Goal: Information Seeking & Learning: Learn about a topic

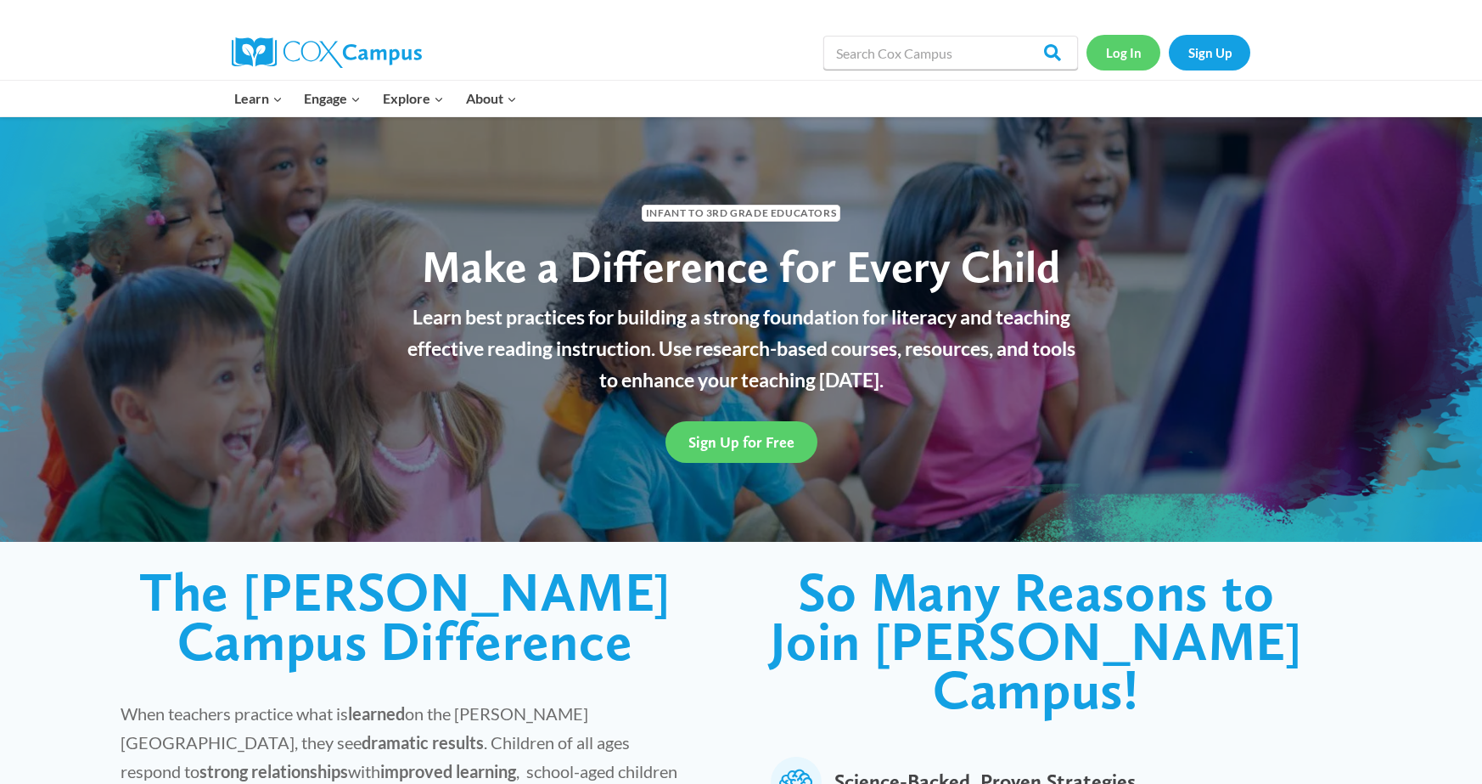
click at [1122, 54] on link "Log In" at bounding box center [1124, 52] width 74 height 35
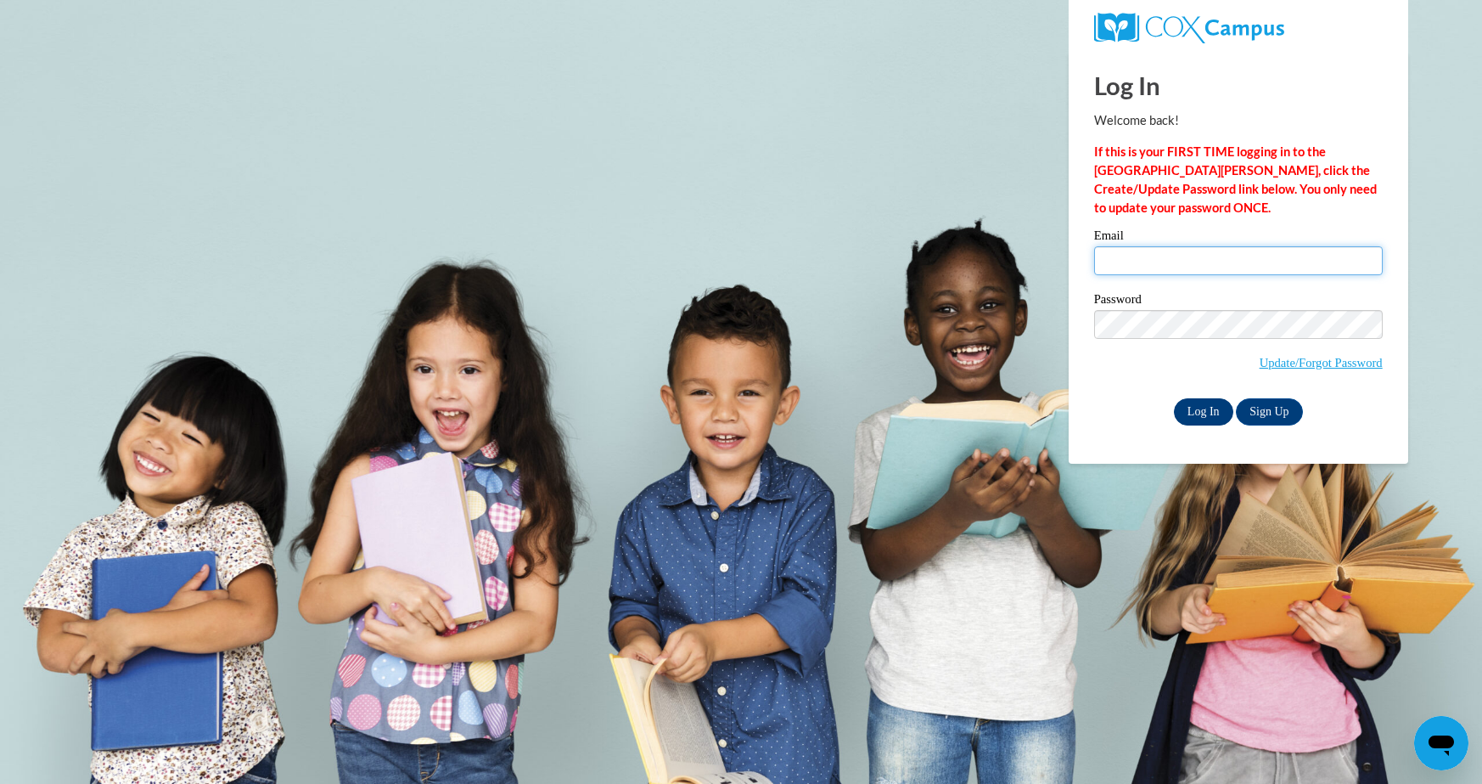
type input "kkomrska1@ivytech.edu"
click at [1210, 410] on input "Log In" at bounding box center [1203, 411] width 59 height 27
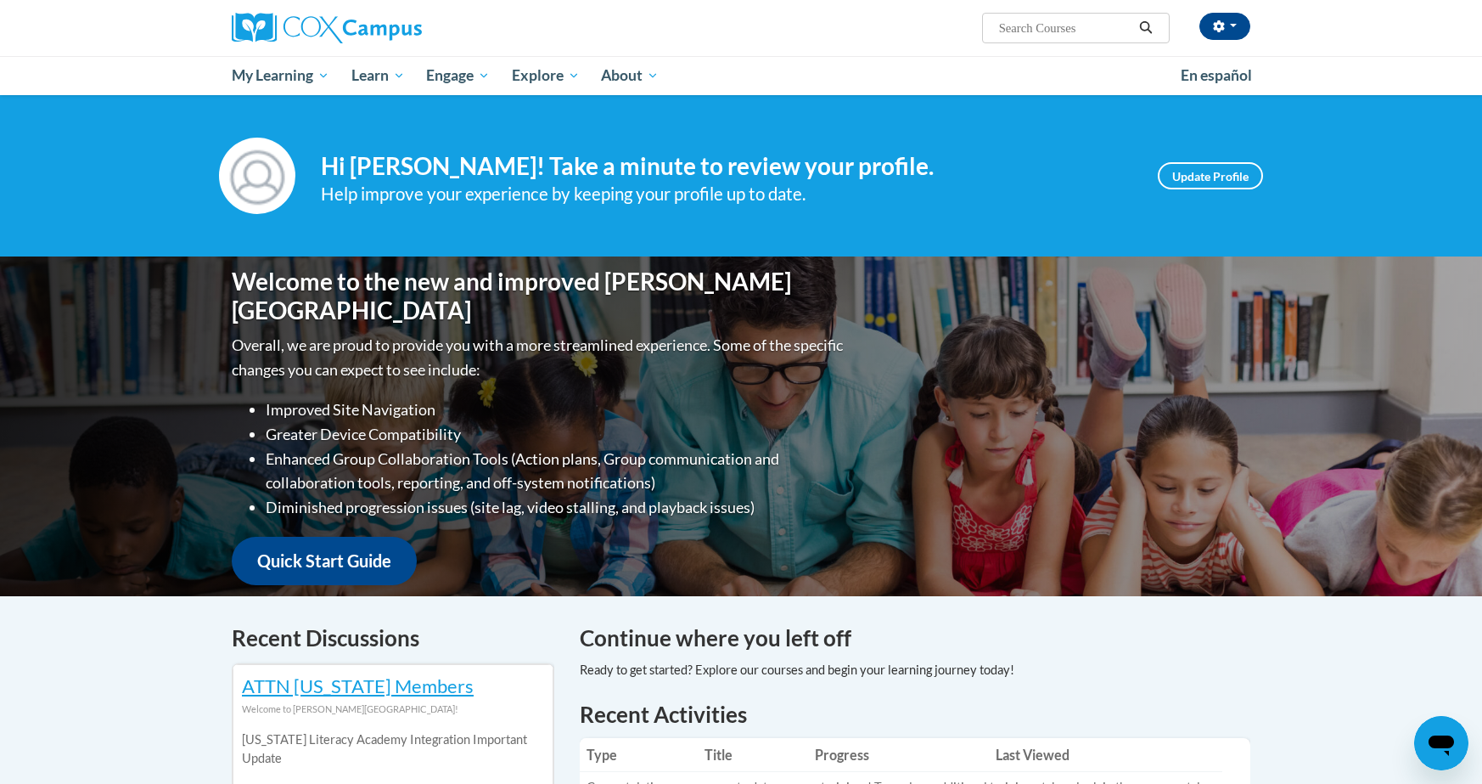
click at [1070, 24] on input "Search..." at bounding box center [1066, 28] width 136 height 20
type input "dyslexia"
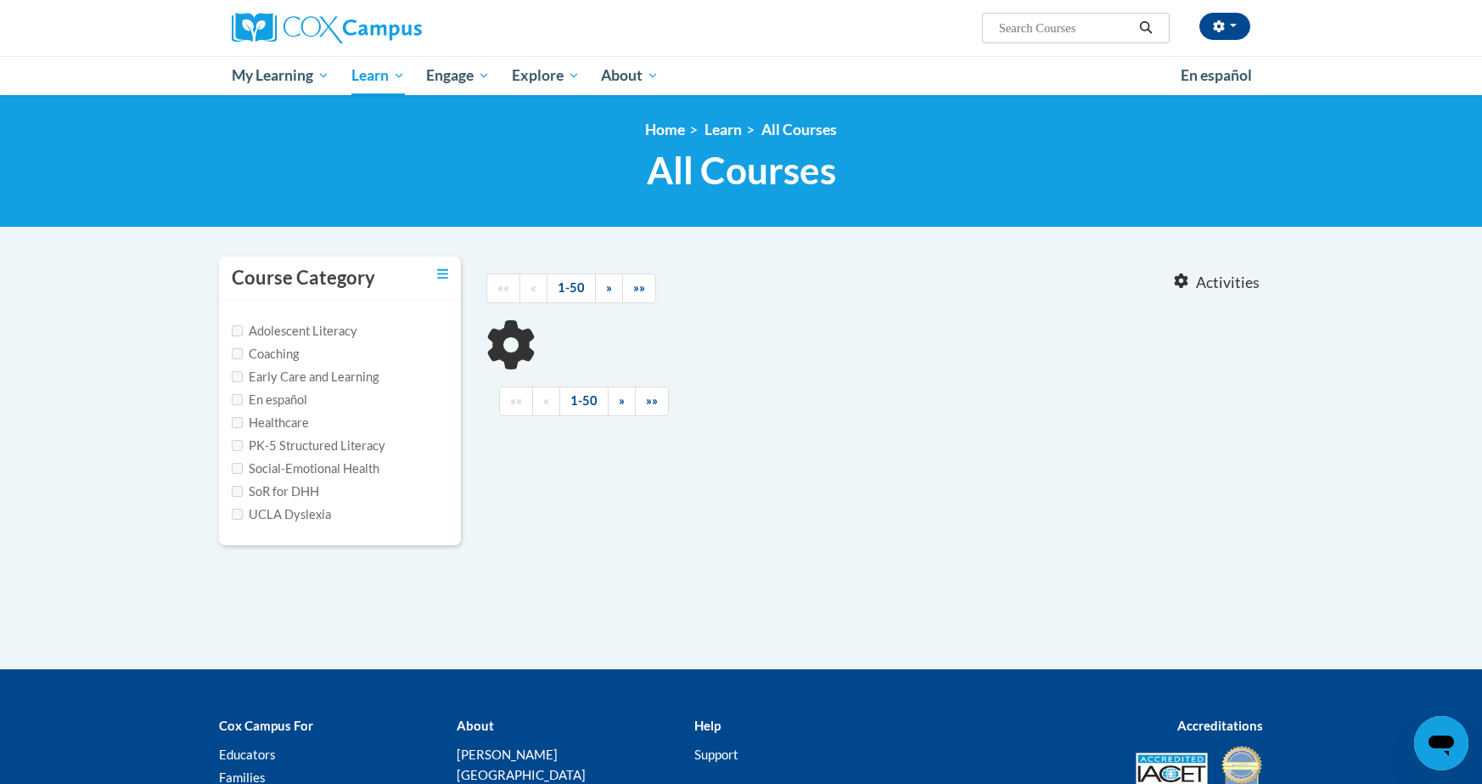
type input "dyslexia"
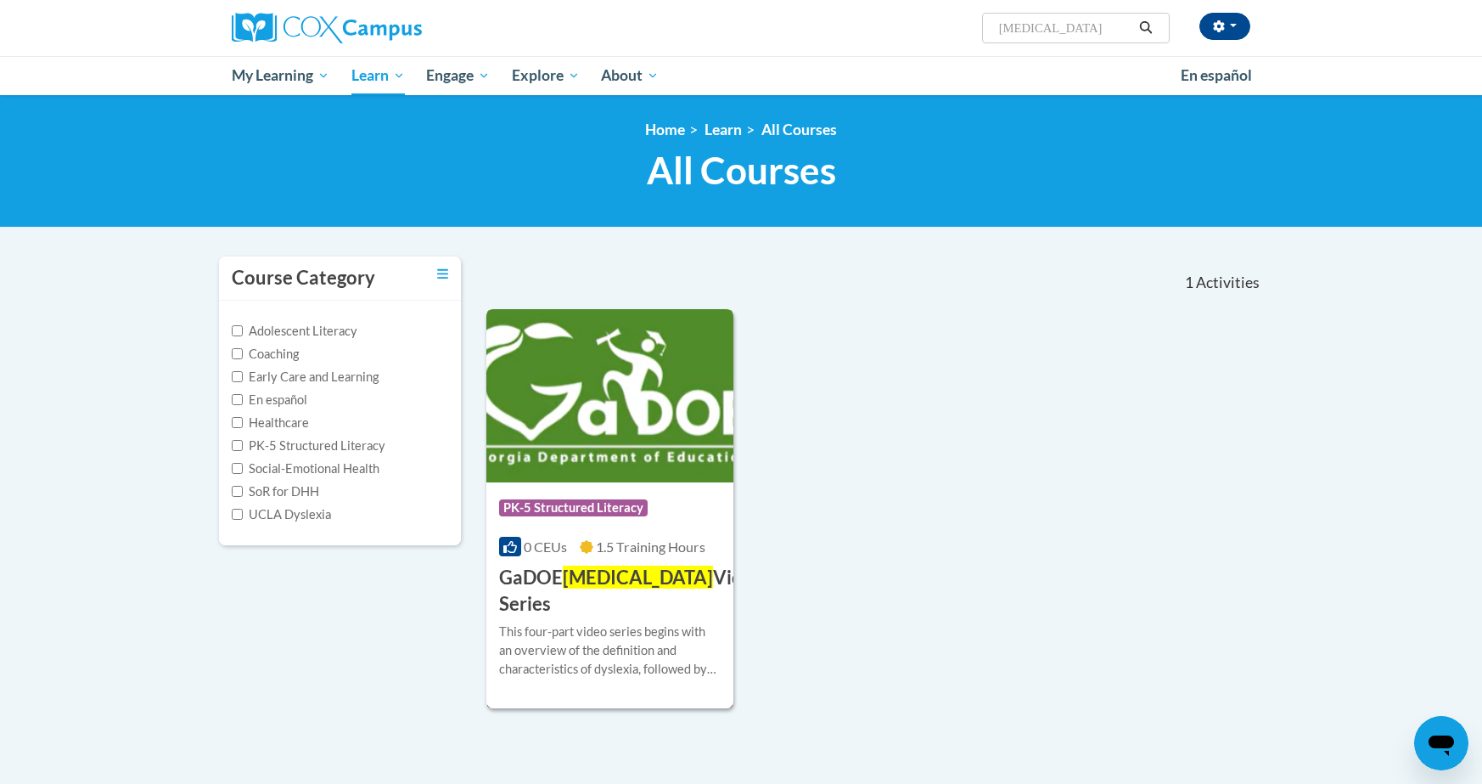
click at [634, 475] on img at bounding box center [609, 395] width 247 height 173
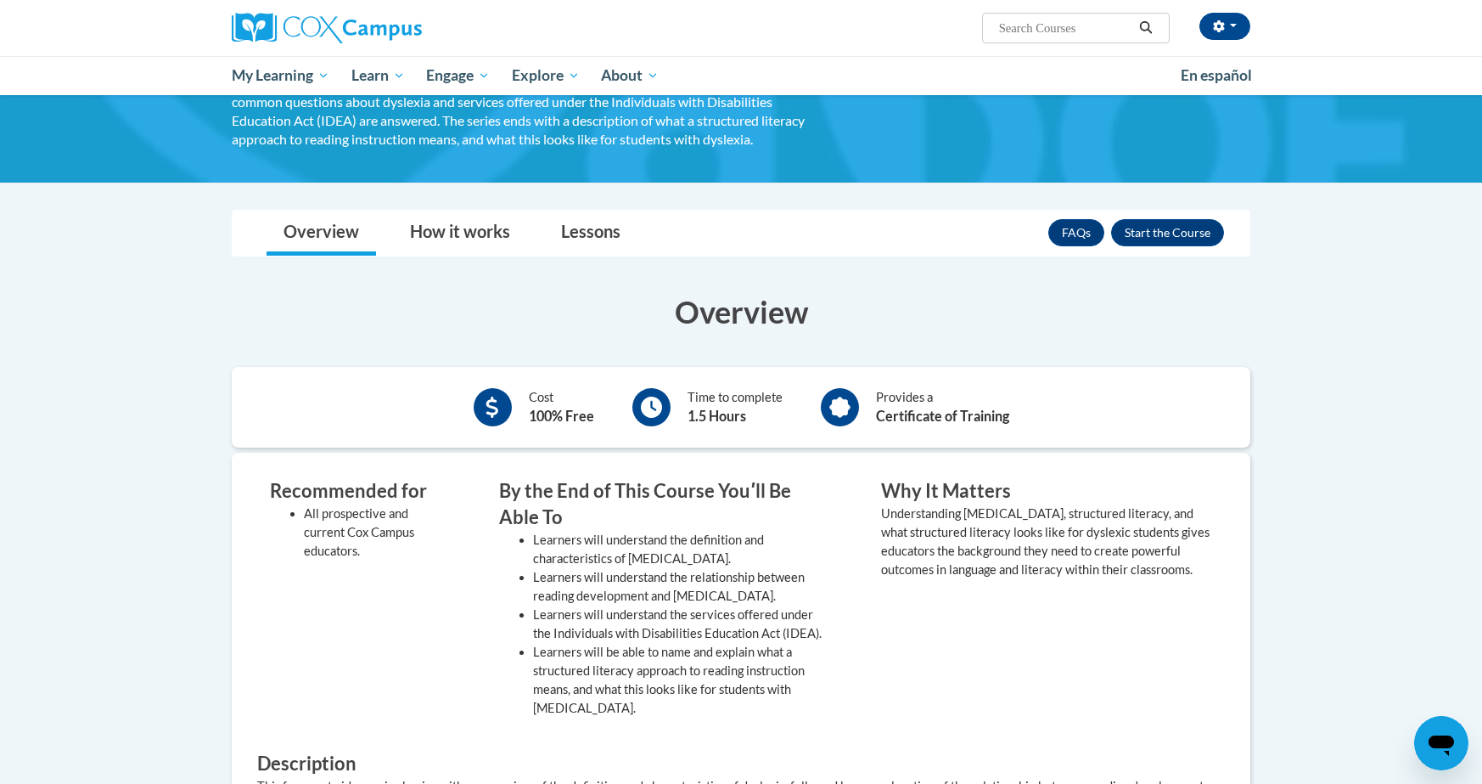
scroll to position [153, 0]
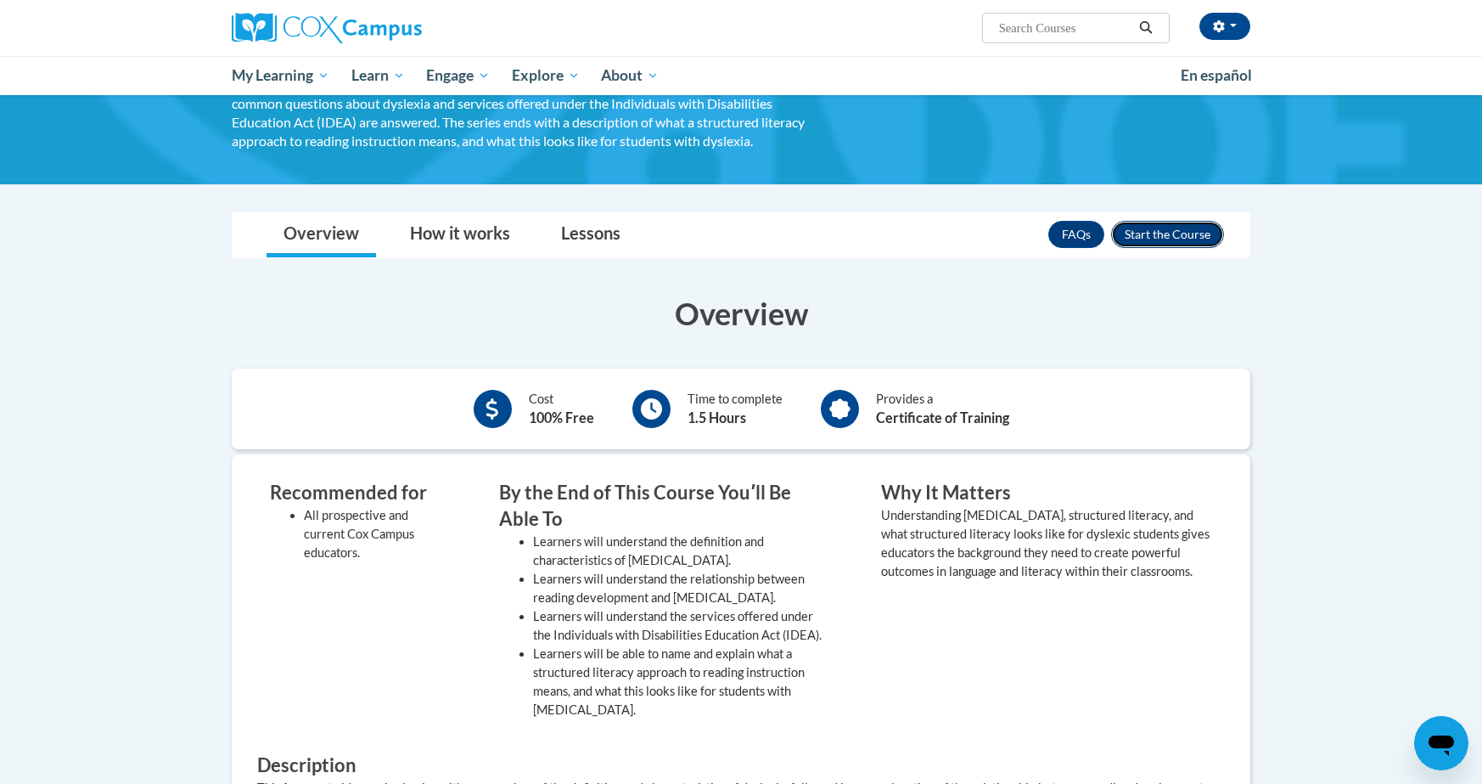
click at [1150, 228] on button "Enroll" at bounding box center [1167, 234] width 113 height 27
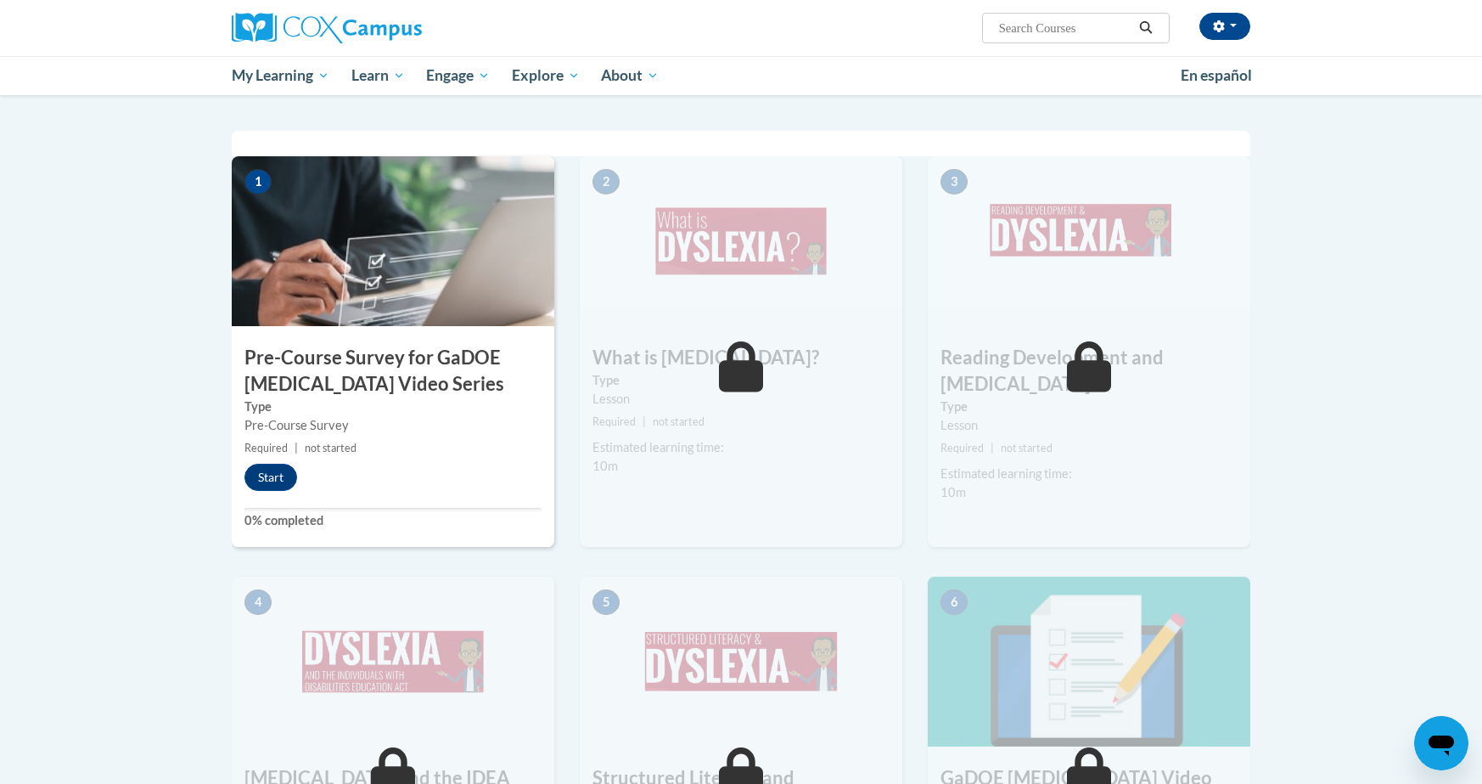
scroll to position [313, 0]
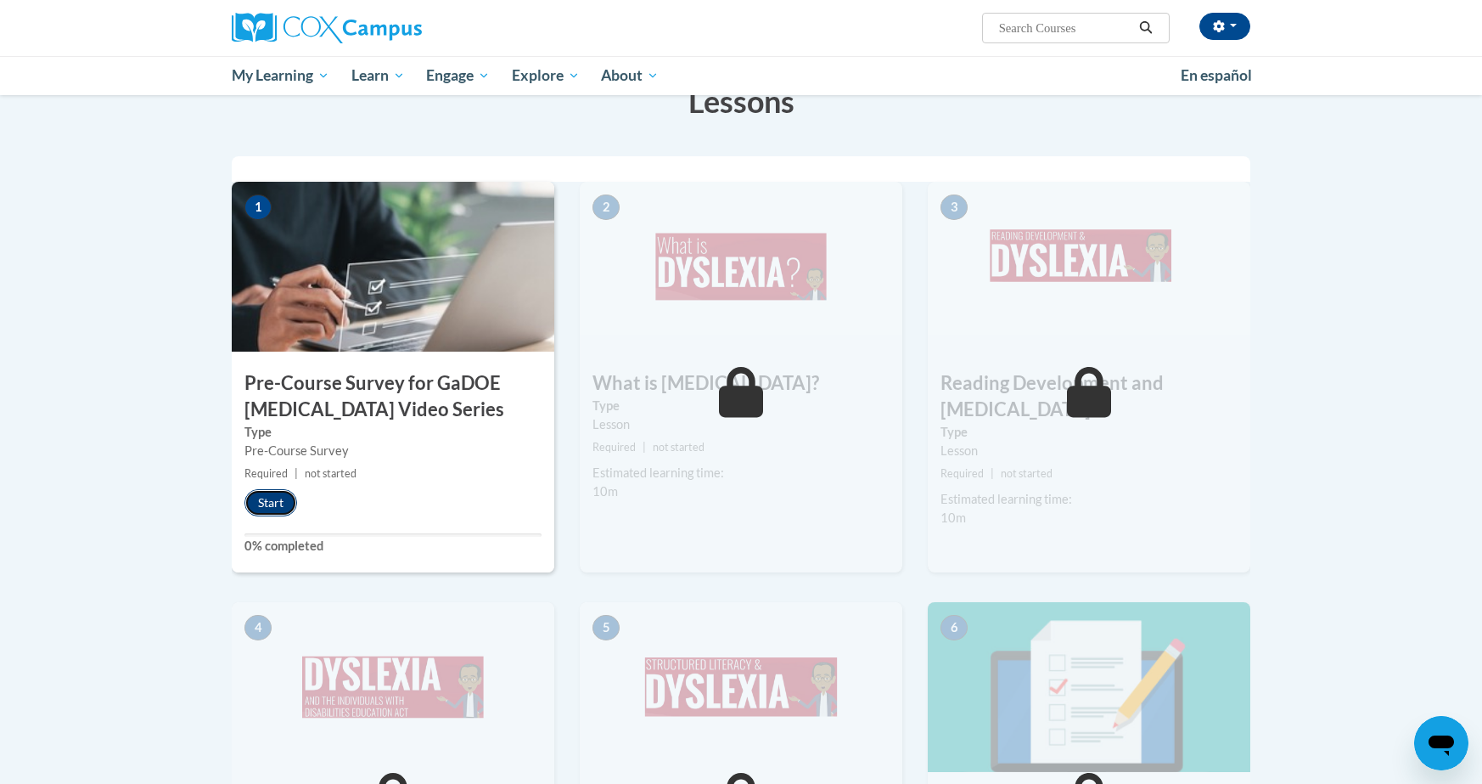
click at [273, 505] on button "Start" at bounding box center [271, 502] width 53 height 27
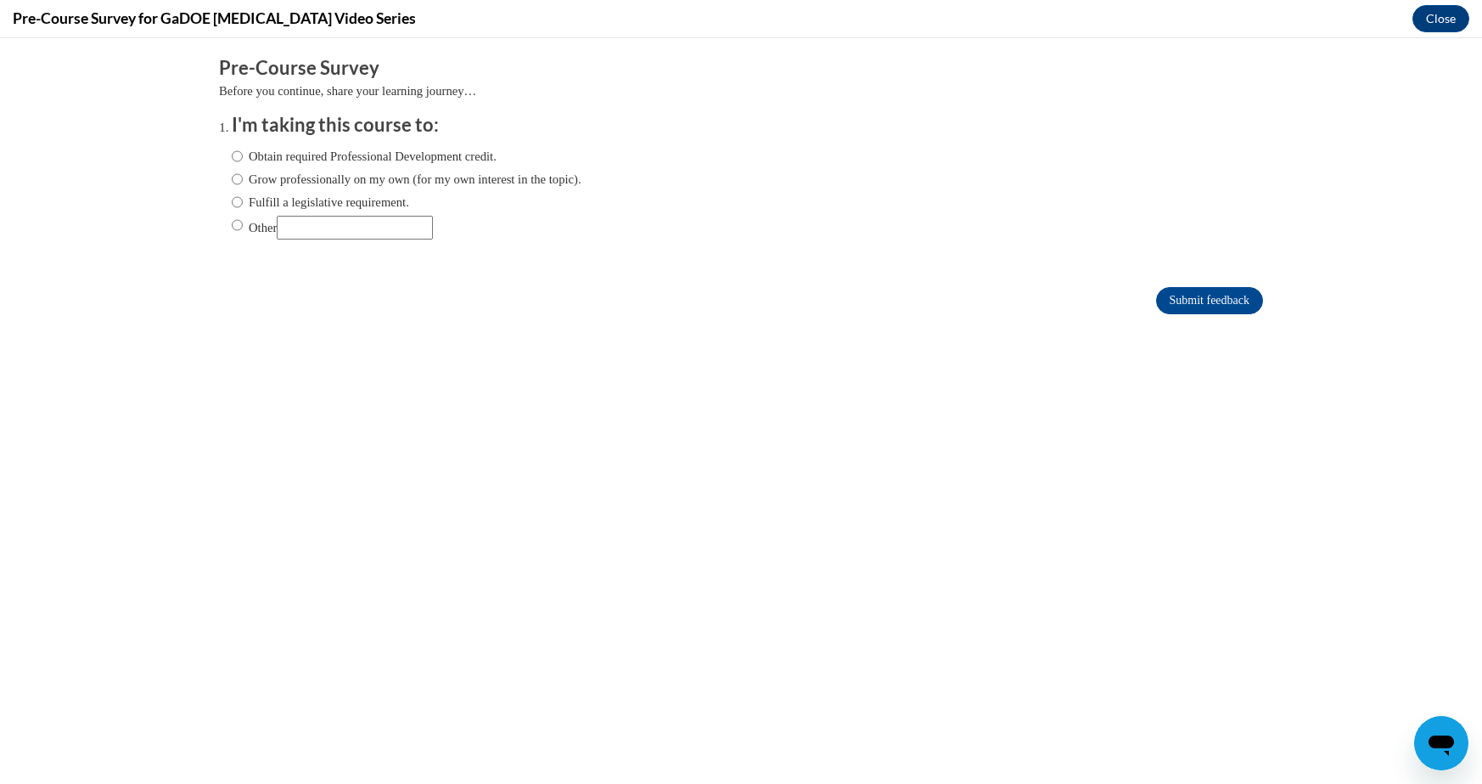
scroll to position [0, 0]
click at [334, 152] on label "Obtain required Professional Development credit." at bounding box center [364, 156] width 265 height 19
click at [243, 152] on input "Obtain required Professional Development credit." at bounding box center [237, 156] width 11 height 19
radio input "true"
click at [1179, 308] on input "Submit feedback" at bounding box center [1209, 300] width 107 height 27
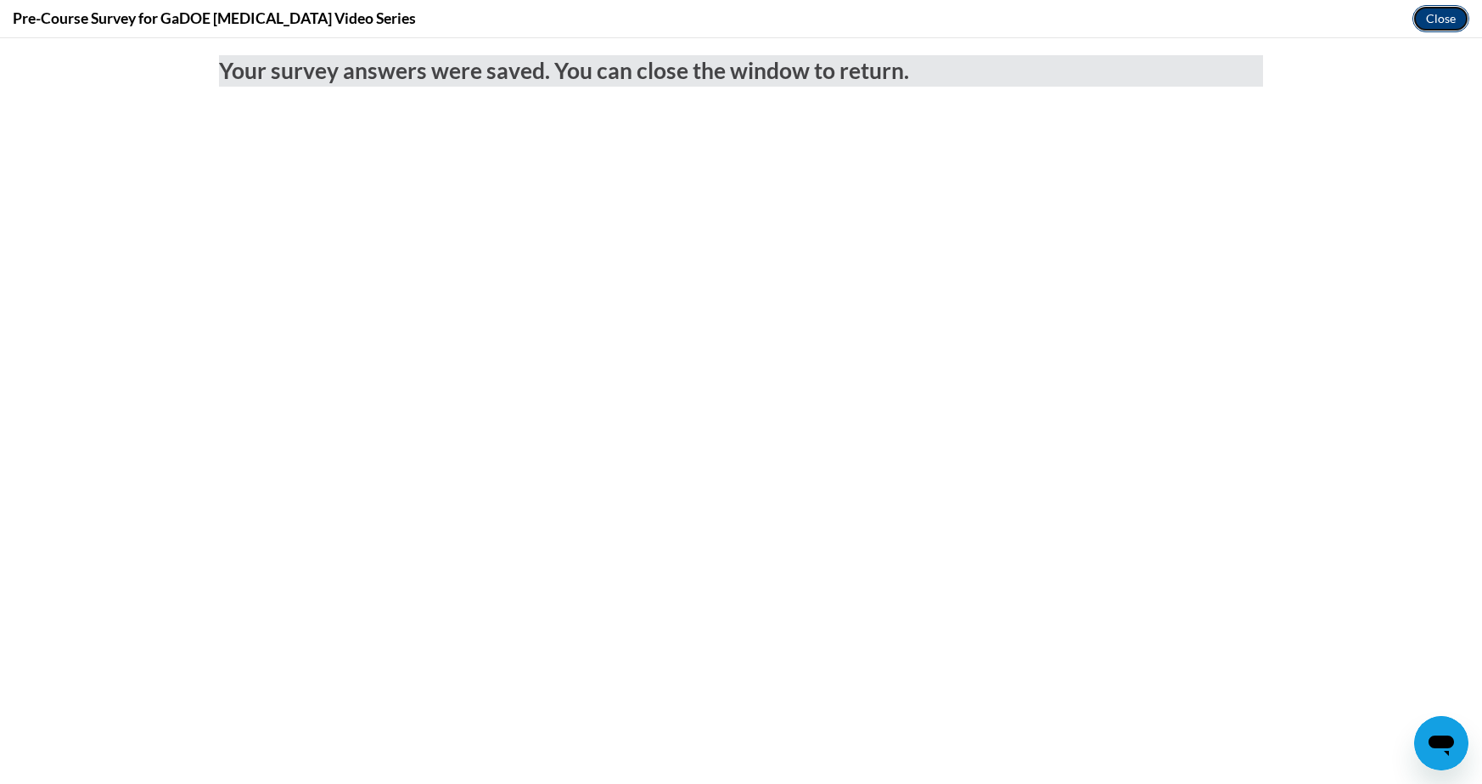
click at [1438, 12] on button "Close" at bounding box center [1441, 18] width 57 height 27
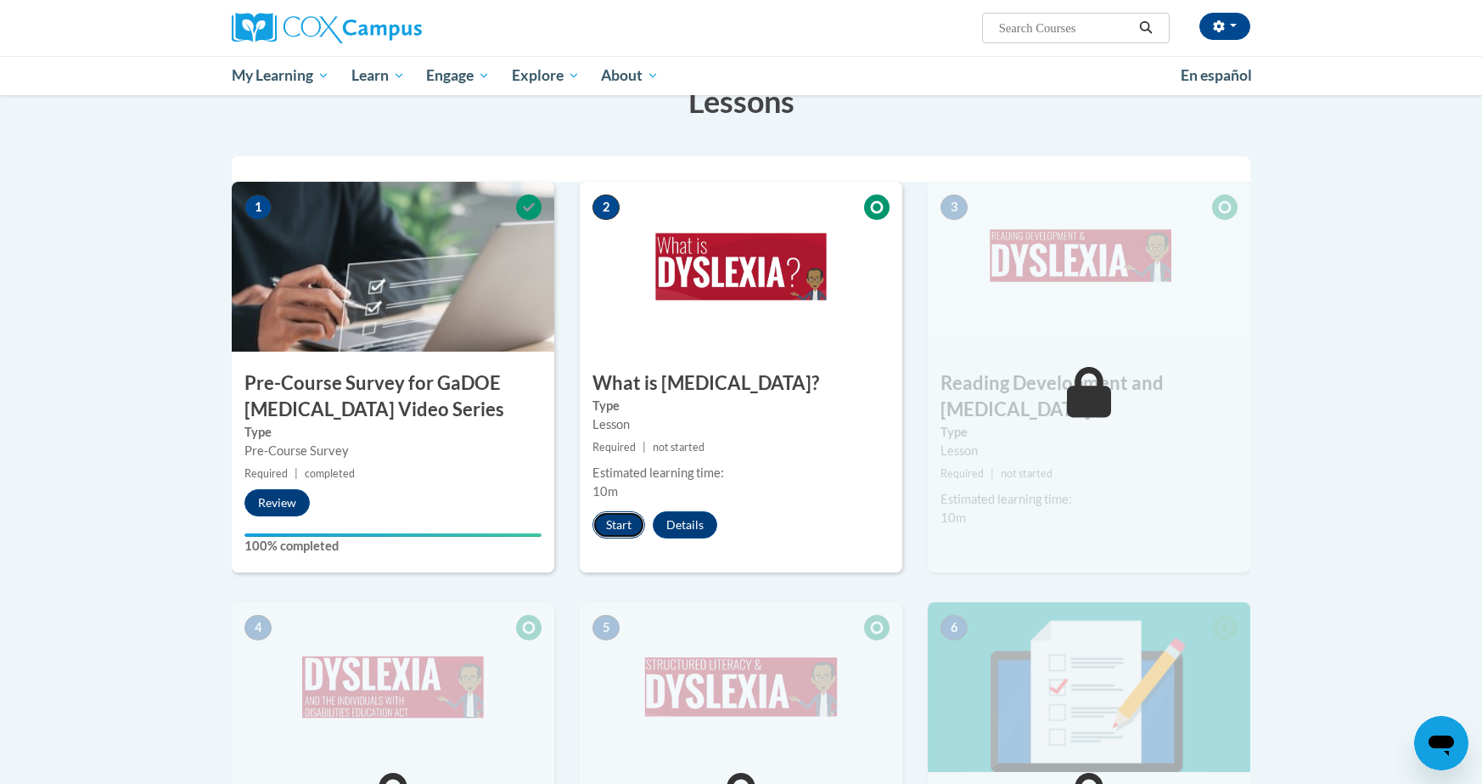
click at [626, 520] on button "Start" at bounding box center [619, 524] width 53 height 27
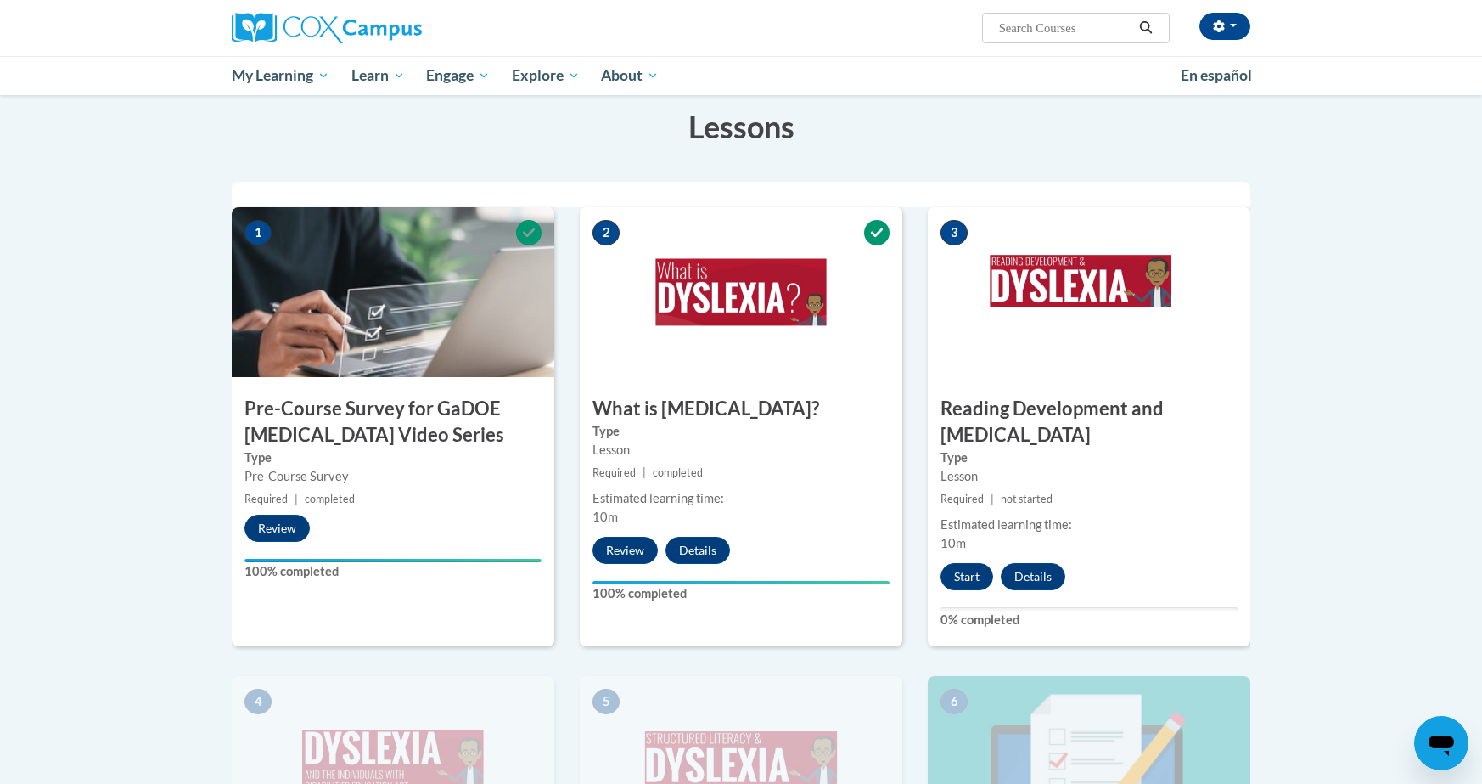
scroll to position [448, 0]
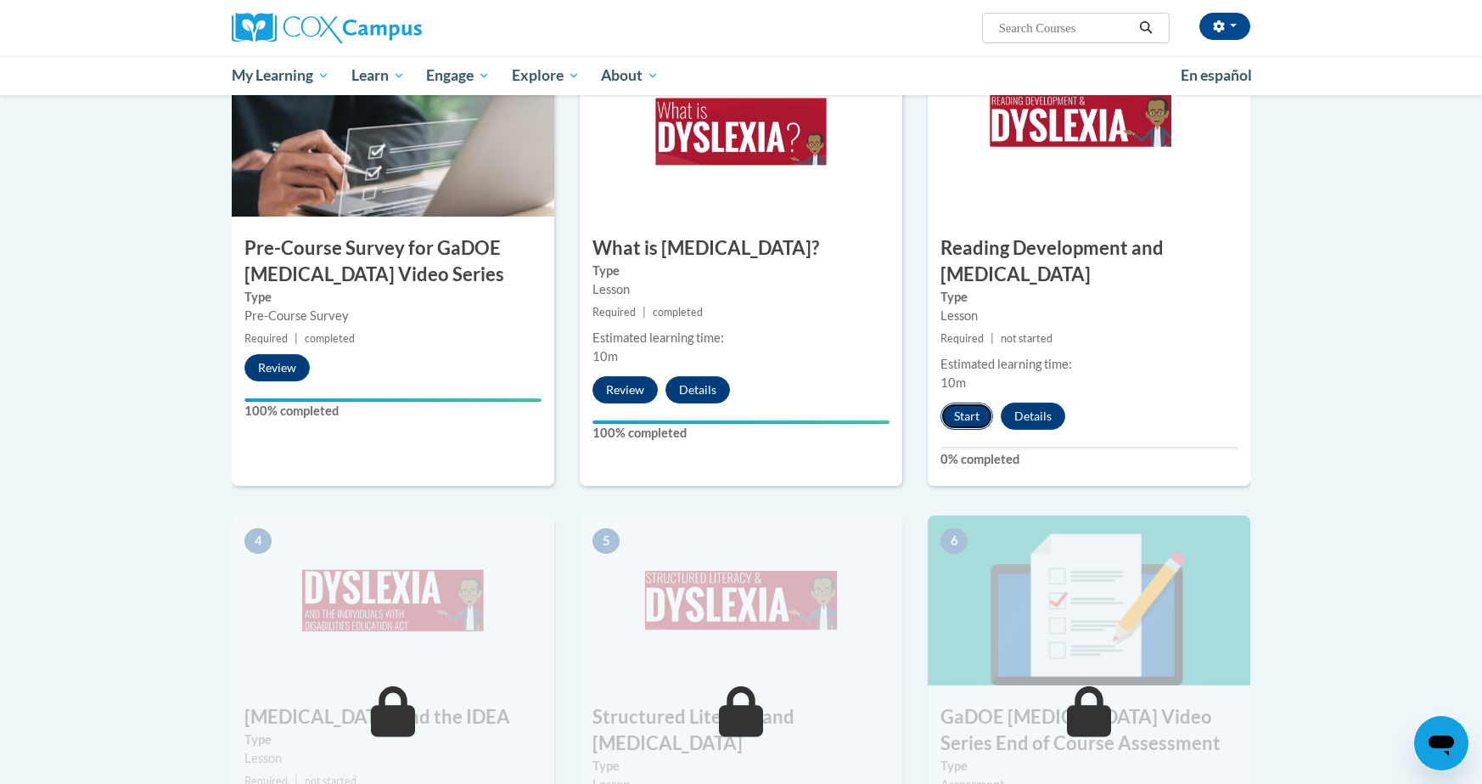
click at [974, 402] on button "Start" at bounding box center [967, 415] width 53 height 27
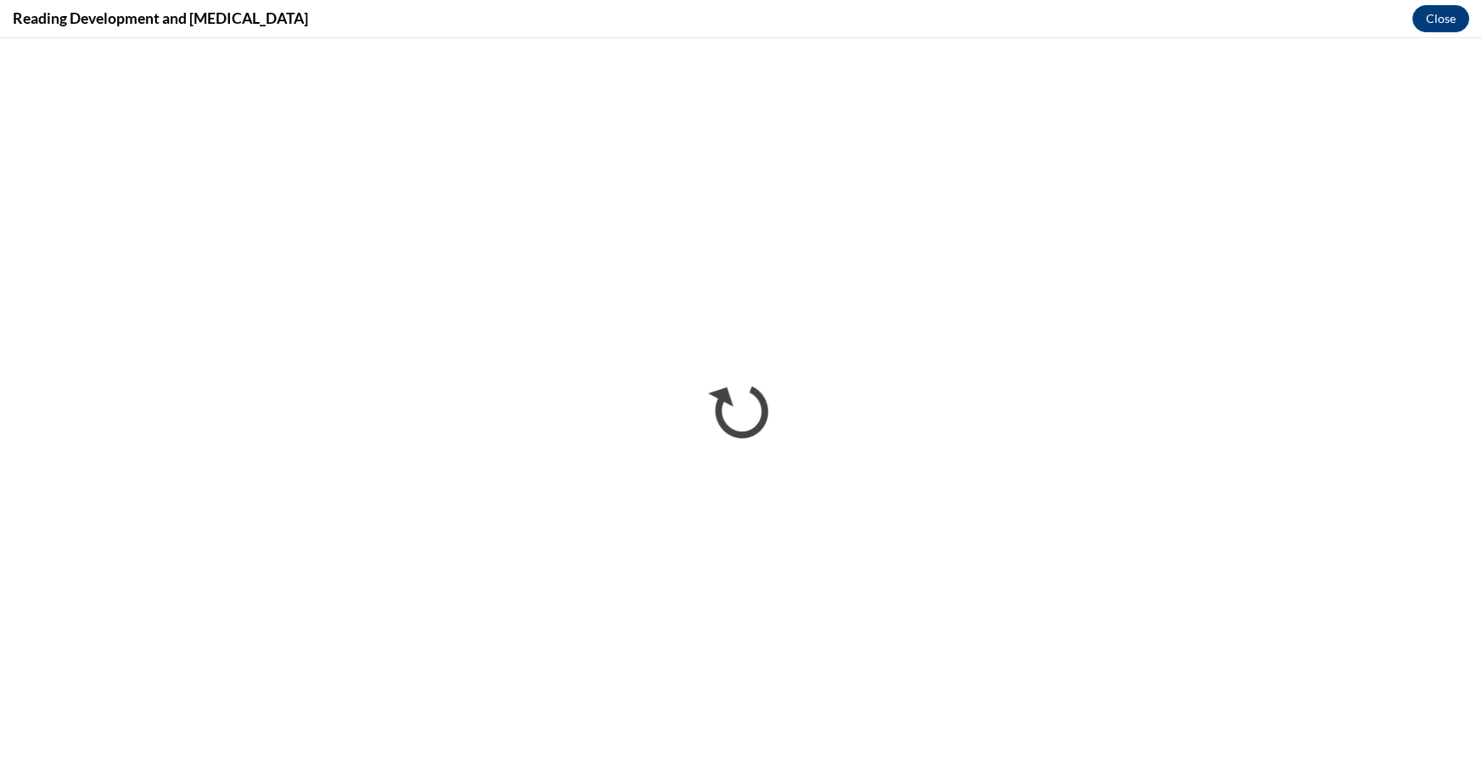
scroll to position [0, 0]
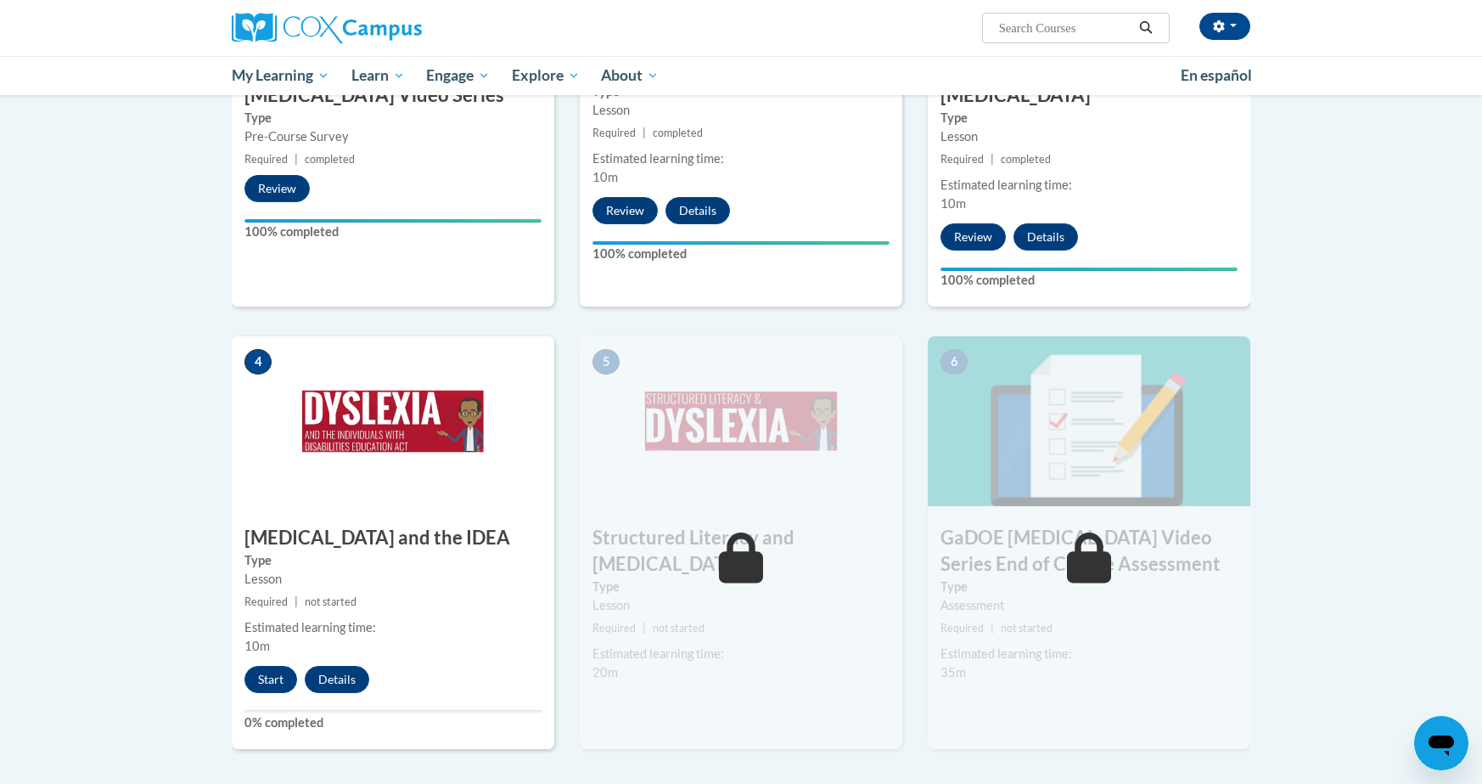
scroll to position [707, 0]
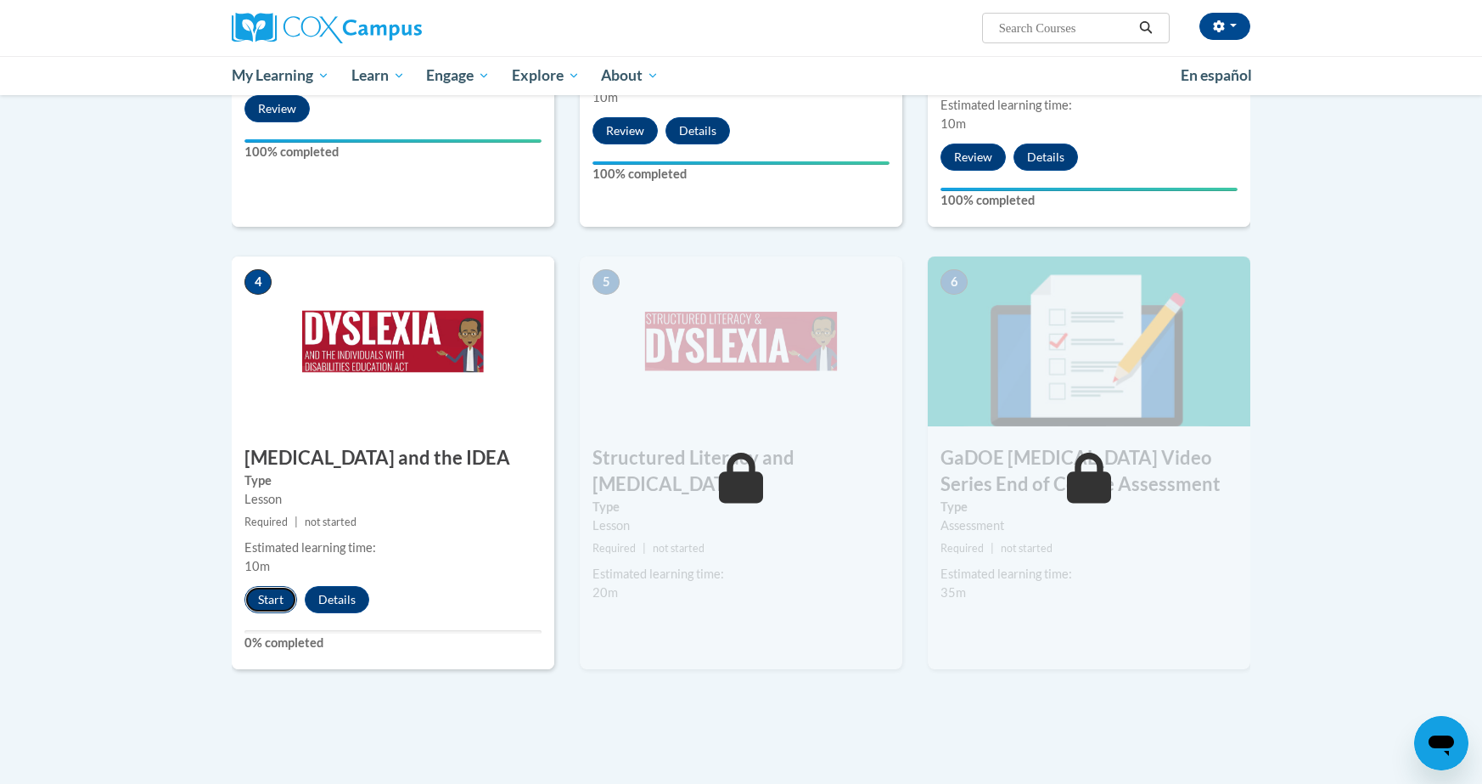
click at [278, 586] on button "Start" at bounding box center [271, 599] width 53 height 27
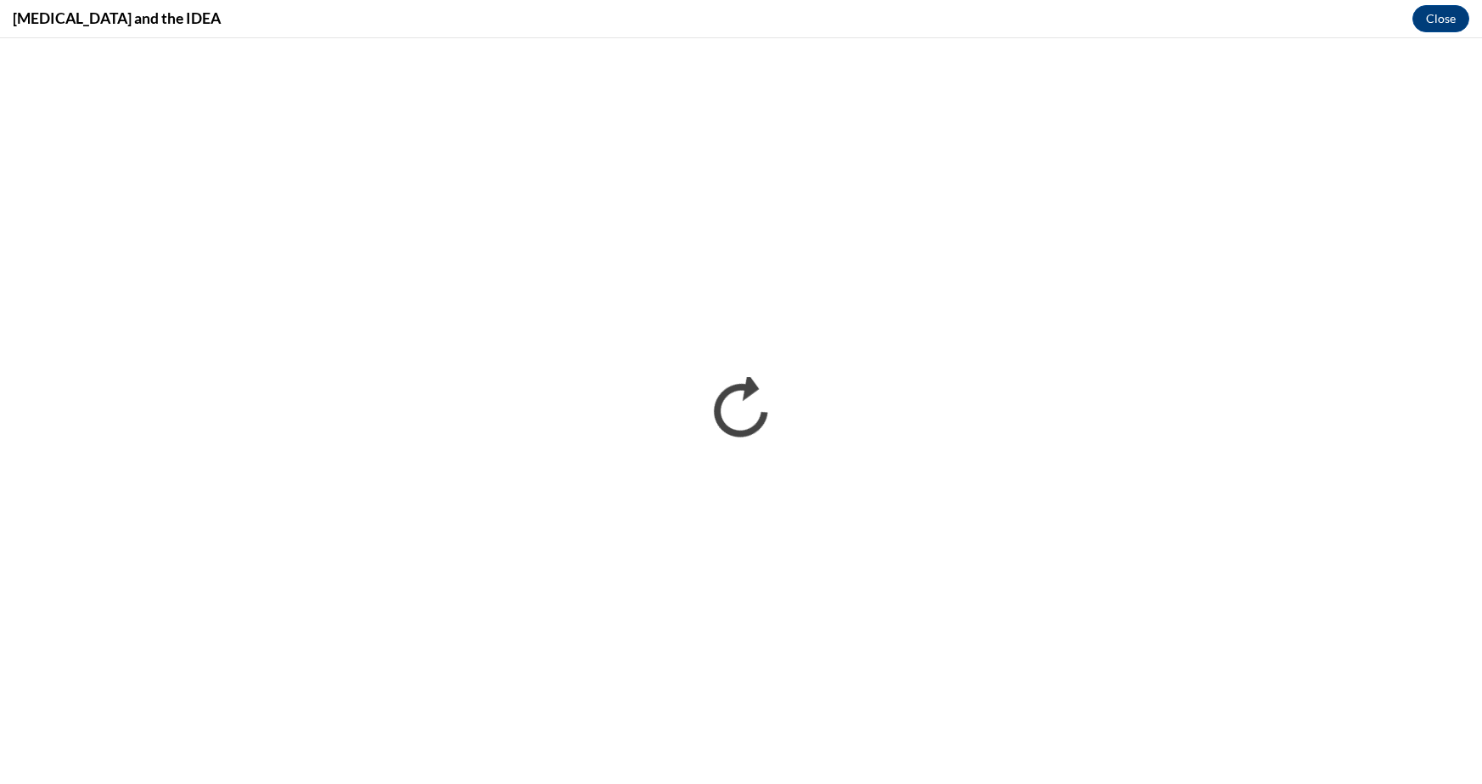
scroll to position [0, 0]
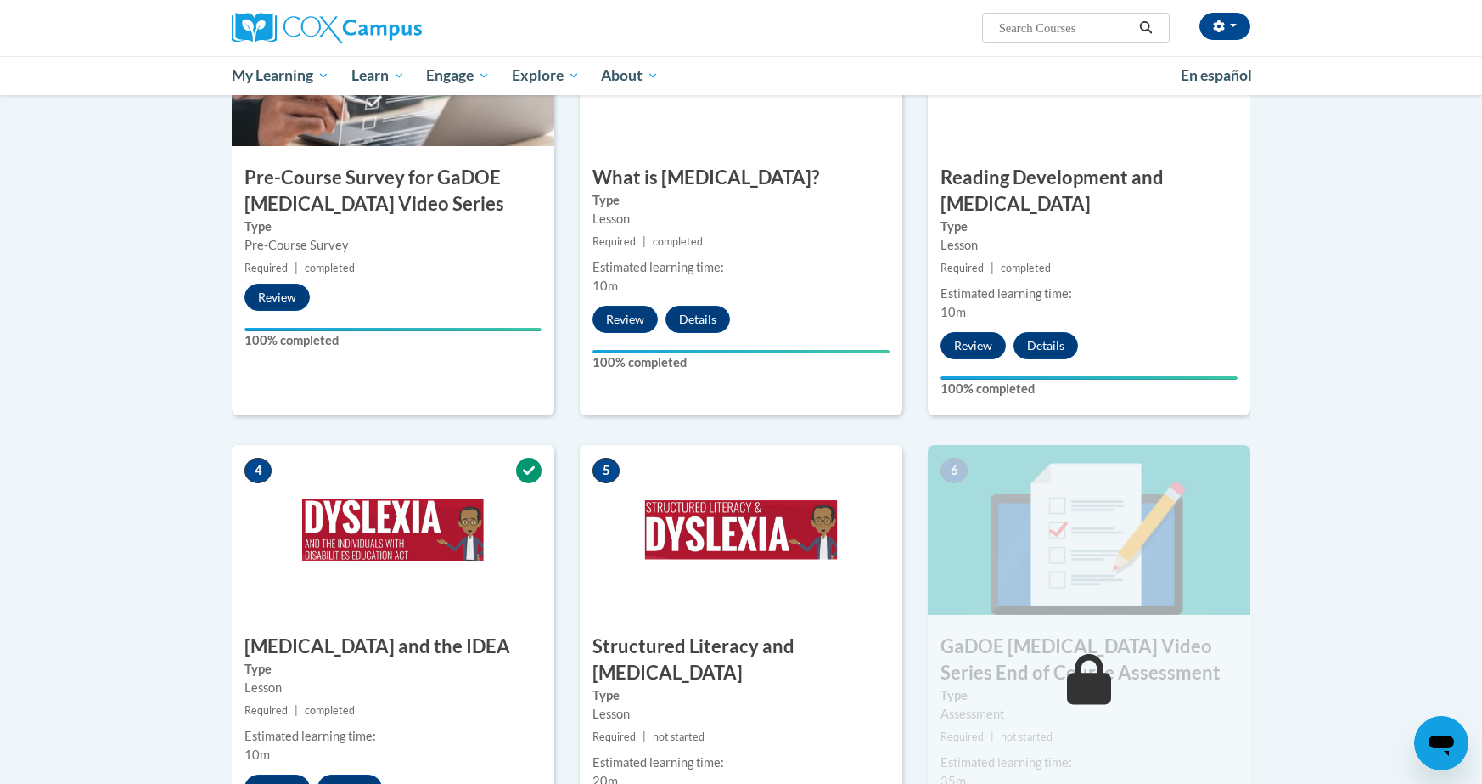
scroll to position [1000, 0]
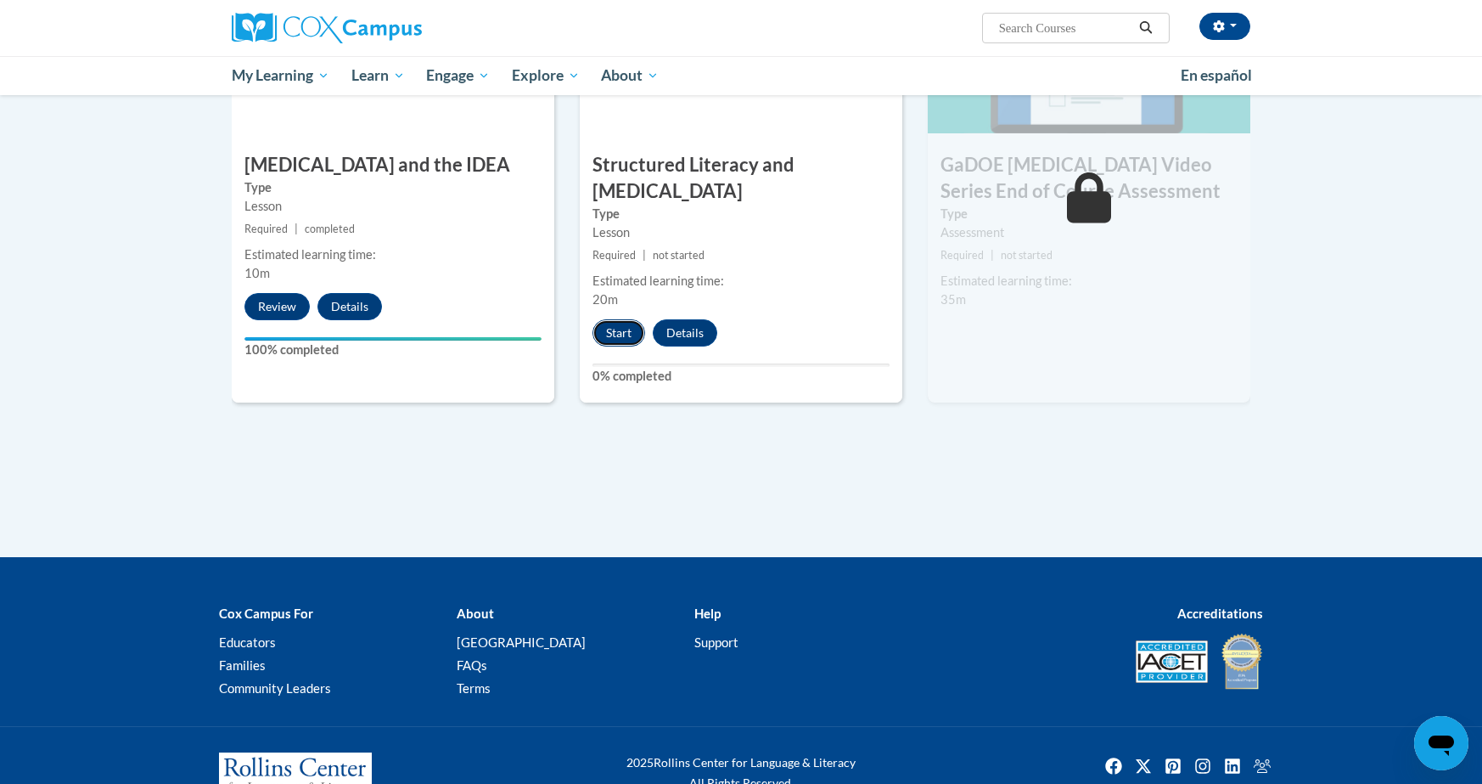
click at [609, 319] on button "Start" at bounding box center [619, 332] width 53 height 27
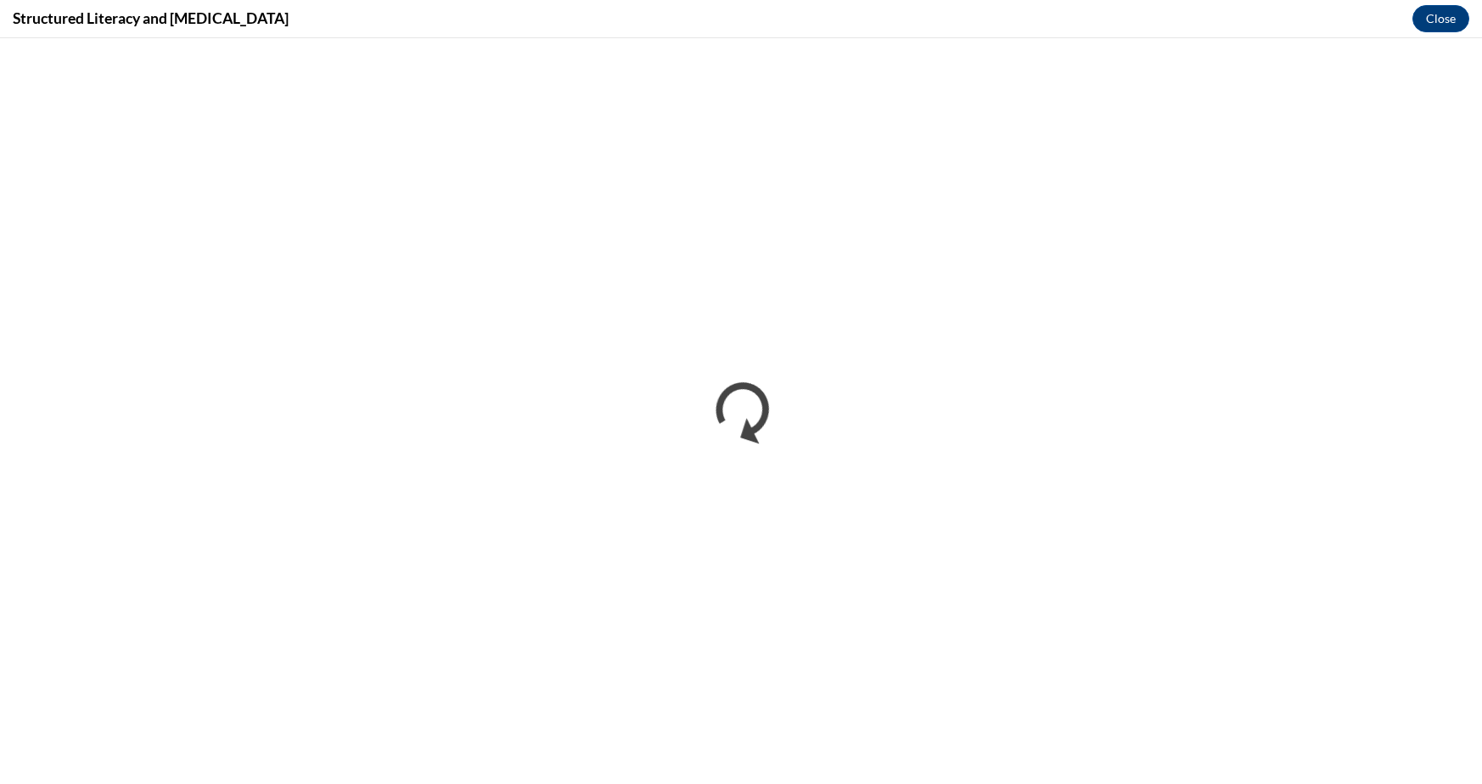
scroll to position [0, 0]
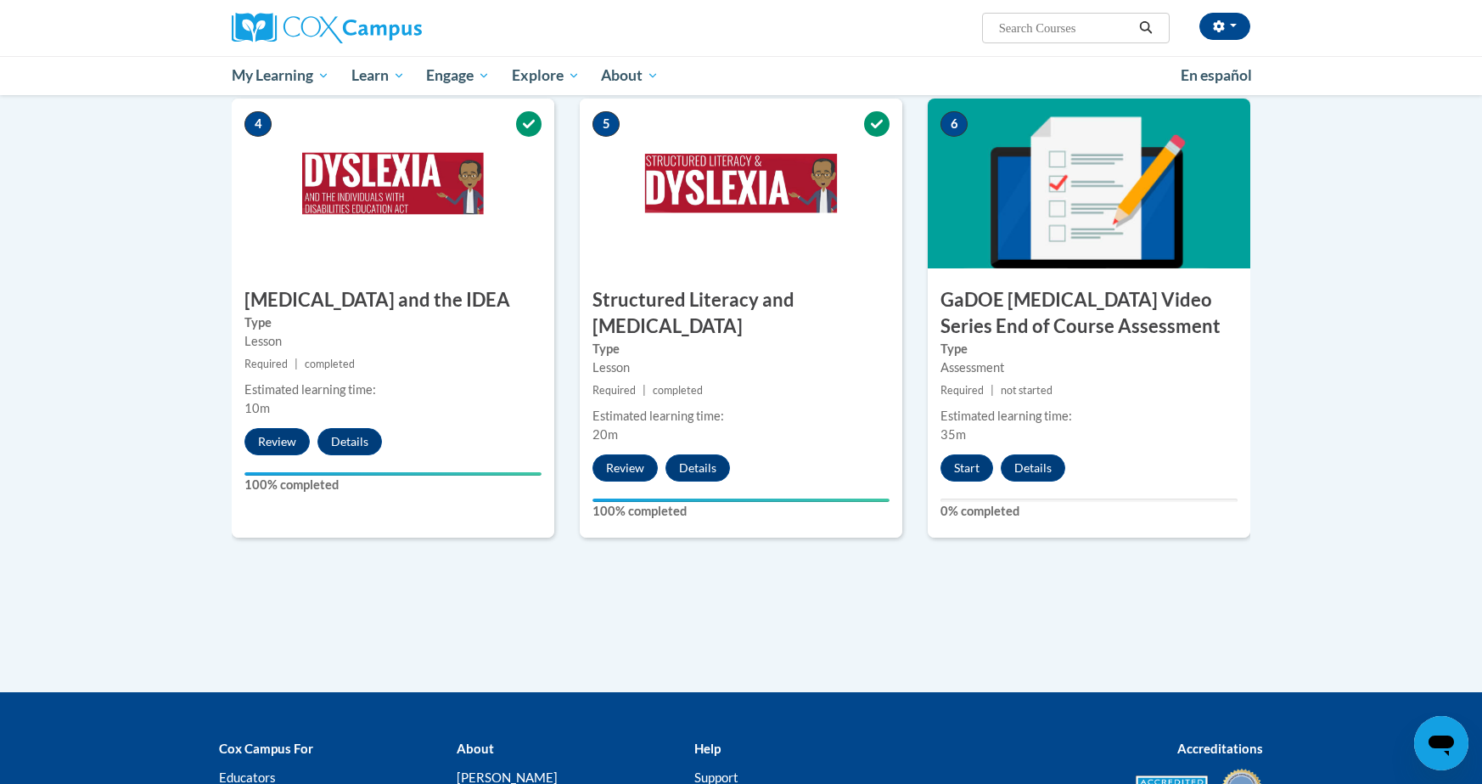
scroll to position [1026, 0]
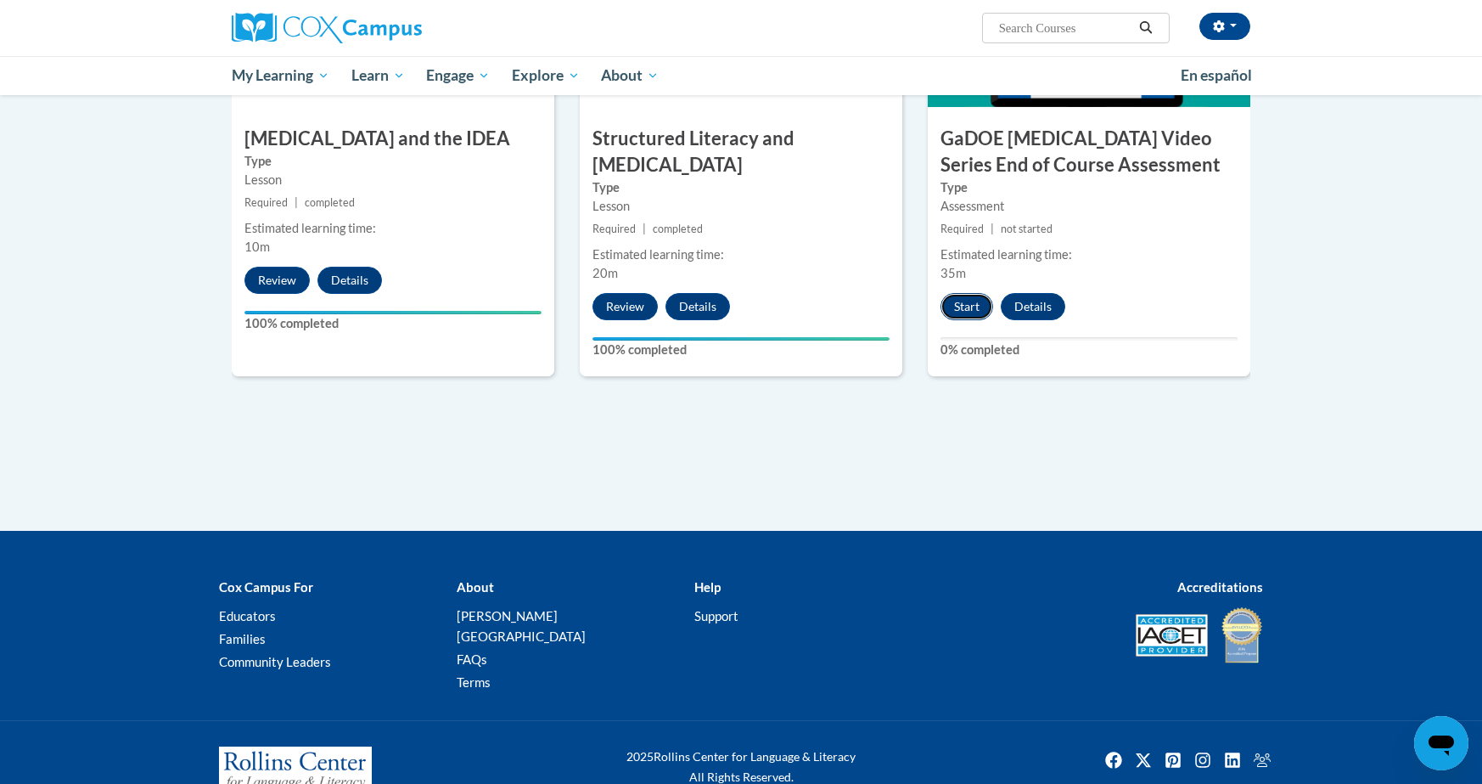
click at [956, 293] on button "Start" at bounding box center [967, 306] width 53 height 27
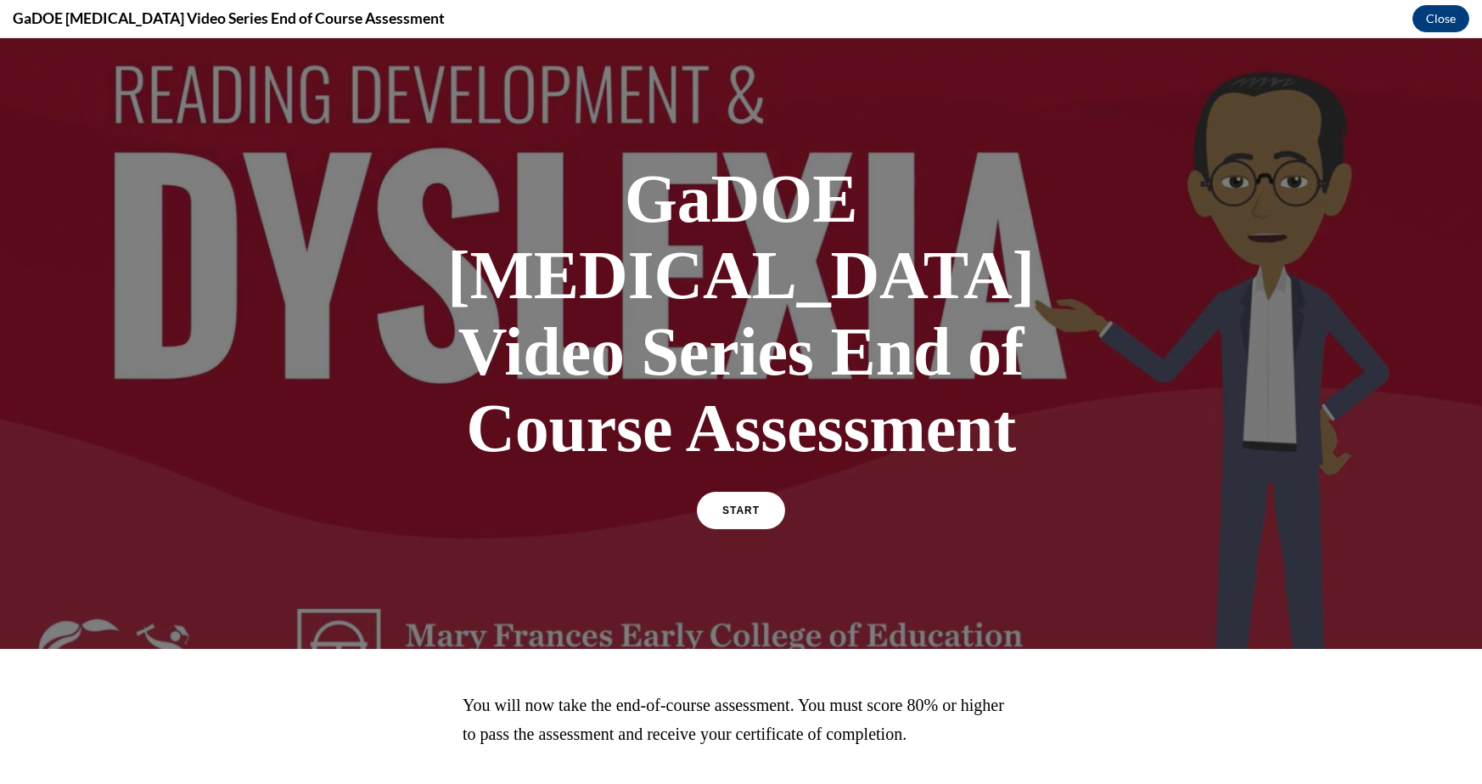
scroll to position [0, 0]
click at [742, 491] on link "START" at bounding box center [740, 510] width 93 height 39
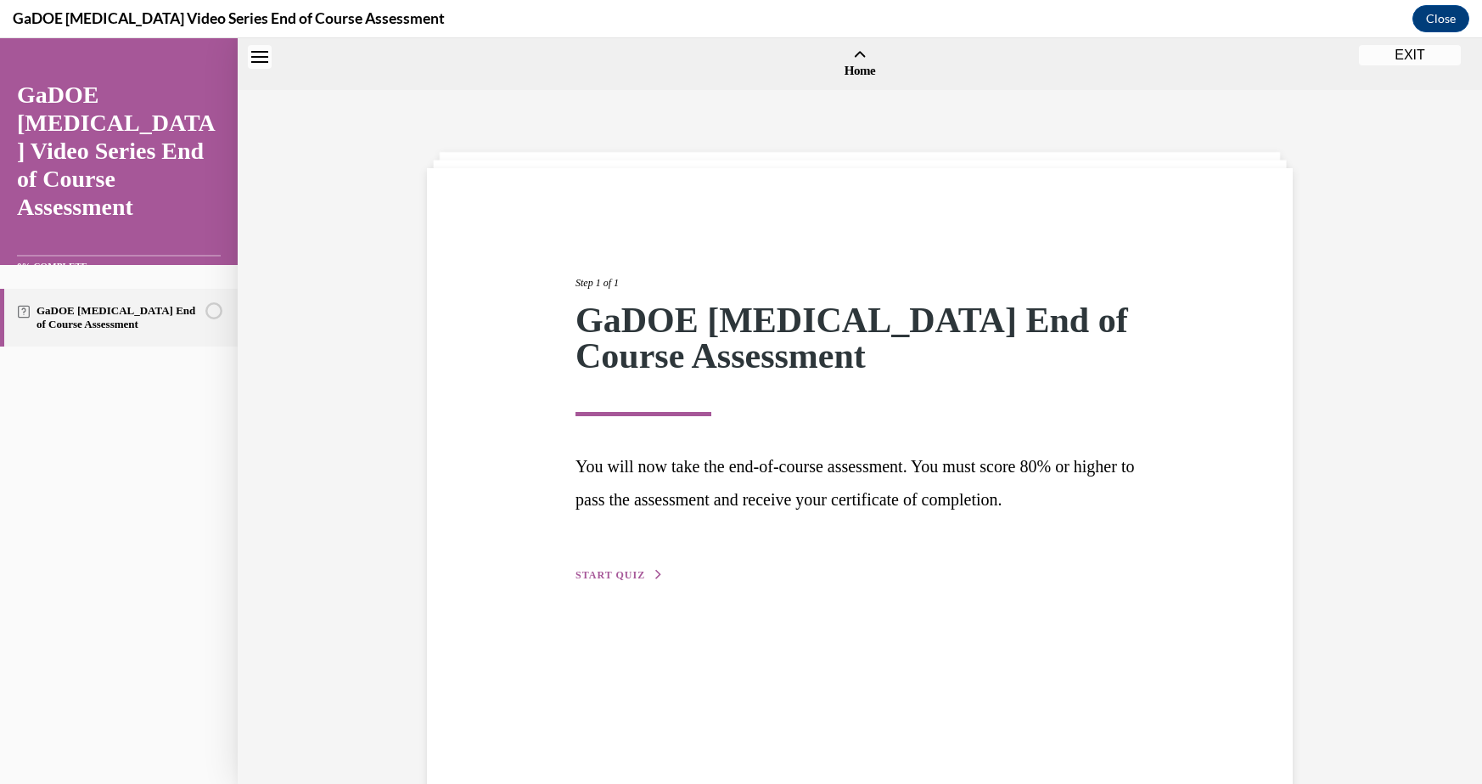
scroll to position [53, 0]
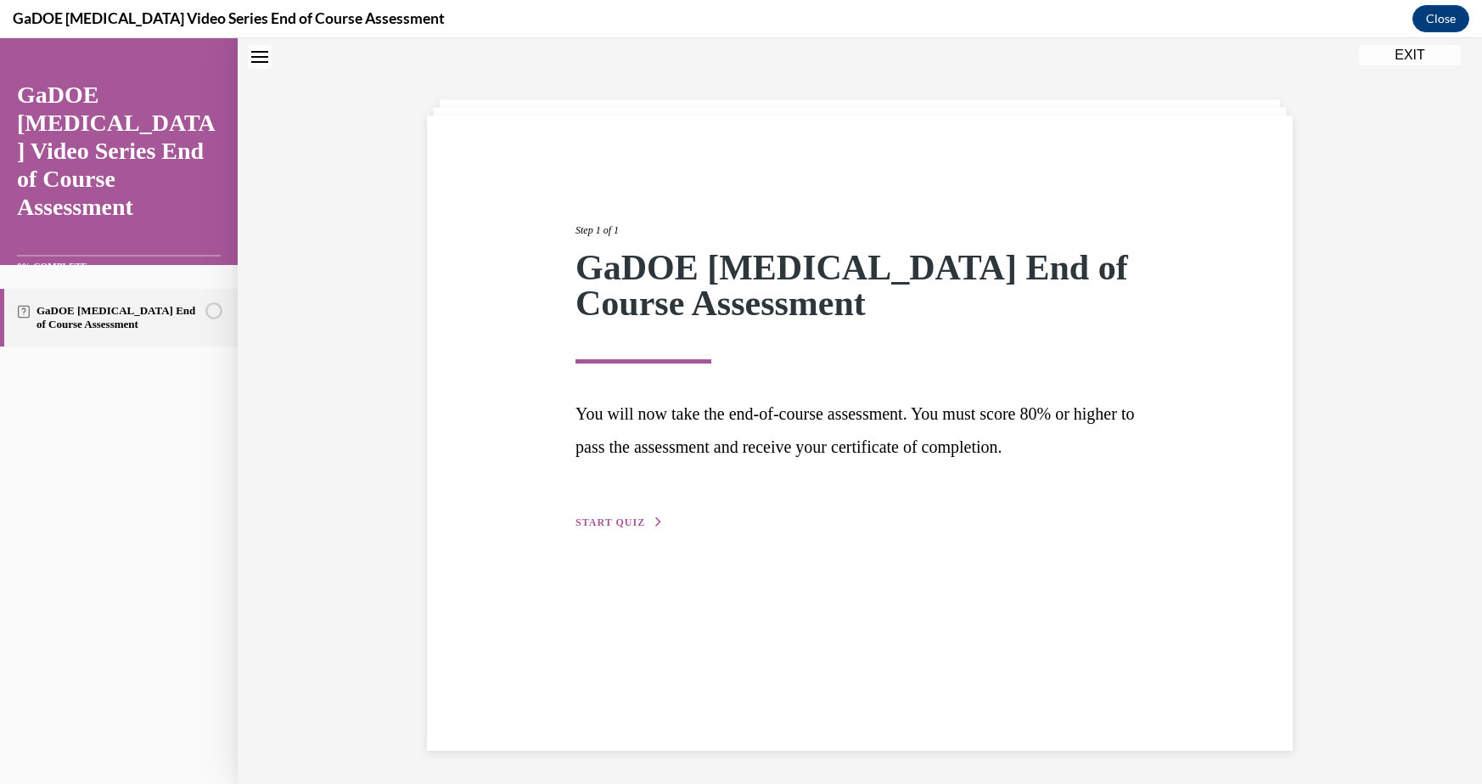
click at [592, 523] on span "START QUIZ" at bounding box center [611, 522] width 70 height 12
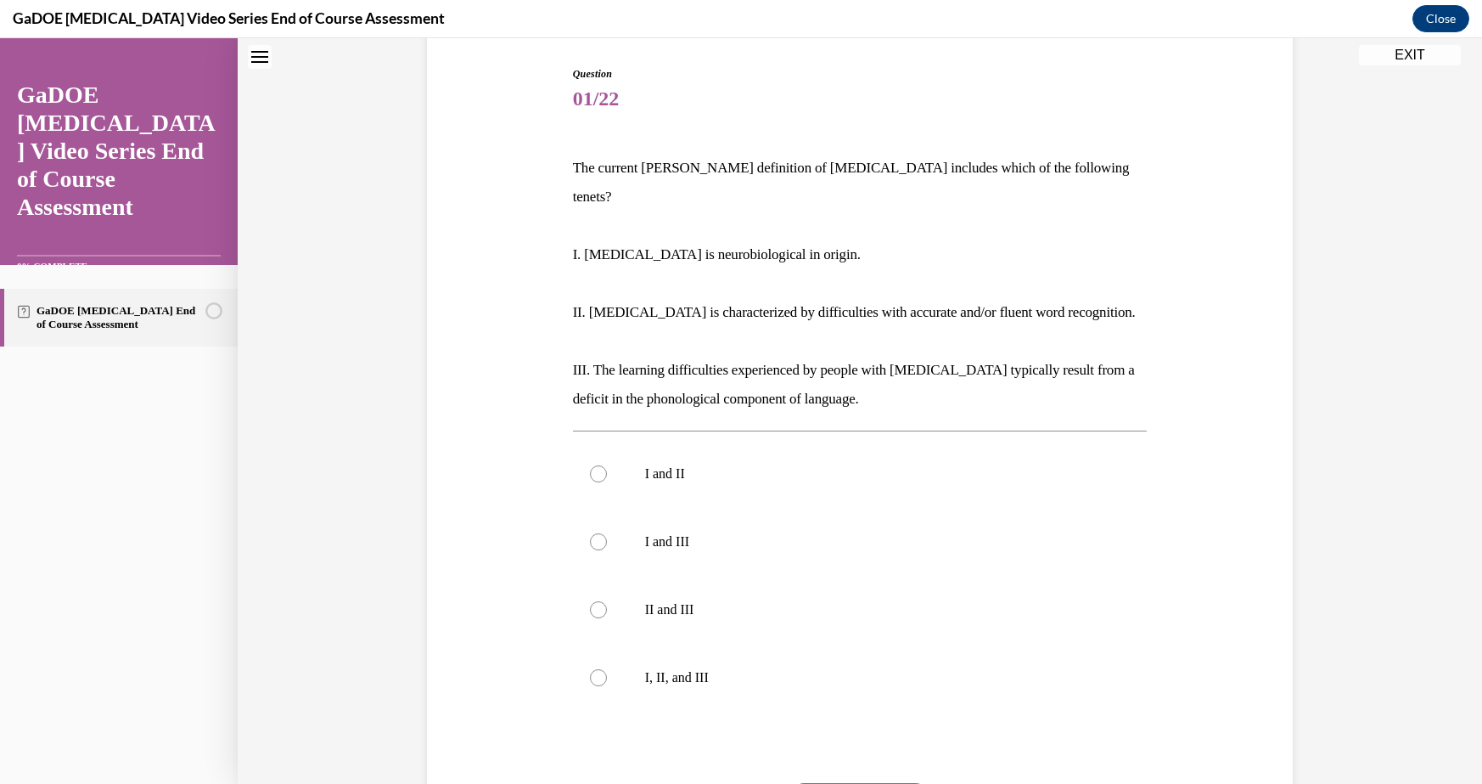
scroll to position [172, 0]
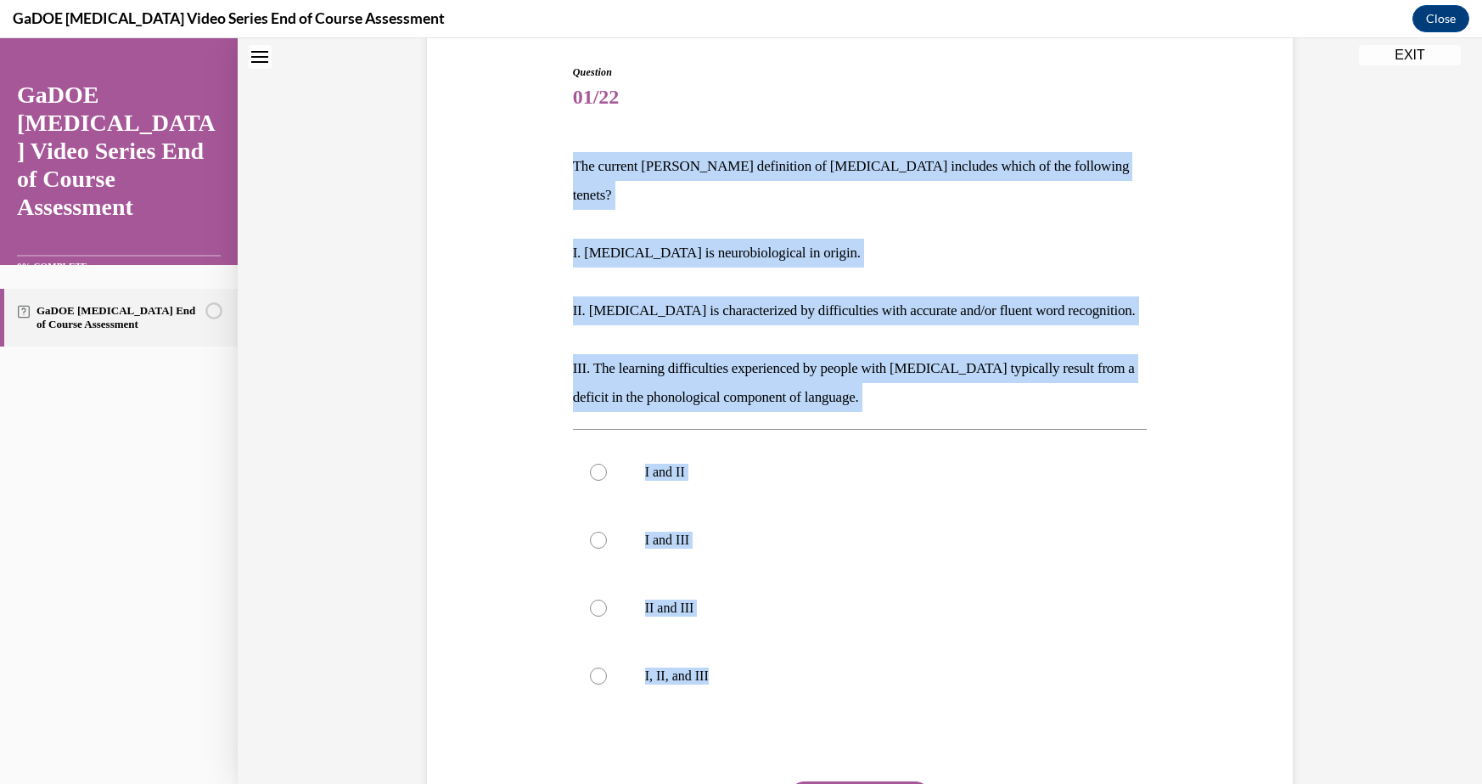
drag, startPoint x: 566, startPoint y: 154, endPoint x: 784, endPoint y: 751, distance: 636.3
click at [784, 751] on div "Question 01/22 The current IDA definition of dyslexia includes which of the fol…" at bounding box center [860, 467] width 874 height 907
copy div "The current IDA definition of dyslexia includes which of the following tenets? …"
click at [678, 667] on p "I, II, and III" at bounding box center [875, 675] width 460 height 17
click at [607, 667] on input "I, II, and III" at bounding box center [598, 675] width 17 height 17
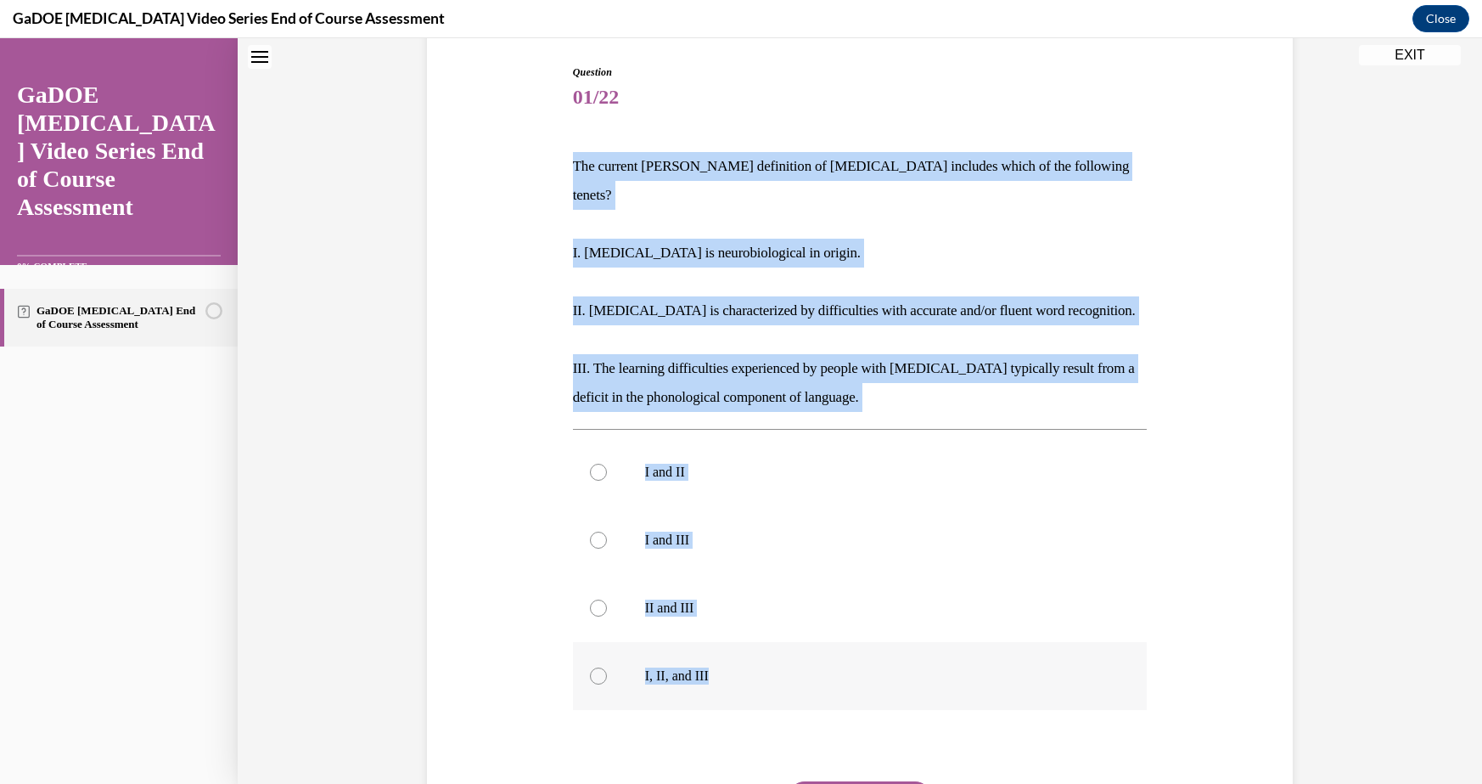
radio input "true"
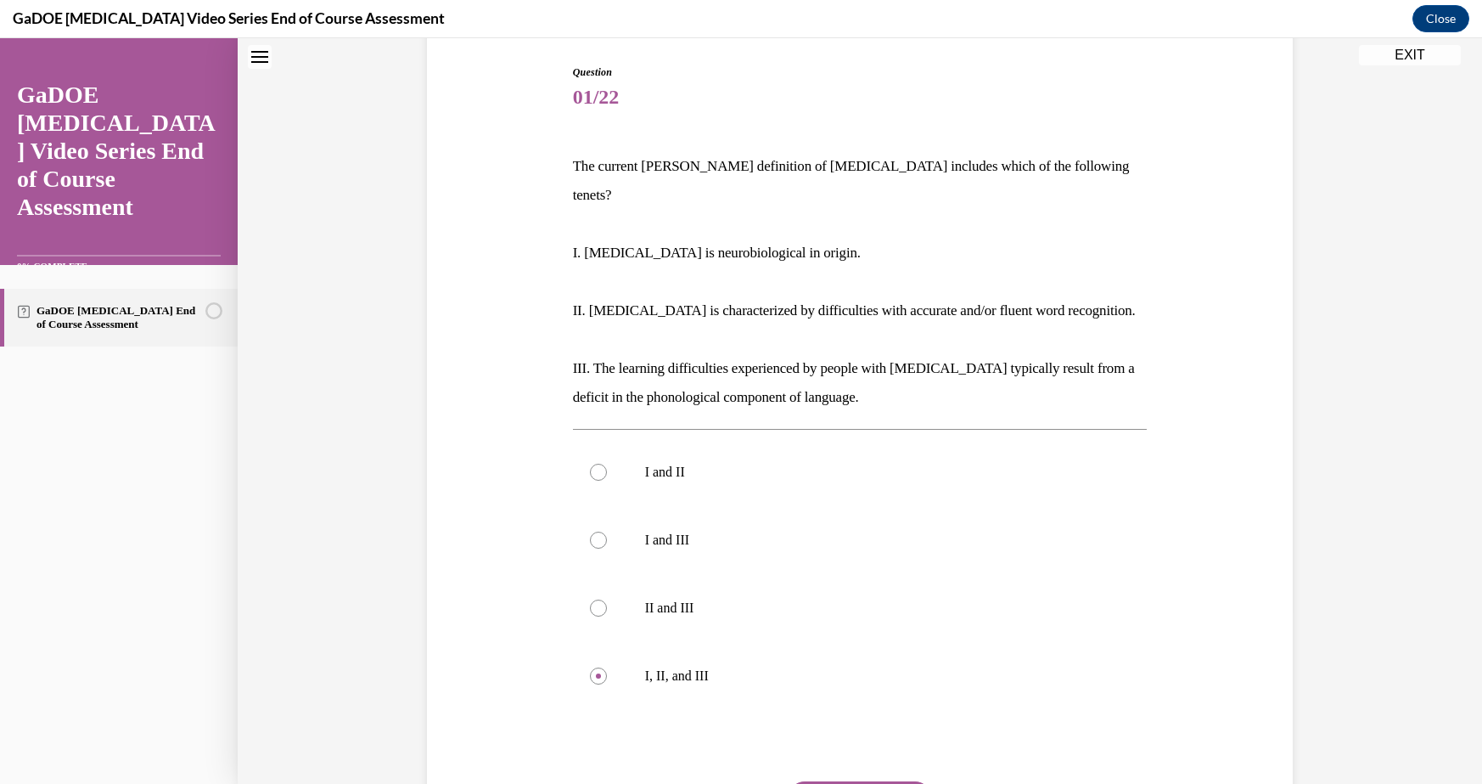
click at [847, 781] on button "SUBMIT" at bounding box center [860, 798] width 144 height 34
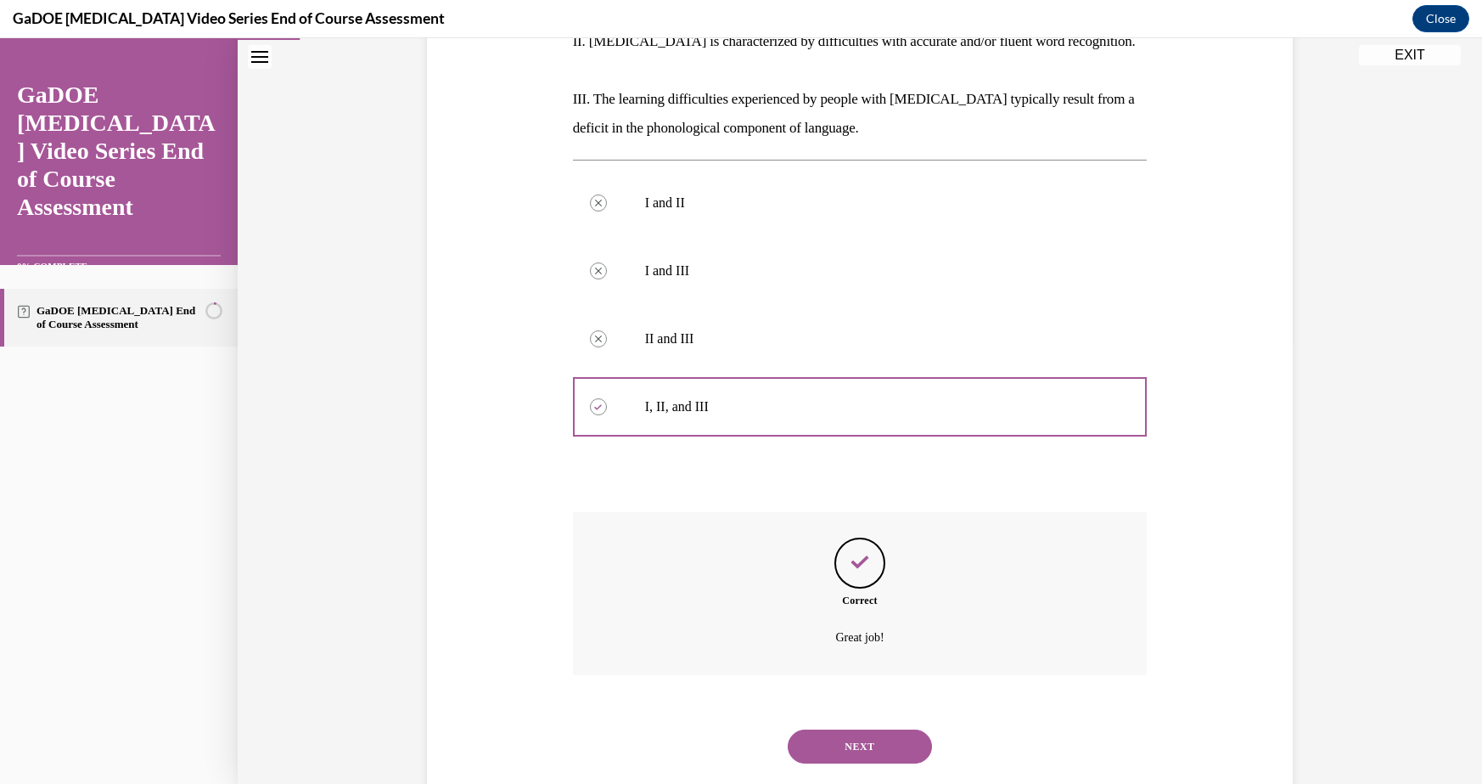
scroll to position [451, 0]
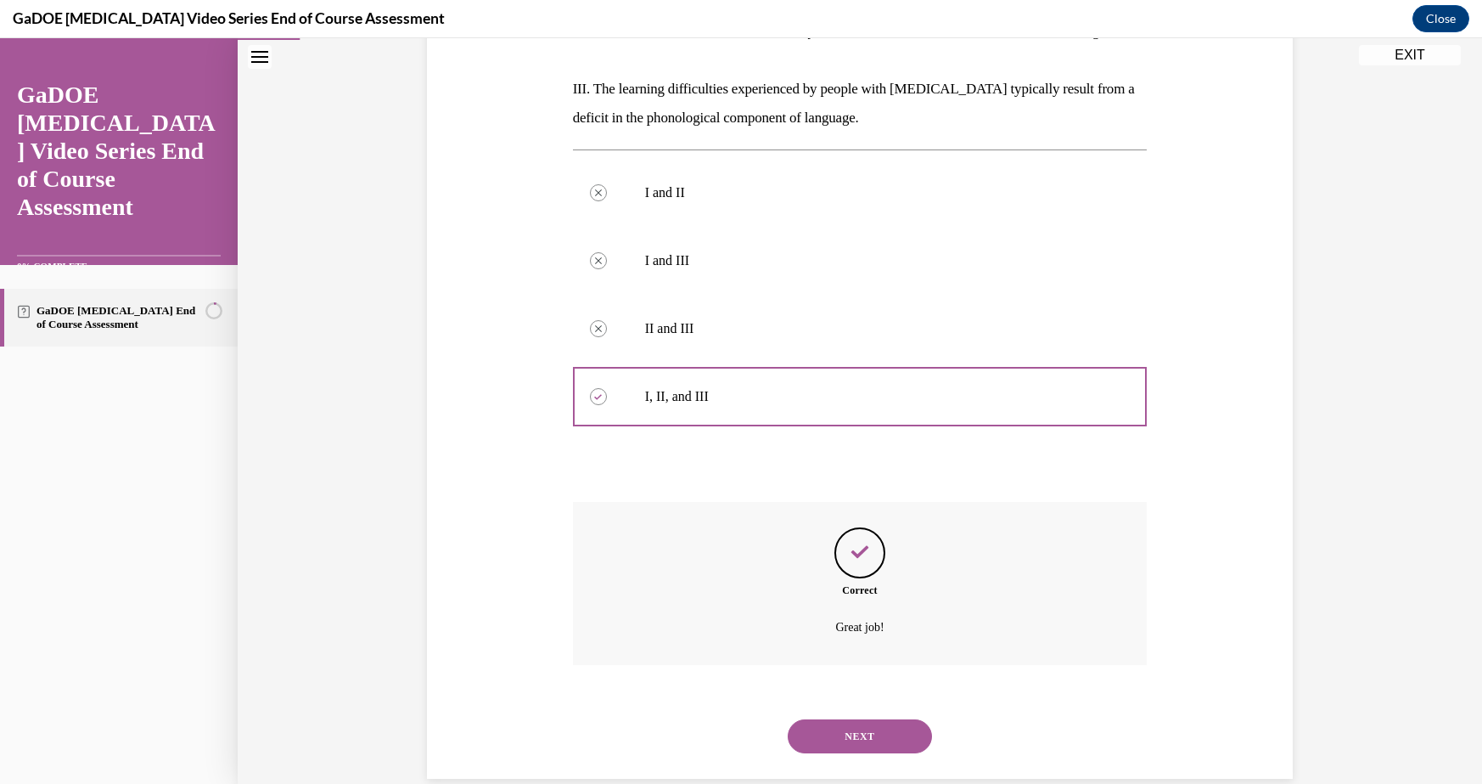
click at [853, 719] on button "NEXT" at bounding box center [860, 736] width 144 height 34
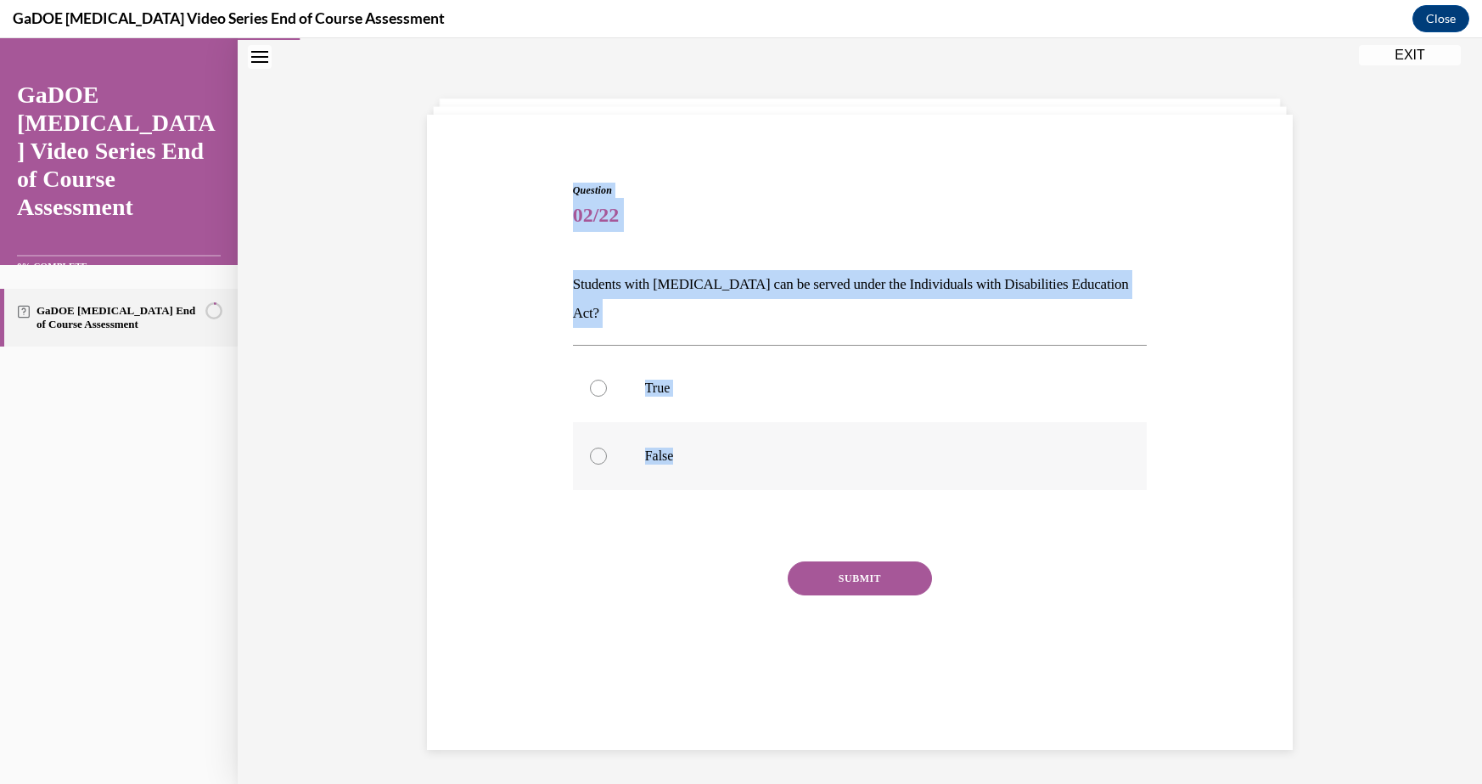
drag, startPoint x: 561, startPoint y: 195, endPoint x: 744, endPoint y: 448, distance: 312.0
click at [744, 448] on div "Question 02/22 Students with dyslexia can be served under the Individuals with …" at bounding box center [860, 416] width 874 height 569
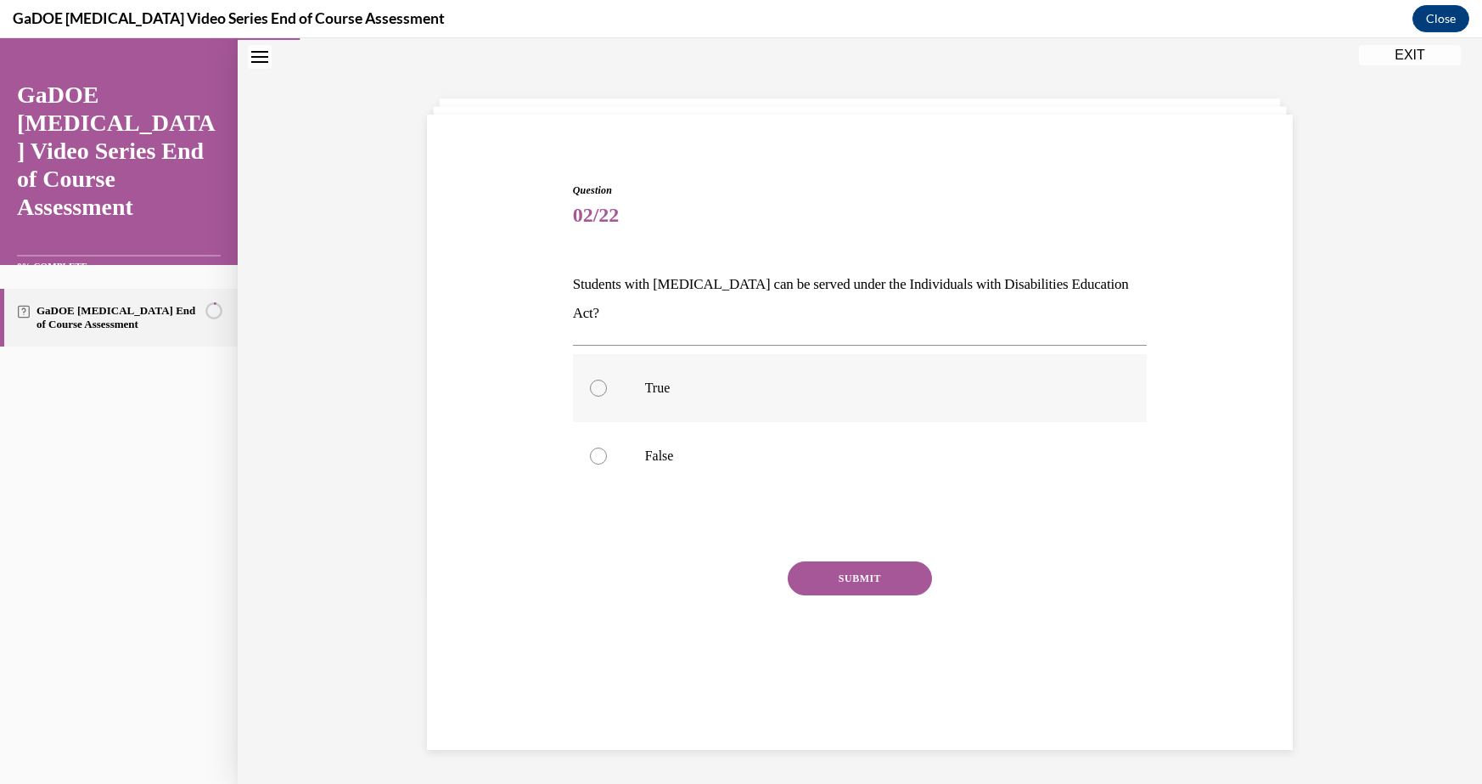
click at [726, 380] on p "True" at bounding box center [875, 388] width 460 height 17
click at [607, 380] on input "True" at bounding box center [598, 388] width 17 height 17
radio input "true"
click at [862, 561] on button "SUBMIT" at bounding box center [860, 578] width 144 height 34
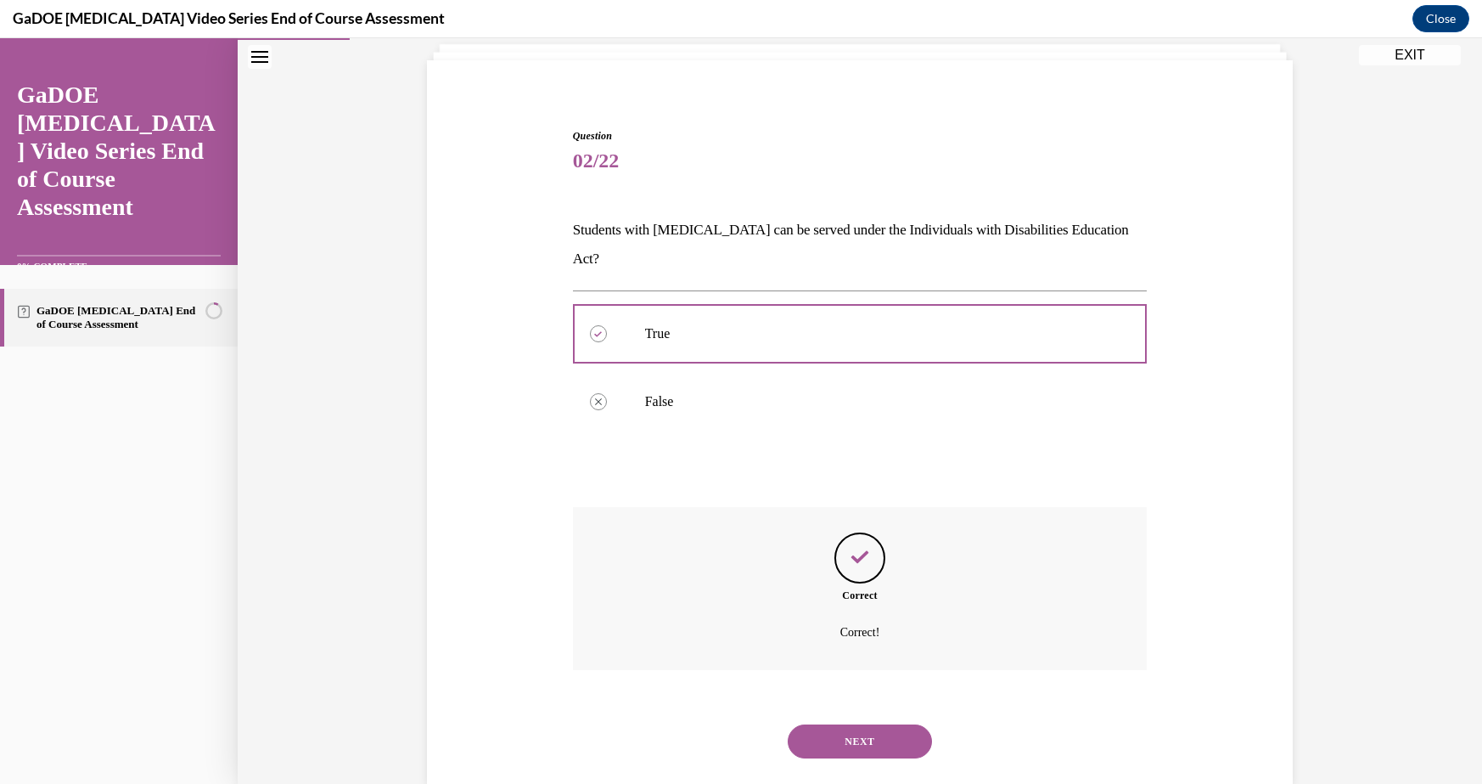
scroll to position [113, 0]
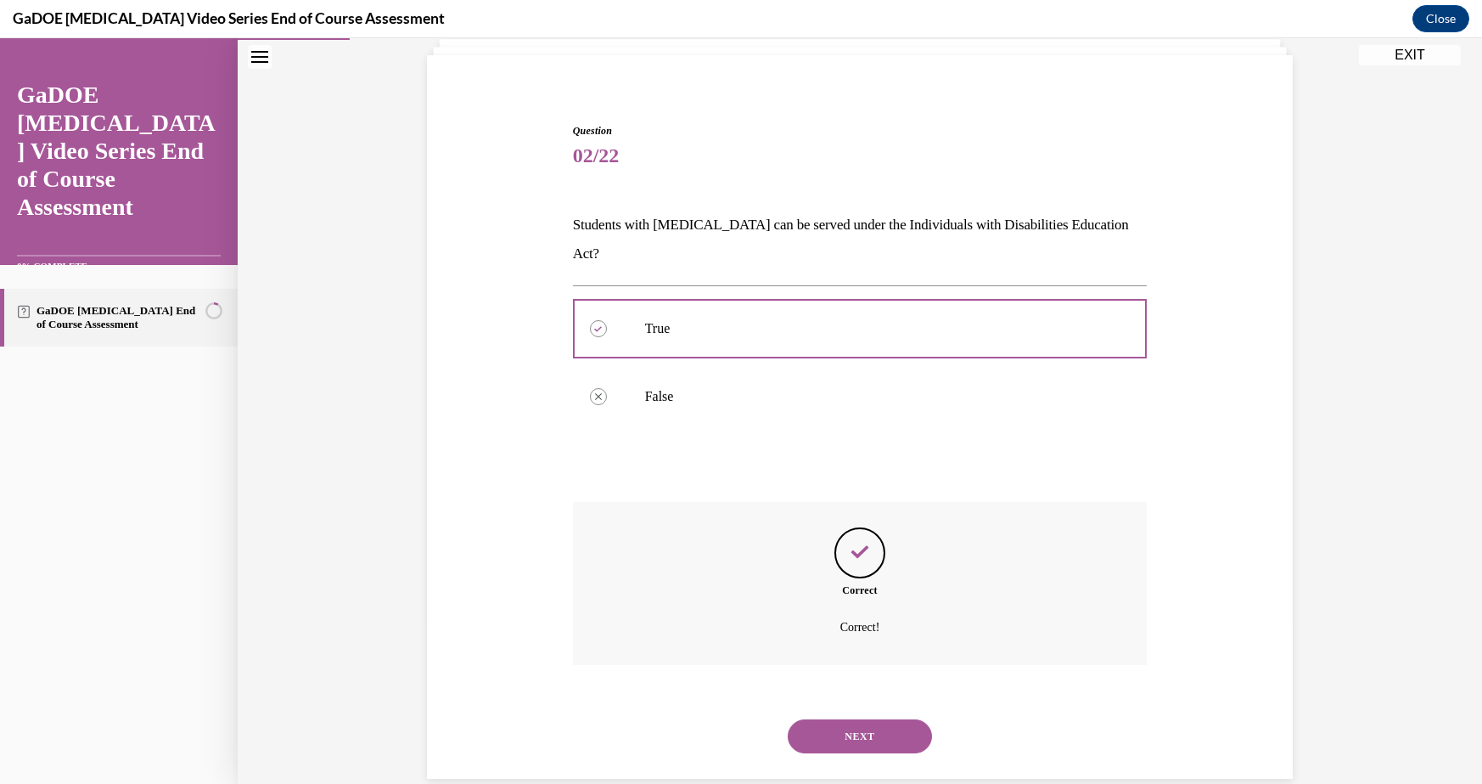
click at [864, 719] on button "NEXT" at bounding box center [860, 736] width 144 height 34
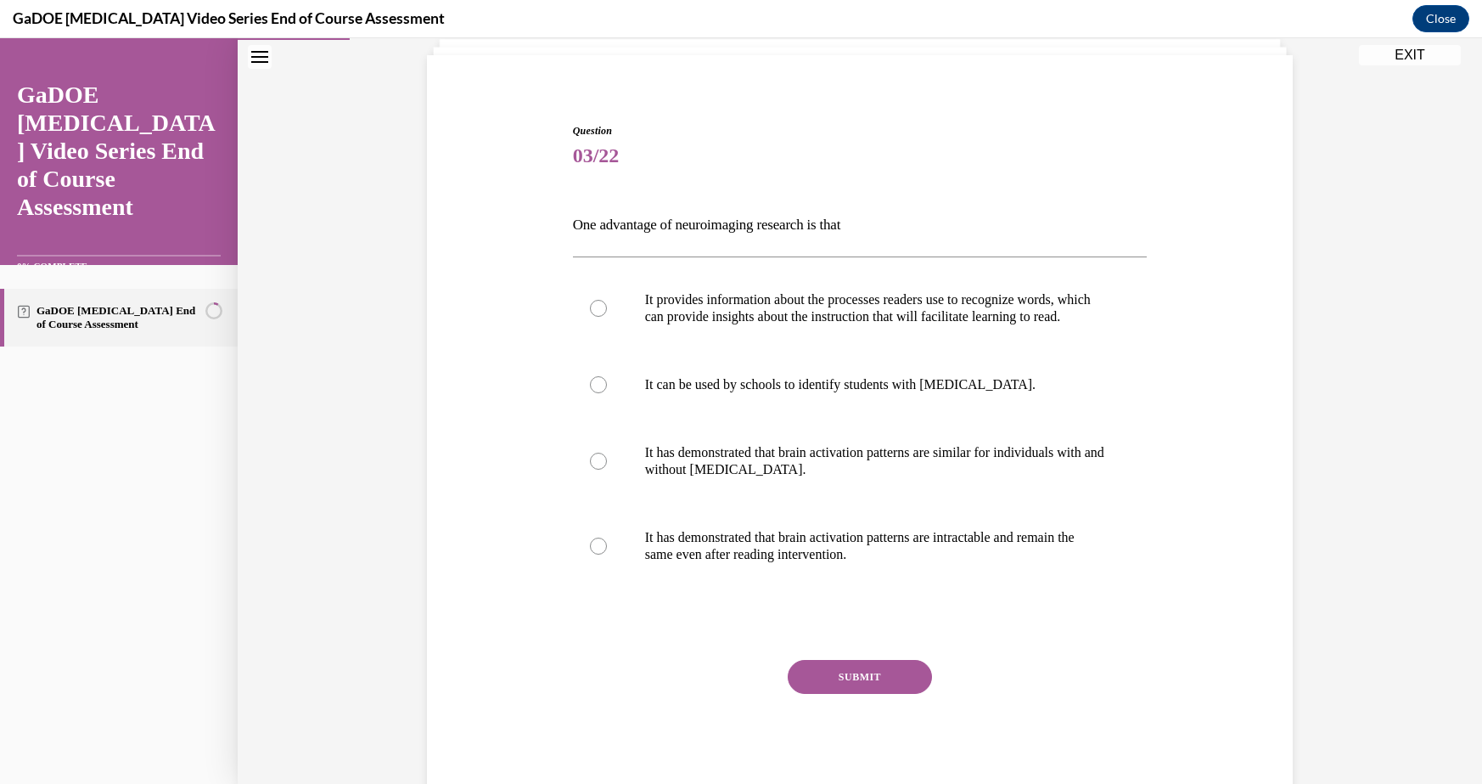
scroll to position [89, 0]
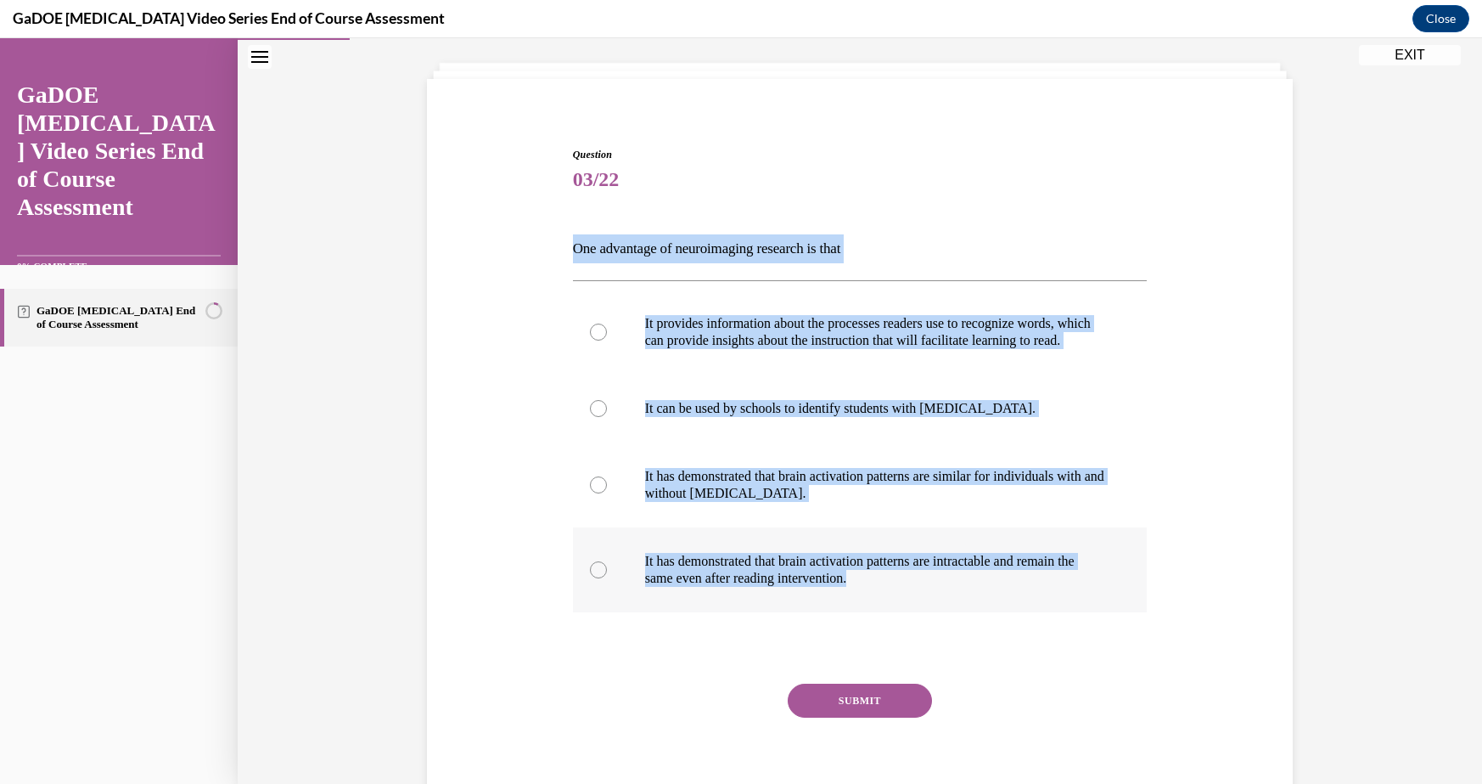
drag, startPoint x: 534, startPoint y: 221, endPoint x: 973, endPoint y: 612, distance: 588.1
click at [973, 612] on div "Question 03/22 One advantage of neuroimaging research is that It provides infor…" at bounding box center [860, 459] width 874 height 727
copy div "One advantage of neuroimaging research is that It provides information about th…"
click at [739, 317] on p "It provides information about the processes readers use to recognize words, whi…" at bounding box center [875, 332] width 460 height 34
click at [607, 323] on input "It provides information about the processes readers use to recognize words, whi…" at bounding box center [598, 331] width 17 height 17
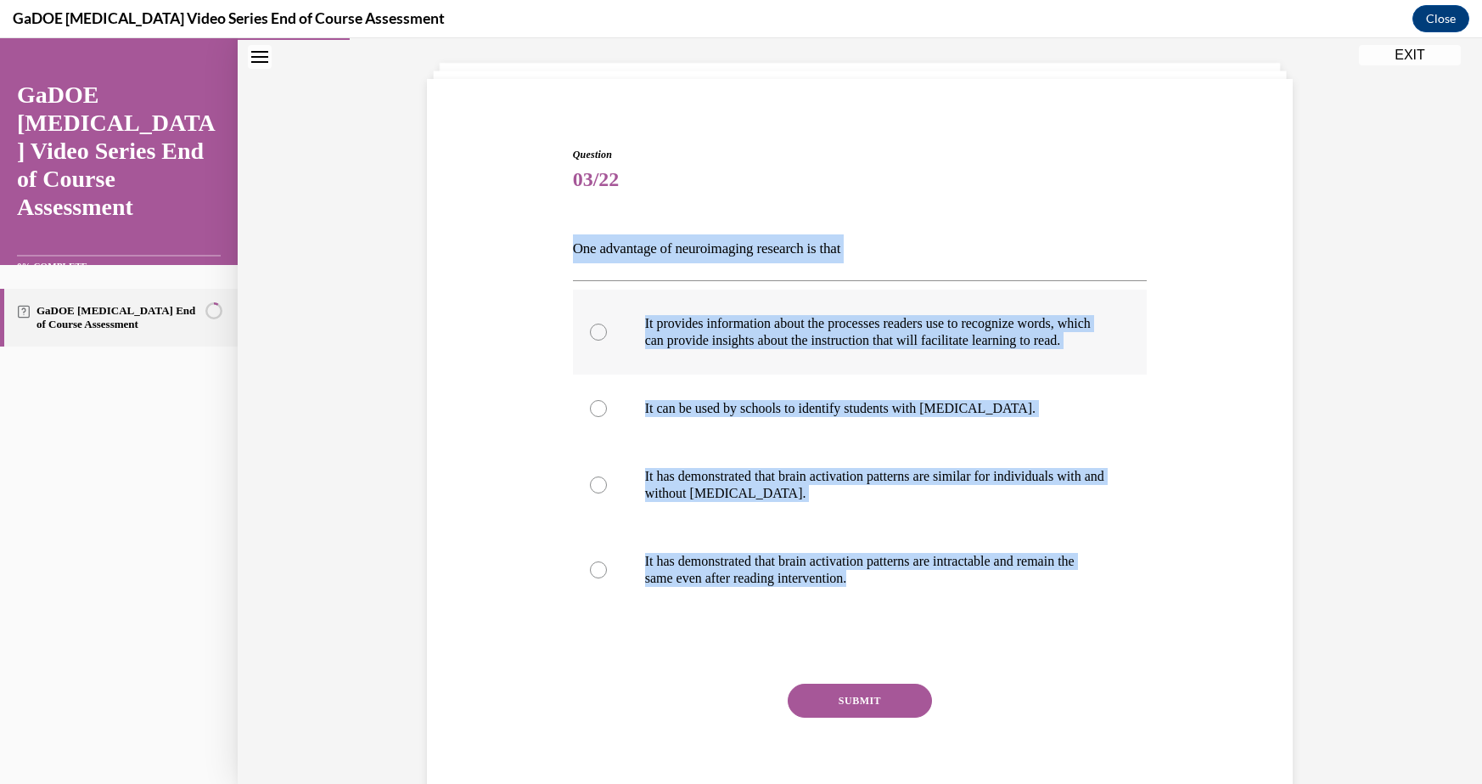
radio input "true"
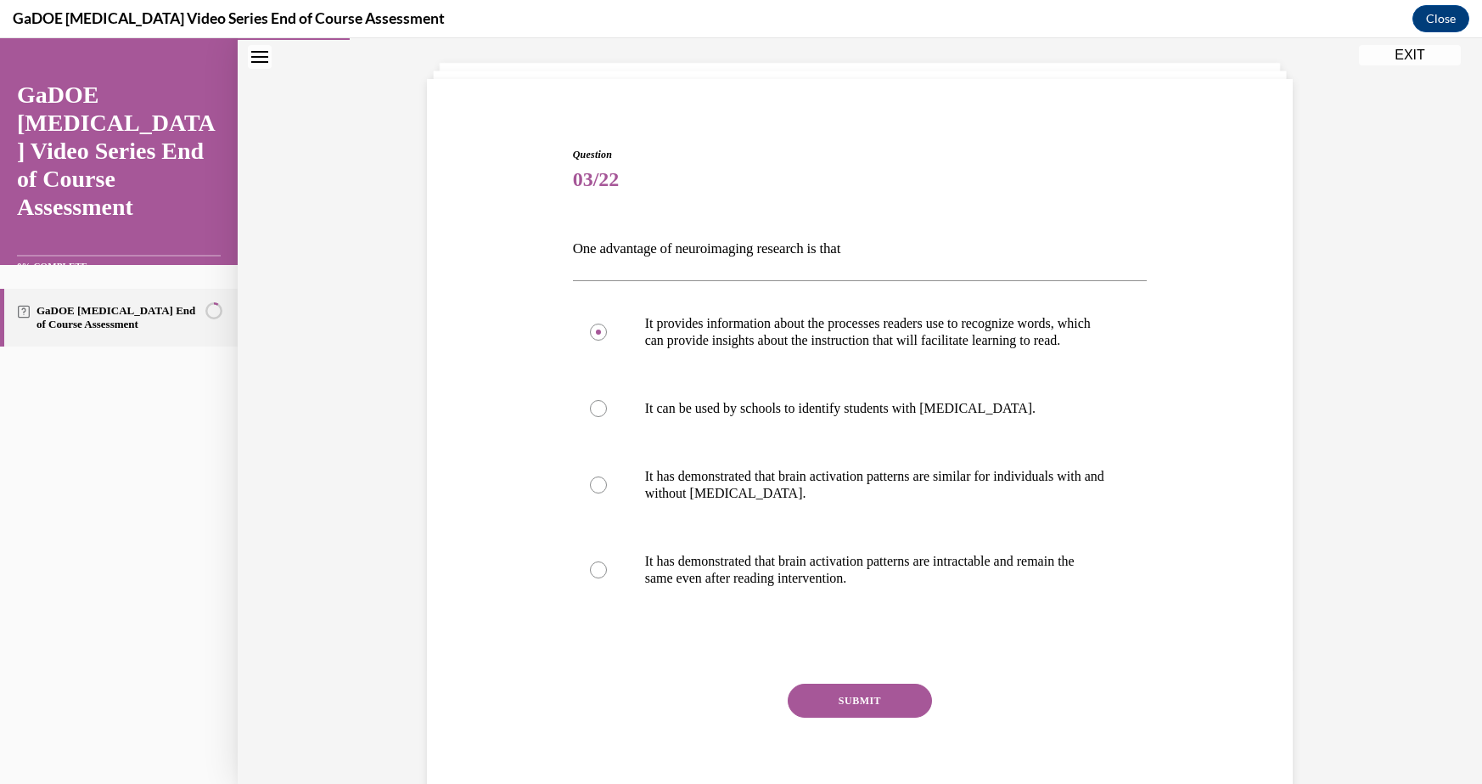
click at [840, 694] on div "Question 03/22 One advantage of neuroimaging research is that It provides infor…" at bounding box center [860, 485] width 575 height 676
click at [846, 717] on button "SUBMIT" at bounding box center [860, 700] width 144 height 34
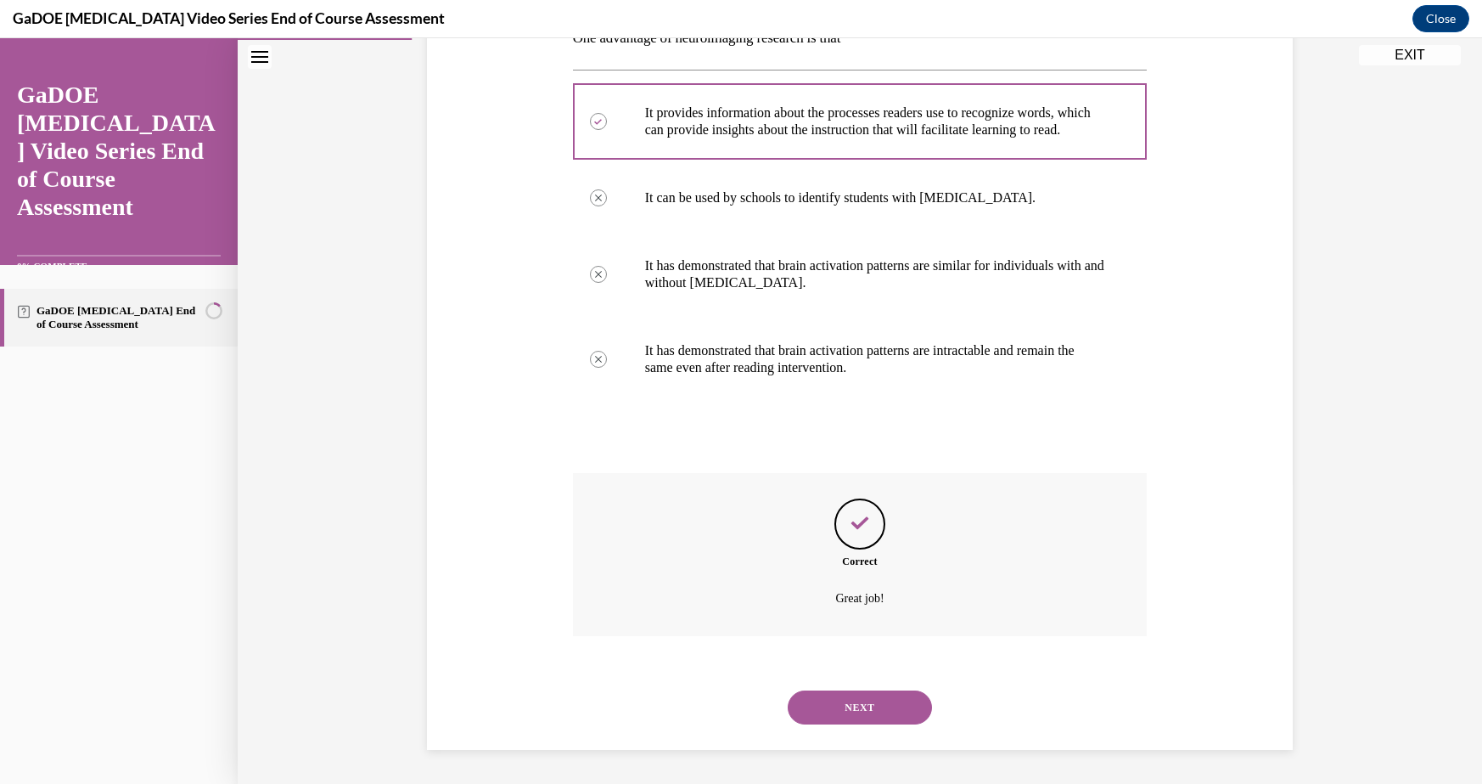
scroll to position [317, 0]
click at [858, 693] on button "NEXT" at bounding box center [860, 707] width 144 height 34
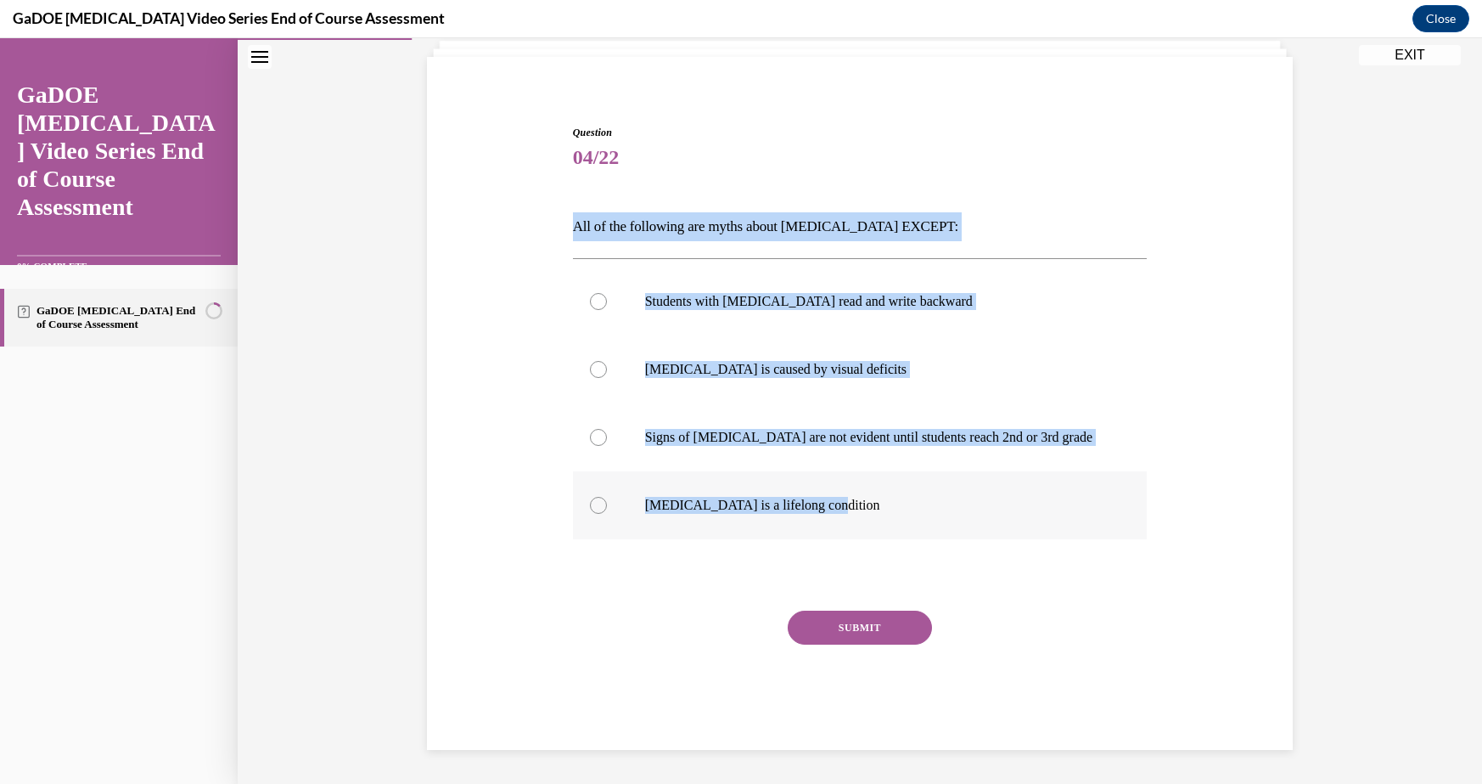
drag, startPoint x: 557, startPoint y: 214, endPoint x: 845, endPoint y: 500, distance: 405.8
click at [845, 501] on div "Question 04/22 All of the following are myths about dyslexia EXCEPT: Students w…" at bounding box center [860, 412] width 874 height 676
copy div "All of the following are myths about dyslexia EXCEPT: Students with dyslexia re…"
click at [792, 495] on label "Dyslexia is a lifelong condition" at bounding box center [860, 505] width 575 height 68
click at [607, 497] on input "Dyslexia is a lifelong condition" at bounding box center [598, 505] width 17 height 17
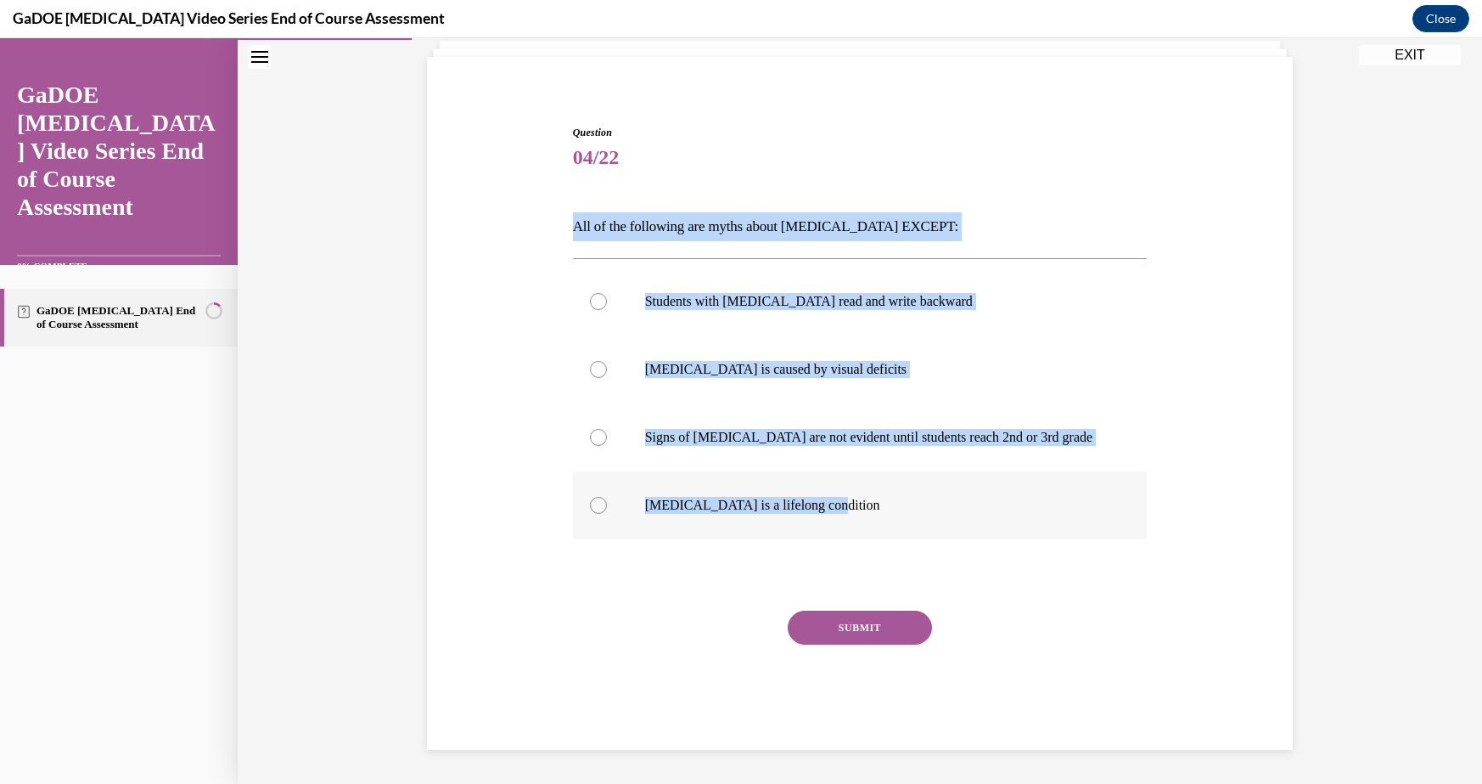
radio input "true"
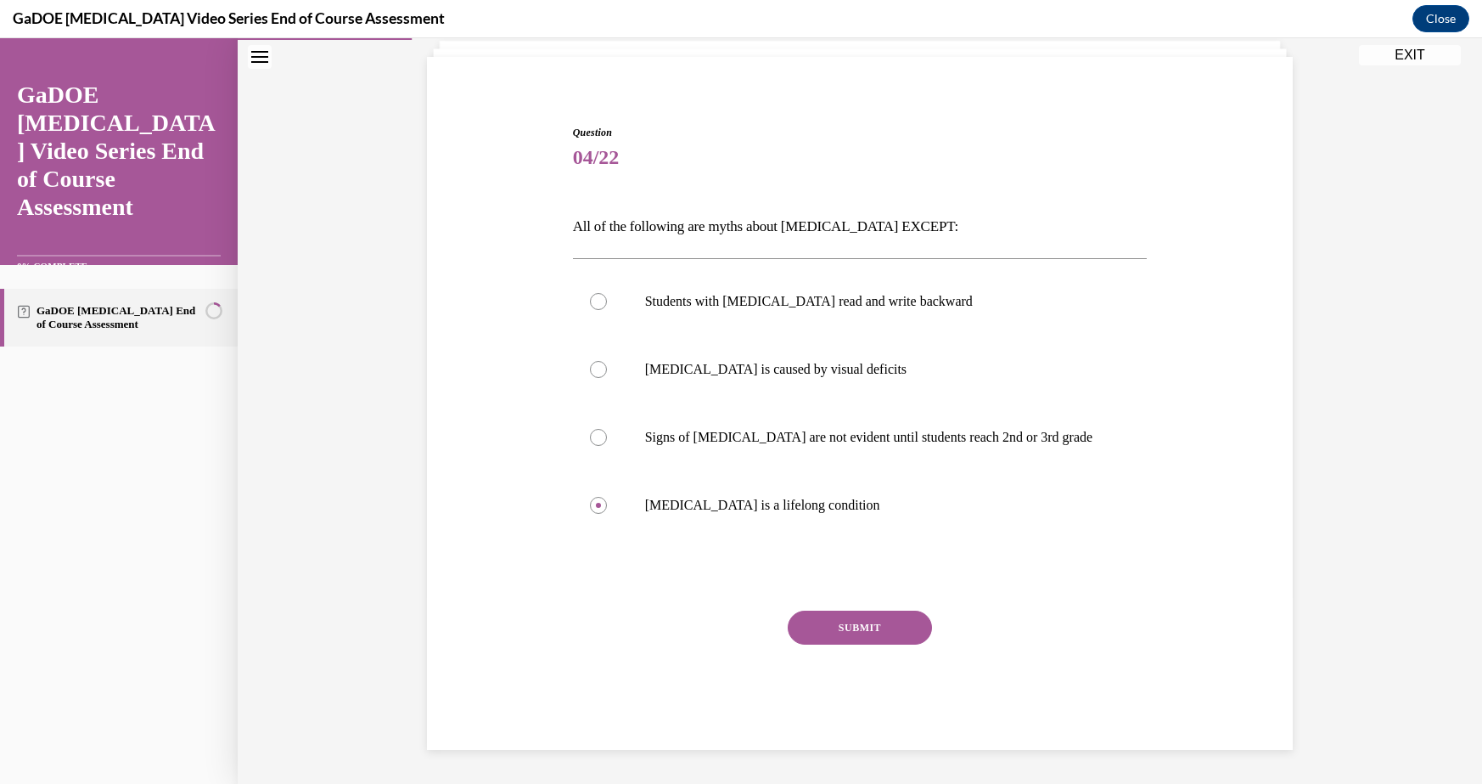
click at [859, 630] on button "SUBMIT" at bounding box center [860, 627] width 144 height 34
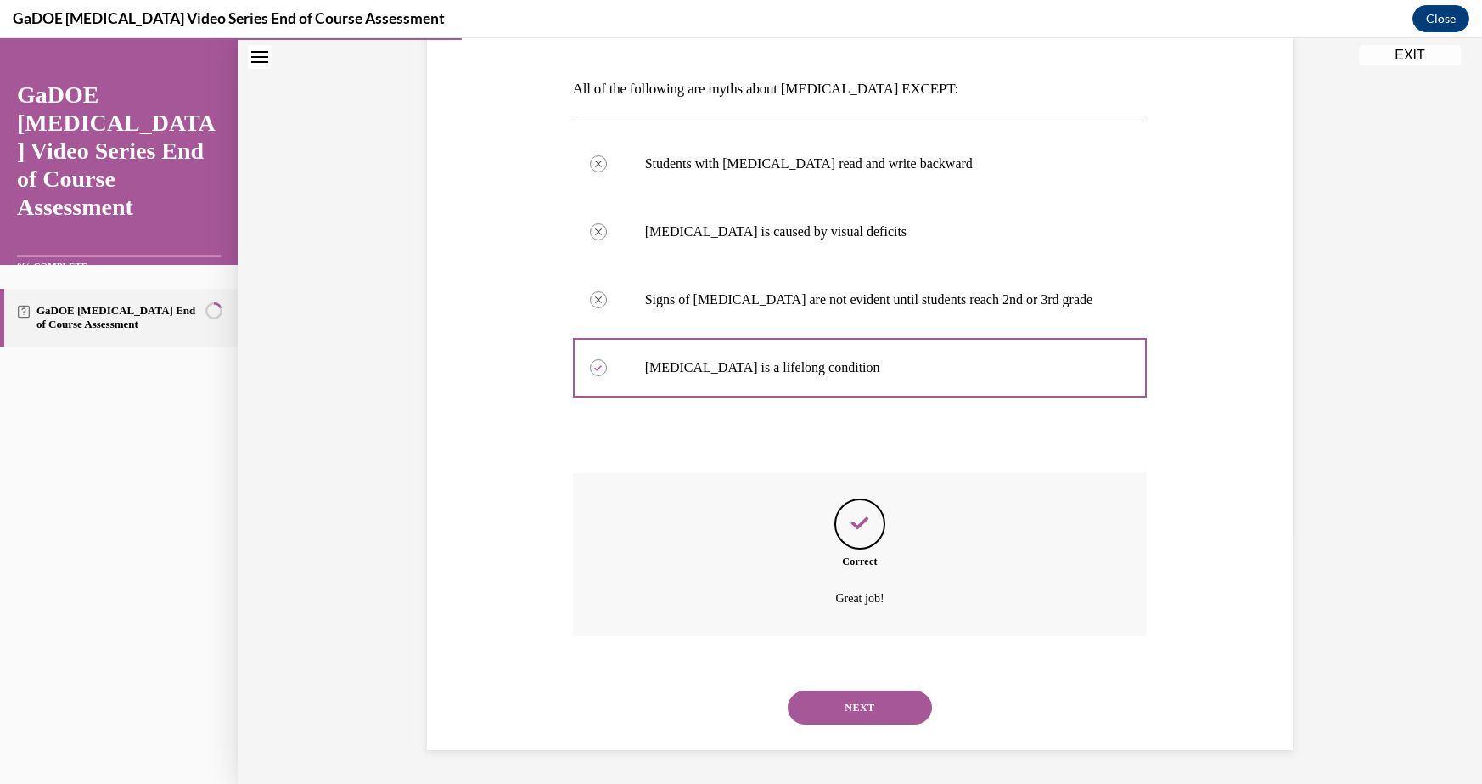
click at [846, 706] on button "NEXT" at bounding box center [860, 707] width 144 height 34
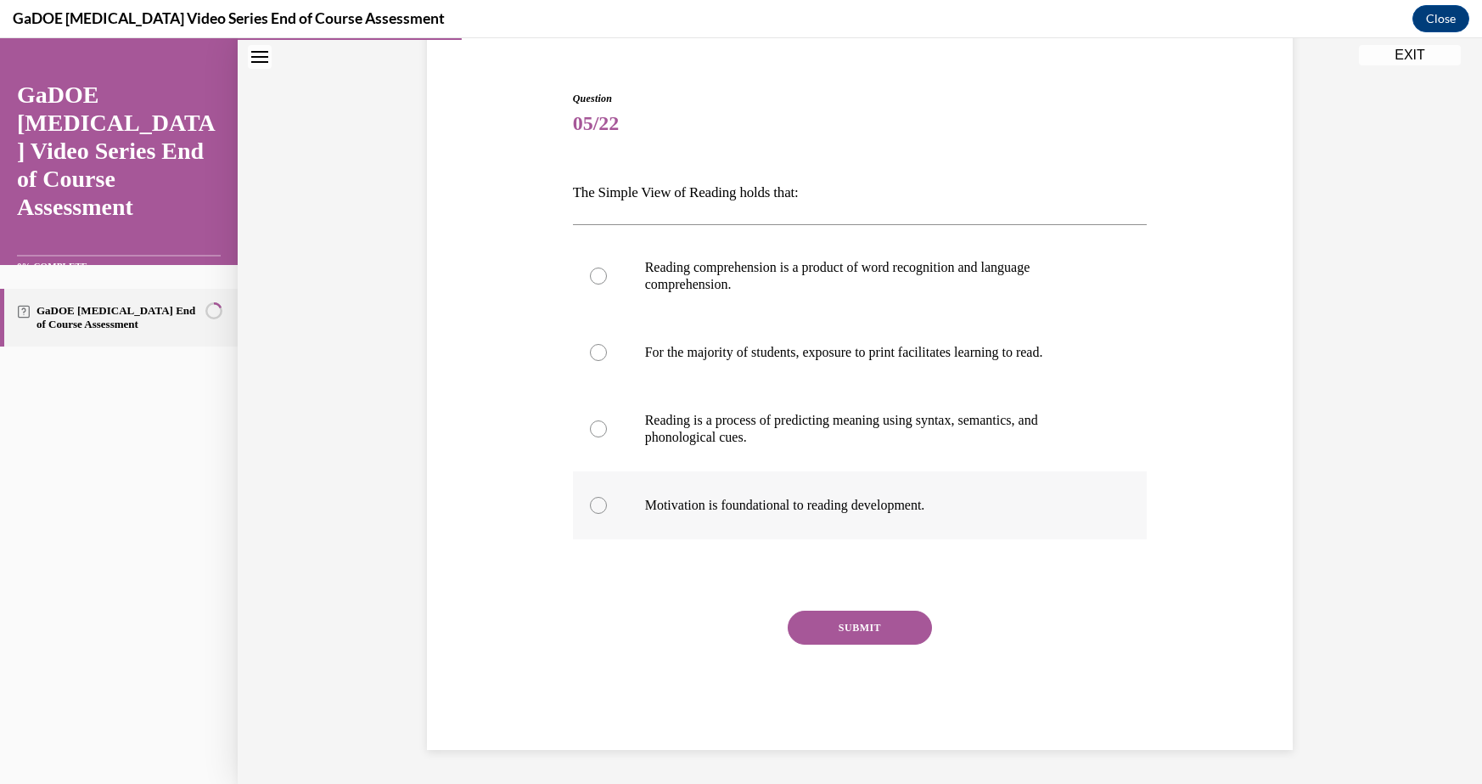
drag, startPoint x: 546, startPoint y: 178, endPoint x: 968, endPoint y: 497, distance: 528.6
click at [968, 497] on div "Question 05/22 The Simple View of Reading holds that: Reading comprehension is …" at bounding box center [860, 395] width 874 height 710
copy div "The Simple View of Reading holds that: Reading comprehension is a product of wo…"
click at [671, 278] on p "Reading comprehension is a product of word recognition and language comprehensi…" at bounding box center [875, 276] width 460 height 34
click at [607, 278] on input "Reading comprehension is a product of word recognition and language comprehensi…" at bounding box center [598, 275] width 17 height 17
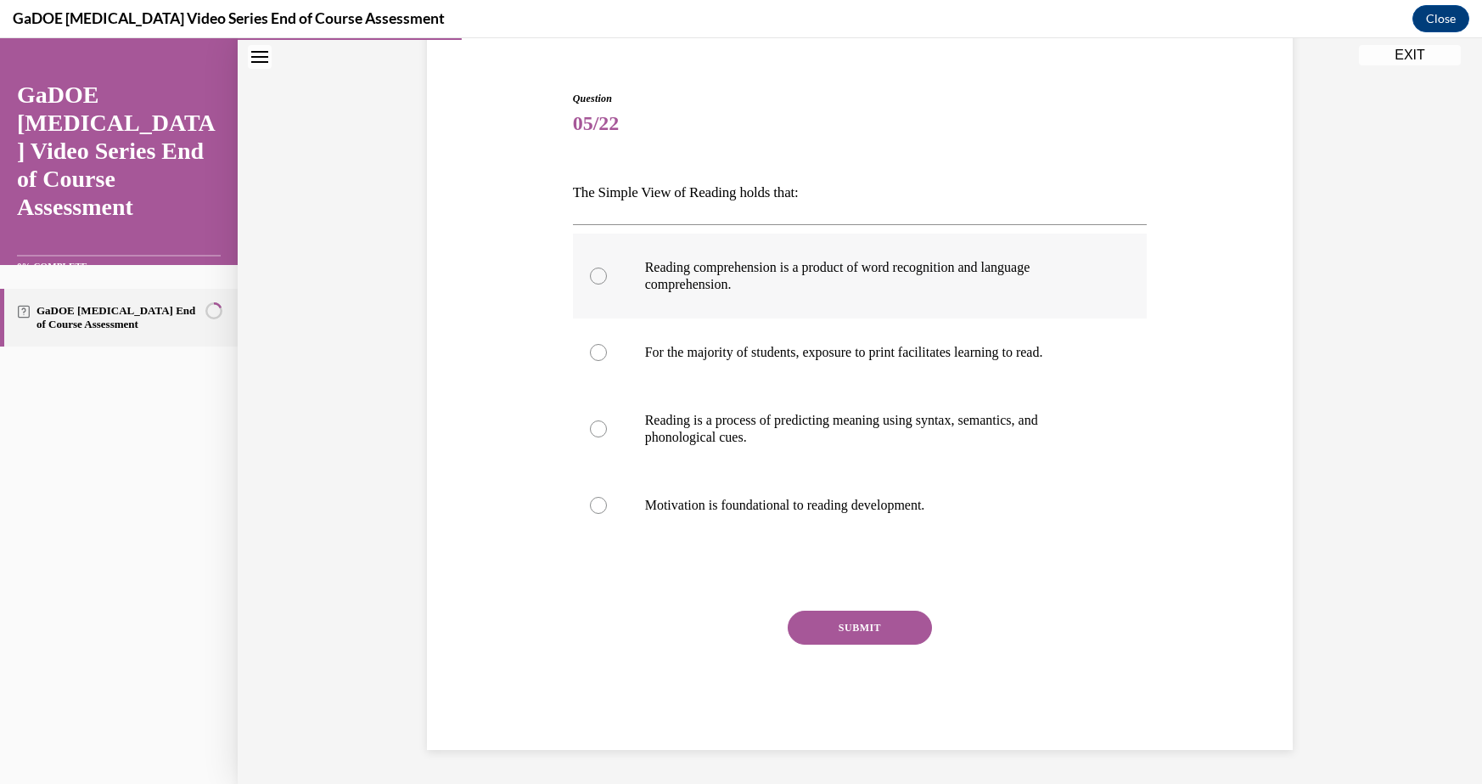
radio input "true"
click at [871, 647] on div "SUBMIT" at bounding box center [860, 652] width 575 height 85
click at [860, 628] on button "SUBMIT" at bounding box center [860, 627] width 144 height 34
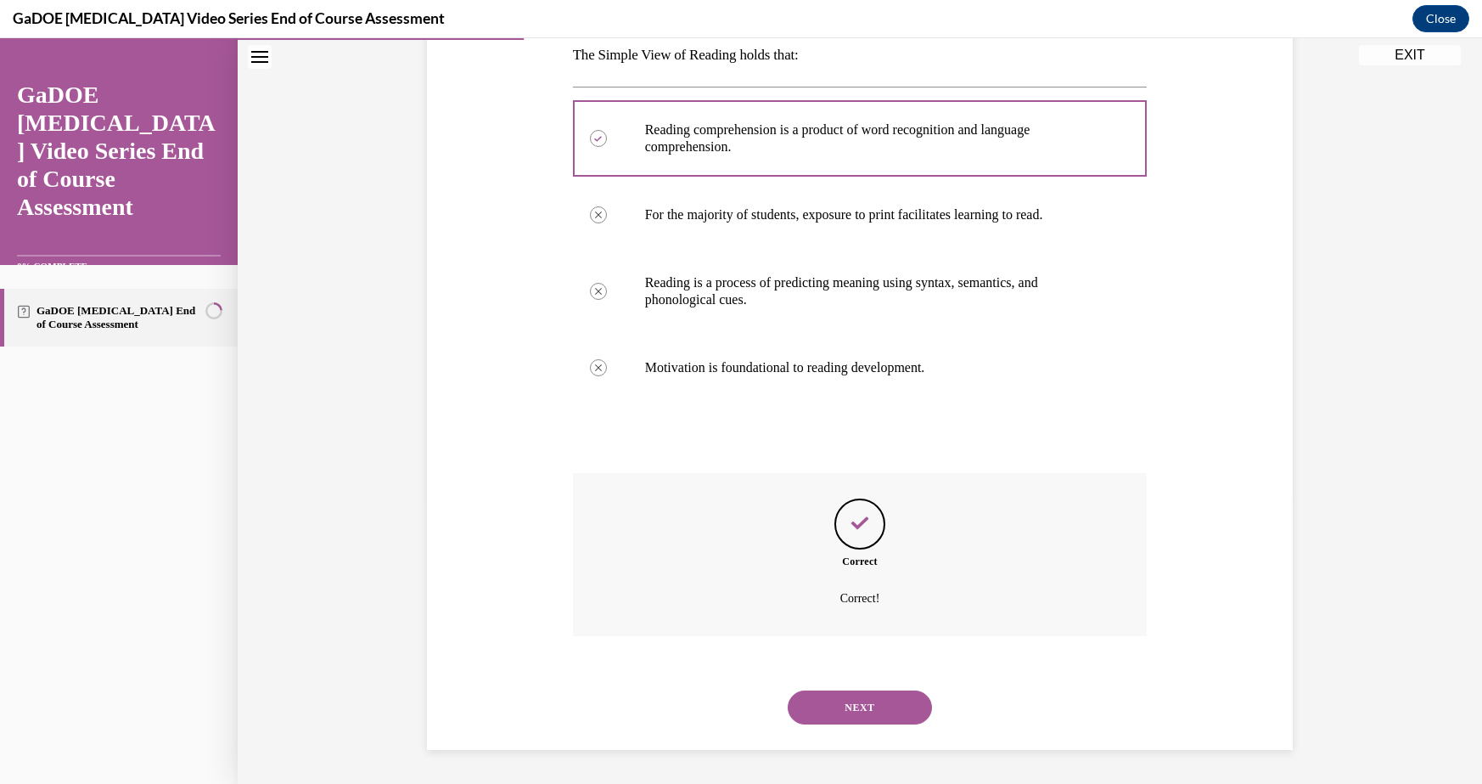
click at [857, 711] on button "NEXT" at bounding box center [860, 707] width 144 height 34
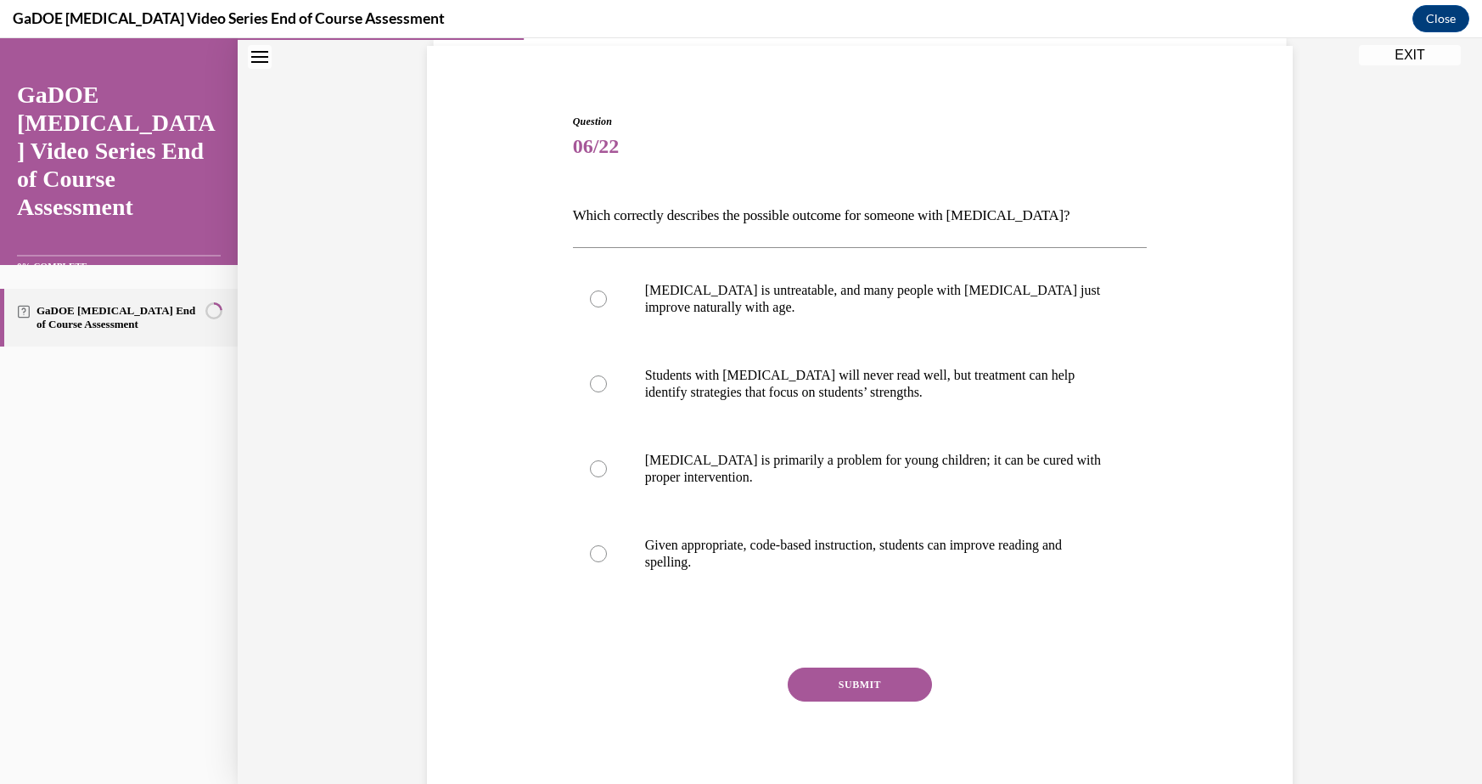
scroll to position [150, 0]
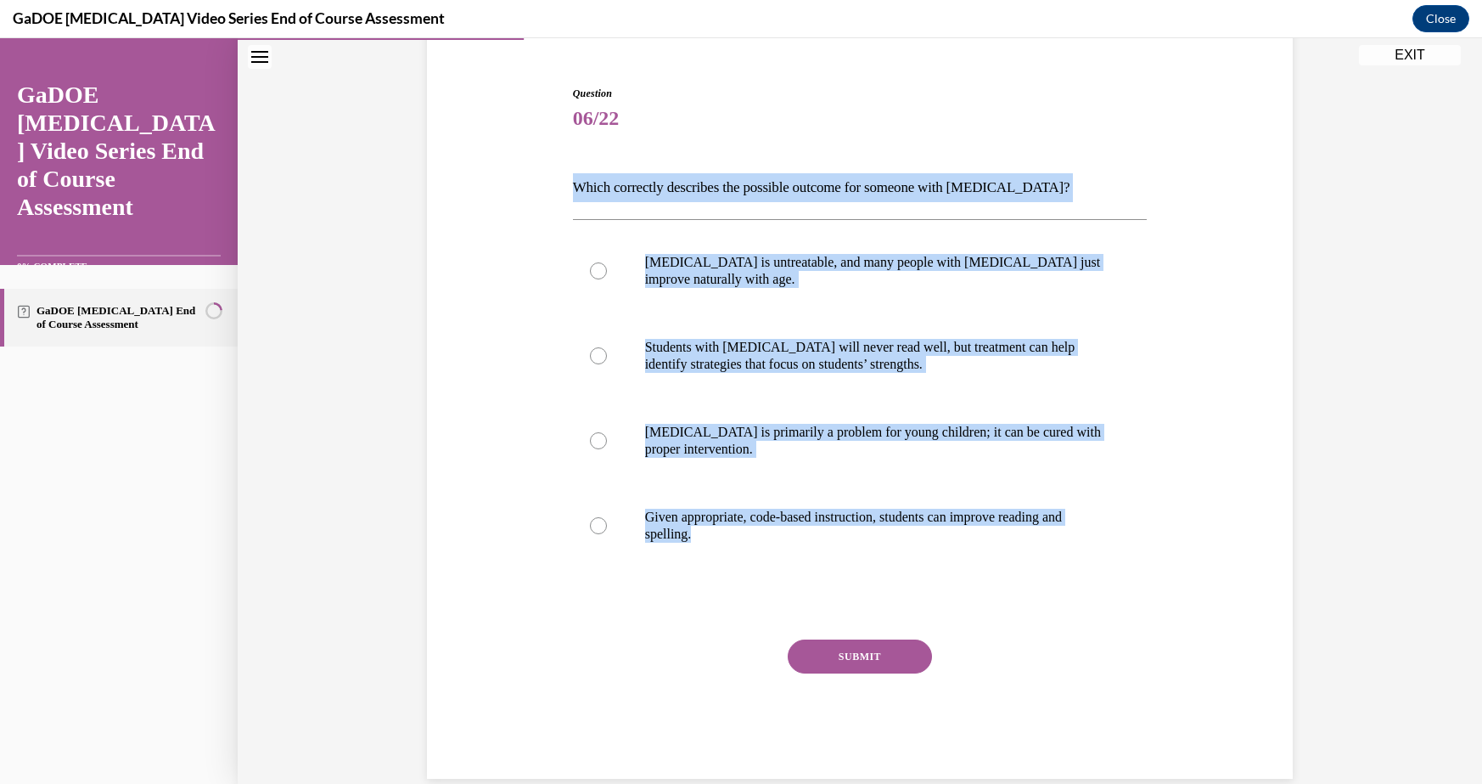
drag, startPoint x: 538, startPoint y: 131, endPoint x: 801, endPoint y: 649, distance: 581.7
click at [801, 651] on div "Question 06/22 Which correctly describes the possible outcome for someone with …" at bounding box center [860, 407] width 874 height 744
copy div "Which correctly describes the possible outcome for someone with dyslexia? Dysle…"
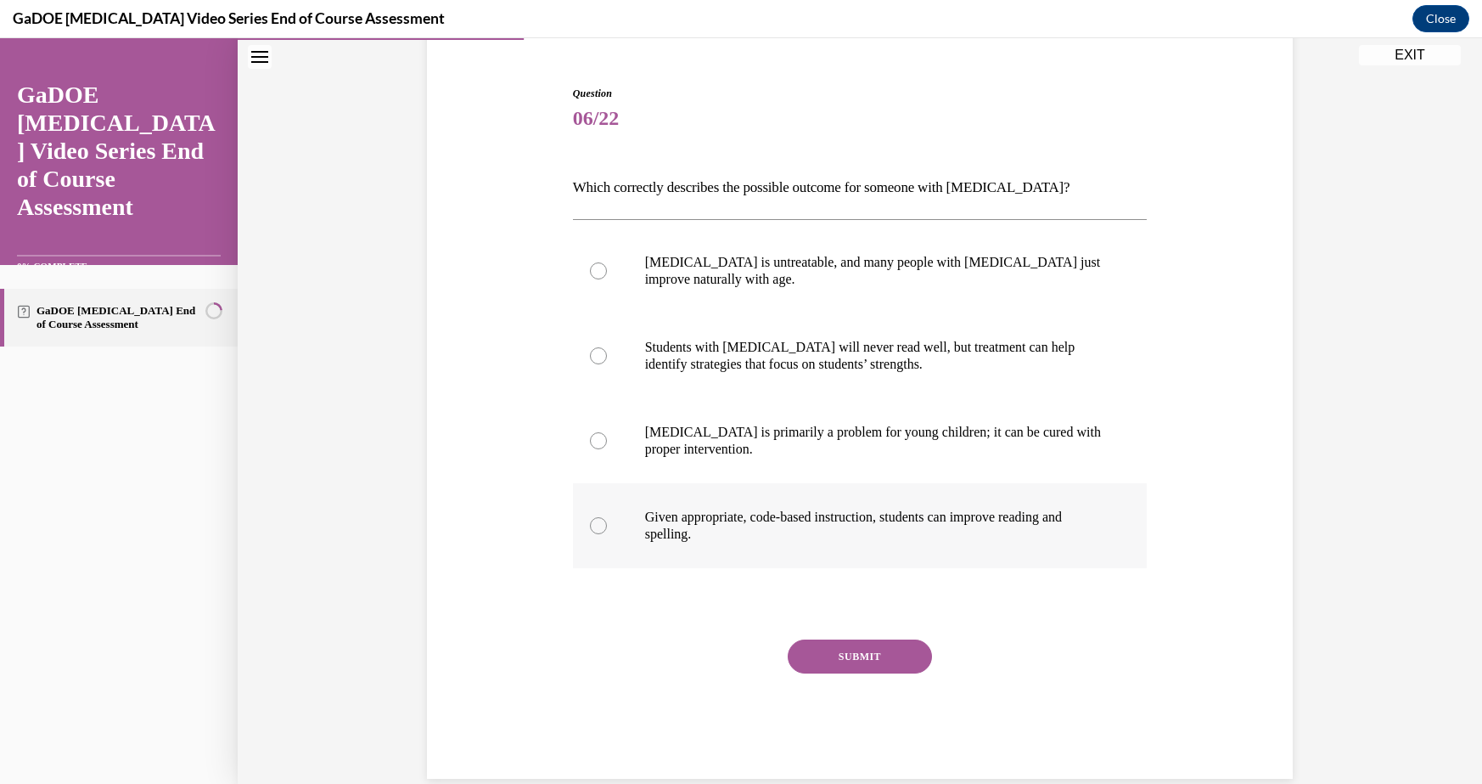
click at [707, 509] on p "Given appropriate, code-based instruction, students can improve reading and spe…" at bounding box center [875, 526] width 460 height 34
click at [607, 517] on input "Given appropriate, code-based instruction, students can improve reading and spe…" at bounding box center [598, 525] width 17 height 17
radio input "true"
click at [850, 673] on div "SUBMIT" at bounding box center [860, 681] width 575 height 85
click at [850, 628] on div "Question 06/22 Which correctly describes the possible outcome for someone with …" at bounding box center [860, 432] width 575 height 693
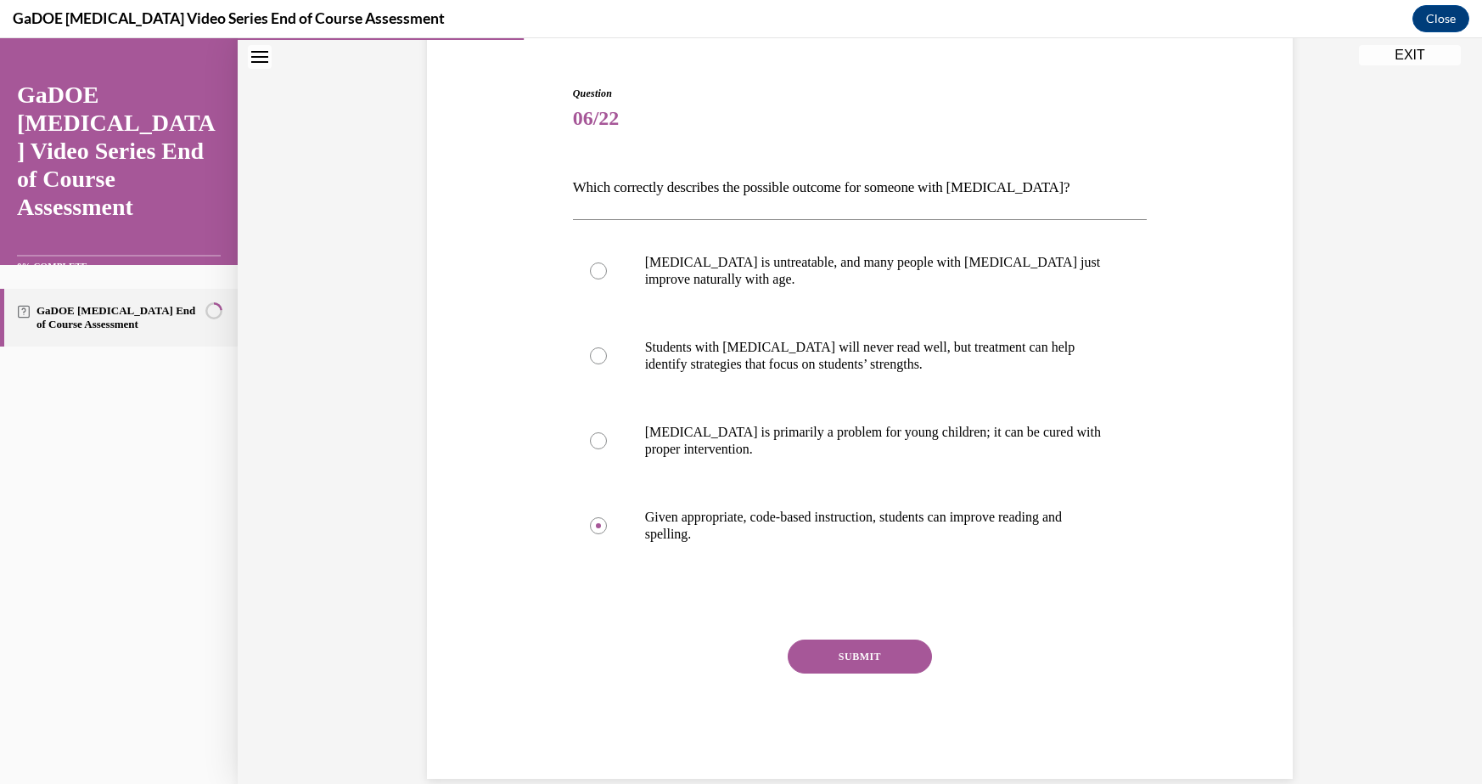
click at [854, 655] on button "SUBMIT" at bounding box center [860, 656] width 144 height 34
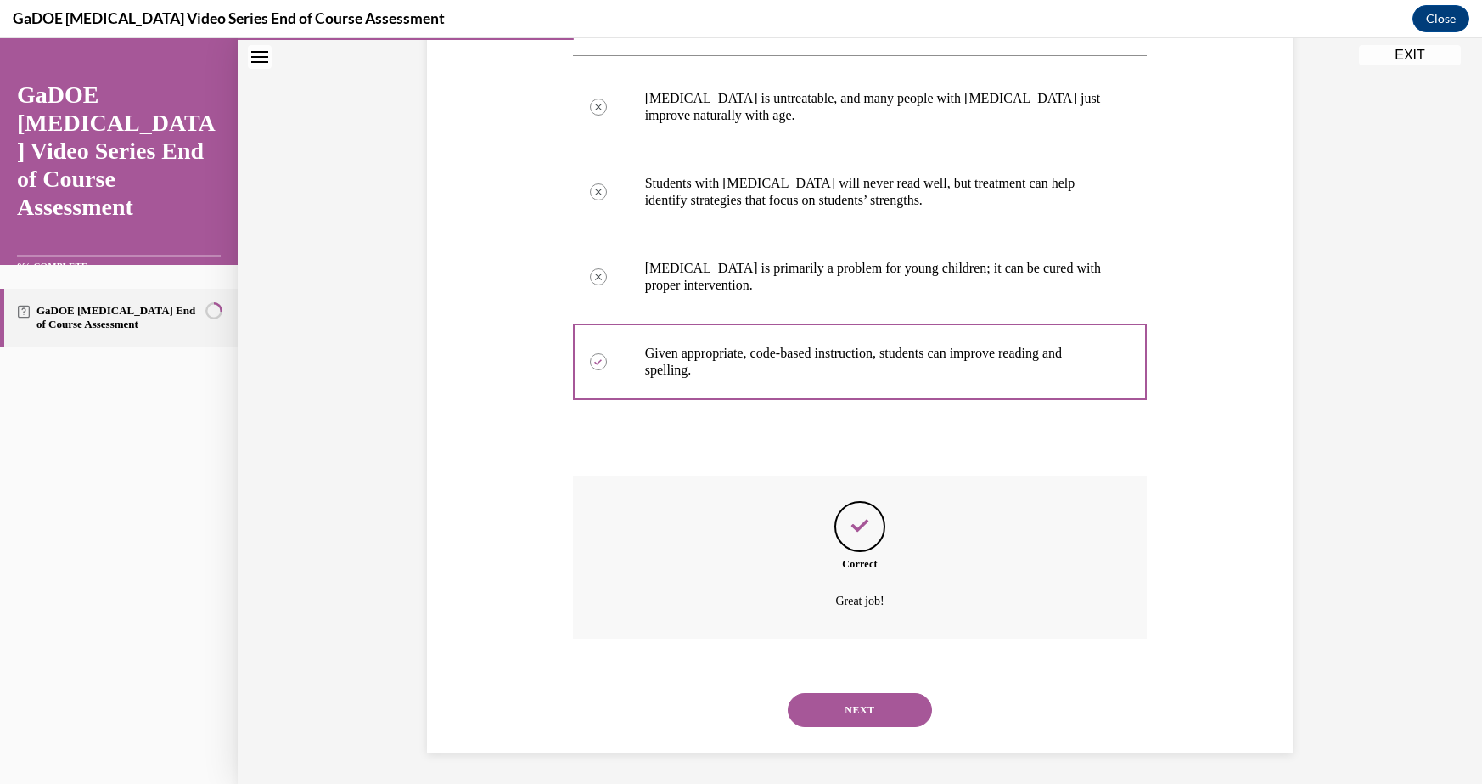
scroll to position [317, 0]
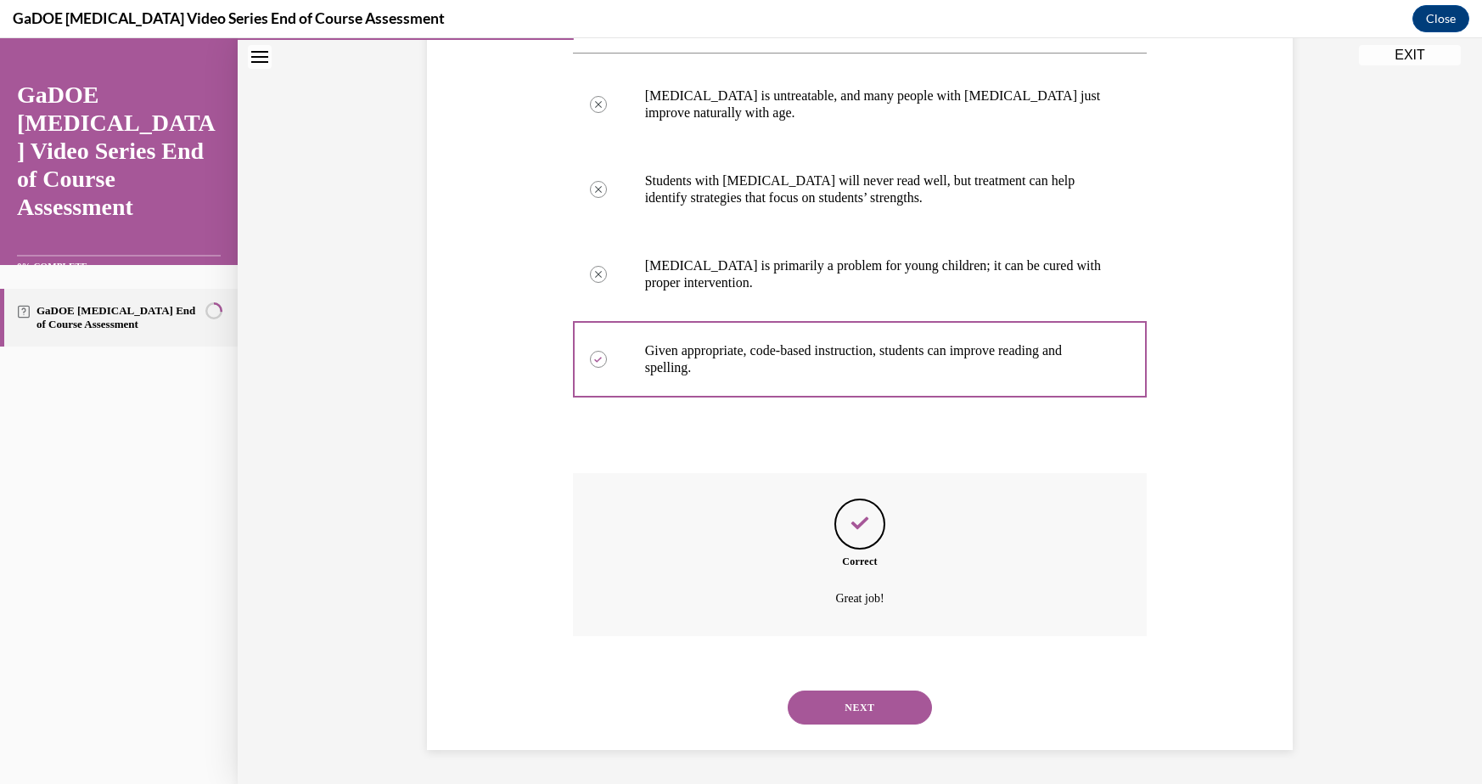
click at [853, 700] on button "NEXT" at bounding box center [860, 707] width 144 height 34
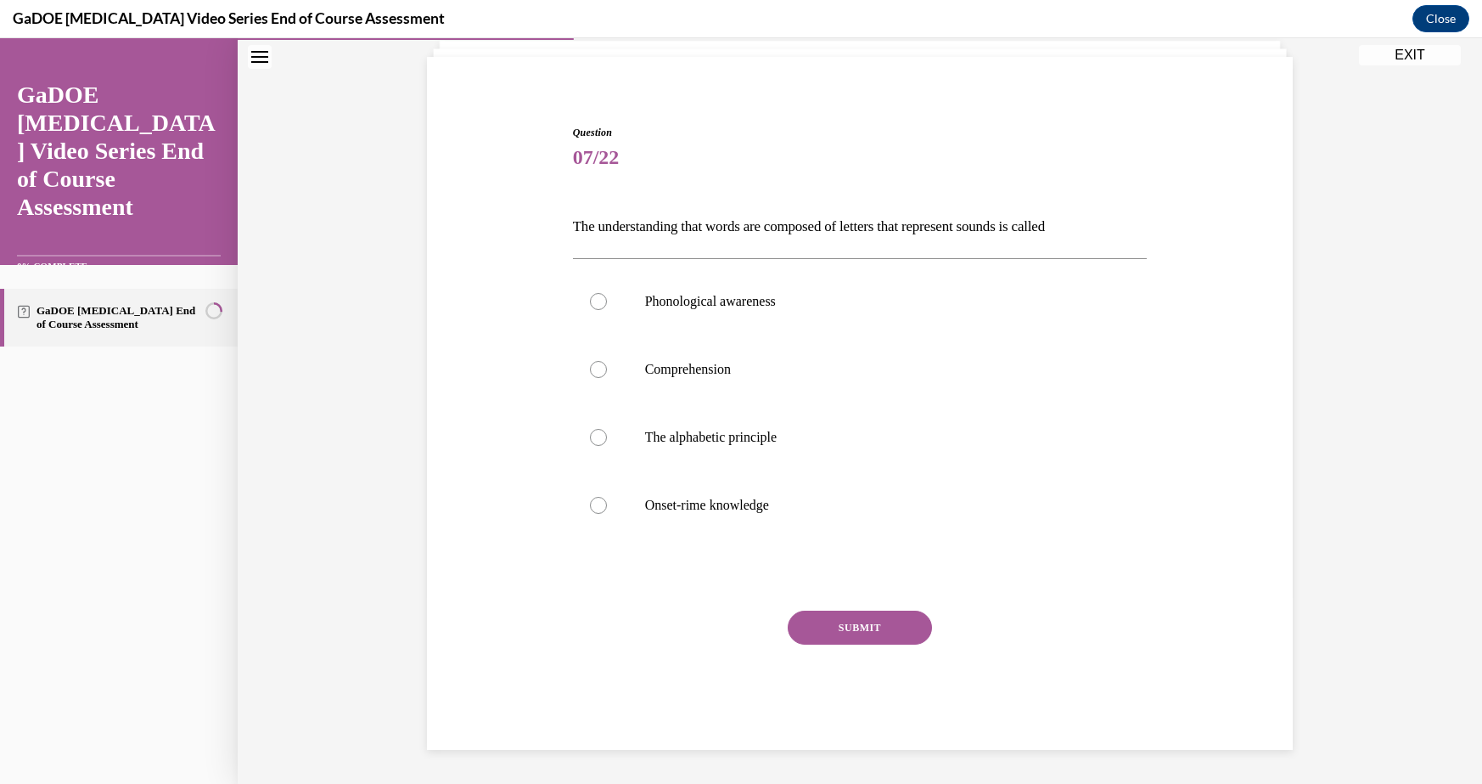
scroll to position [111, 0]
drag, startPoint x: 558, startPoint y: 213, endPoint x: 797, endPoint y: 520, distance: 388.9
click at [797, 520] on div "Question 07/22 The understanding that words are composed of letters that repres…" at bounding box center [860, 412] width 874 height 676
copy div "The understanding that words are composed of letters that represent sounds is c…"
click at [706, 437] on p "The alphabetic principle" at bounding box center [875, 437] width 460 height 17
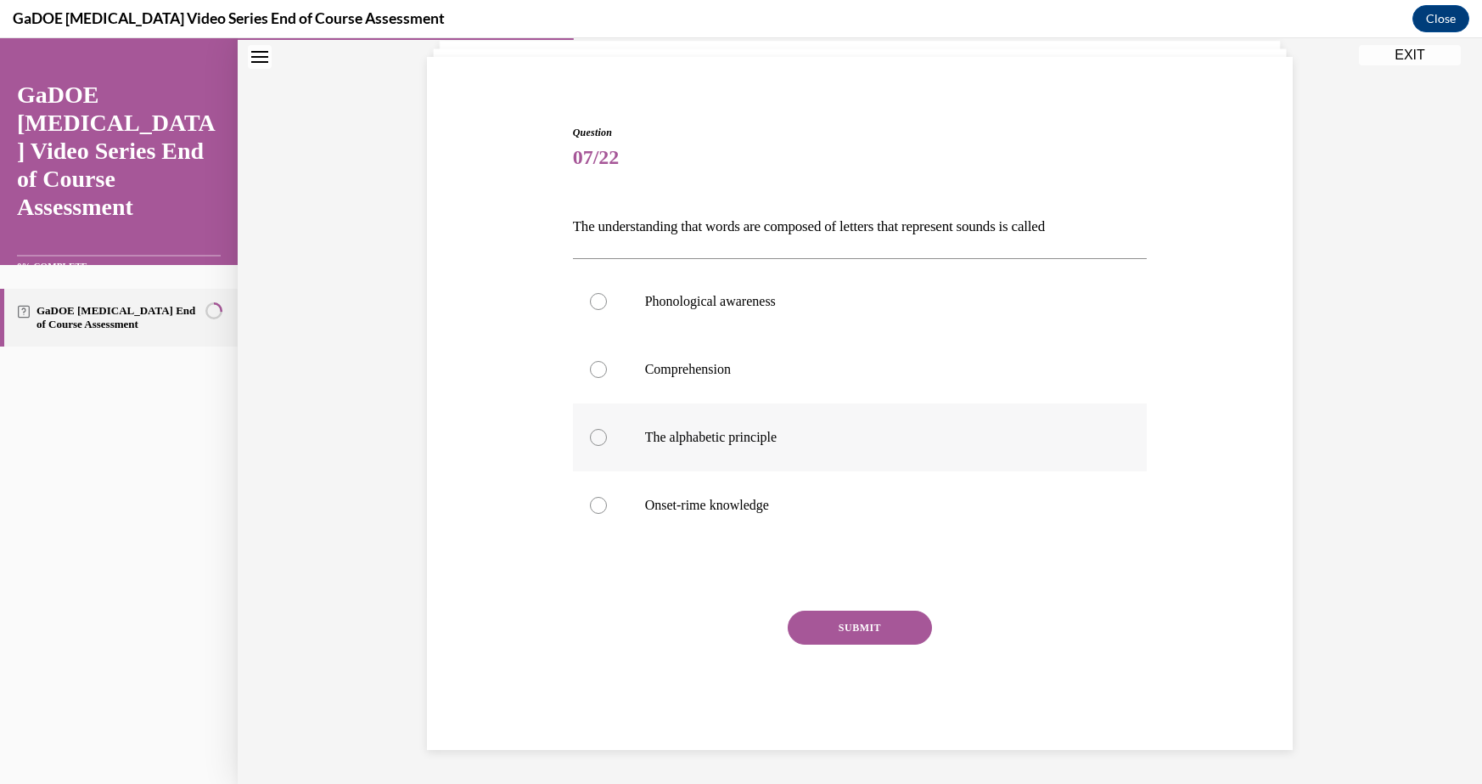
click at [607, 437] on input "The alphabetic principle" at bounding box center [598, 437] width 17 height 17
radio input "true"
click at [874, 641] on button "SUBMIT" at bounding box center [860, 627] width 144 height 34
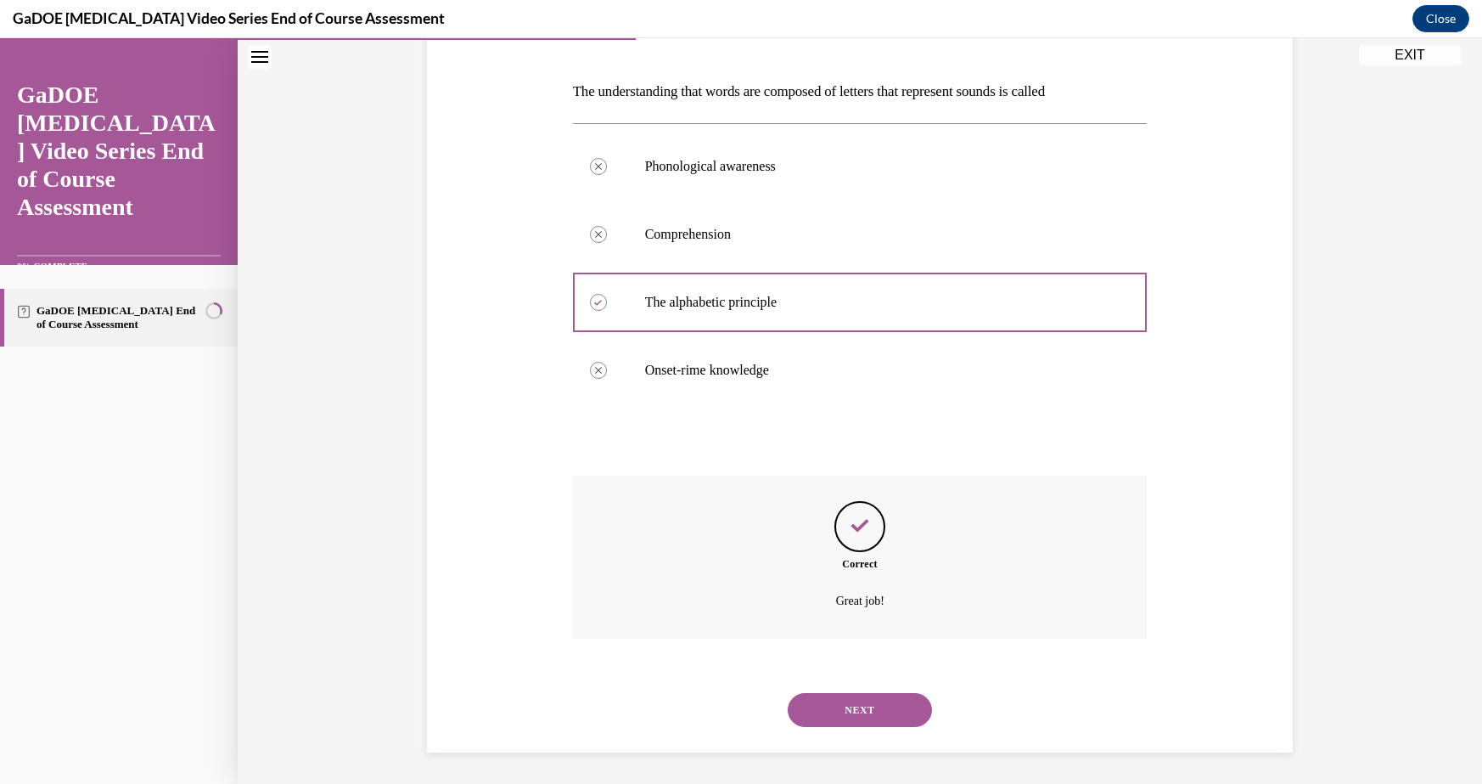
scroll to position [249, 0]
click at [858, 697] on button "NEXT" at bounding box center [860, 707] width 144 height 34
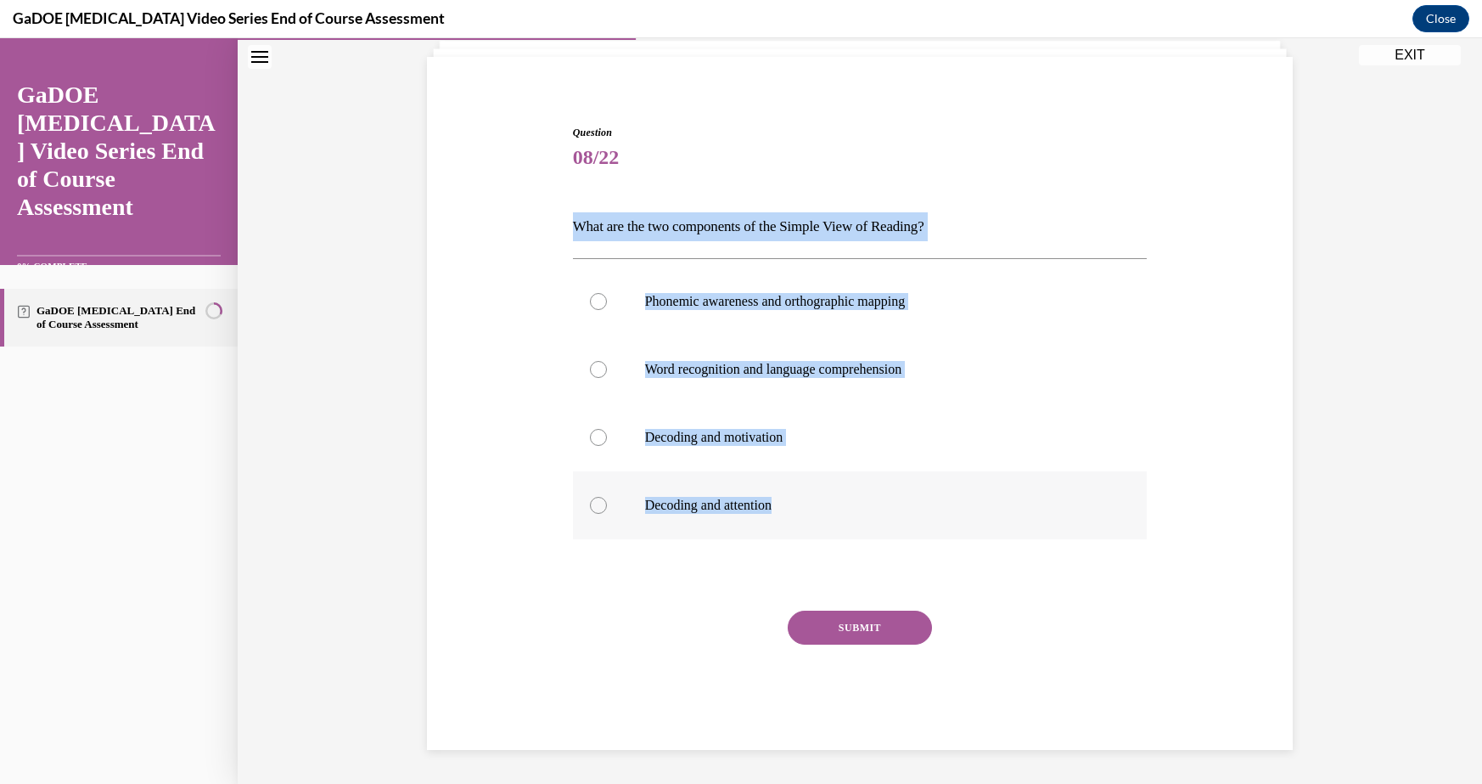
drag, startPoint x: 554, startPoint y: 222, endPoint x: 813, endPoint y: 523, distance: 397.3
click at [813, 523] on div "Question 08/22 What are the two components of the Simple View of Reading? Phone…" at bounding box center [860, 412] width 874 height 676
copy div "What are the two components of the Simple View of Reading? Phonemic awareness a…"
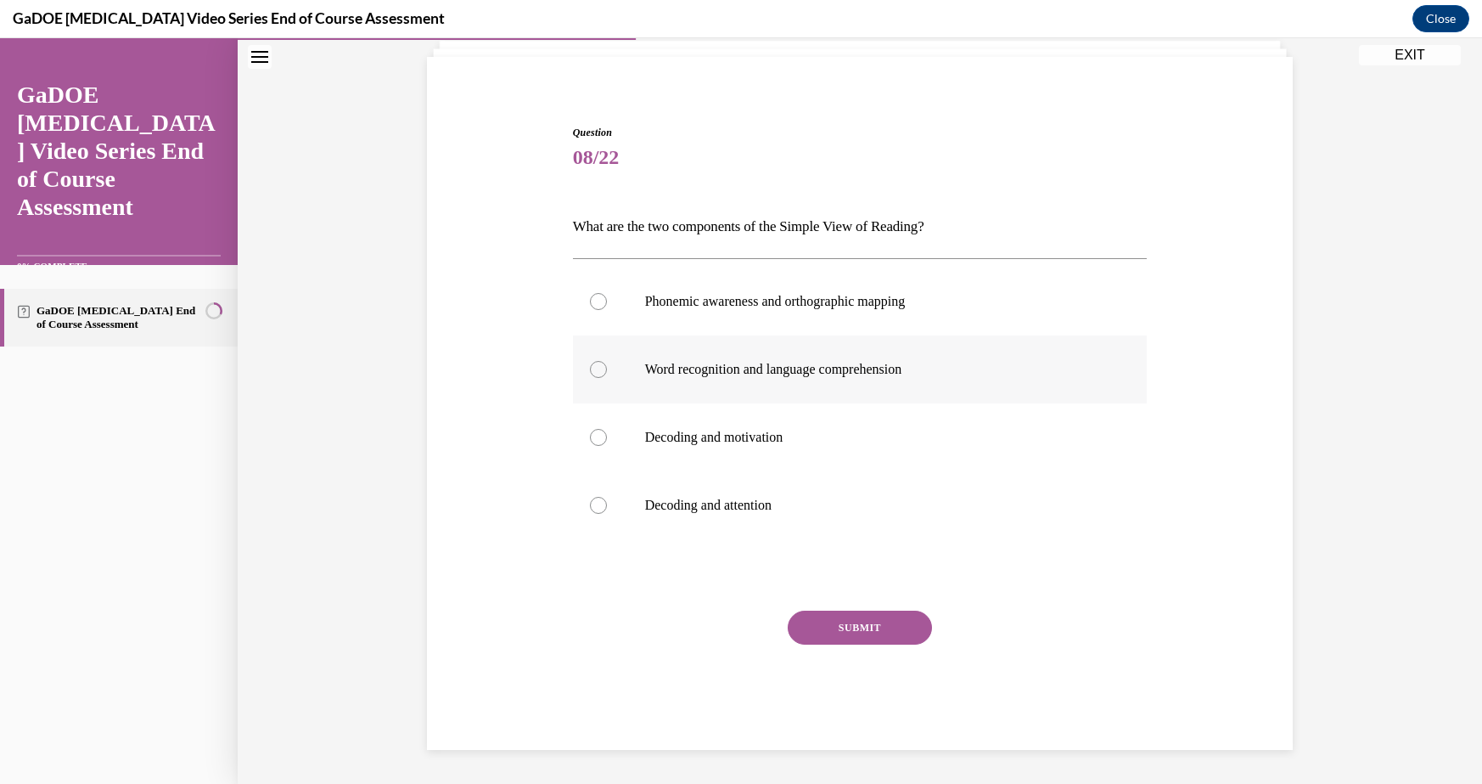
click at [738, 355] on label "Word recognition and language comprehension" at bounding box center [860, 369] width 575 height 68
click at [607, 361] on input "Word recognition and language comprehension" at bounding box center [598, 369] width 17 height 17
radio input "true"
click at [848, 604] on div "Question 08/22 What are the two components of the Simple View of Reading? Phone…" at bounding box center [860, 437] width 575 height 625
click at [863, 639] on button "SUBMIT" at bounding box center [860, 627] width 144 height 34
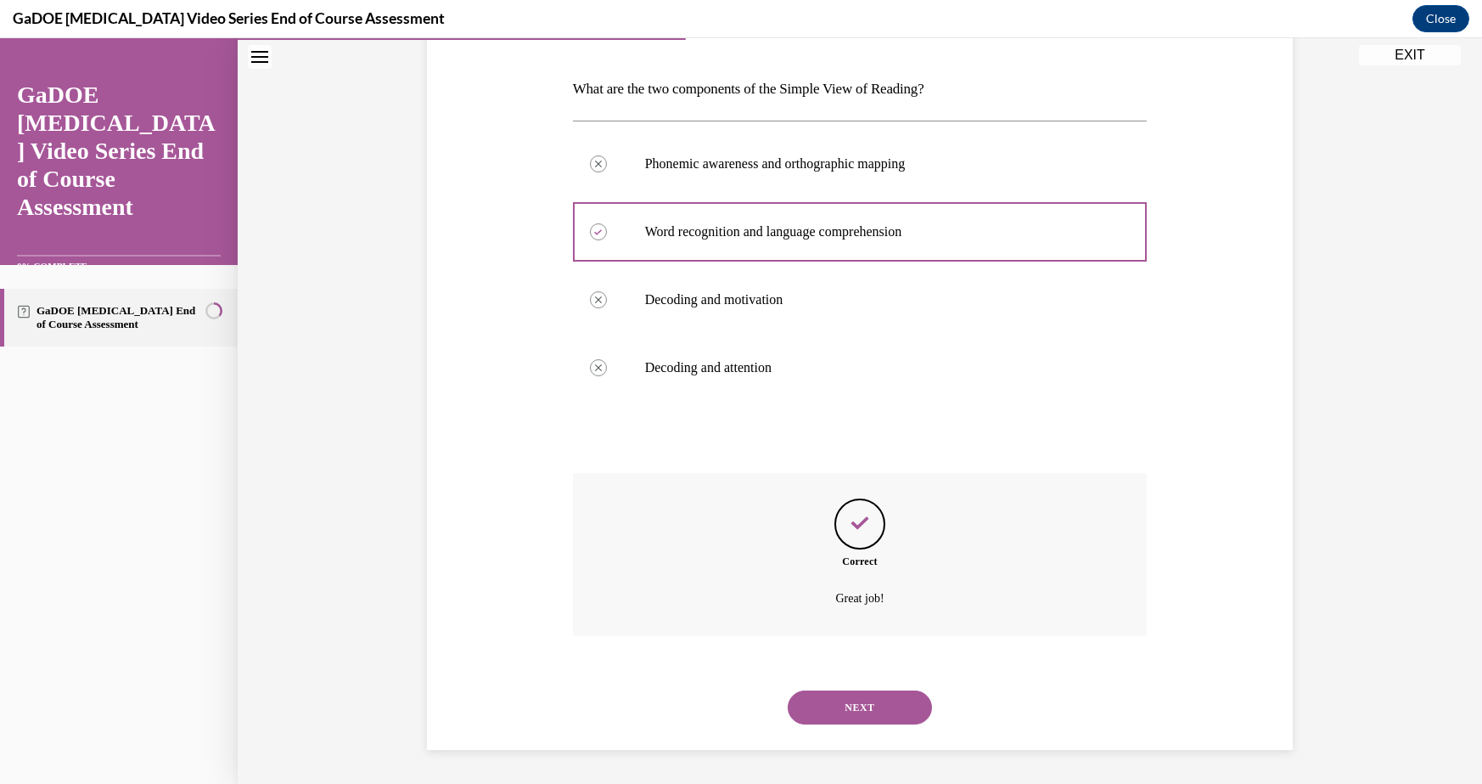
click at [856, 704] on button "NEXT" at bounding box center [860, 707] width 144 height 34
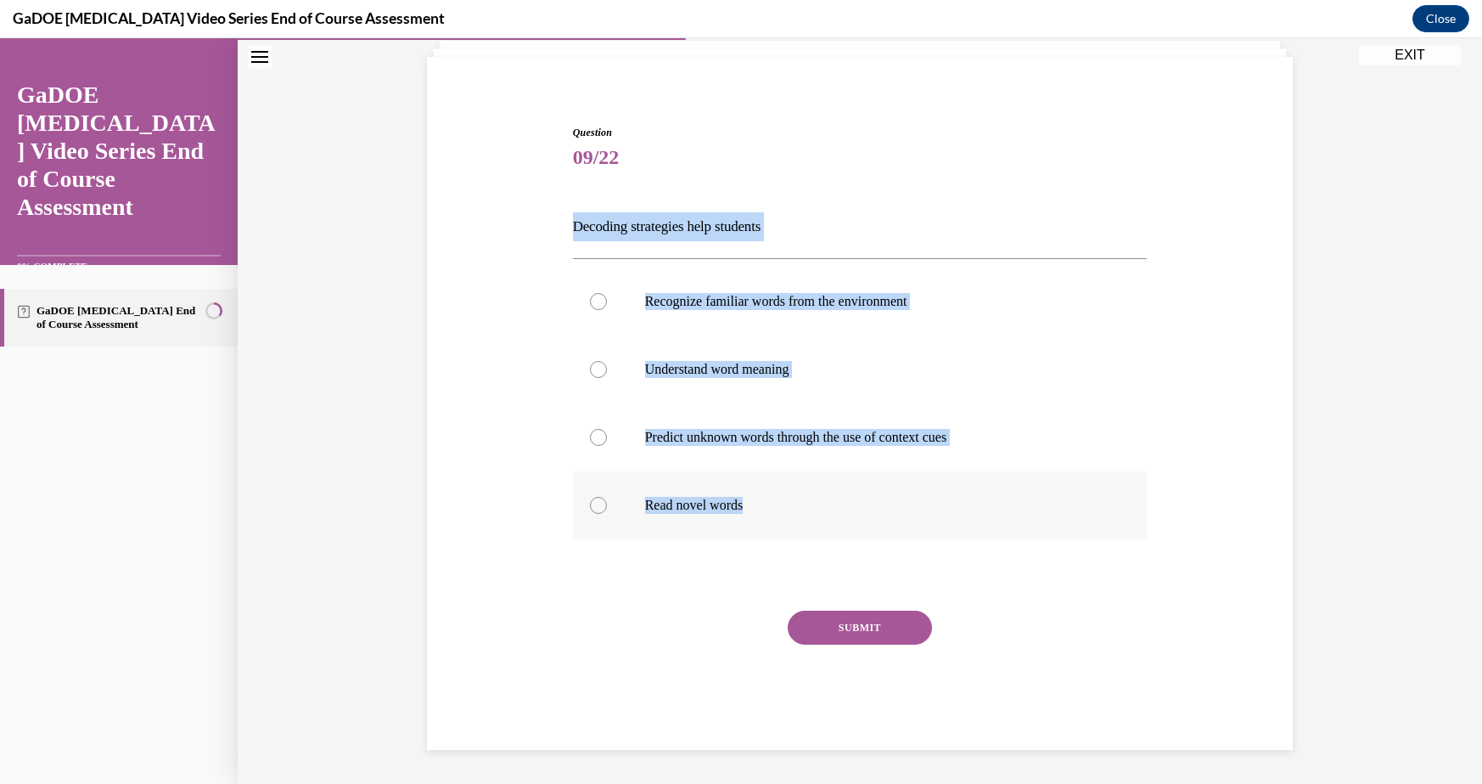
drag, startPoint x: 535, startPoint y: 216, endPoint x: 808, endPoint y: 503, distance: 395.7
click at [808, 505] on div "Question 09/22 Decoding strategies help students Recognize familiar words from …" at bounding box center [860, 412] width 874 height 676
click at [784, 432] on p "Predict unknown words through the use of context cues" at bounding box center [875, 437] width 460 height 17
click at [607, 432] on input "Predict unknown words through the use of context cues" at bounding box center [598, 437] width 17 height 17
radio input "true"
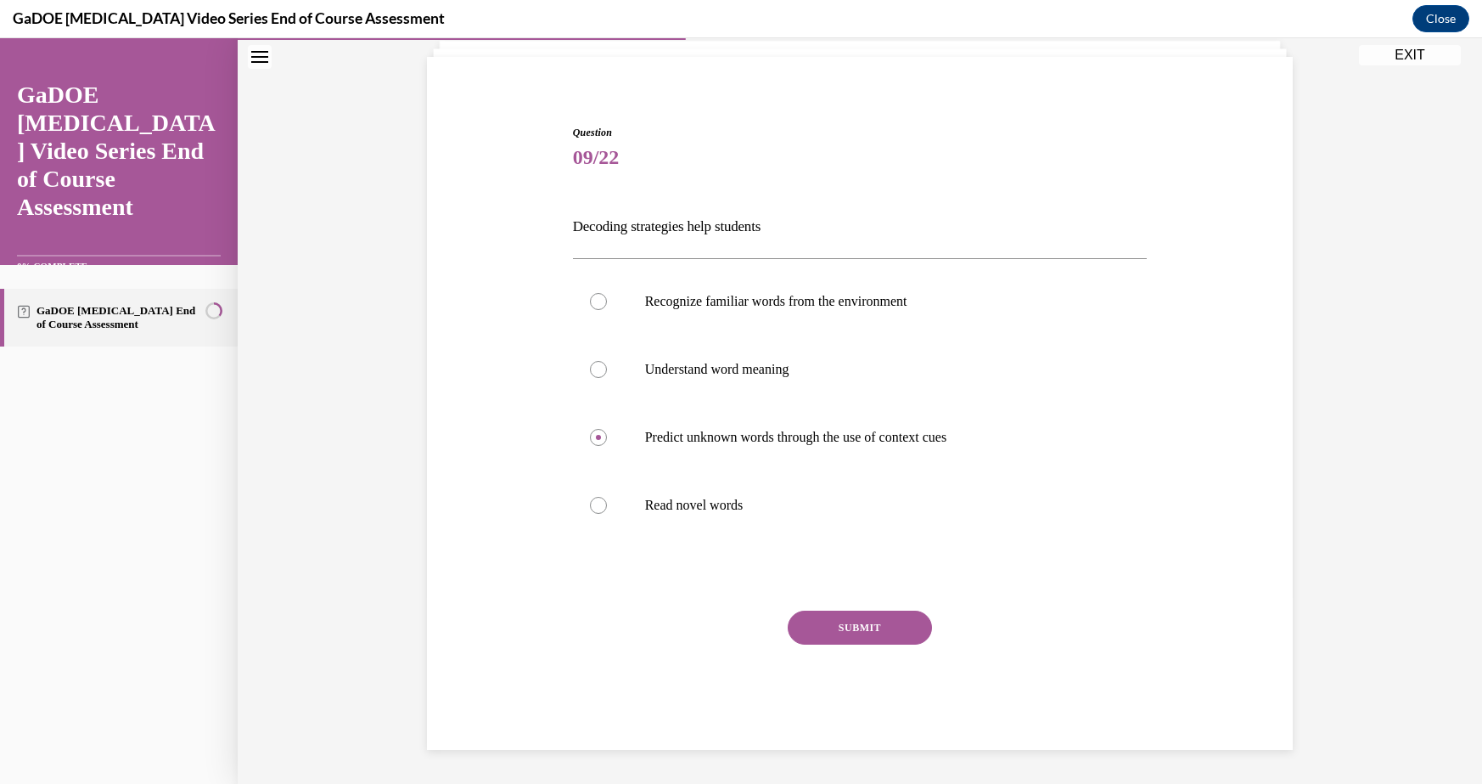
click at [846, 630] on button "SUBMIT" at bounding box center [860, 627] width 144 height 34
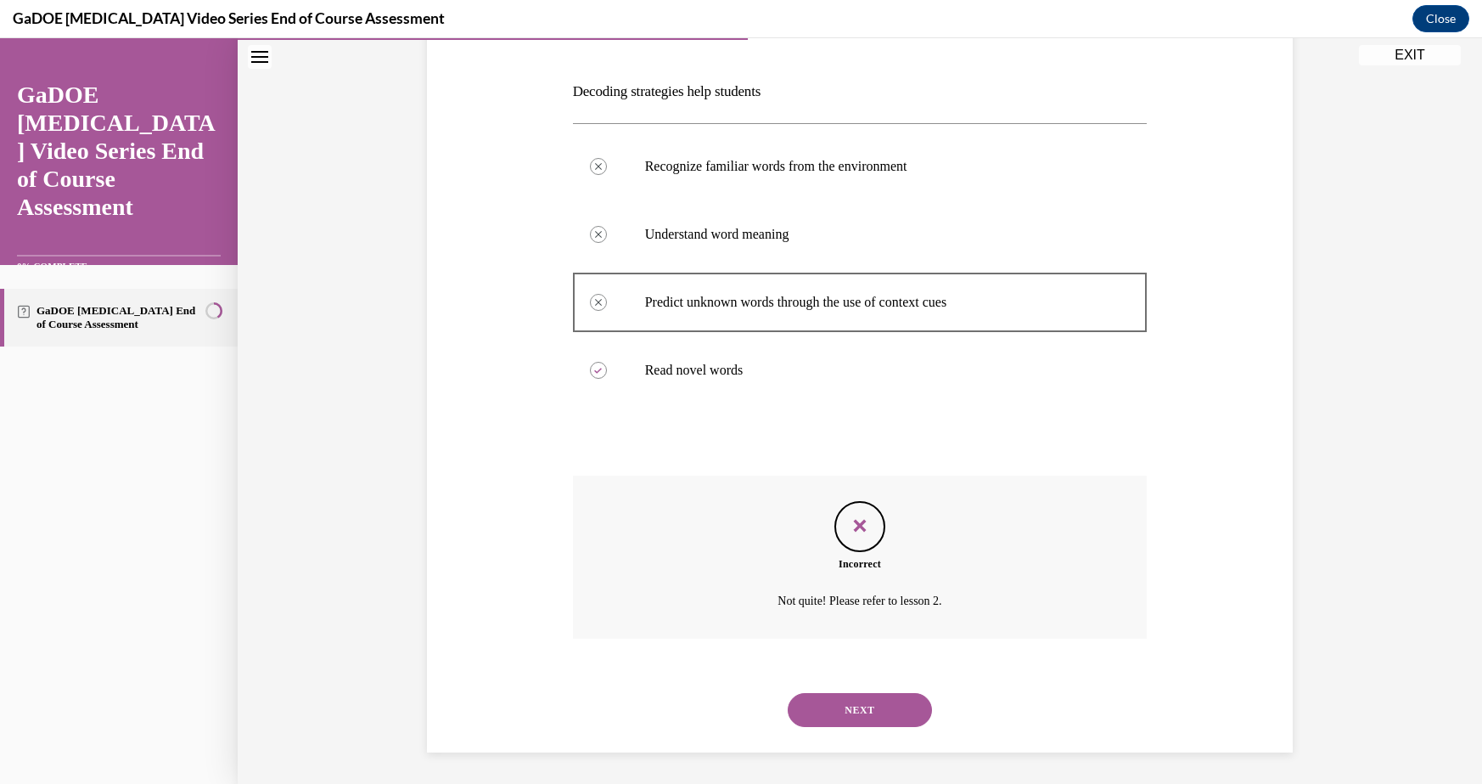
scroll to position [249, 0]
click at [863, 706] on button "NEXT" at bounding box center [860, 707] width 144 height 34
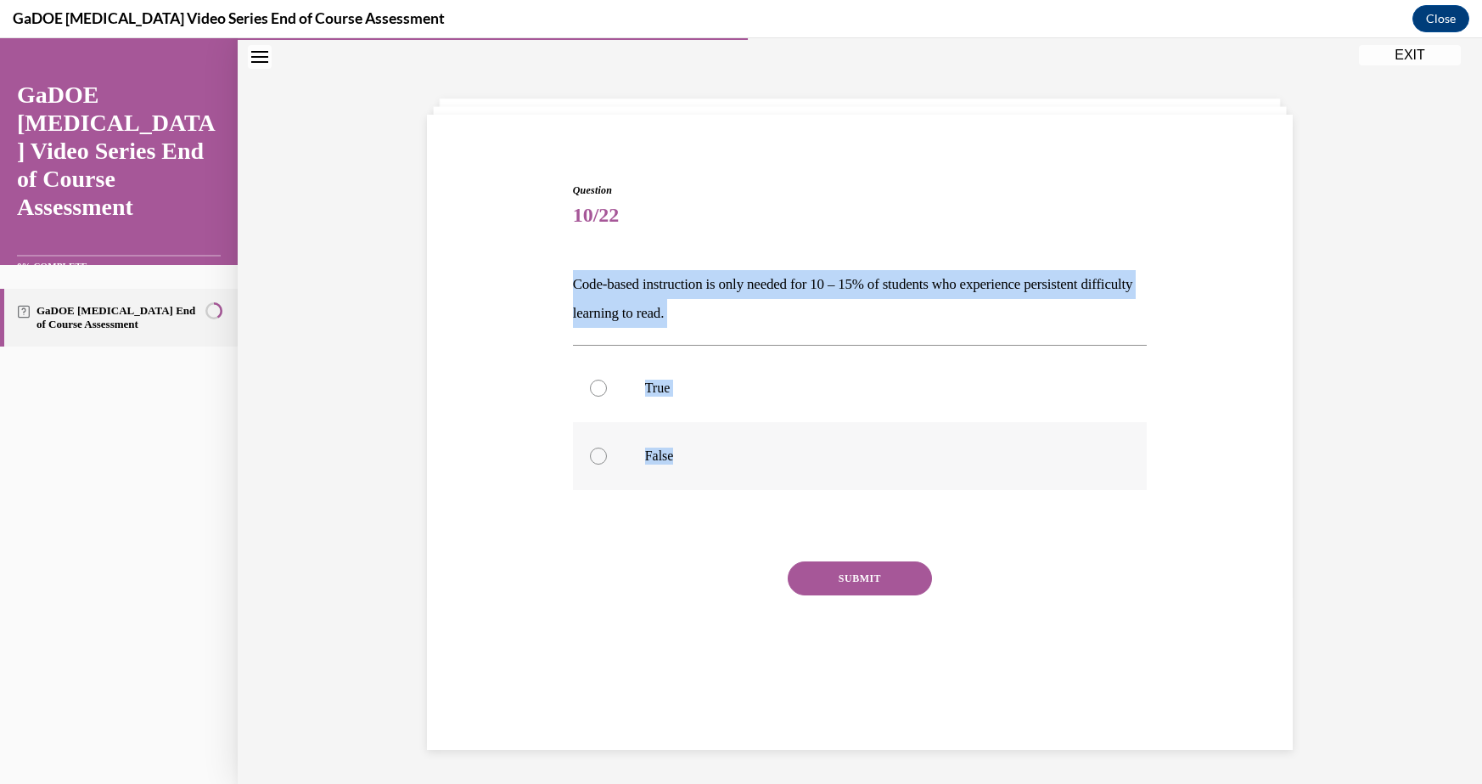
drag, startPoint x: 541, startPoint y: 257, endPoint x: 712, endPoint y: 461, distance: 266.3
click at [712, 461] on div "Question 10/22 Code-based instruction is only needed for 10 – 15% of students w…" at bounding box center [860, 416] width 874 height 569
copy div "Code-based instruction is only needed for 10 – 15% of students who experience p…"
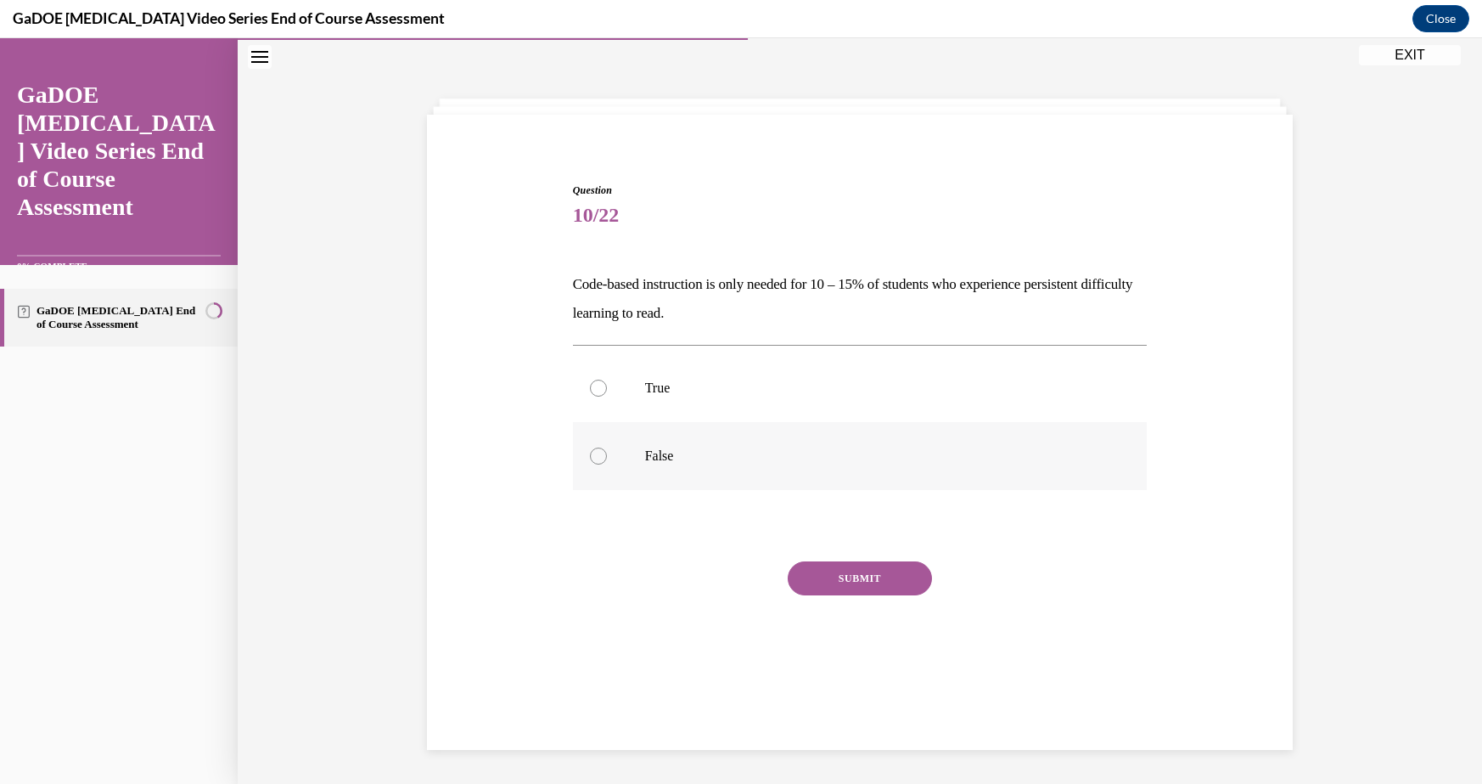
click at [663, 464] on label "False" at bounding box center [860, 456] width 575 height 68
click at [607, 464] on input "False" at bounding box center [598, 455] width 17 height 17
radio input "true"
click at [899, 573] on button "SUBMIT" at bounding box center [860, 578] width 144 height 34
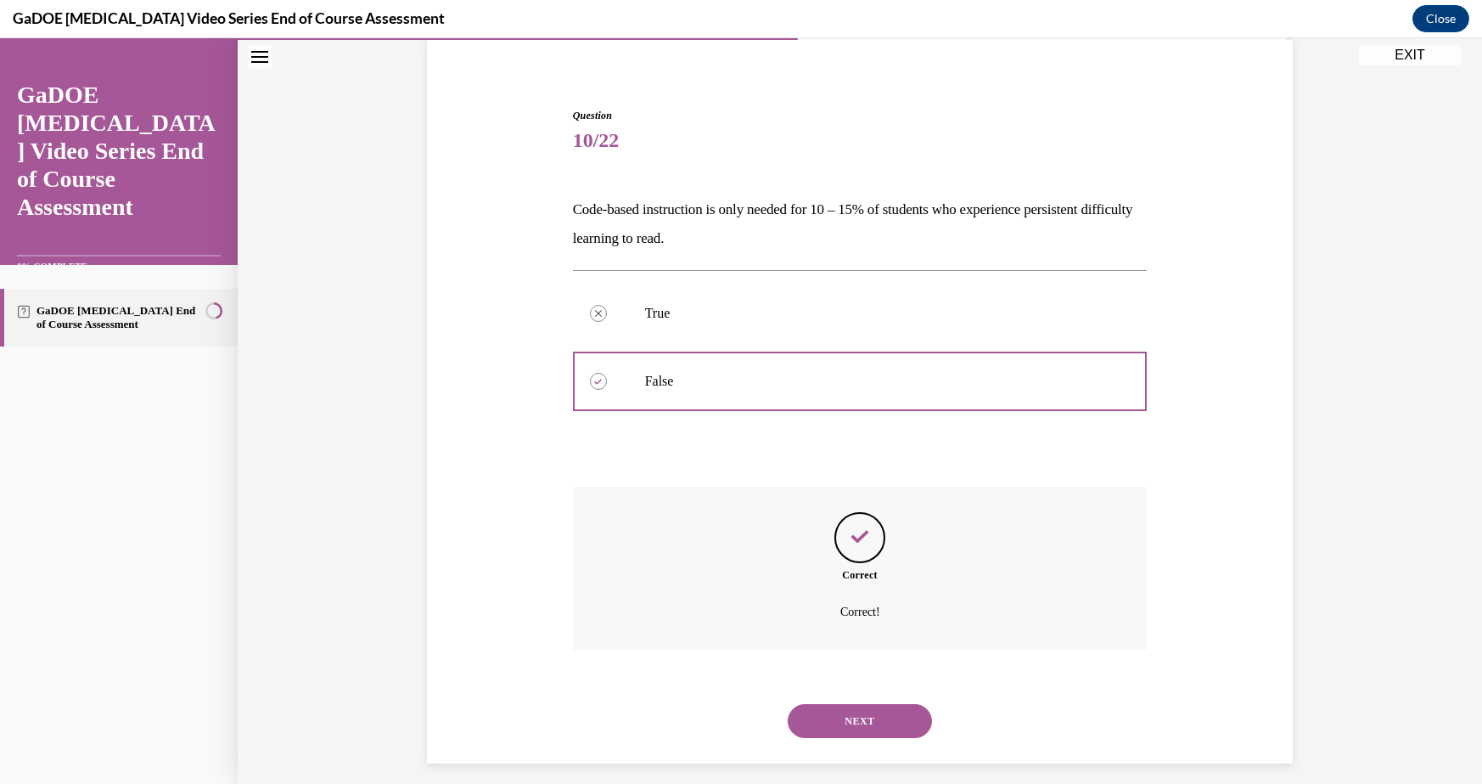
scroll to position [142, 0]
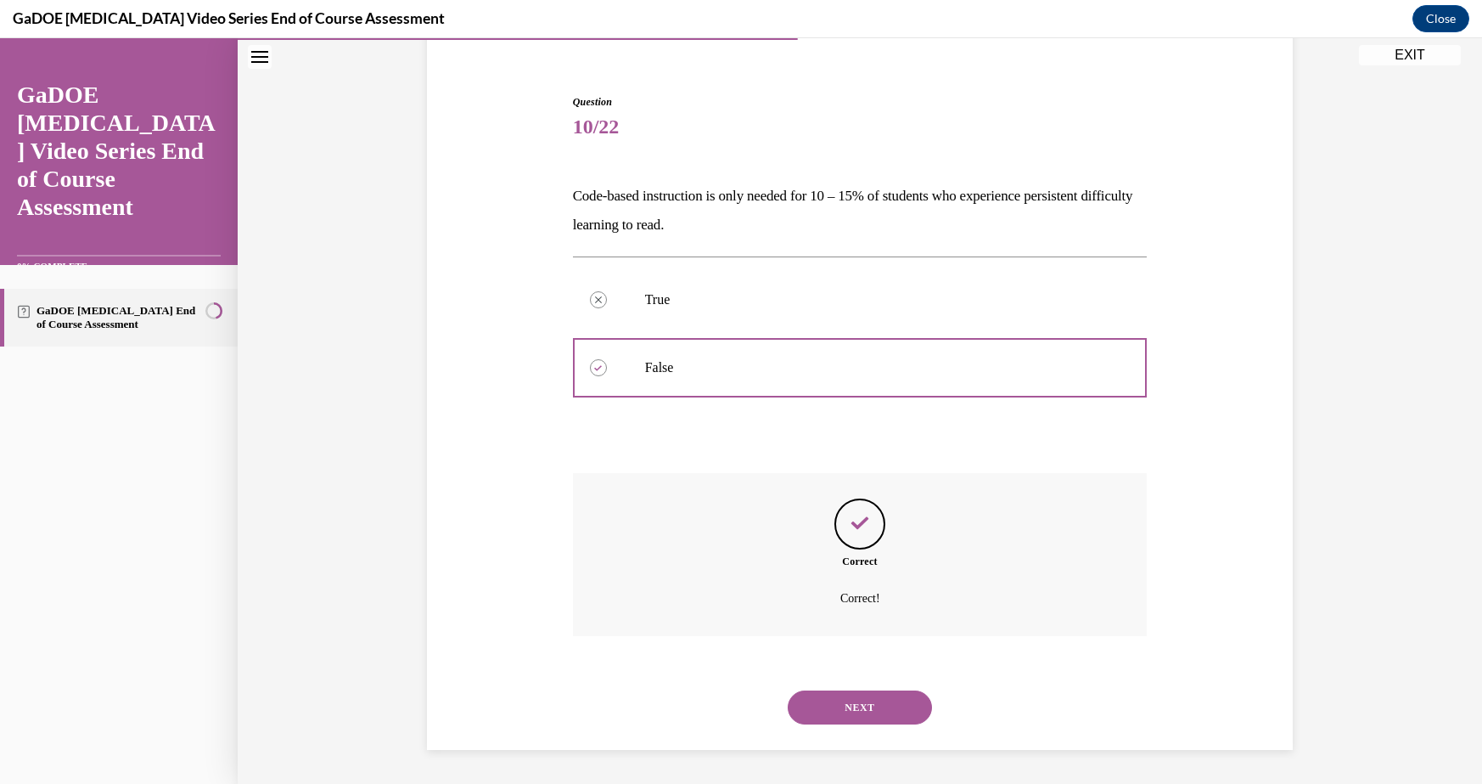
click at [853, 706] on button "NEXT" at bounding box center [860, 707] width 144 height 34
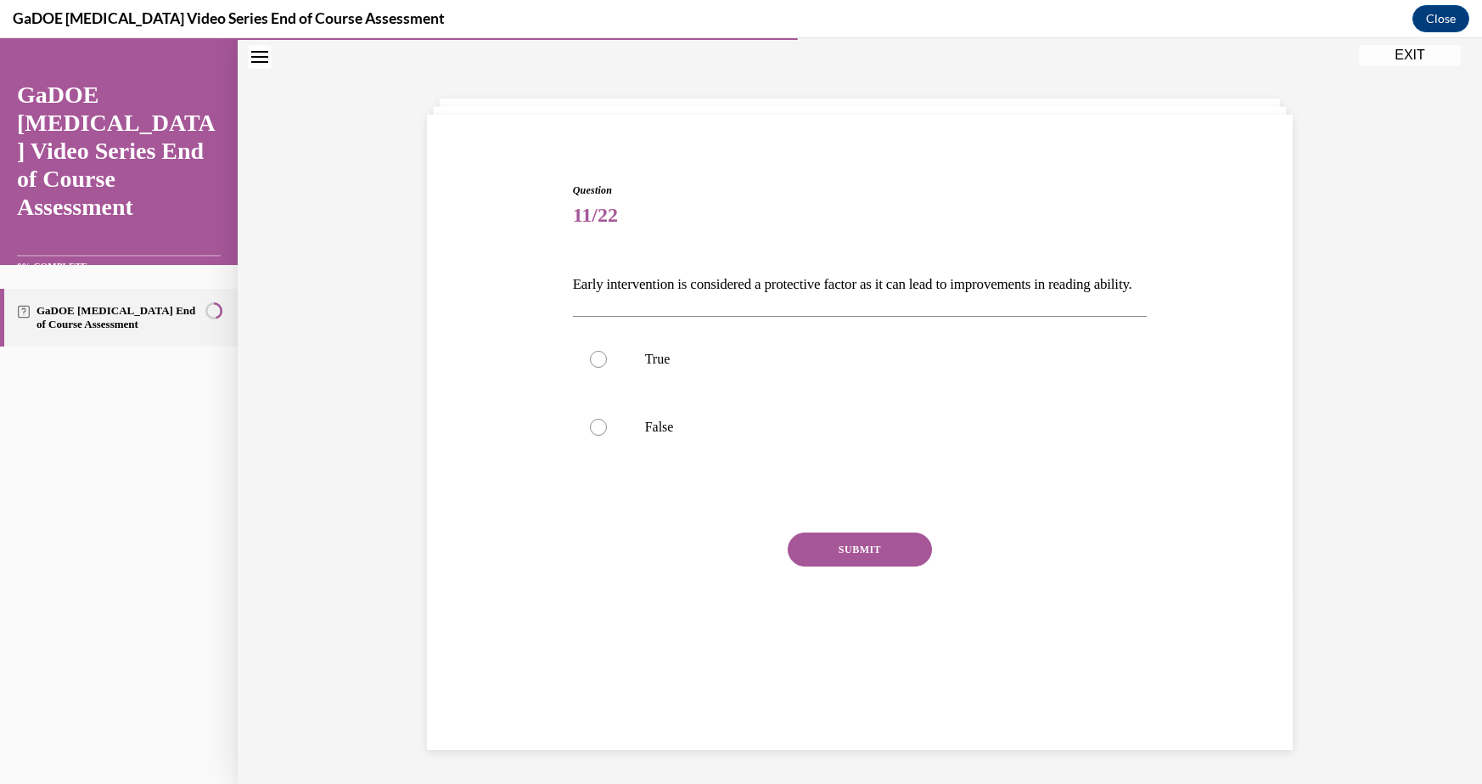
scroll to position [53, 0]
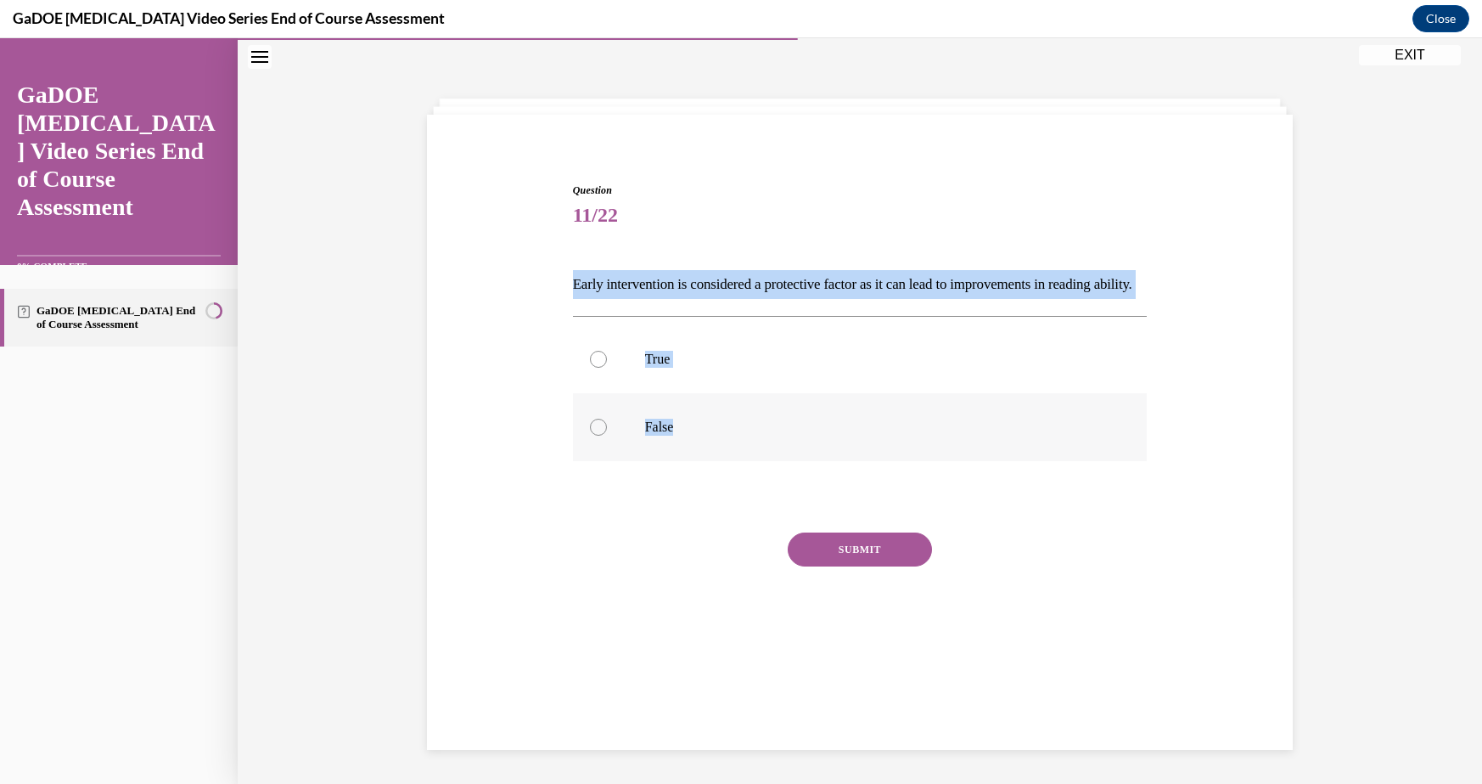
drag, startPoint x: 550, startPoint y: 273, endPoint x: 750, endPoint y: 463, distance: 275.6
click at [750, 464] on div "Question 11/22 Early intervention is considered a protective factor as it can l…" at bounding box center [860, 402] width 874 height 540
copy div "Early intervention is considered a protective factor as it can lead to improvem…"
click at [684, 368] on p "True" at bounding box center [875, 359] width 460 height 17
click at [607, 368] on input "True" at bounding box center [598, 359] width 17 height 17
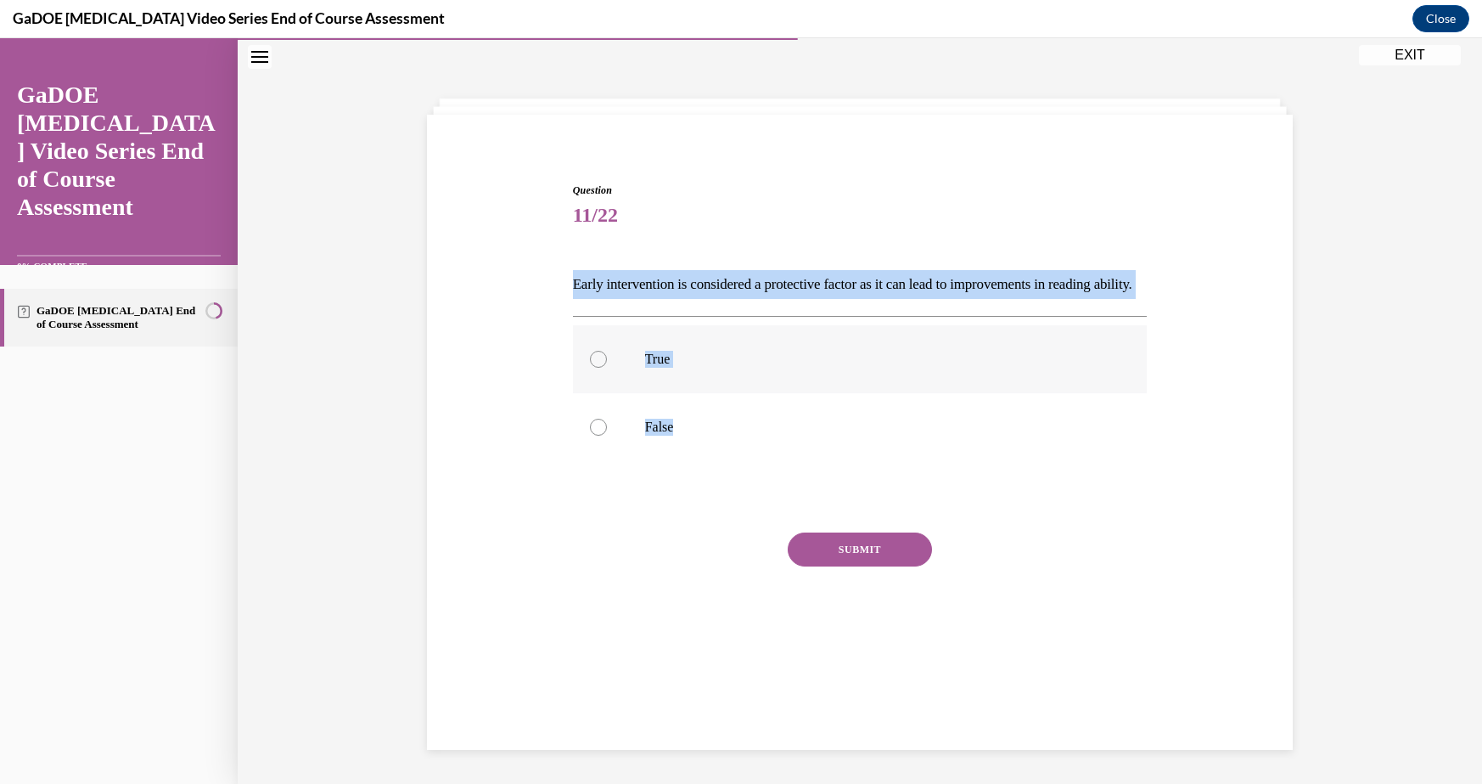
radio input "true"
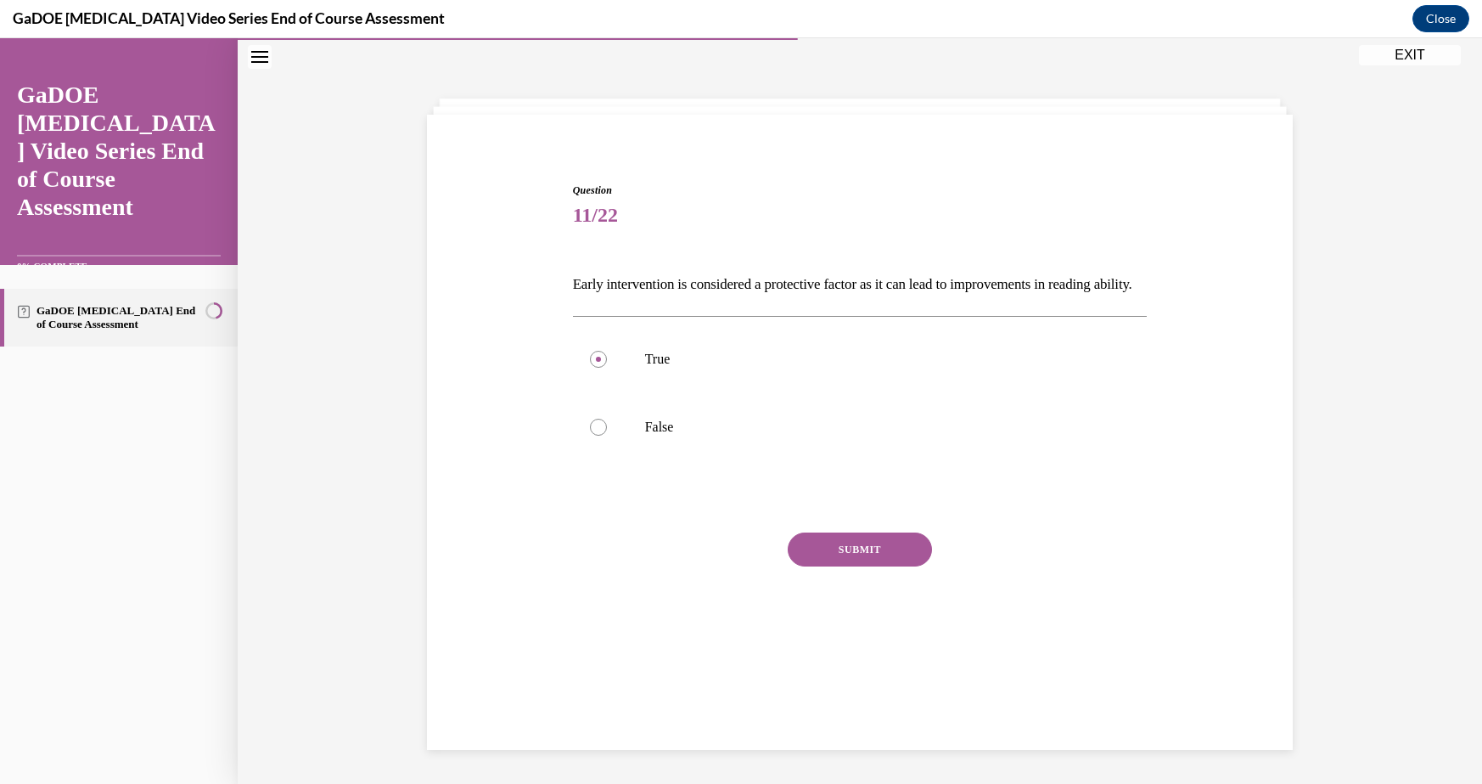
click at [858, 566] on button "SUBMIT" at bounding box center [860, 549] width 144 height 34
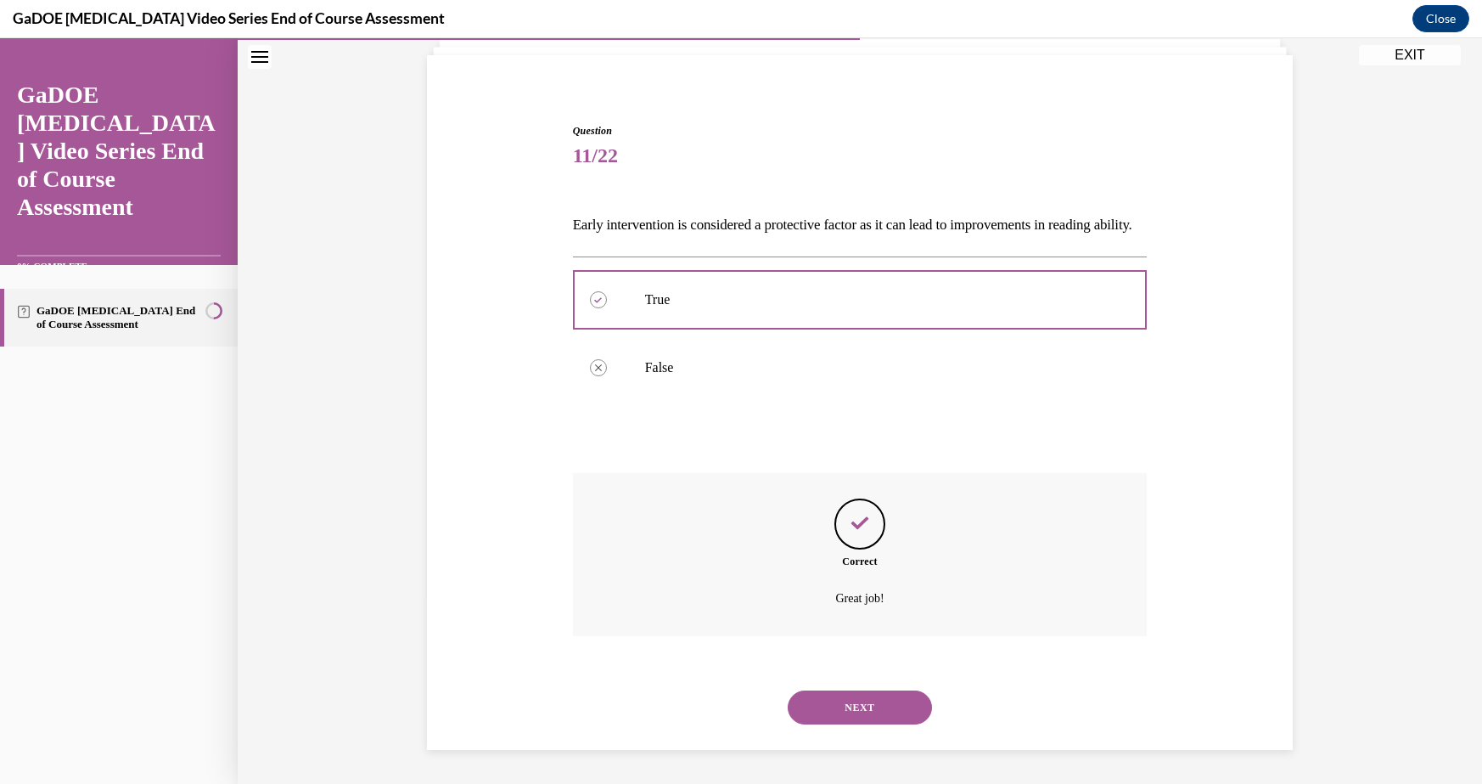
click at [874, 712] on button "NEXT" at bounding box center [860, 707] width 144 height 34
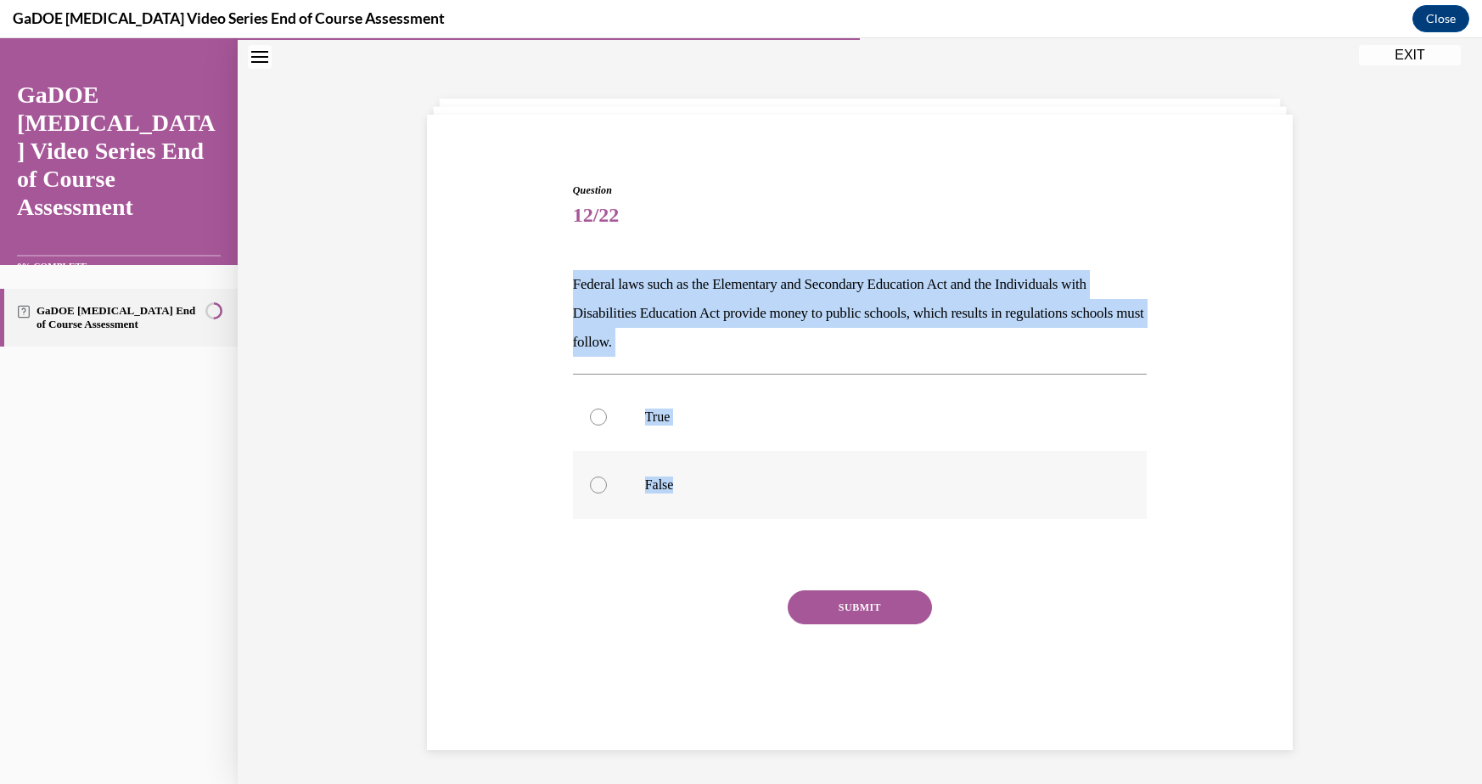
drag, startPoint x: 554, startPoint y: 270, endPoint x: 725, endPoint y: 492, distance: 280.9
click at [725, 498] on div "Question 12/22 Federal laws such as the Elementary and Secondary Education Act …" at bounding box center [860, 431] width 874 height 598
copy div "Federal laws such as the Elementary and Secondary Education Act and the Individ…"
click at [664, 412] on p "True" at bounding box center [875, 416] width 460 height 17
click at [607, 412] on input "True" at bounding box center [598, 416] width 17 height 17
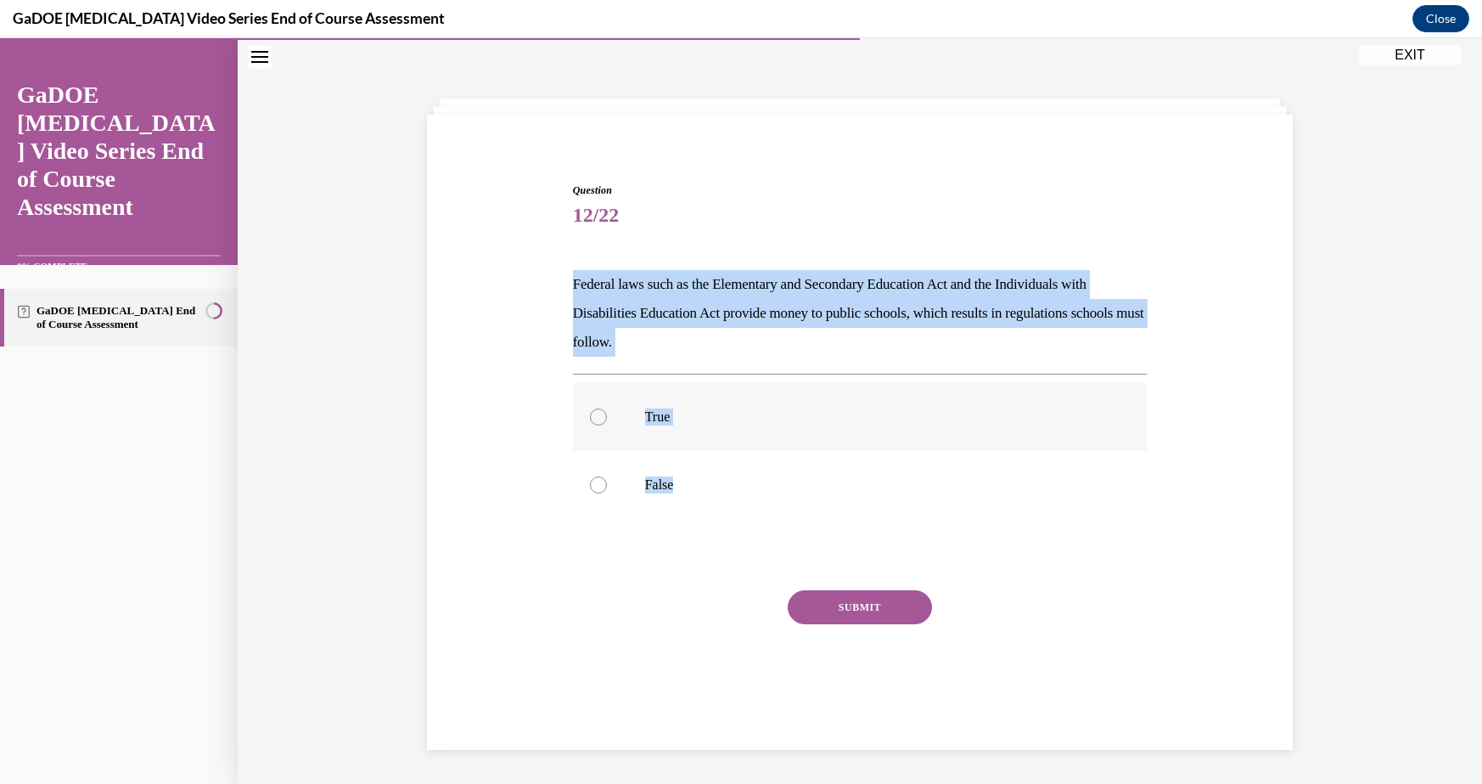
radio input "true"
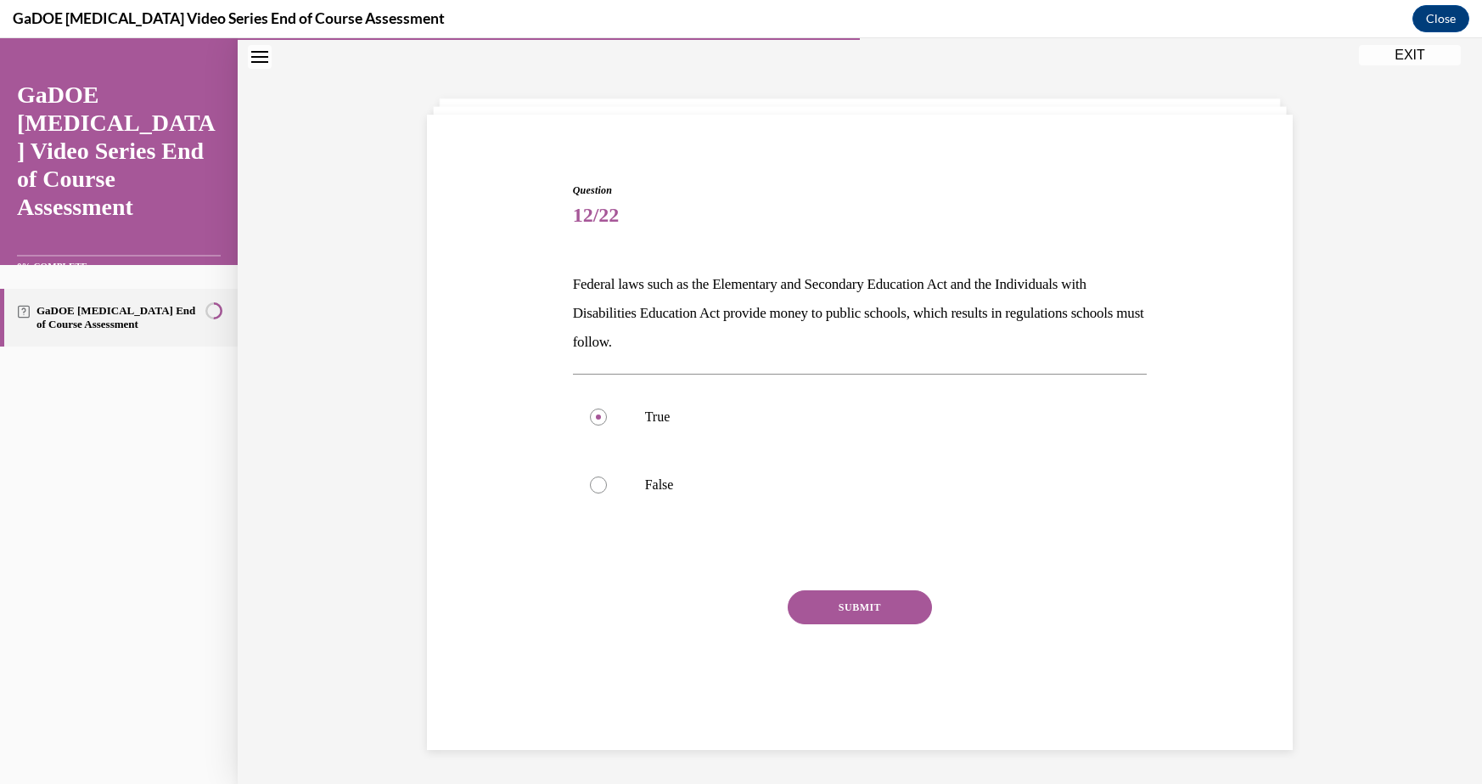
click at [836, 615] on button "SUBMIT" at bounding box center [860, 607] width 144 height 34
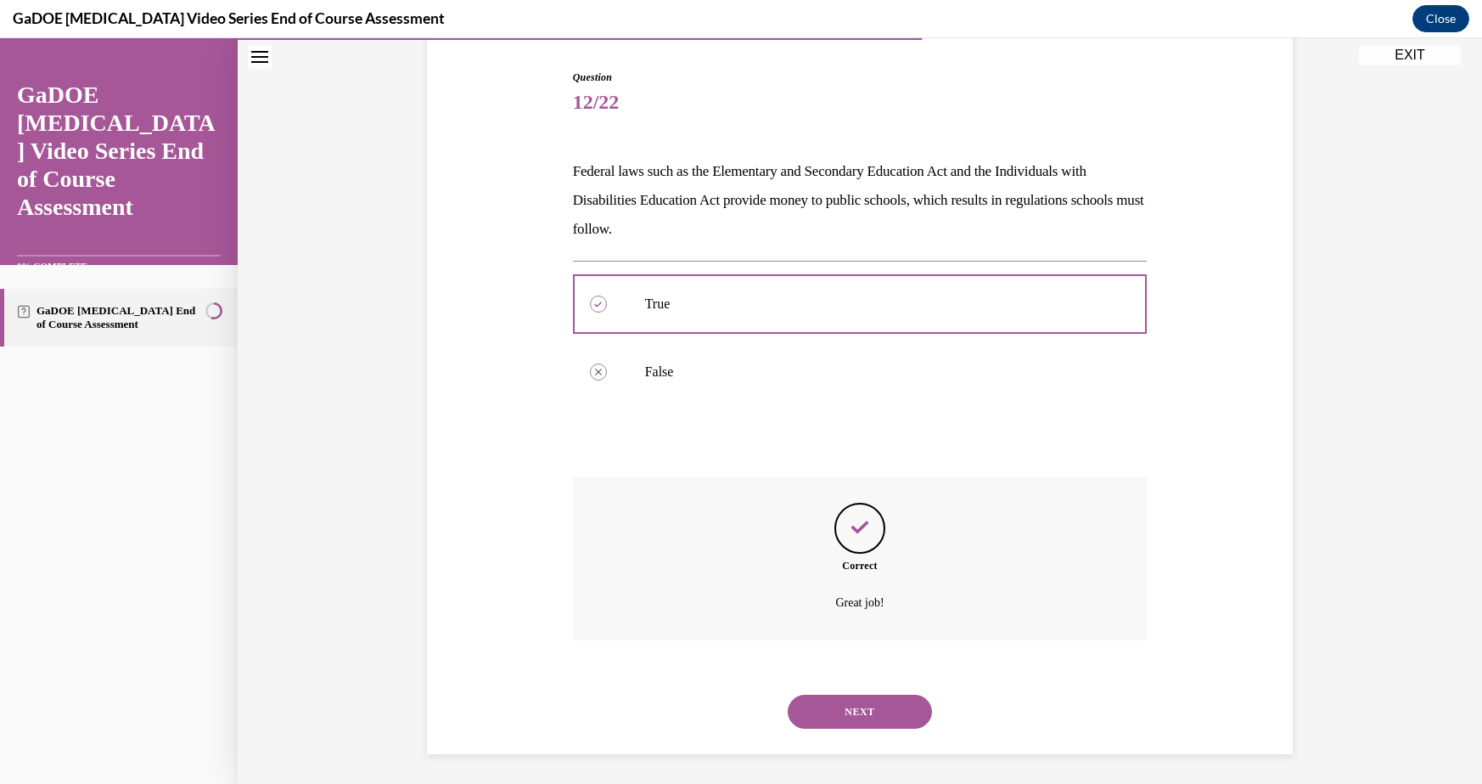
scroll to position [171, 0]
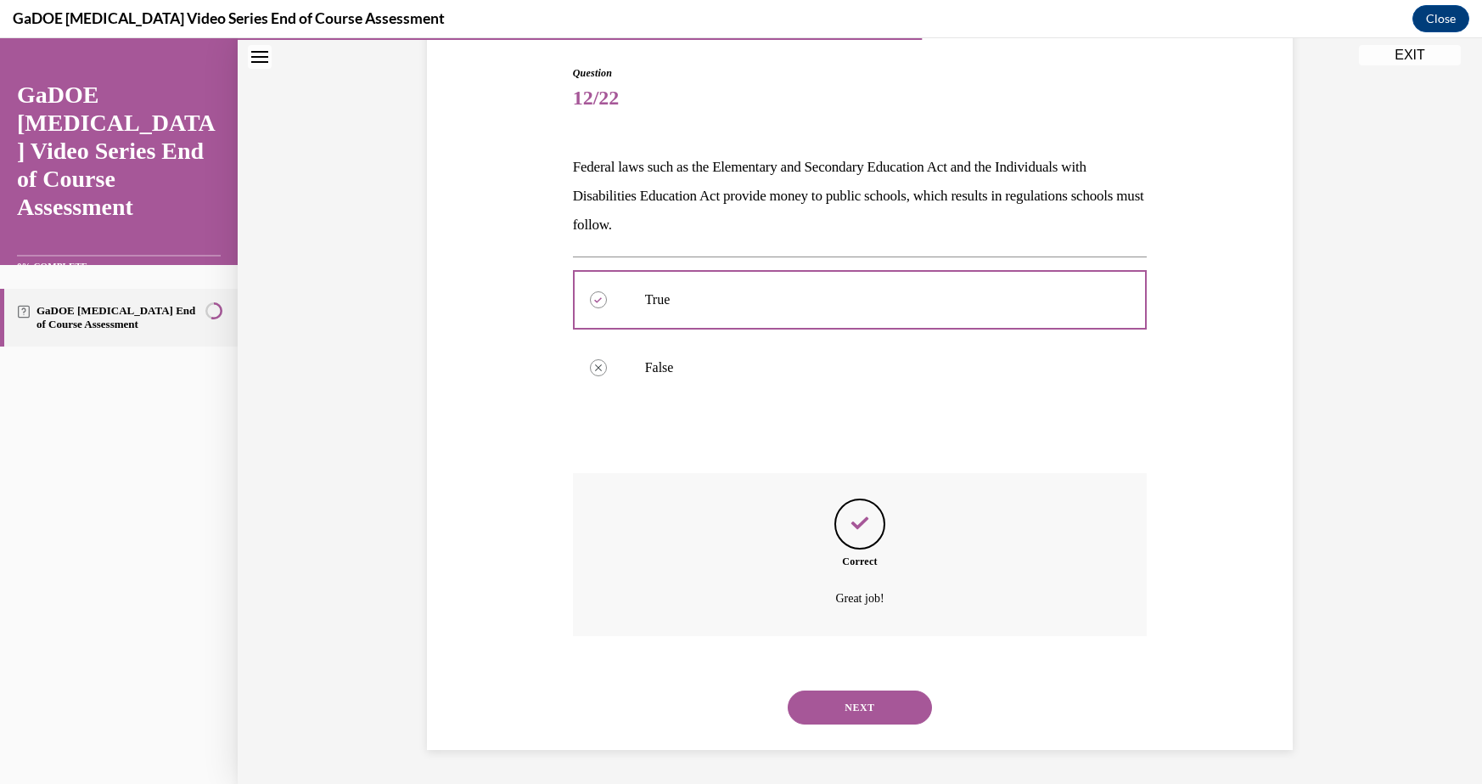
click at [850, 706] on button "NEXT" at bounding box center [860, 707] width 144 height 34
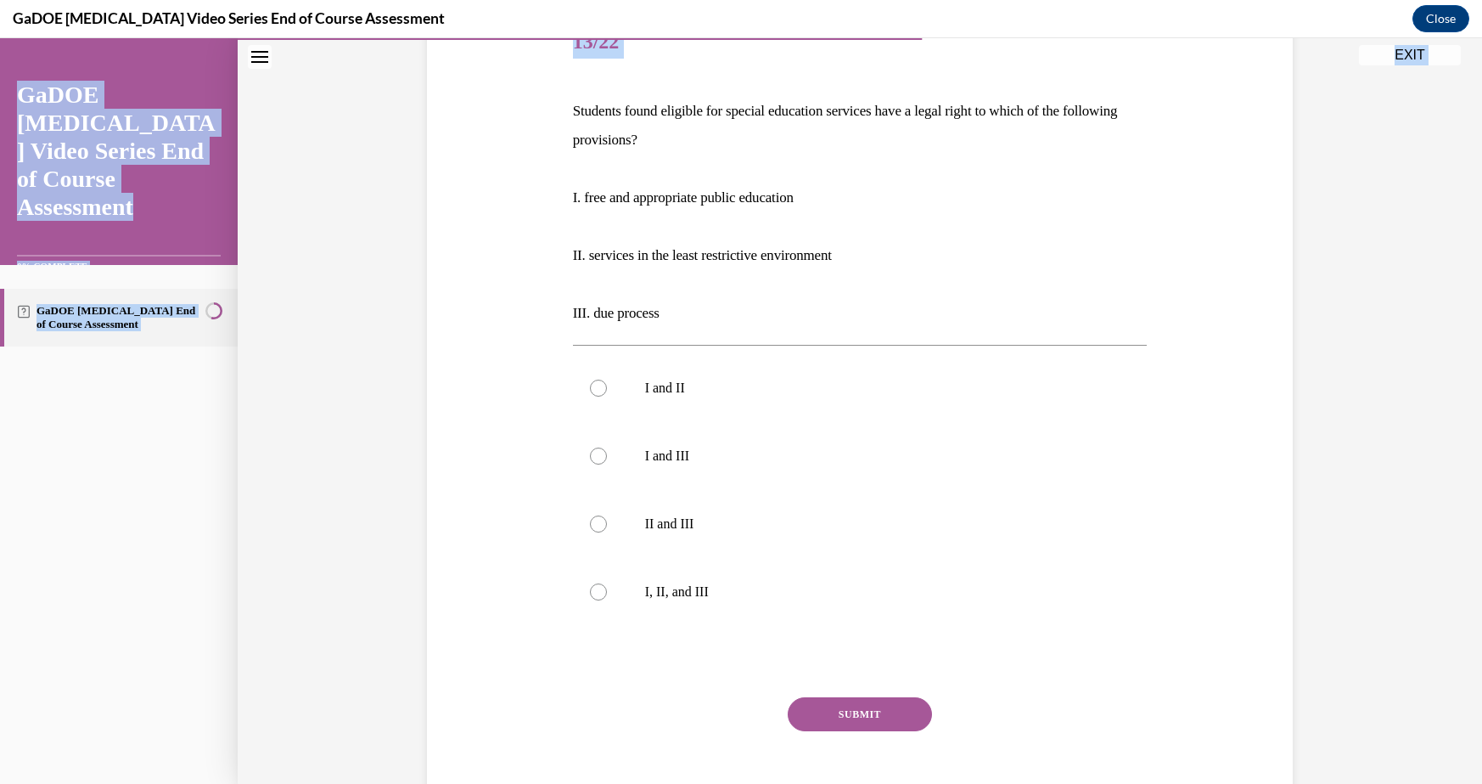
scroll to position [313, 0]
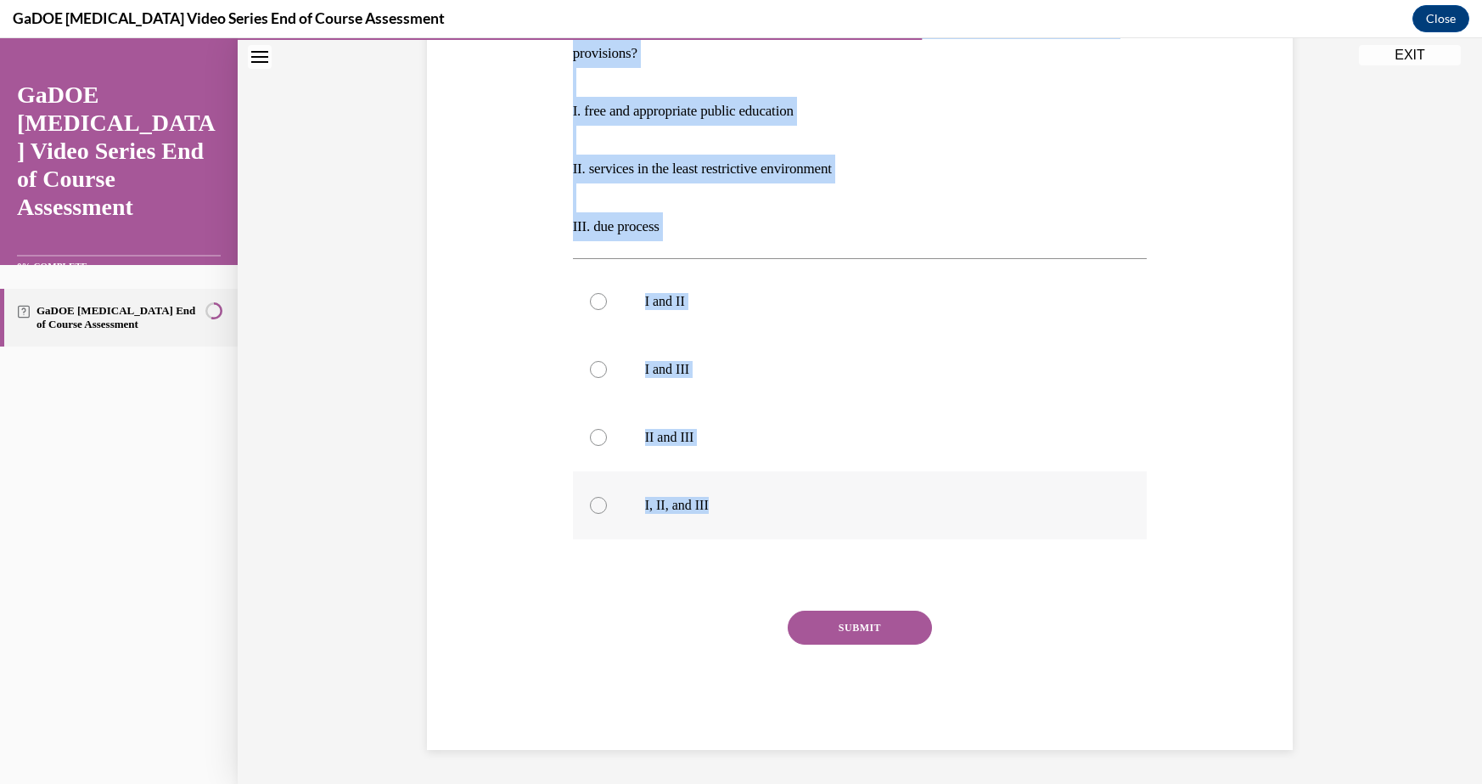
drag, startPoint x: 541, startPoint y: 246, endPoint x: 806, endPoint y: 521, distance: 381.9
click at [807, 526] on div "Question 13/22 Students found eligible for special education services have a le…" at bounding box center [860, 311] width 874 height 878
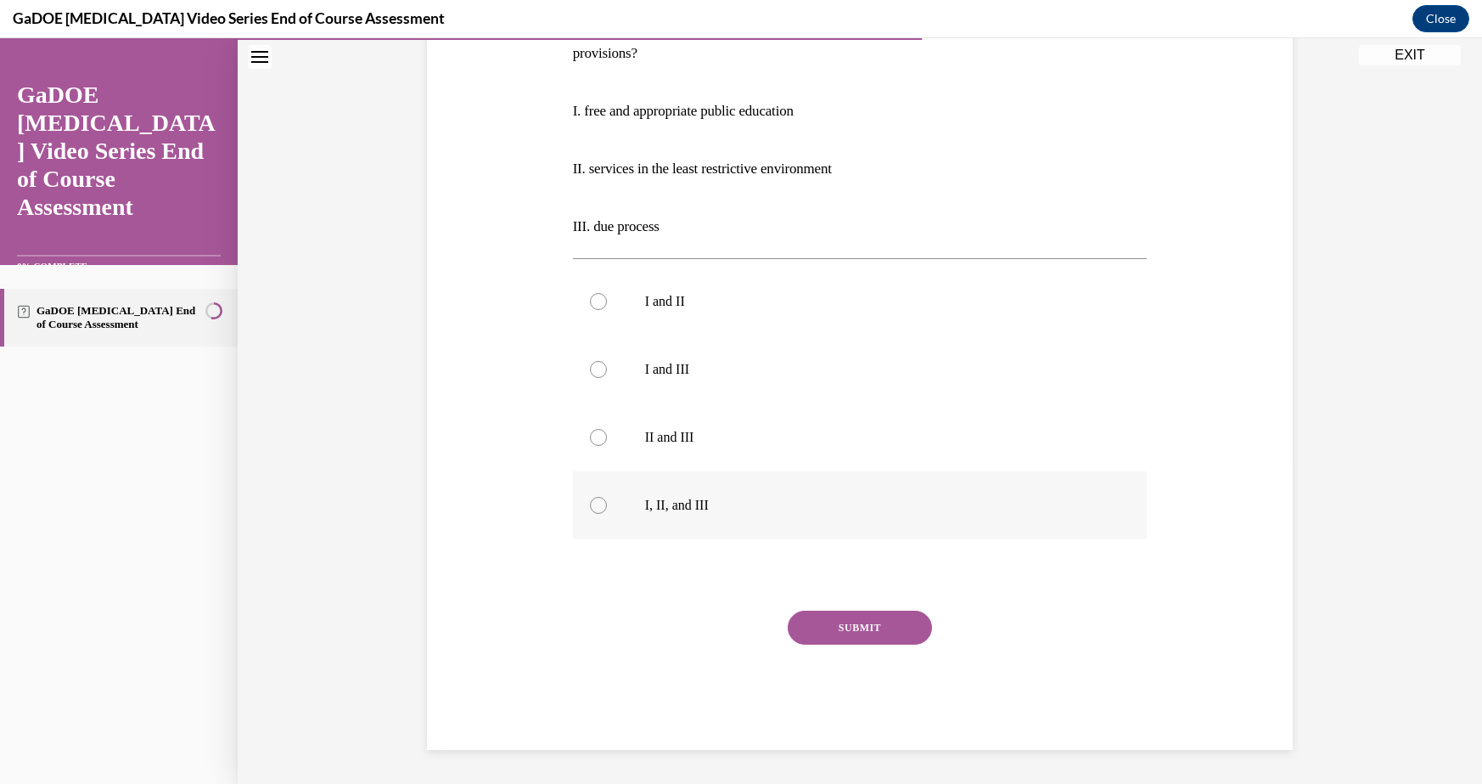
click at [693, 494] on label "I, II, and III" at bounding box center [860, 505] width 575 height 68
click at [607, 497] on input "I, II, and III" at bounding box center [598, 505] width 17 height 17
radio input "true"
click at [864, 632] on button "SUBMIT" at bounding box center [860, 627] width 144 height 34
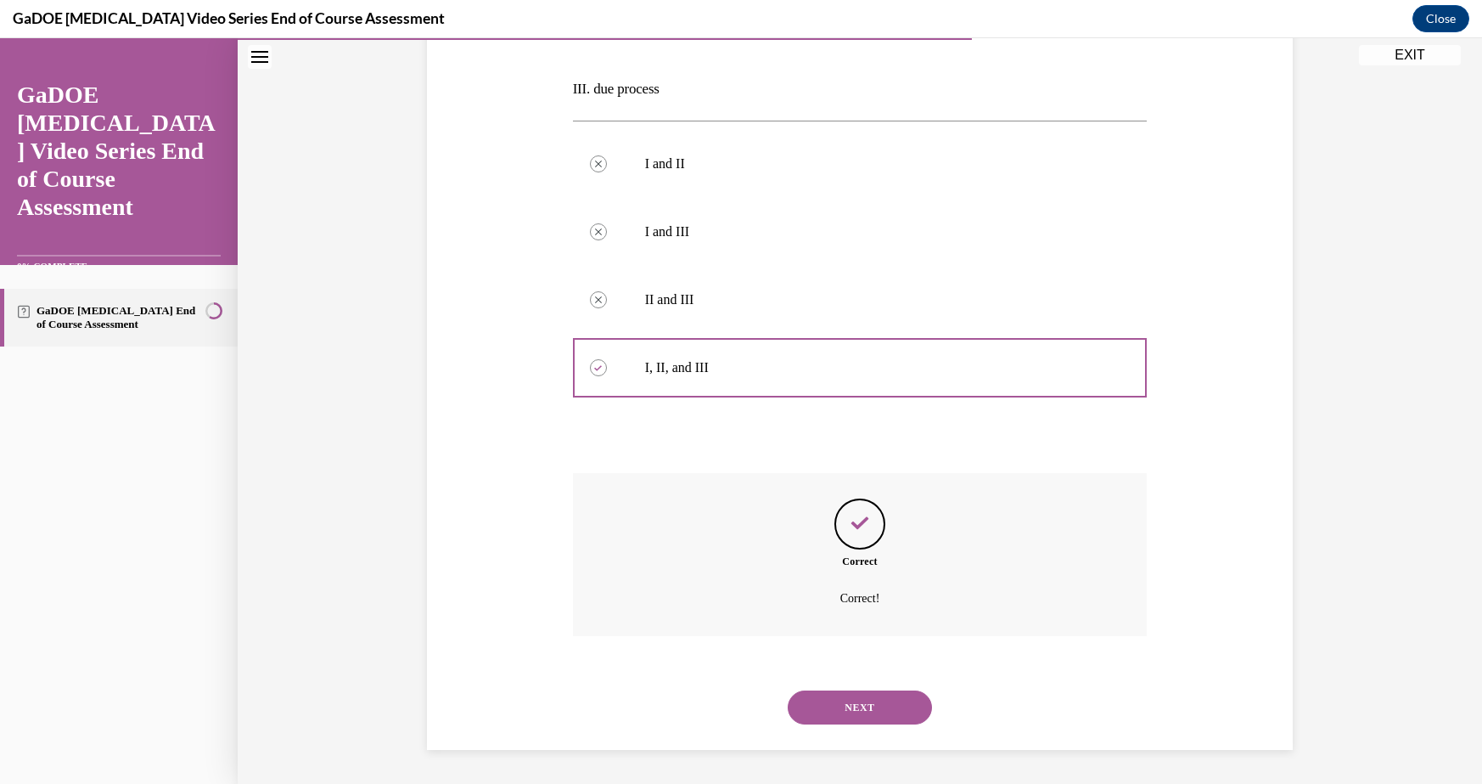
click at [850, 697] on button "NEXT" at bounding box center [860, 707] width 144 height 34
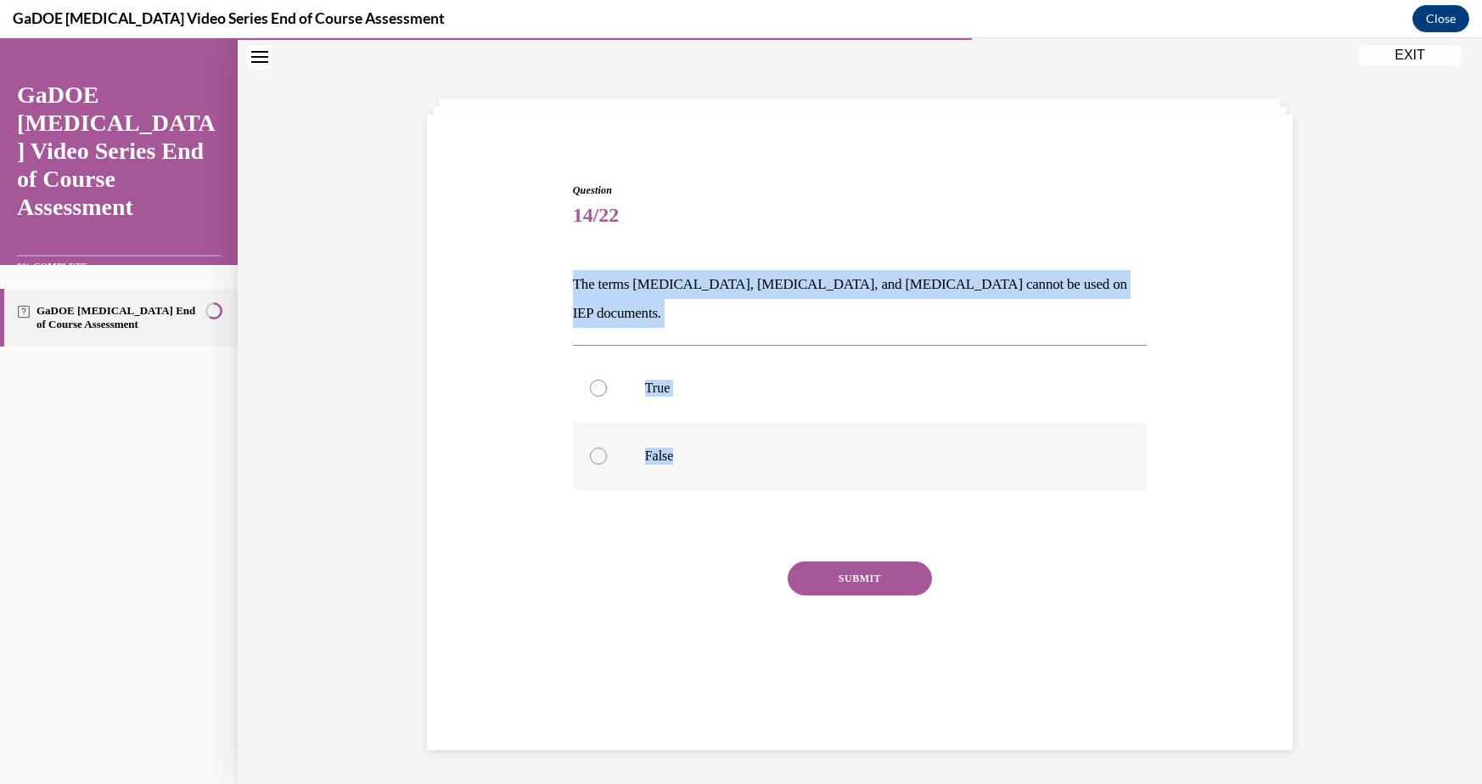
drag, startPoint x: 555, startPoint y: 275, endPoint x: 731, endPoint y: 446, distance: 245.0
click at [732, 449] on div "Question 14/22 The terms dyslexia, dyscalculia, and dysgraphia cannot be used o…" at bounding box center [860, 416] width 874 height 569
click at [632, 357] on label "True" at bounding box center [860, 388] width 575 height 68
click at [607, 380] on input "True" at bounding box center [598, 388] width 17 height 17
radio input "true"
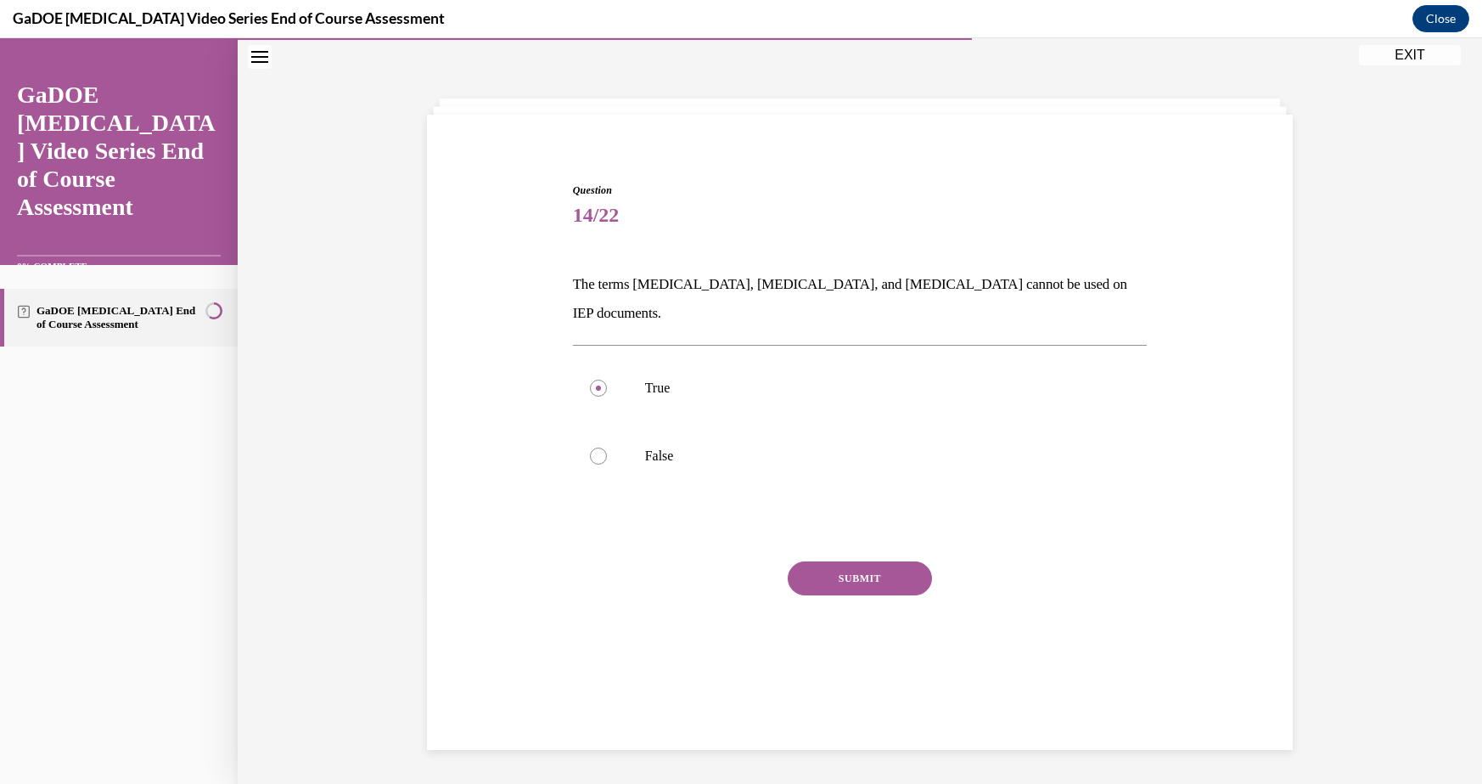
click at [852, 561] on button "SUBMIT" at bounding box center [860, 578] width 144 height 34
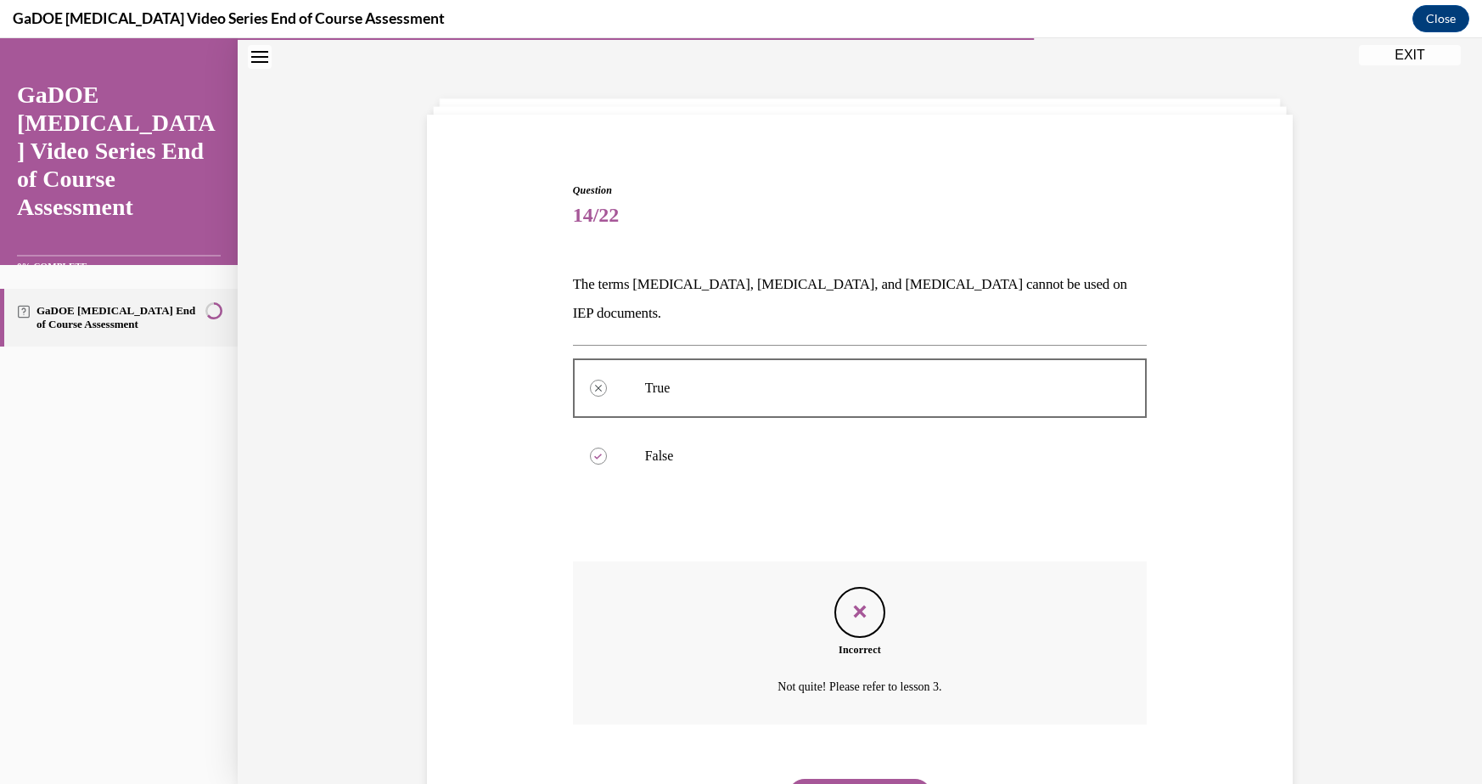
scroll to position [113, 0]
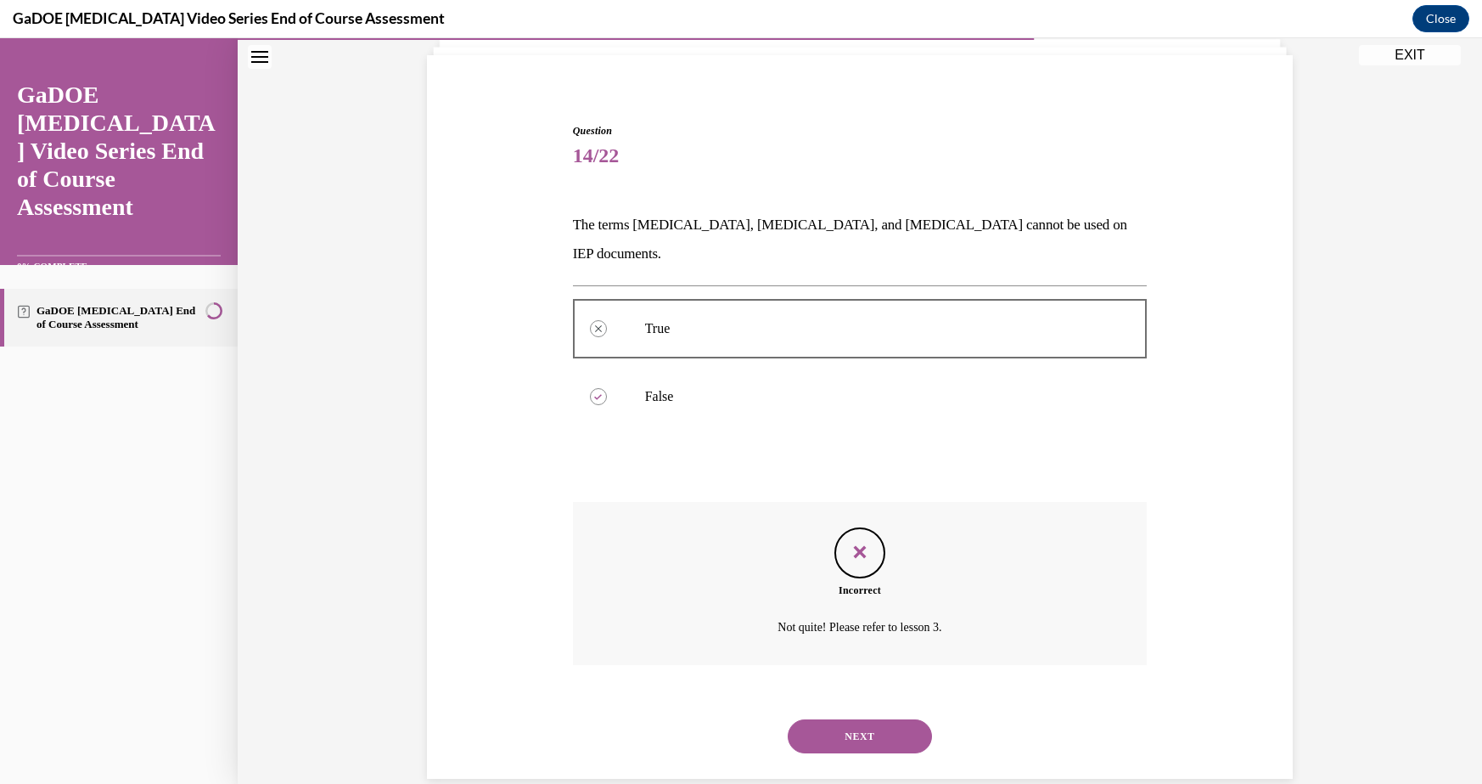
click at [856, 719] on button "NEXT" at bounding box center [860, 736] width 144 height 34
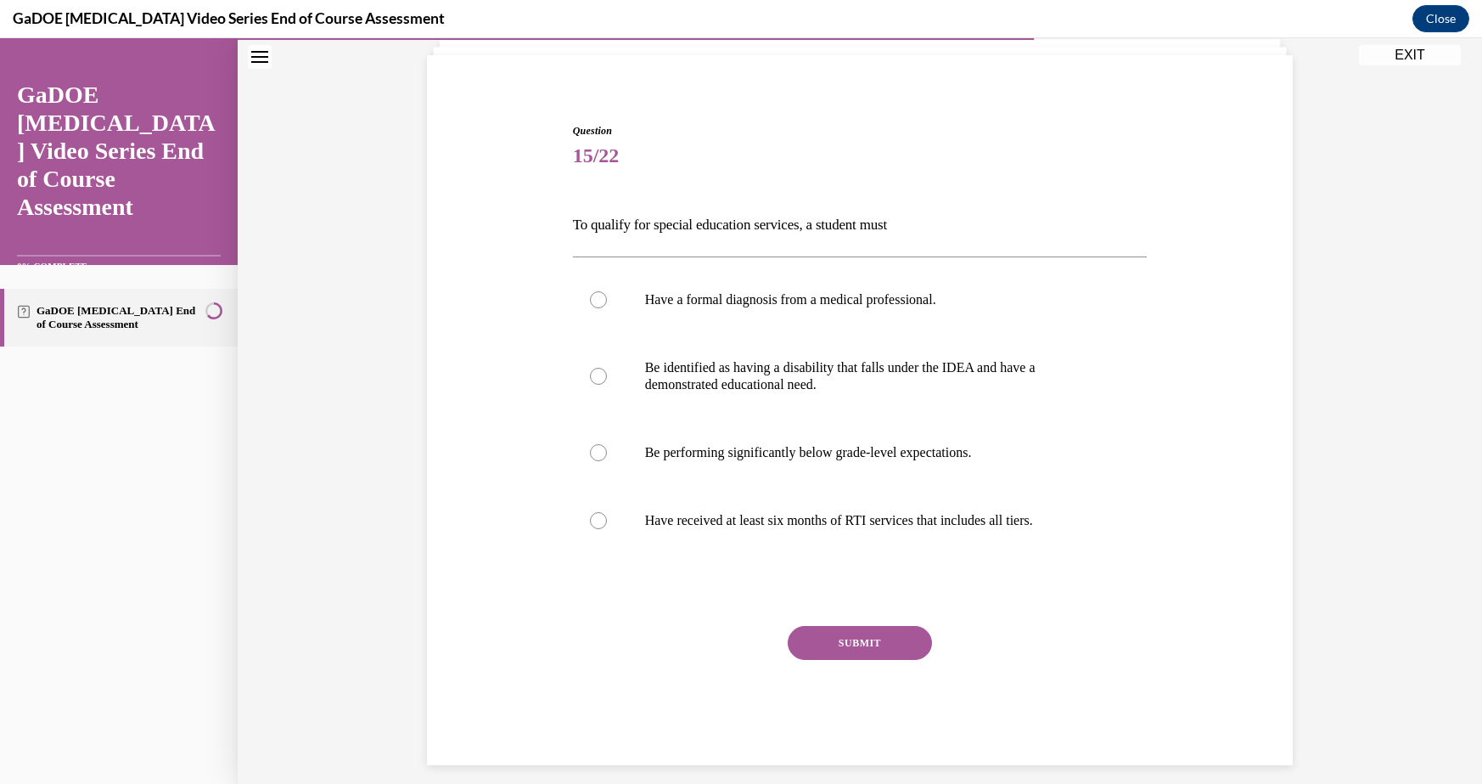
scroll to position [89, 0]
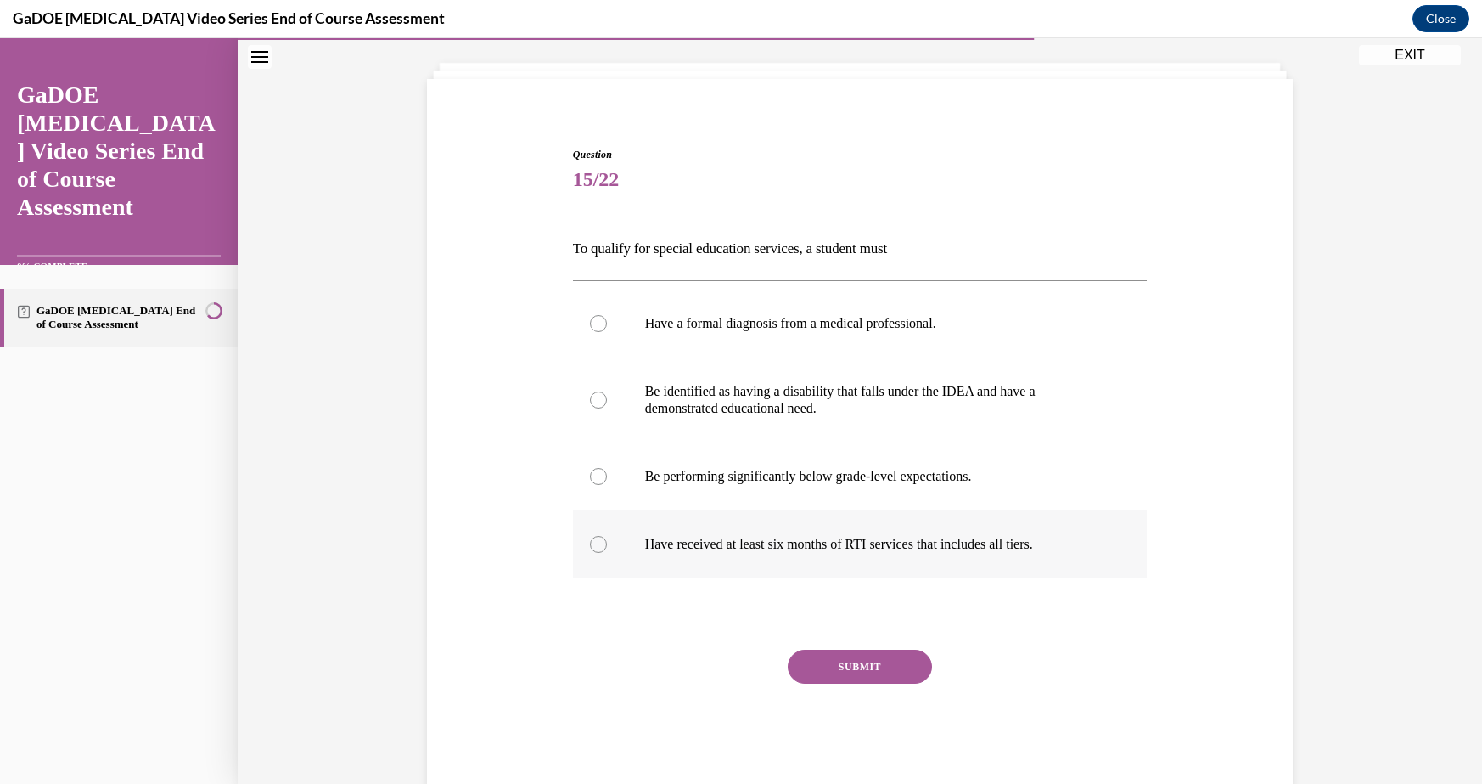
drag, startPoint x: 542, startPoint y: 227, endPoint x: 1050, endPoint y: 554, distance: 605.0
click at [1050, 554] on div "Question 15/22 To qualify for special education services, a student must Have a…" at bounding box center [860, 442] width 874 height 693
click at [694, 417] on label "Be identified as having a disability that falls under the IDEA and have a demon…" at bounding box center [860, 399] width 575 height 85
click at [607, 408] on input "Be identified as having a disability that falls under the IDEA and have a demon…" at bounding box center [598, 399] width 17 height 17
radio input "true"
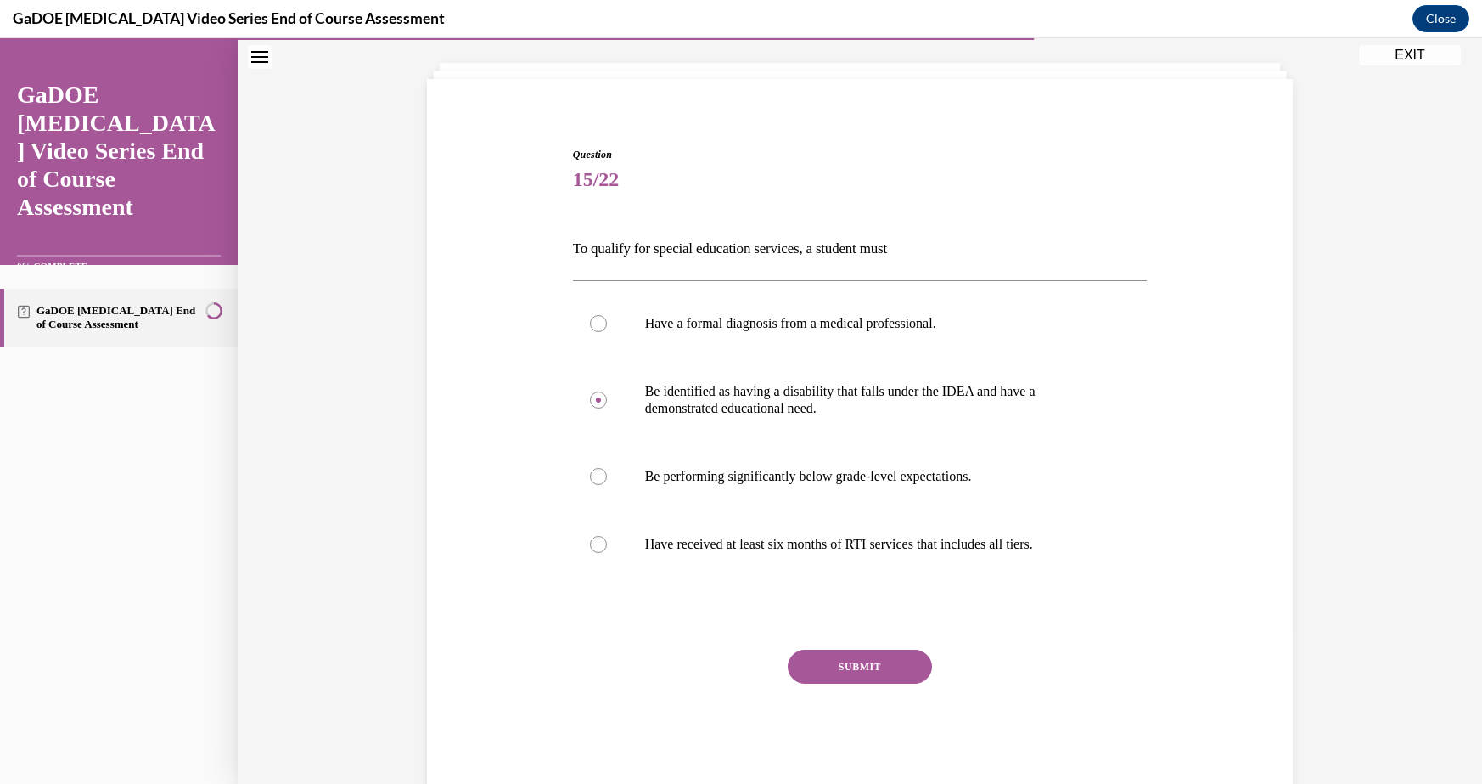
click at [835, 665] on button "SUBMIT" at bounding box center [860, 666] width 144 height 34
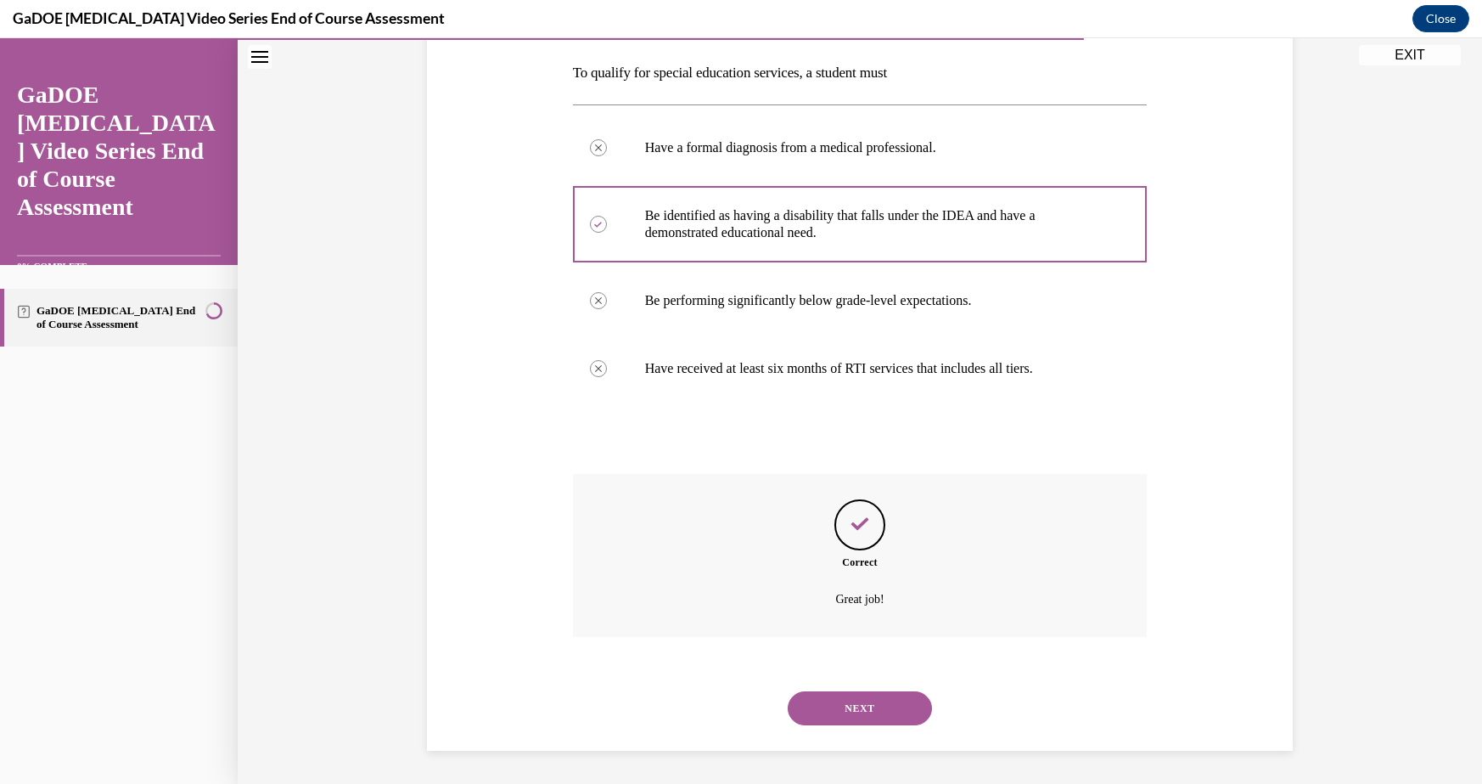
scroll to position [266, 0]
click at [860, 702] on button "NEXT" at bounding box center [860, 707] width 144 height 34
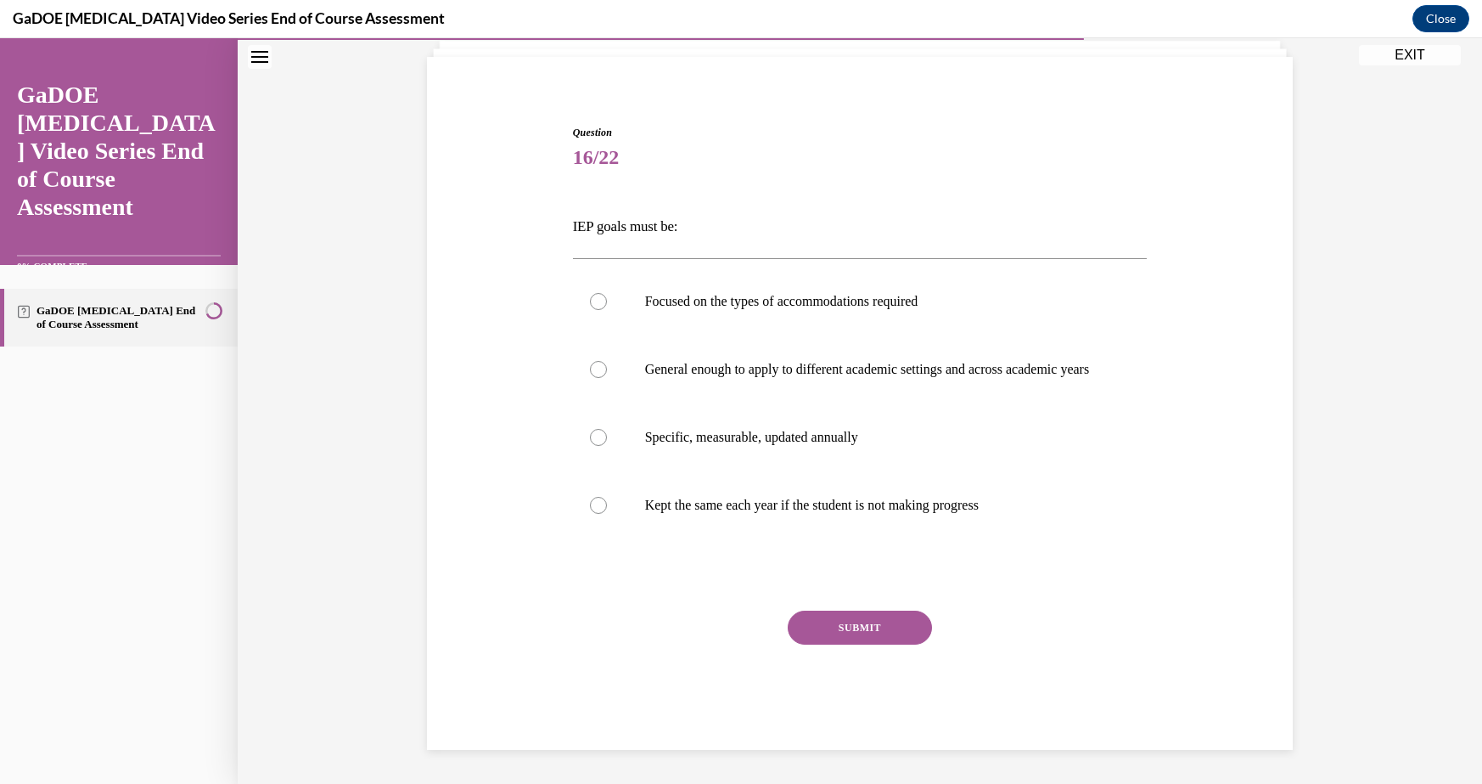
scroll to position [128, 0]
drag, startPoint x: 556, startPoint y: 198, endPoint x: 1032, endPoint y: 521, distance: 575.1
click at [1032, 521] on div "Question 16/22 IEP goals must be: Focused on the types of accommodations requir…" at bounding box center [860, 412] width 874 height 676
click at [720, 445] on p "Specific, measurable, updated annually" at bounding box center [875, 437] width 460 height 17
click at [607, 445] on input "Specific, measurable, updated annually" at bounding box center [598, 437] width 17 height 17
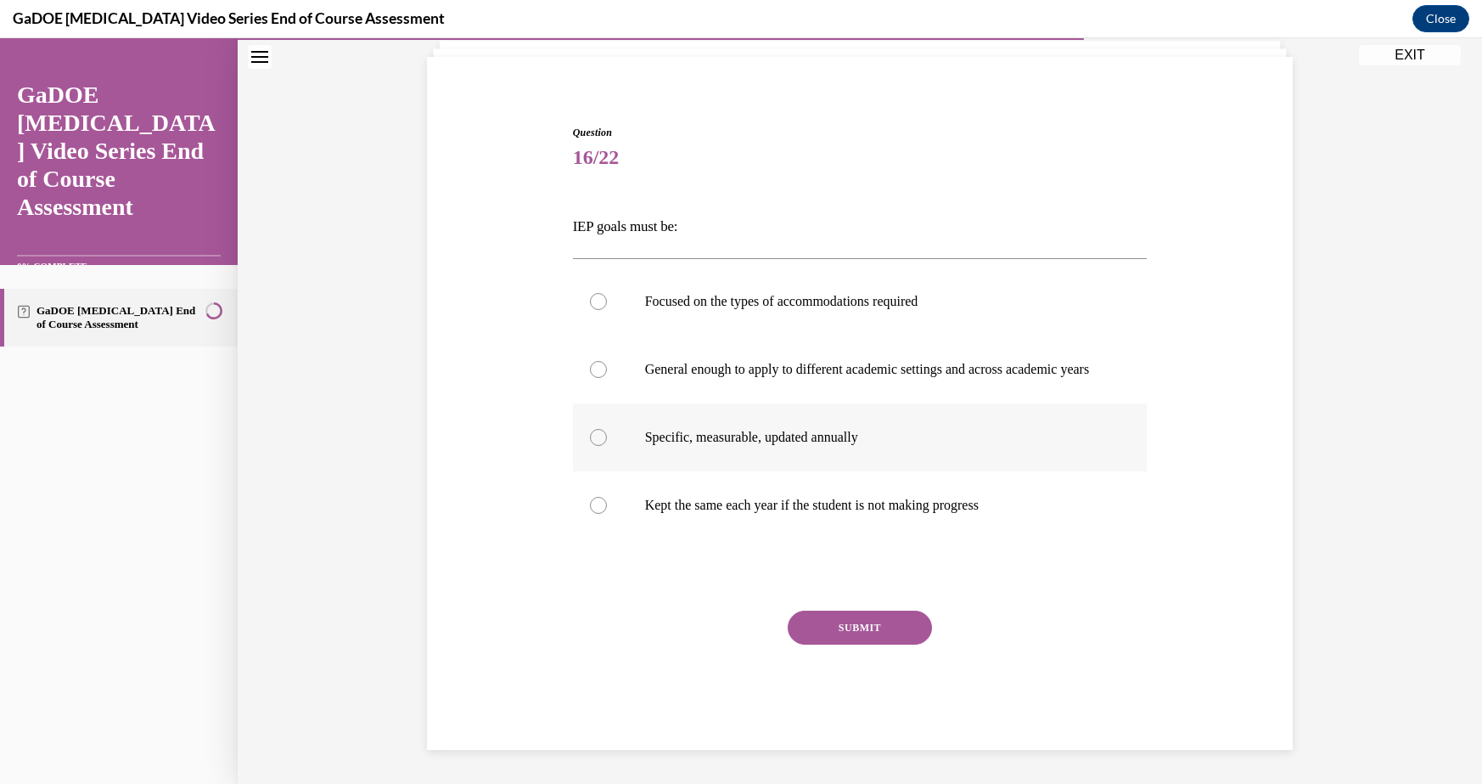
radio input "true"
click at [848, 633] on button "SUBMIT" at bounding box center [860, 627] width 144 height 34
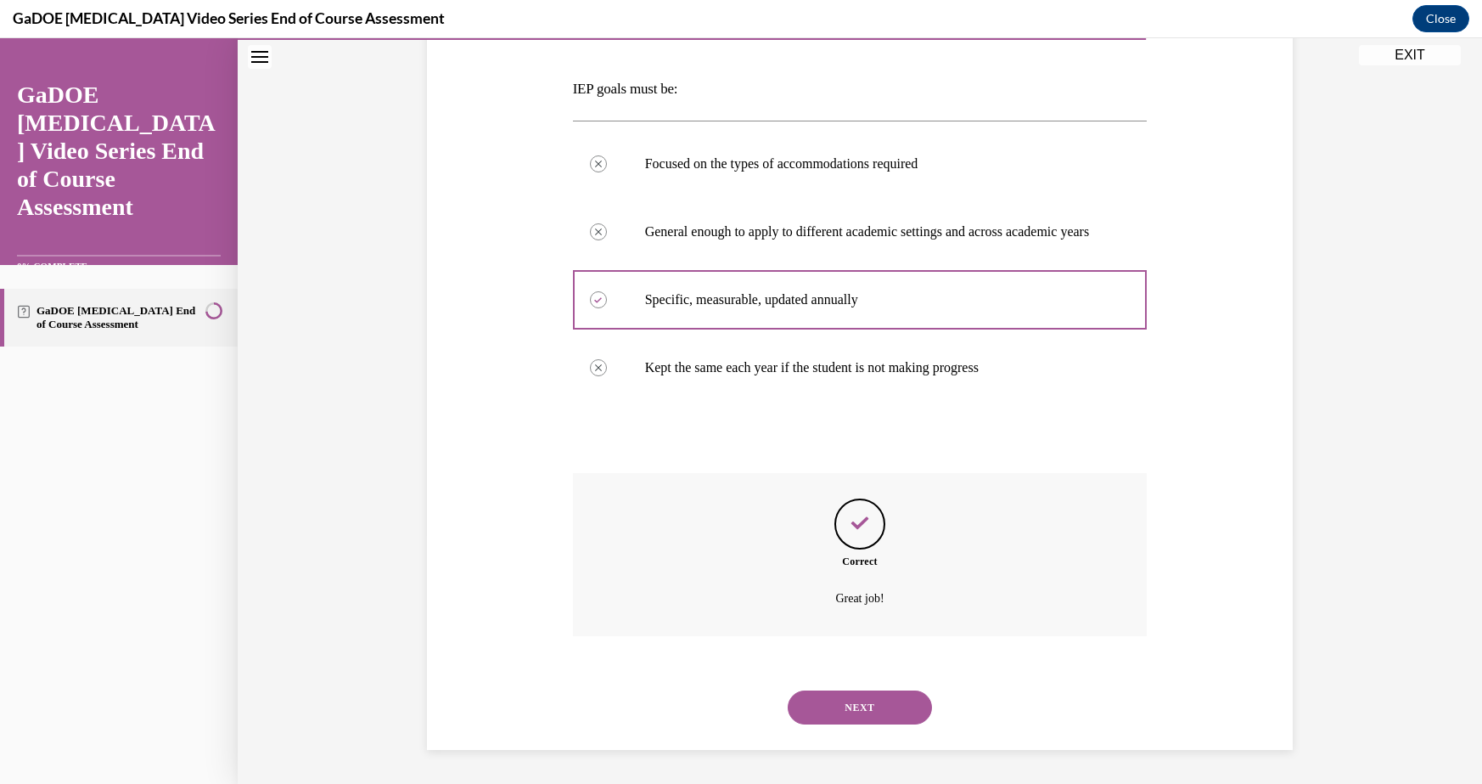
click at [858, 696] on button "NEXT" at bounding box center [860, 707] width 144 height 34
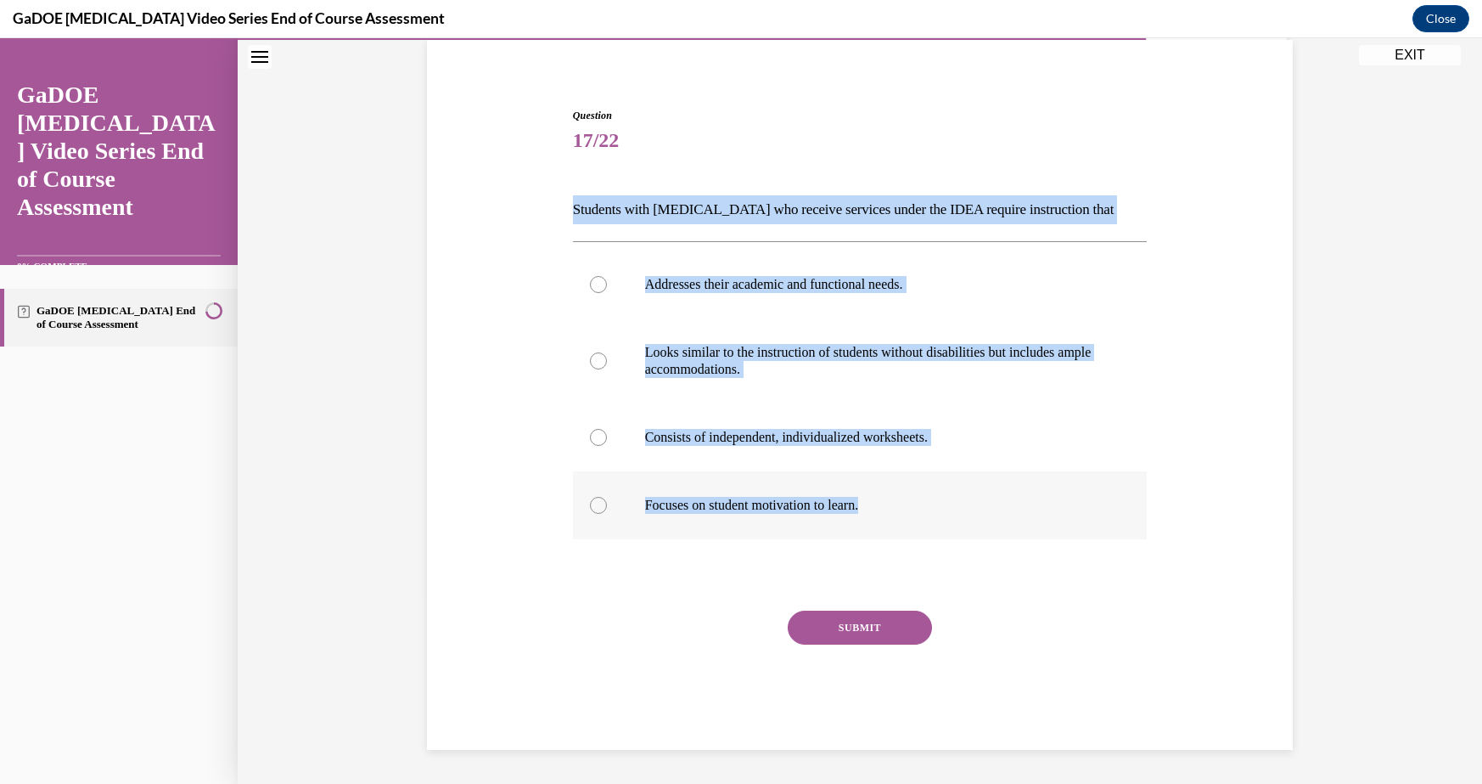
drag, startPoint x: 547, startPoint y: 211, endPoint x: 904, endPoint y: 509, distance: 465.9
click at [904, 510] on div "Question 17/22 Students with dyslexia who receive services under the IDEA requi…" at bounding box center [860, 403] width 874 height 693
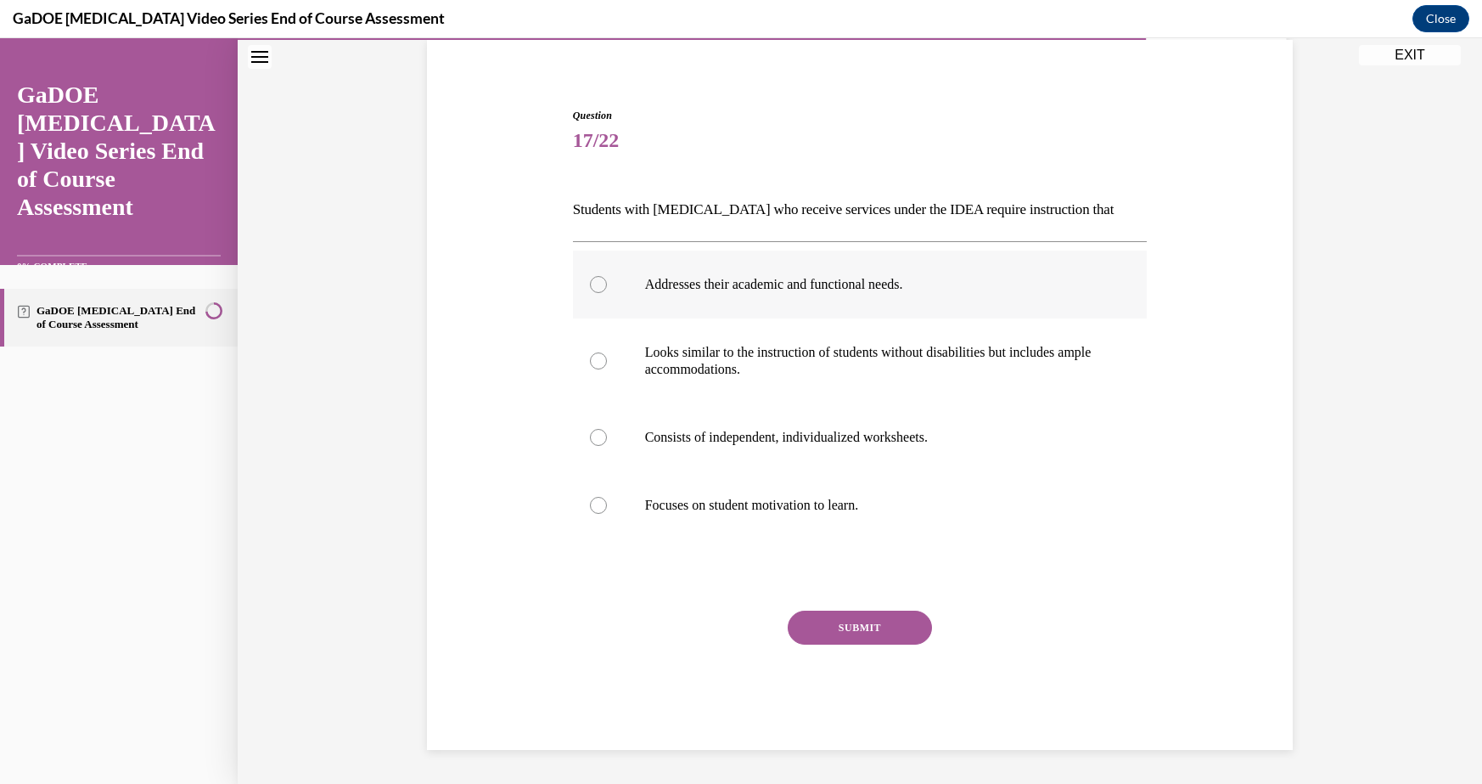
click at [719, 271] on label "Addresses their academic and functional needs." at bounding box center [860, 284] width 575 height 68
click at [607, 276] on input "Addresses their academic and functional needs." at bounding box center [598, 284] width 17 height 17
radio input "true"
click at [846, 623] on button "SUBMIT" at bounding box center [860, 627] width 144 height 34
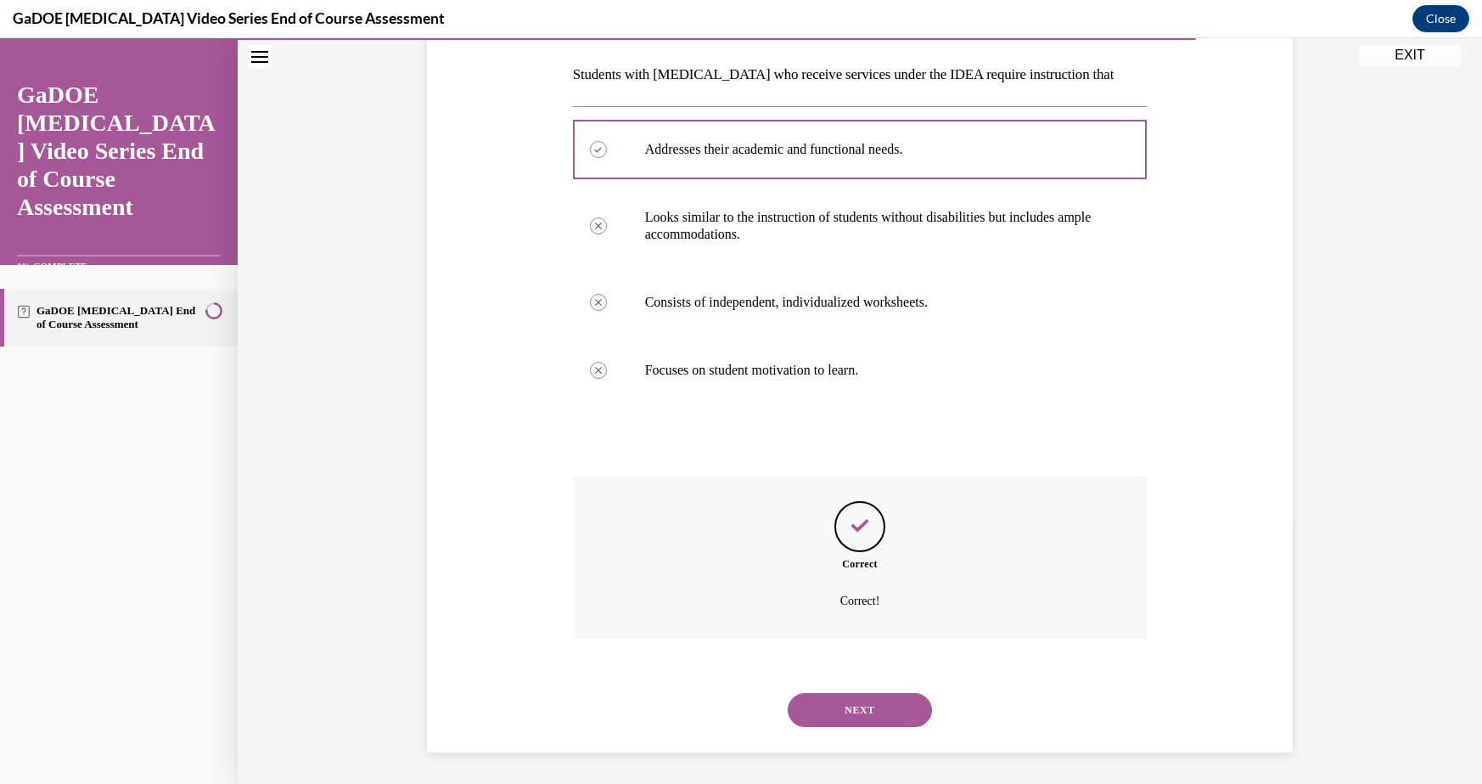
scroll to position [266, 0]
click at [861, 700] on button "NEXT" at bounding box center [860, 707] width 144 height 34
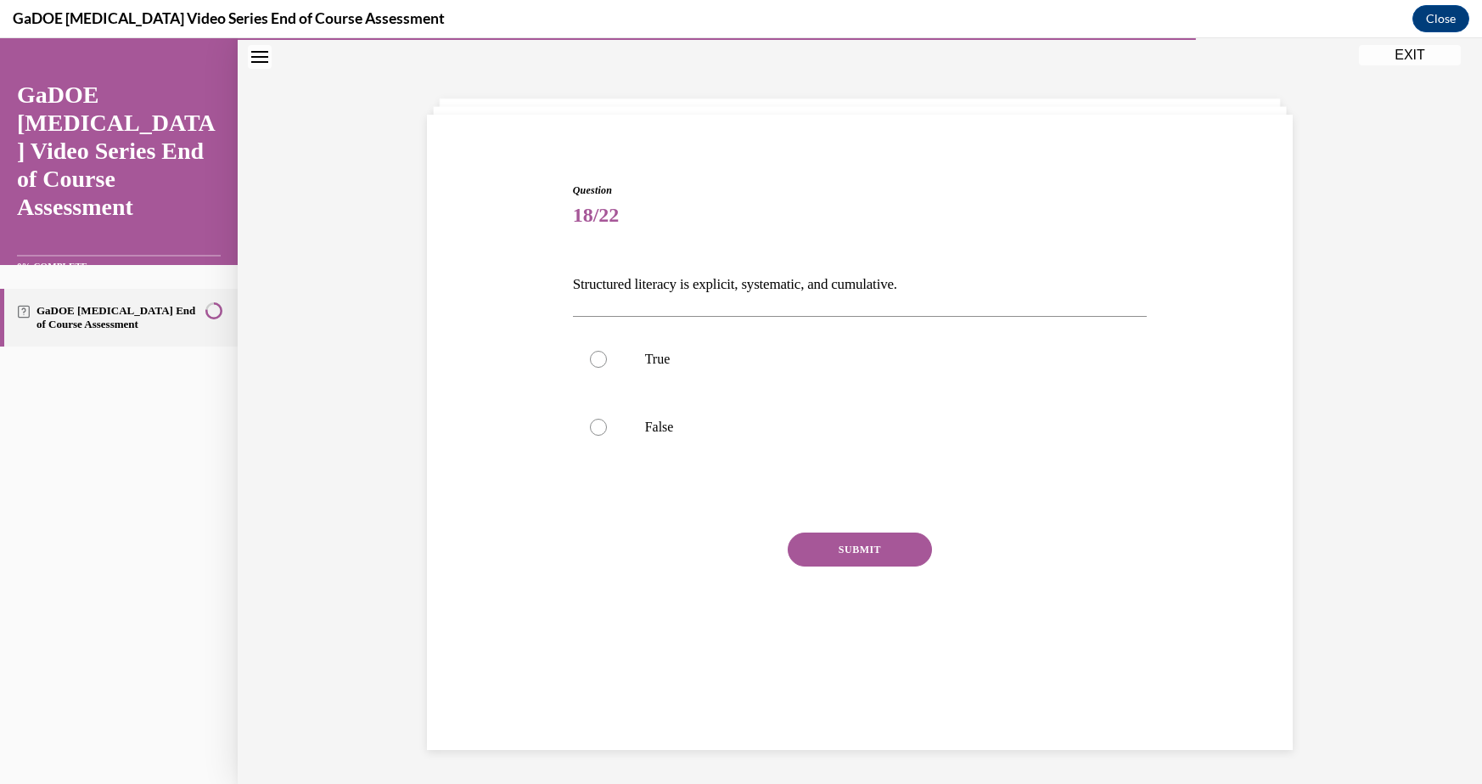
scroll to position [53, 0]
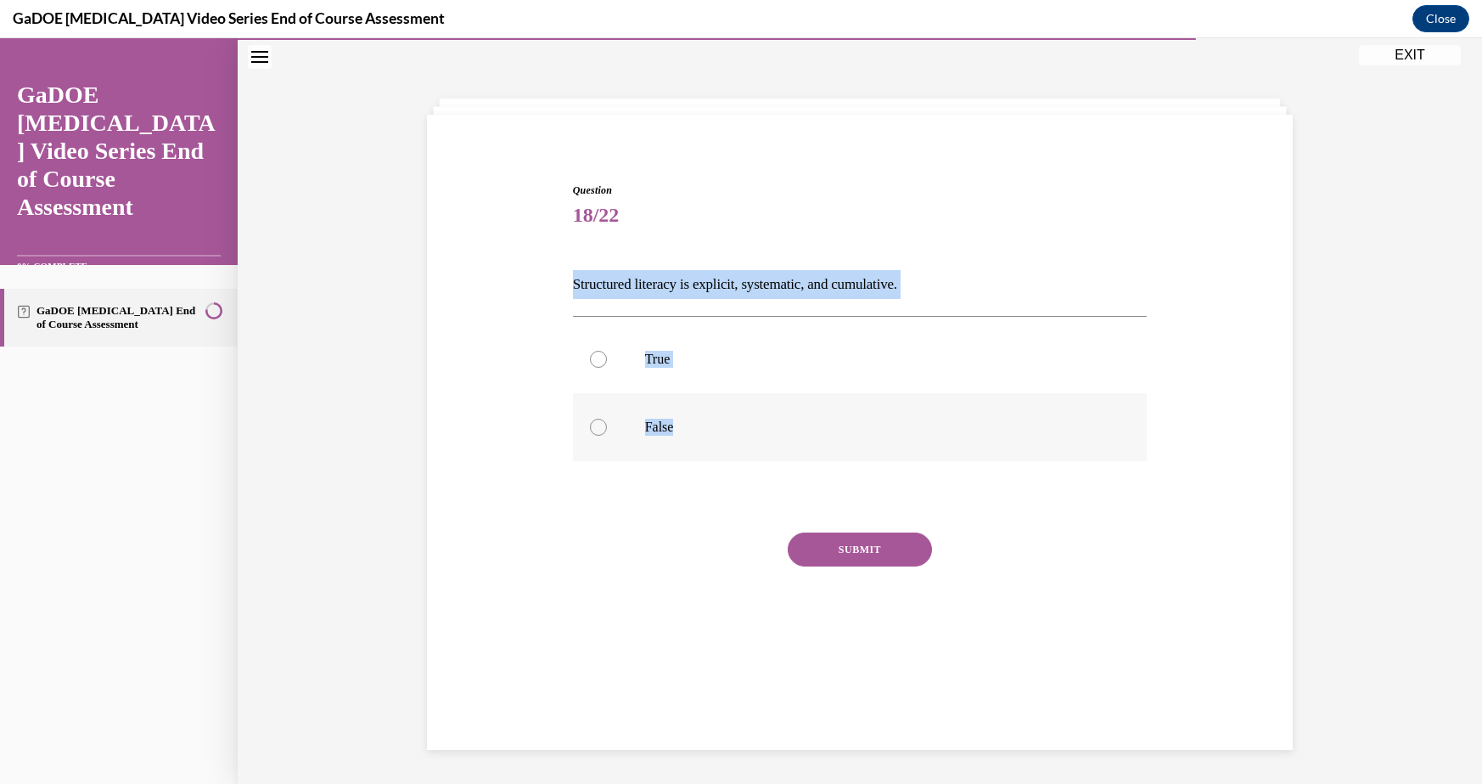
drag, startPoint x: 560, startPoint y: 280, endPoint x: 721, endPoint y: 445, distance: 230.0
click at [721, 445] on div "Question 18/22 Structured literacy is explicit, systematic, and cumulative. Tru…" at bounding box center [860, 402] width 874 height 540
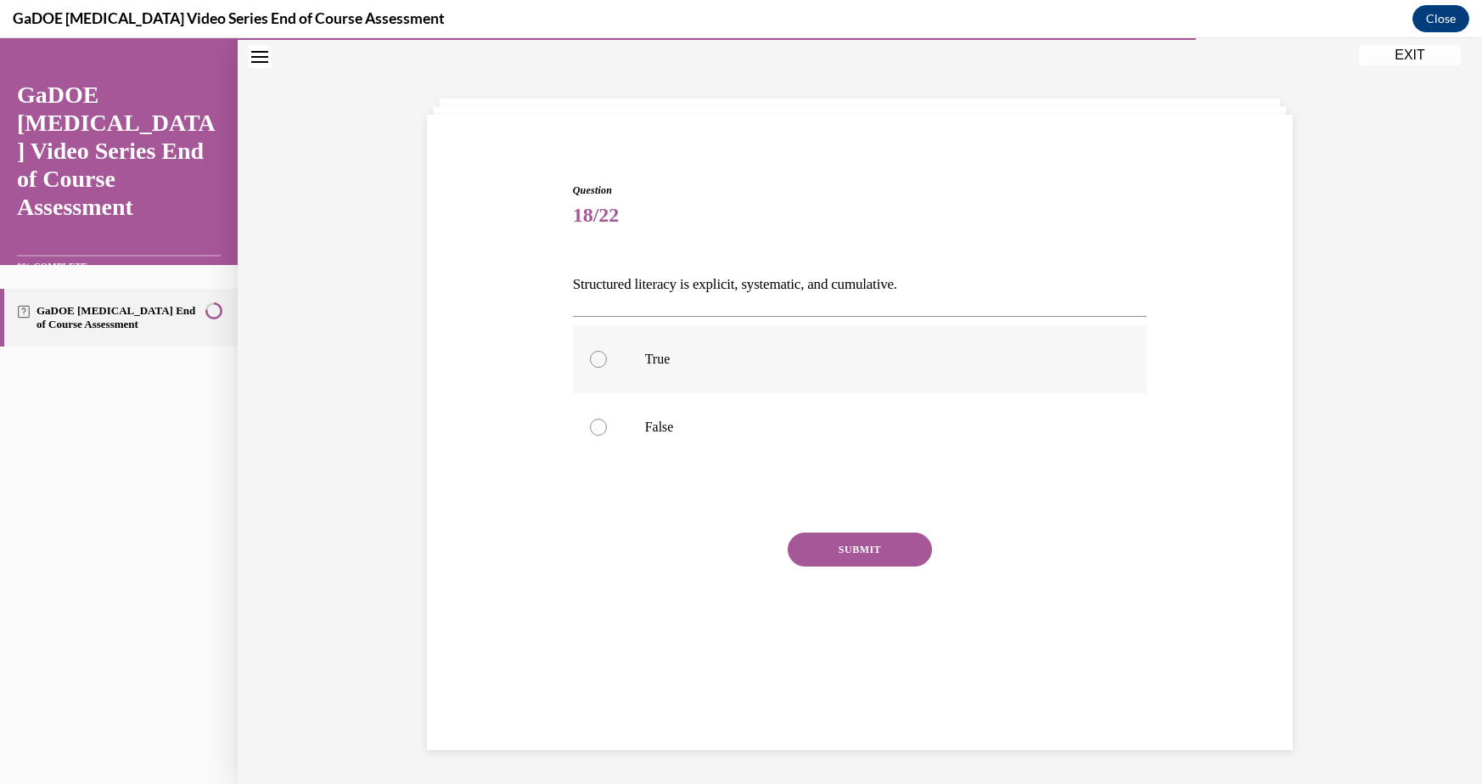
click at [614, 351] on label "True" at bounding box center [860, 359] width 575 height 68
click at [607, 351] on input "True" at bounding box center [598, 359] width 17 height 17
radio input "true"
click at [861, 551] on button "SUBMIT" at bounding box center [860, 549] width 144 height 34
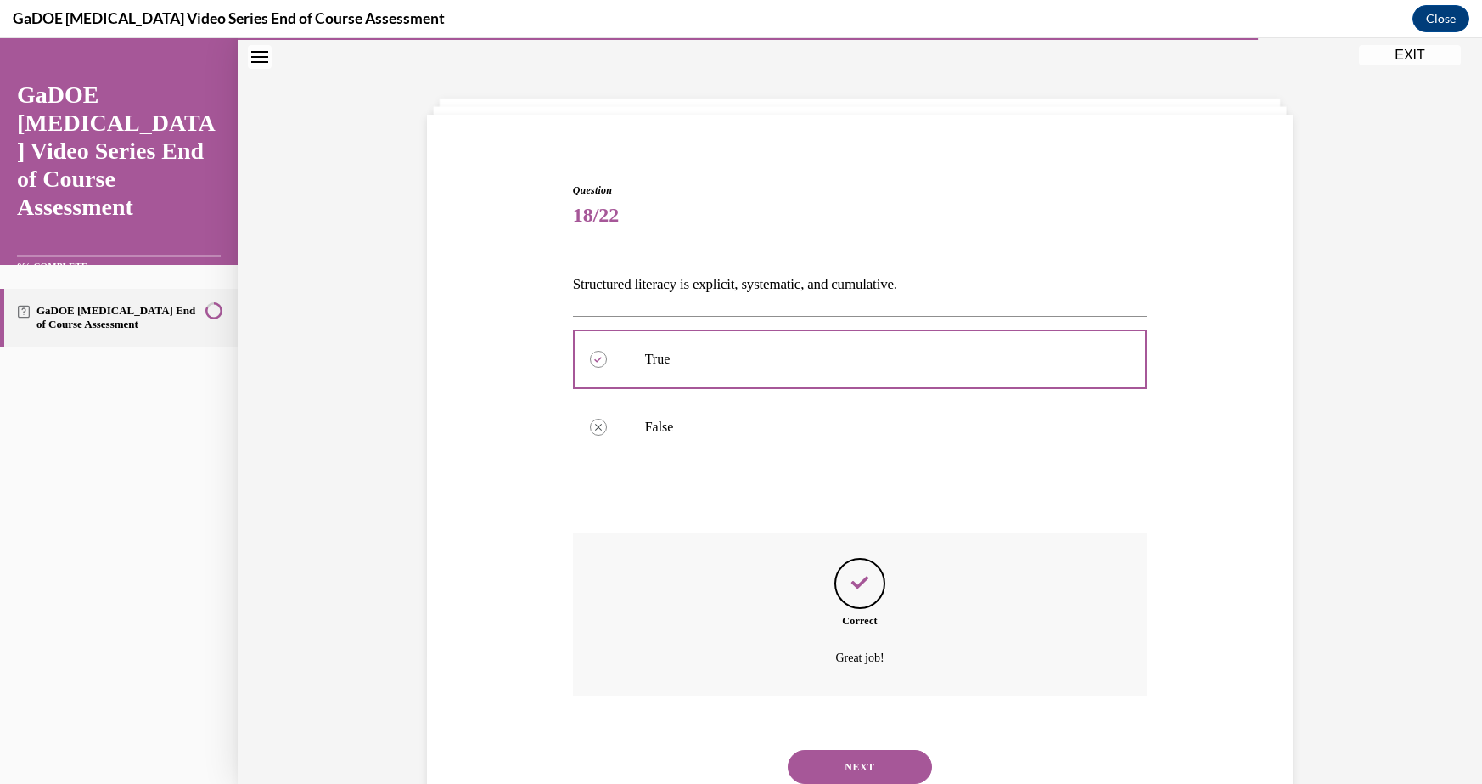
scroll to position [113, 0]
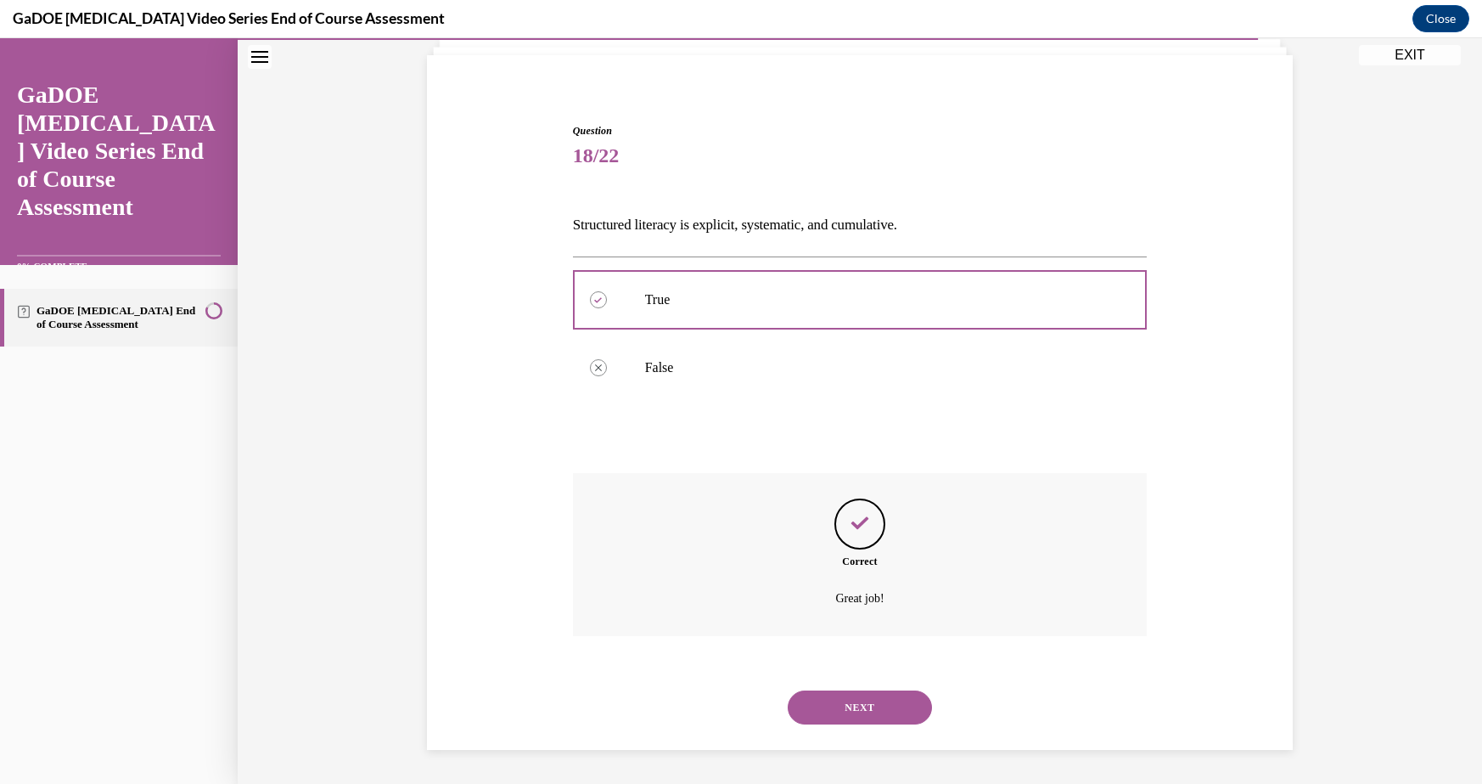
click at [838, 690] on button "NEXT" at bounding box center [860, 707] width 144 height 34
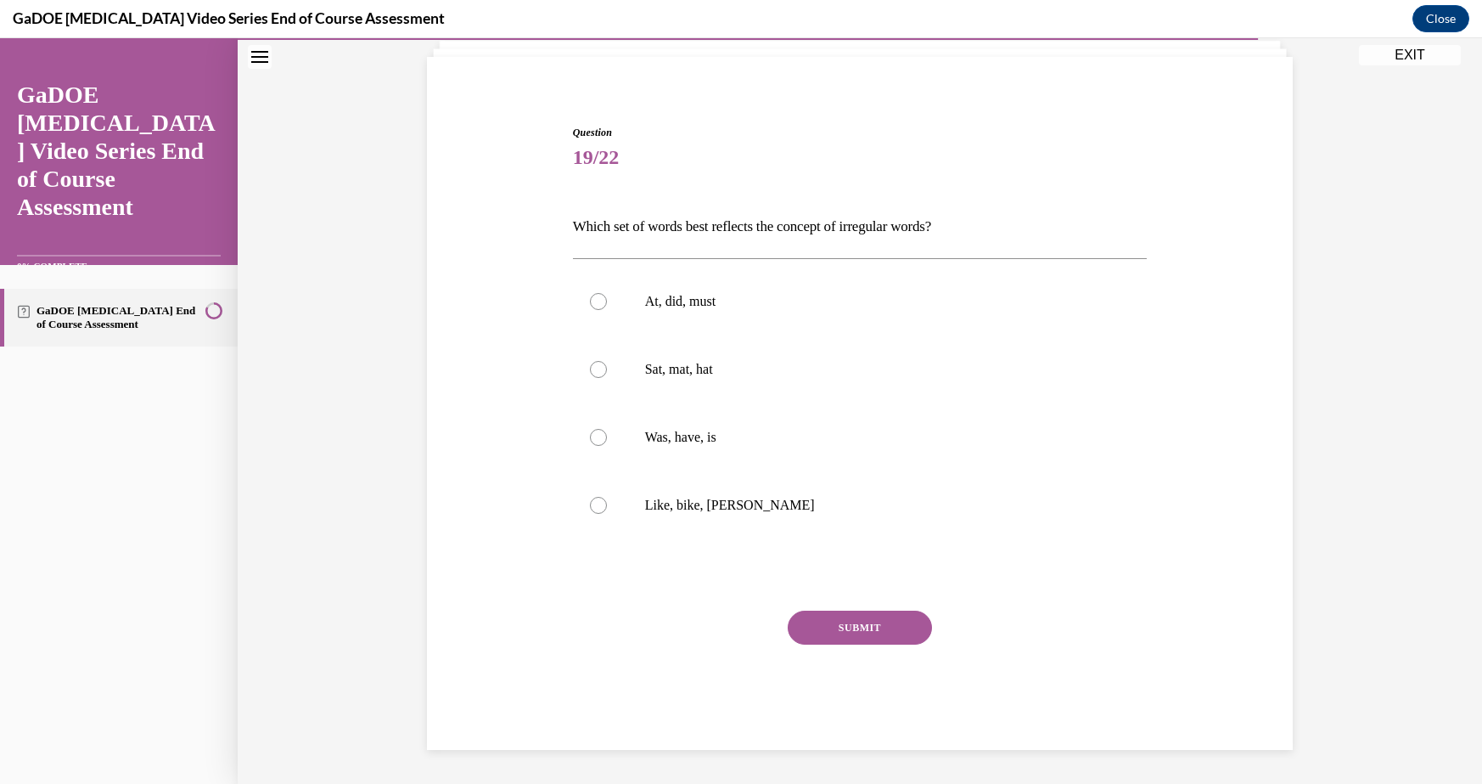
scroll to position [87, 0]
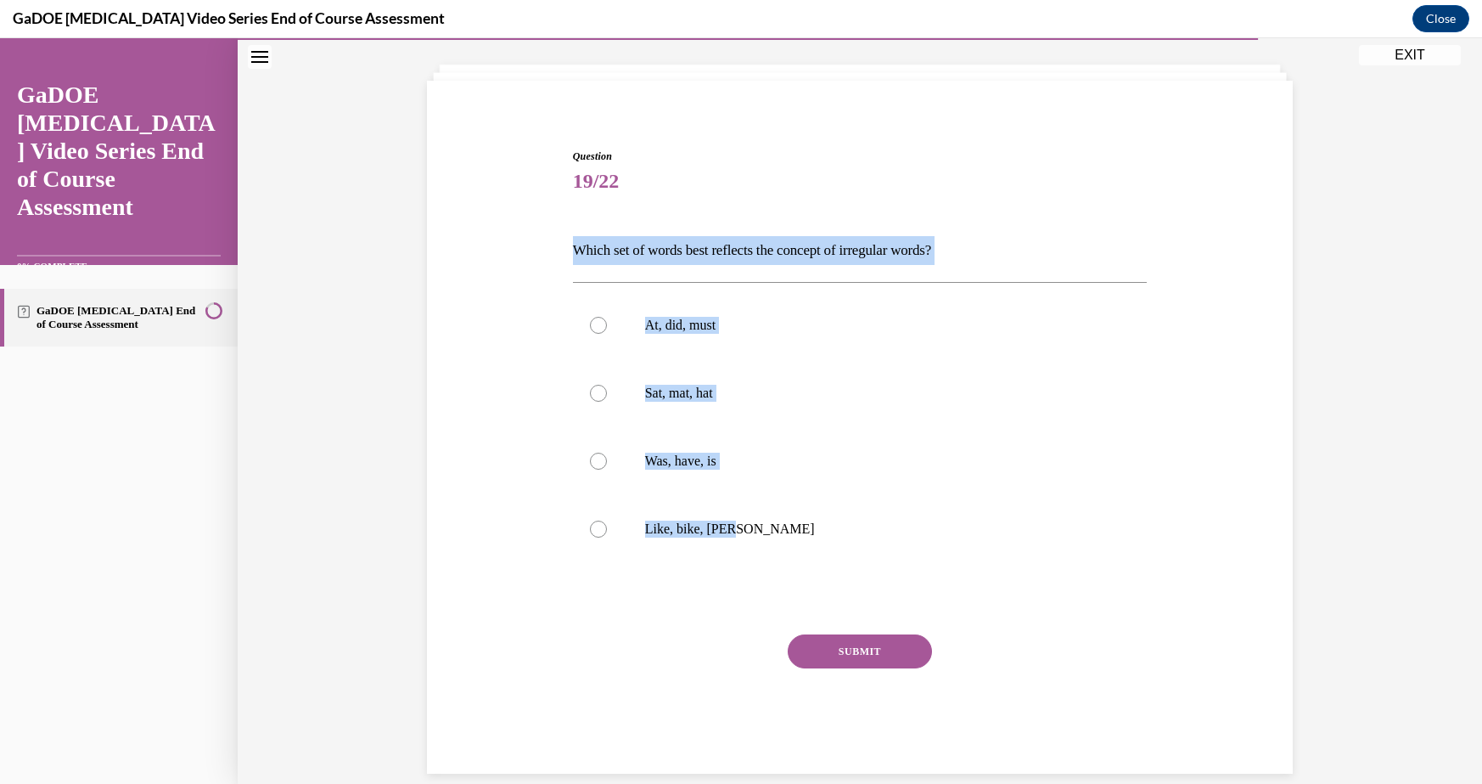
drag, startPoint x: 557, startPoint y: 240, endPoint x: 767, endPoint y: 571, distance: 391.2
click at [767, 571] on div "Question 19/22 Which set of words best reflects the concept of irregular words?…" at bounding box center [860, 436] width 874 height 676
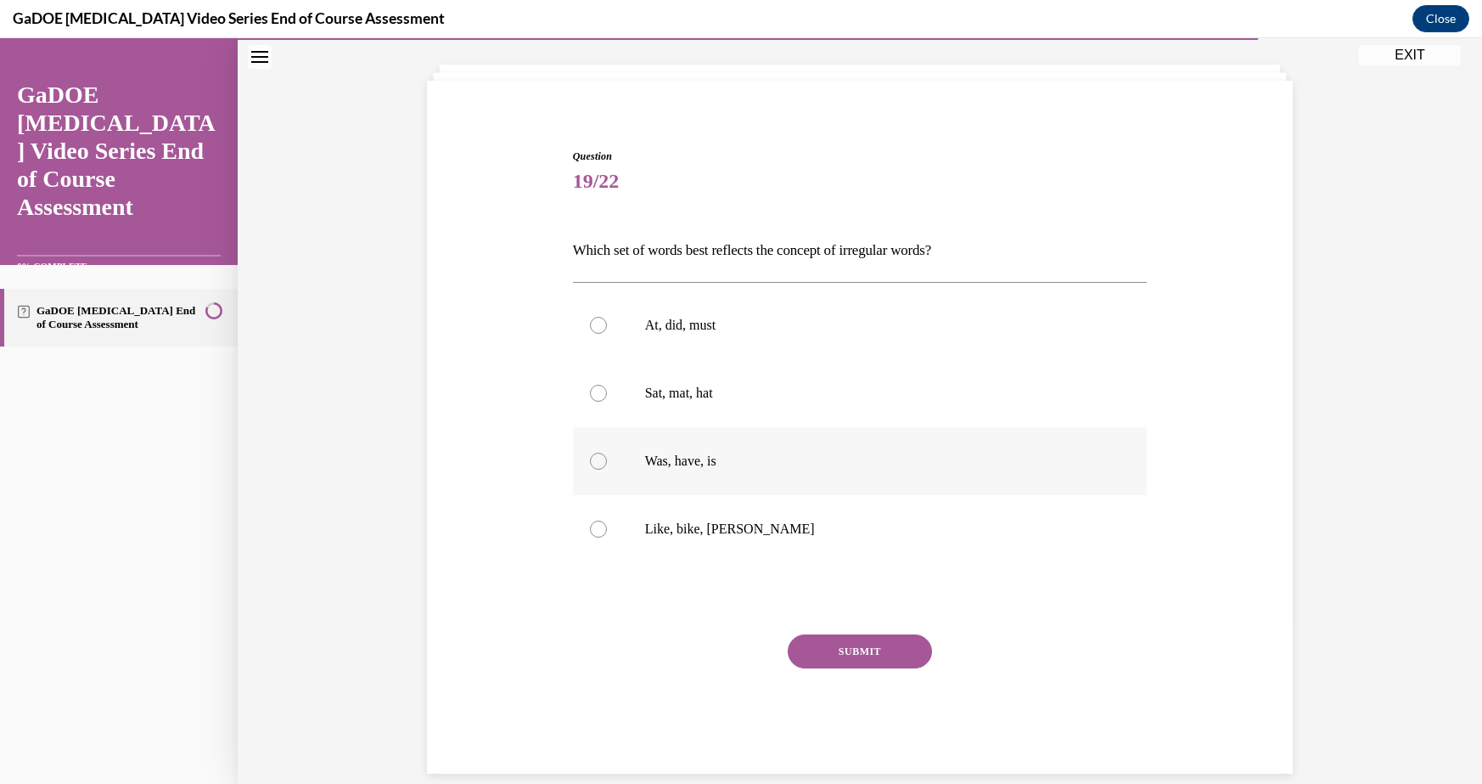
click at [679, 445] on label "Was, have, is" at bounding box center [860, 461] width 575 height 68
click at [607, 453] on input "Was, have, is" at bounding box center [598, 461] width 17 height 17
radio input "true"
click at [834, 663] on button "SUBMIT" at bounding box center [860, 651] width 144 height 34
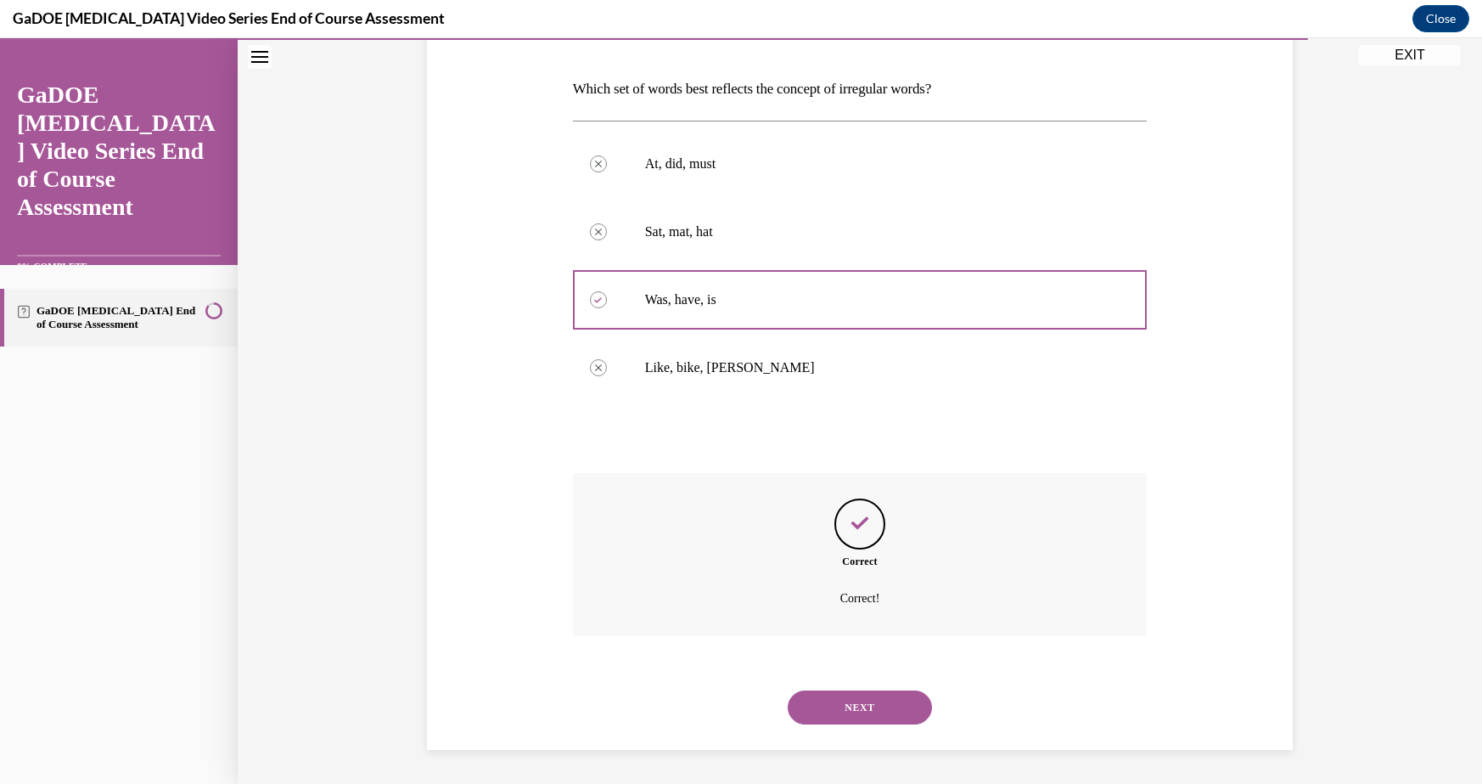
click at [852, 706] on button "NEXT" at bounding box center [860, 707] width 144 height 34
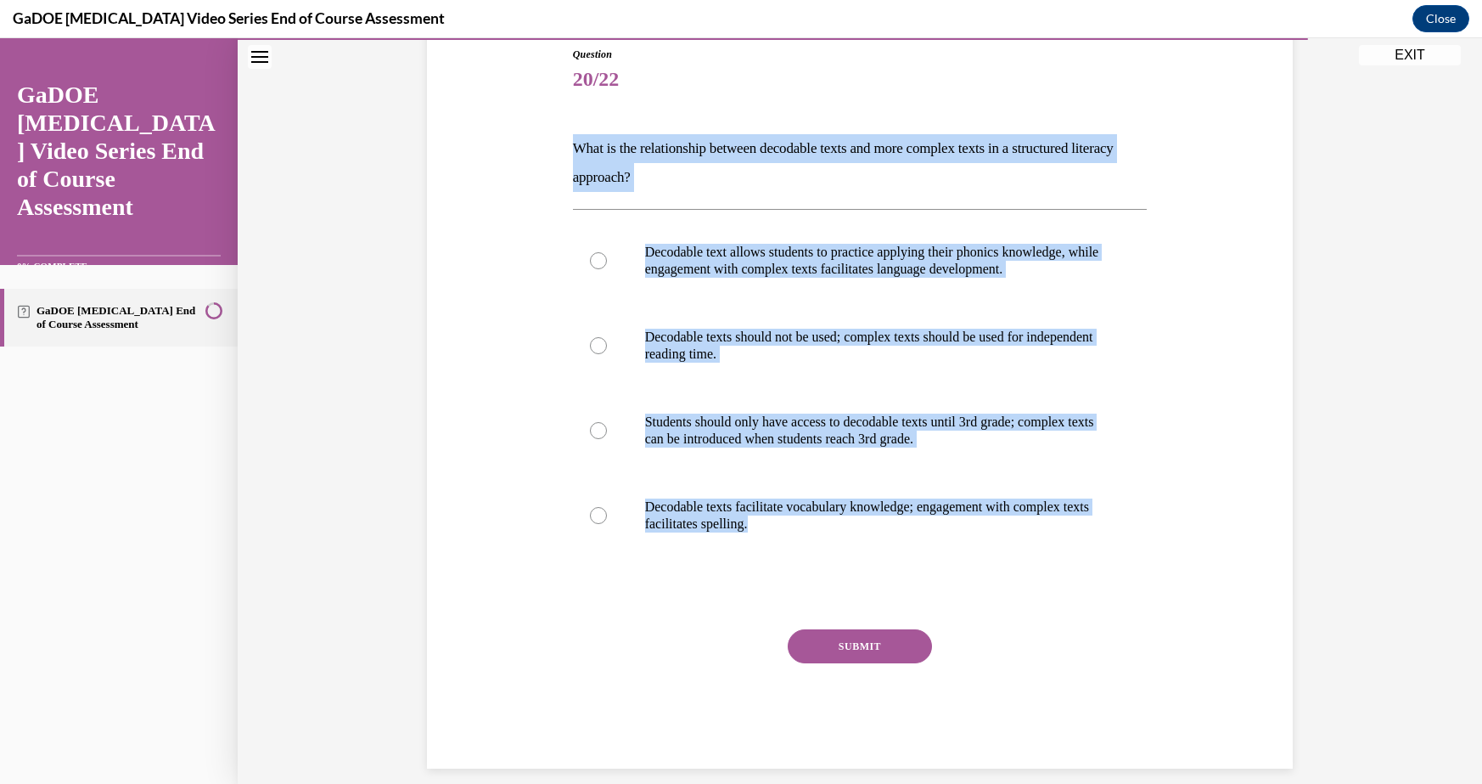
drag, startPoint x: 554, startPoint y: 146, endPoint x: 877, endPoint y: 616, distance: 570.8
click at [877, 616] on div "Question 20/22 What is the relationship between decodable texts and more comple…" at bounding box center [860, 382] width 874 height 773
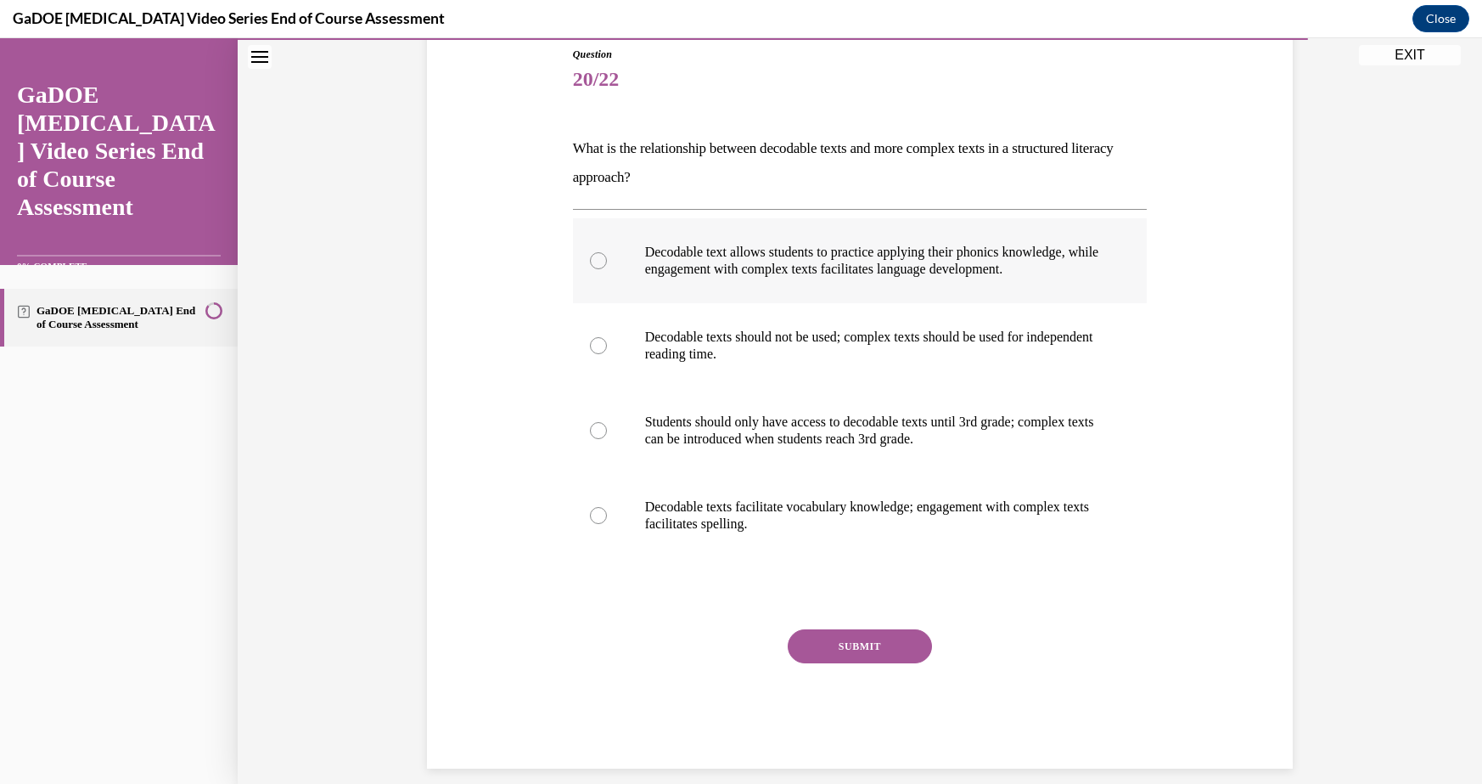
click at [799, 293] on label "Decodable text allows students to practice applying their phonics knowledge, wh…" at bounding box center [860, 260] width 575 height 85
click at [607, 269] on input "Decodable text allows students to practice applying their phonics knowledge, wh…" at bounding box center [598, 260] width 17 height 17
radio input "true"
click at [799, 293] on label "Decodable text allows students to practice applying their phonics knowledge, wh…" at bounding box center [860, 260] width 575 height 85
click at [607, 269] on input "Decodable text allows students to practice applying their phonics knowledge, wh…" at bounding box center [598, 260] width 17 height 17
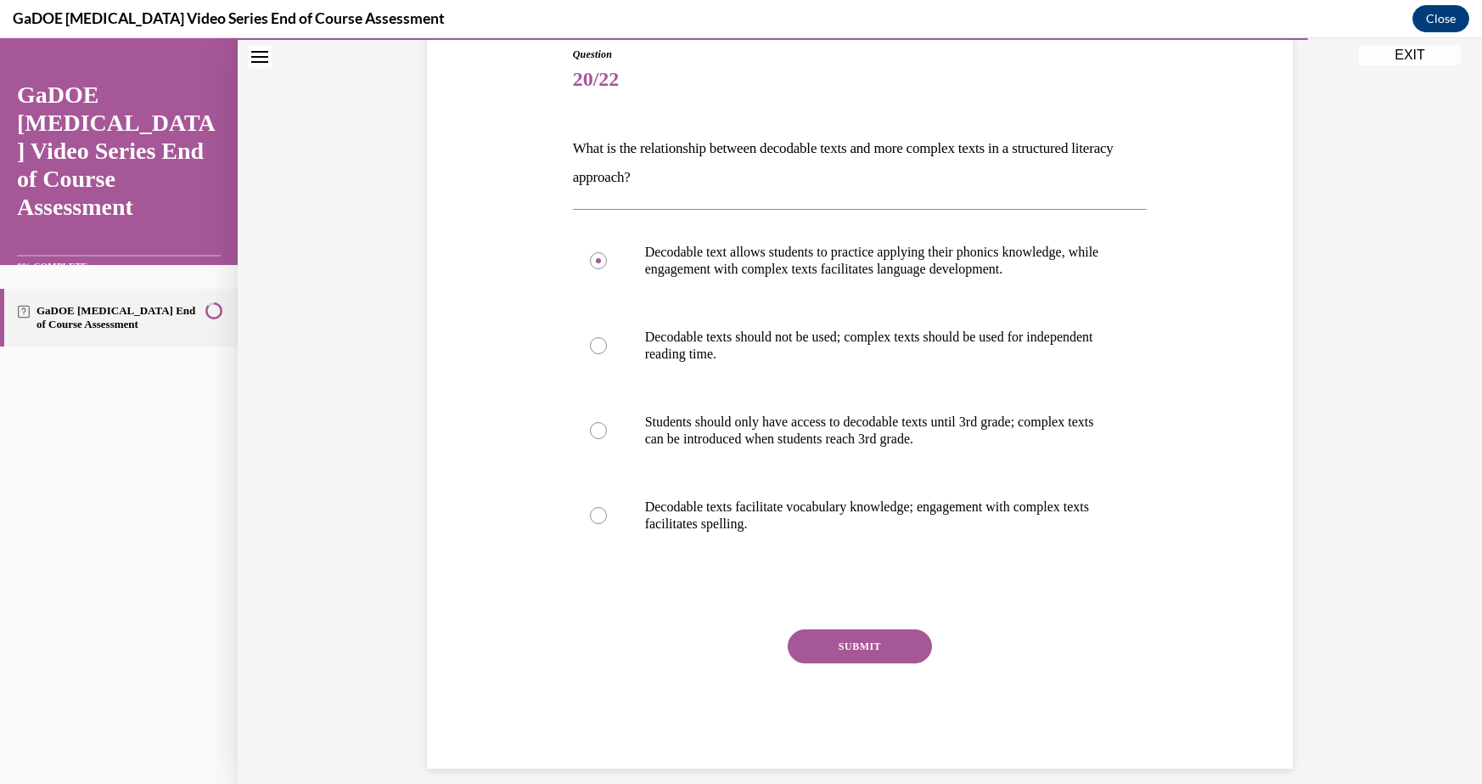
click at [881, 639] on button "SUBMIT" at bounding box center [860, 646] width 144 height 34
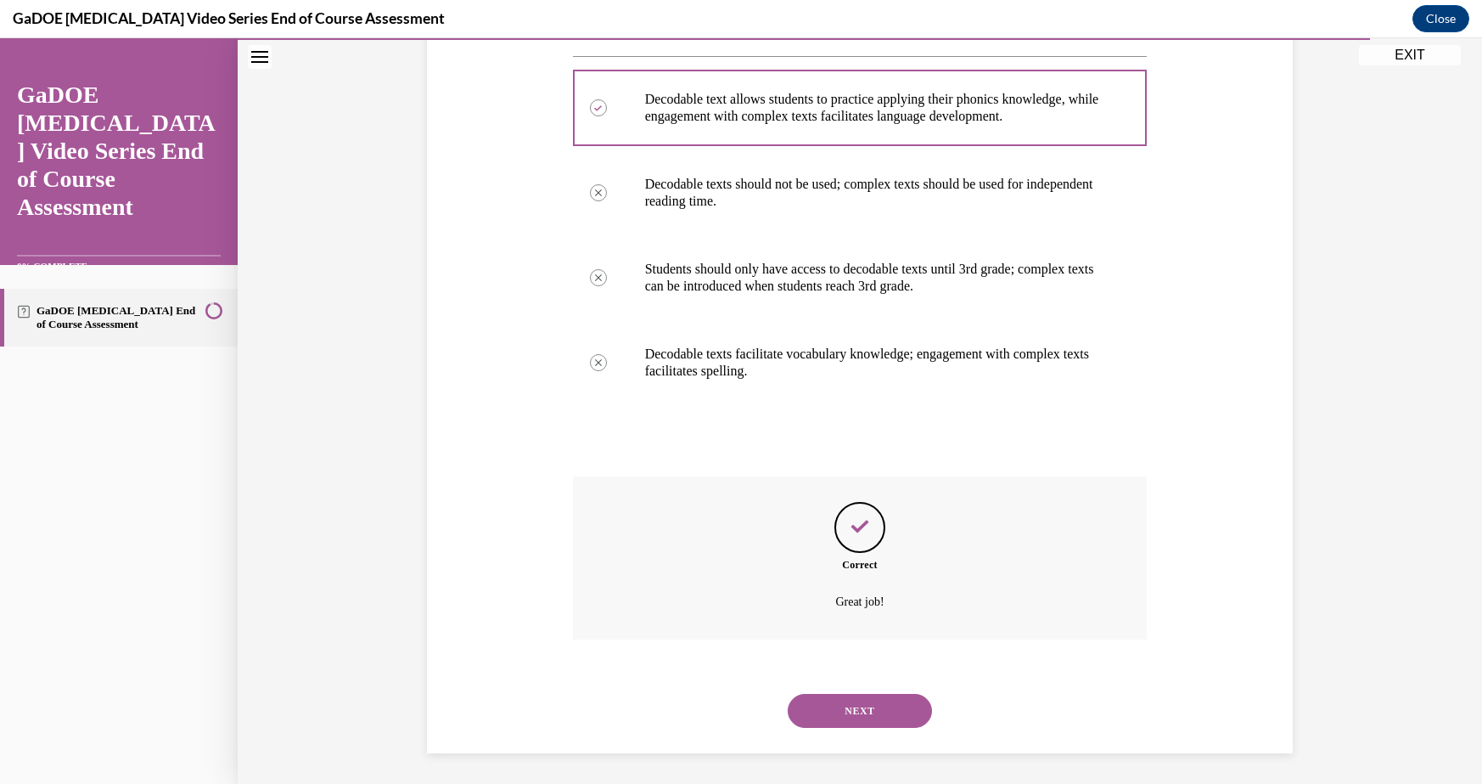
scroll to position [346, 0]
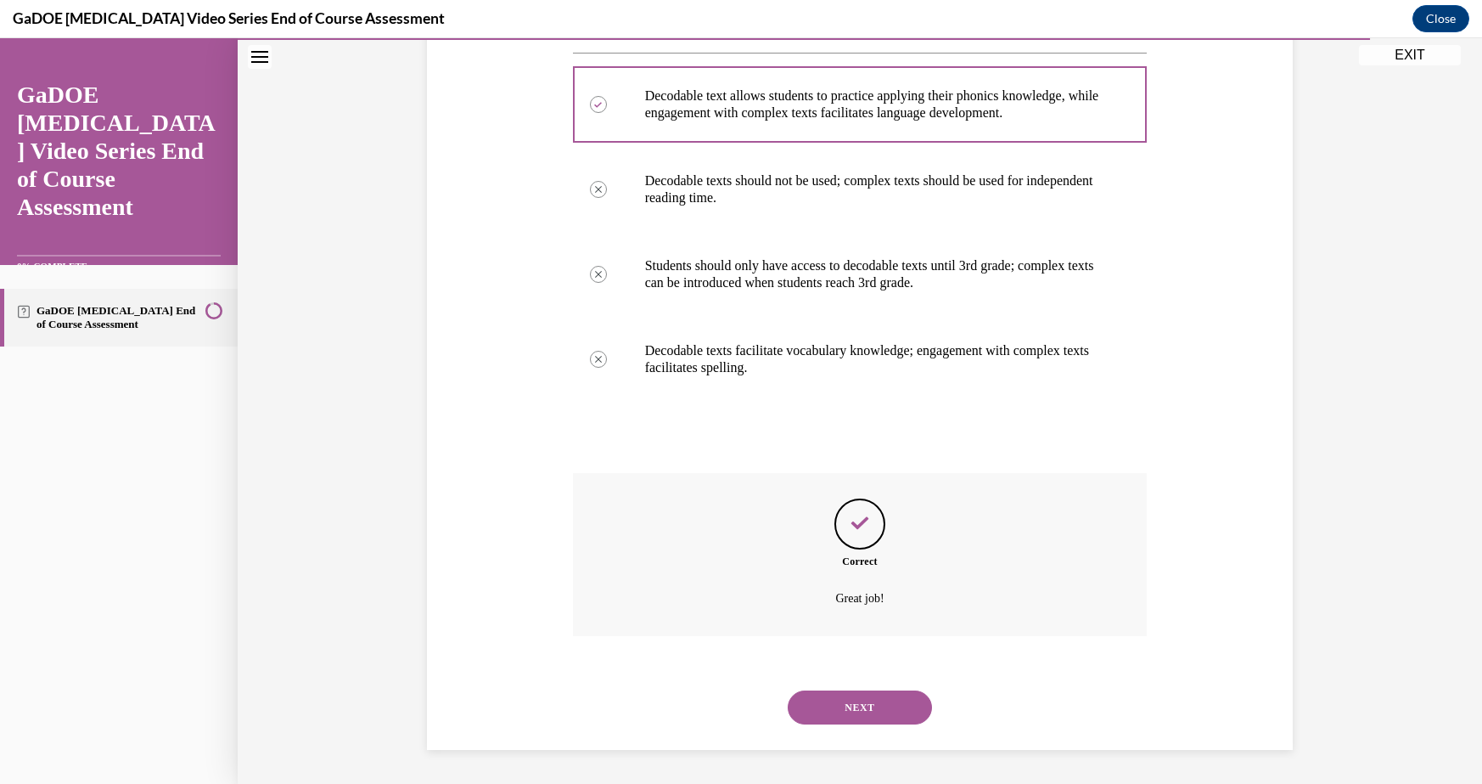
click at [837, 699] on button "NEXT" at bounding box center [860, 707] width 144 height 34
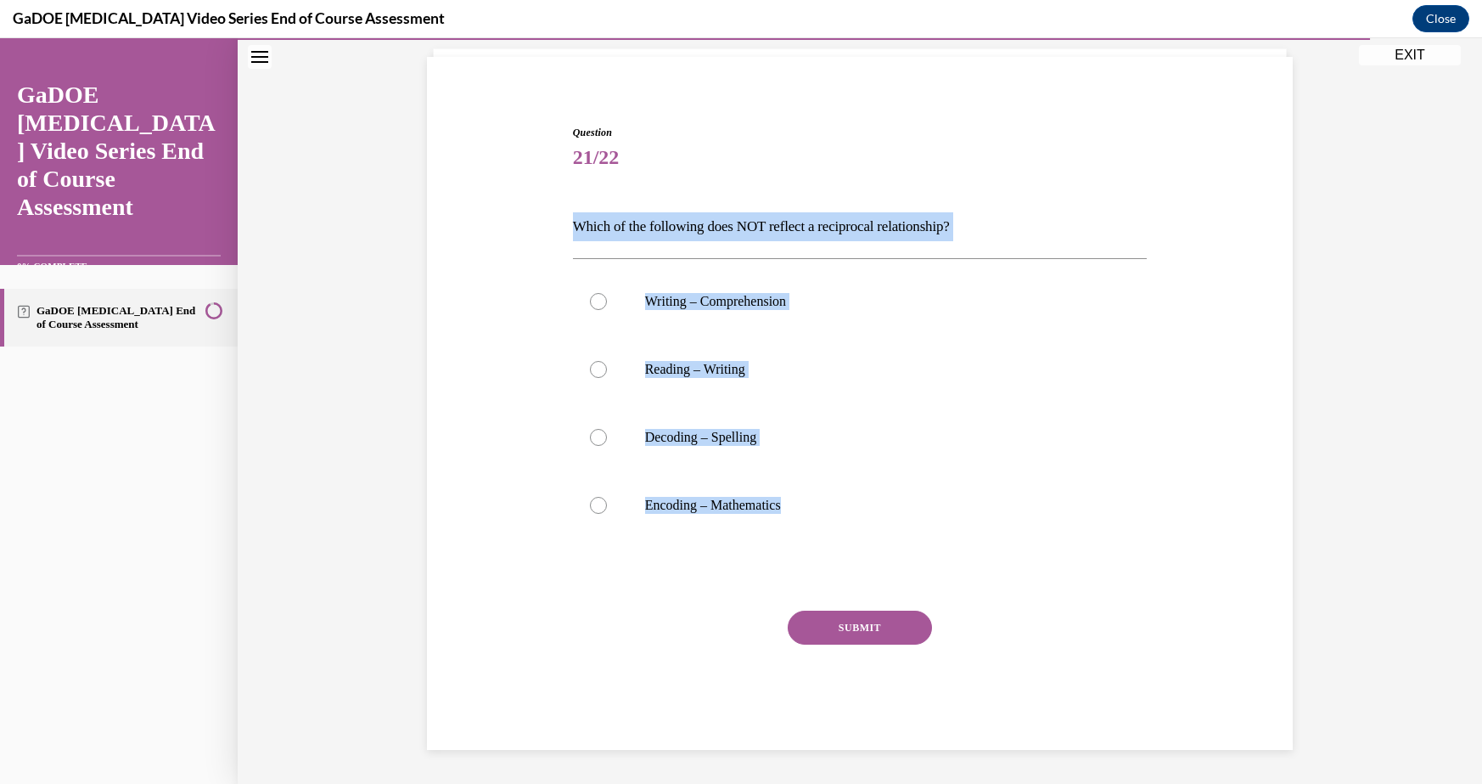
drag, startPoint x: 560, startPoint y: 222, endPoint x: 863, endPoint y: 576, distance: 466.7
click at [863, 576] on div "Question 21/22 Which of the following does NOT reflect a reciprocal relationshi…" at bounding box center [860, 412] width 874 height 676
click at [695, 497] on p "Encoding – Mathematics" at bounding box center [875, 505] width 460 height 17
click at [607, 497] on input "Encoding – Mathematics" at bounding box center [598, 505] width 17 height 17
radio input "true"
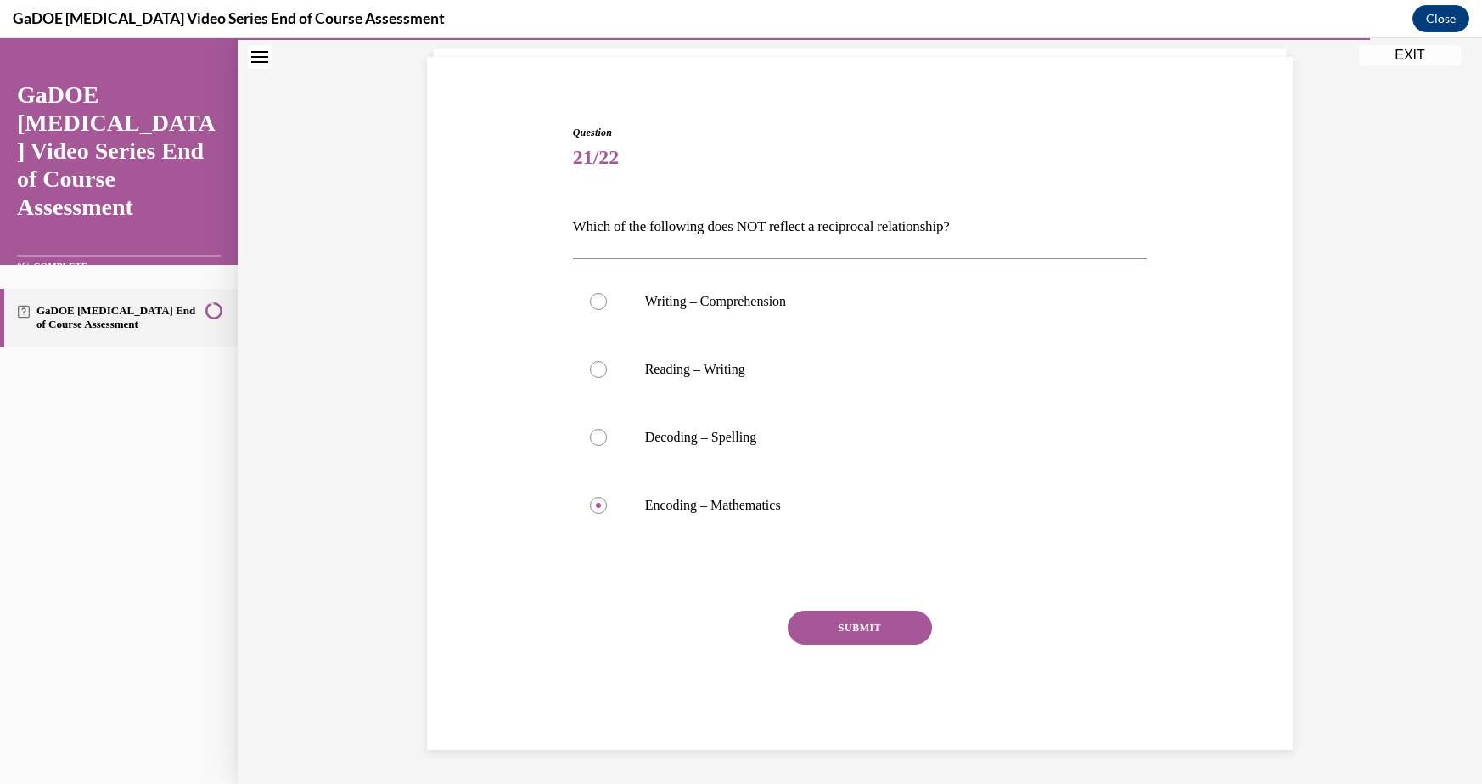
click at [832, 620] on button "SUBMIT" at bounding box center [860, 627] width 144 height 34
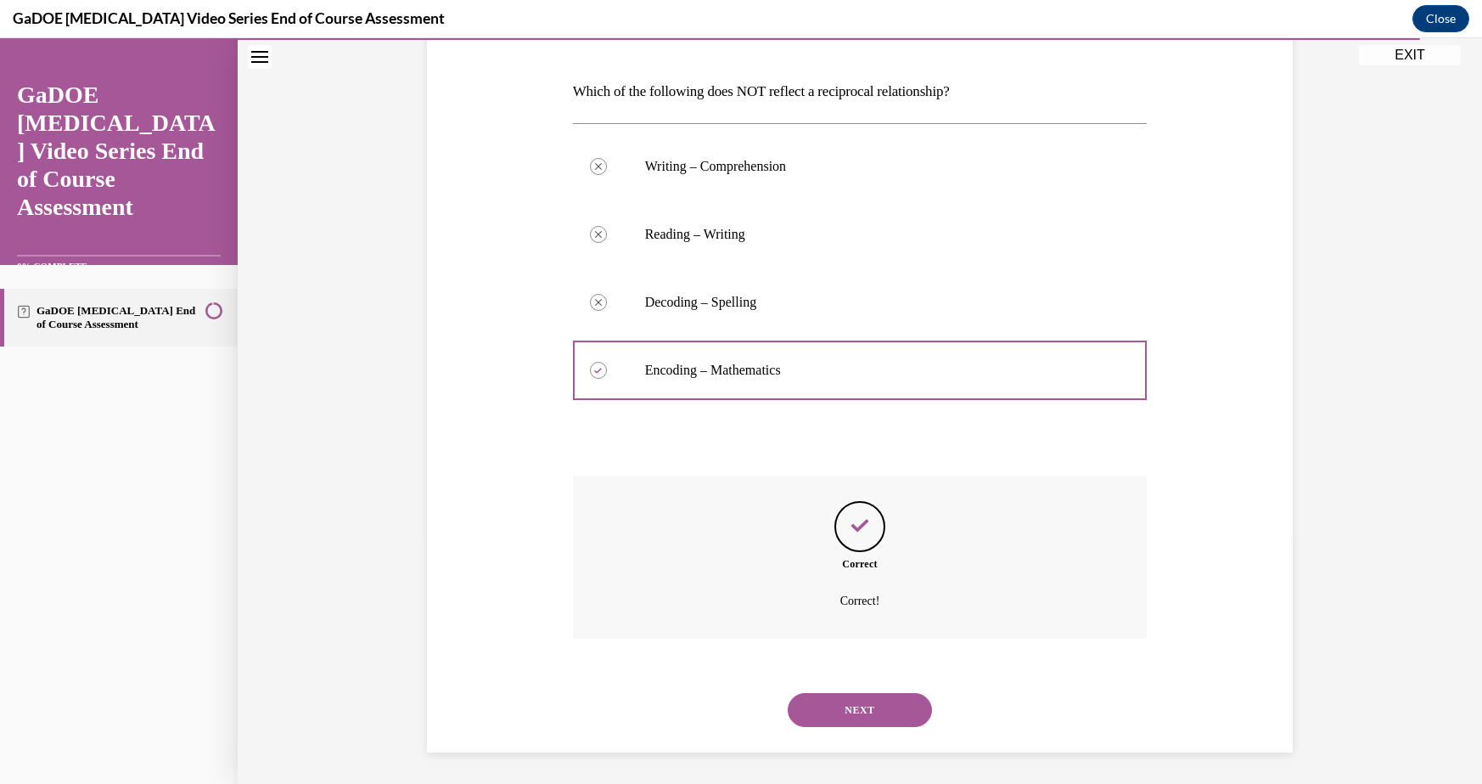
scroll to position [249, 0]
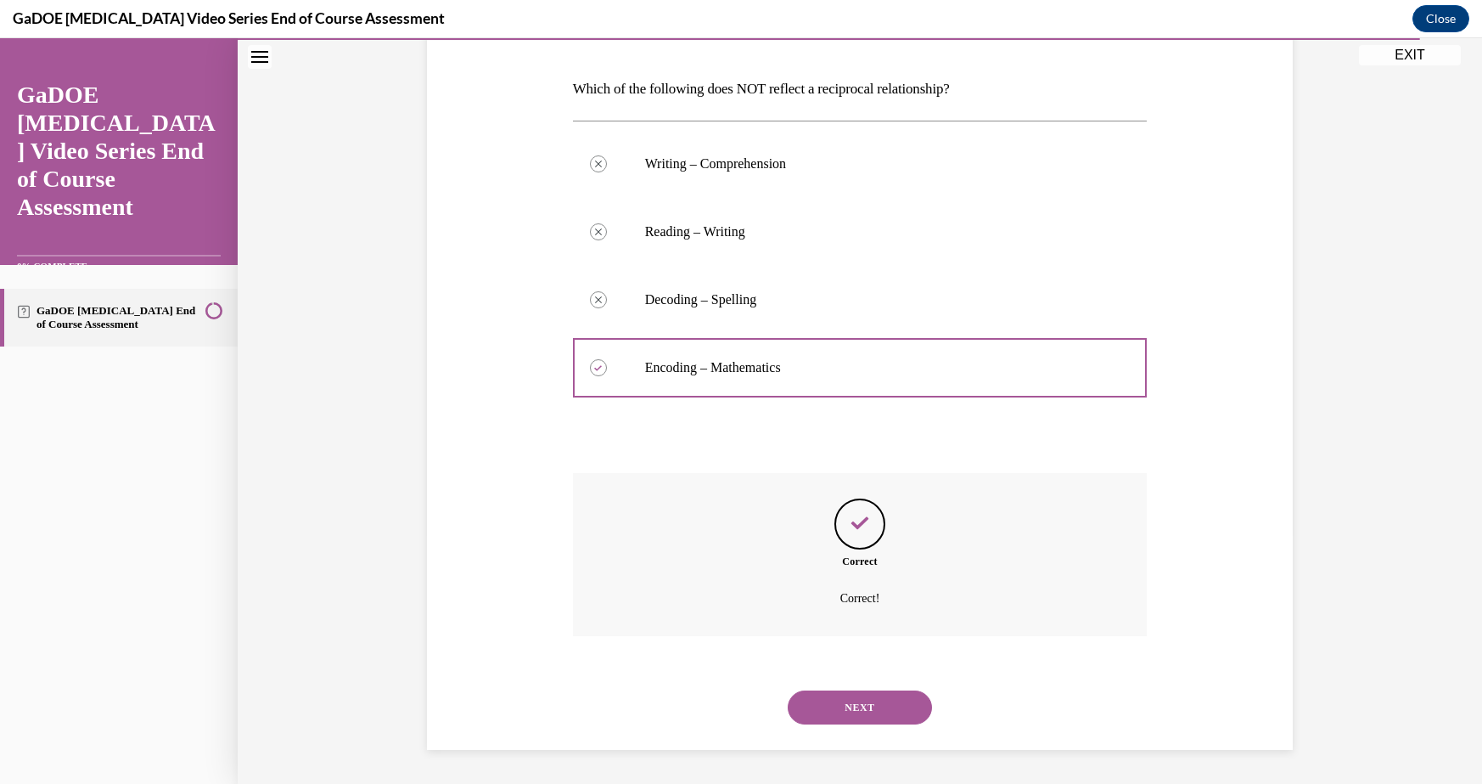
click at [853, 703] on button "NEXT" at bounding box center [860, 707] width 144 height 34
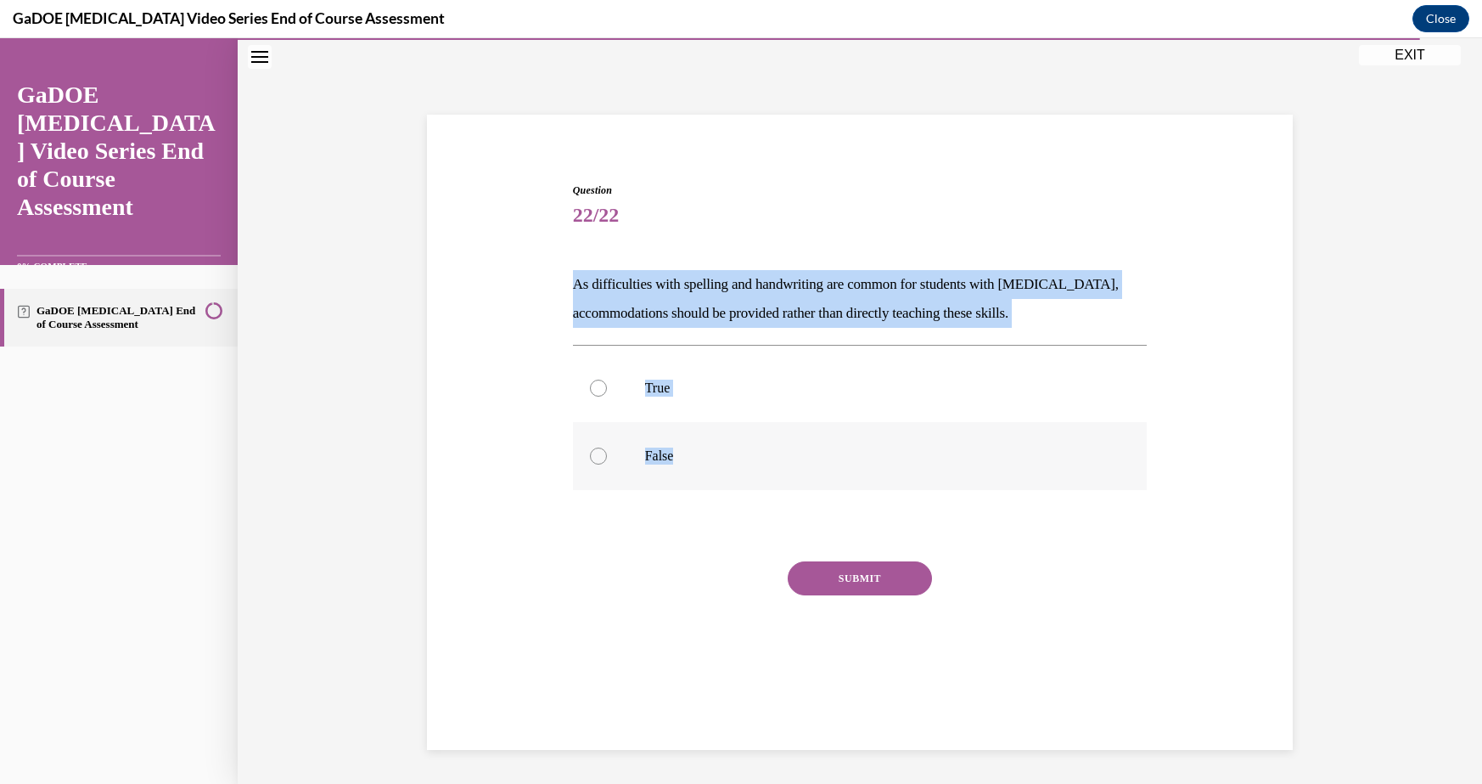
drag, startPoint x: 555, startPoint y: 260, endPoint x: 801, endPoint y: 464, distance: 319.5
click at [801, 464] on div "Question 22/22 As difficulties with spelling and handwriting are common for stu…" at bounding box center [860, 416] width 874 height 569
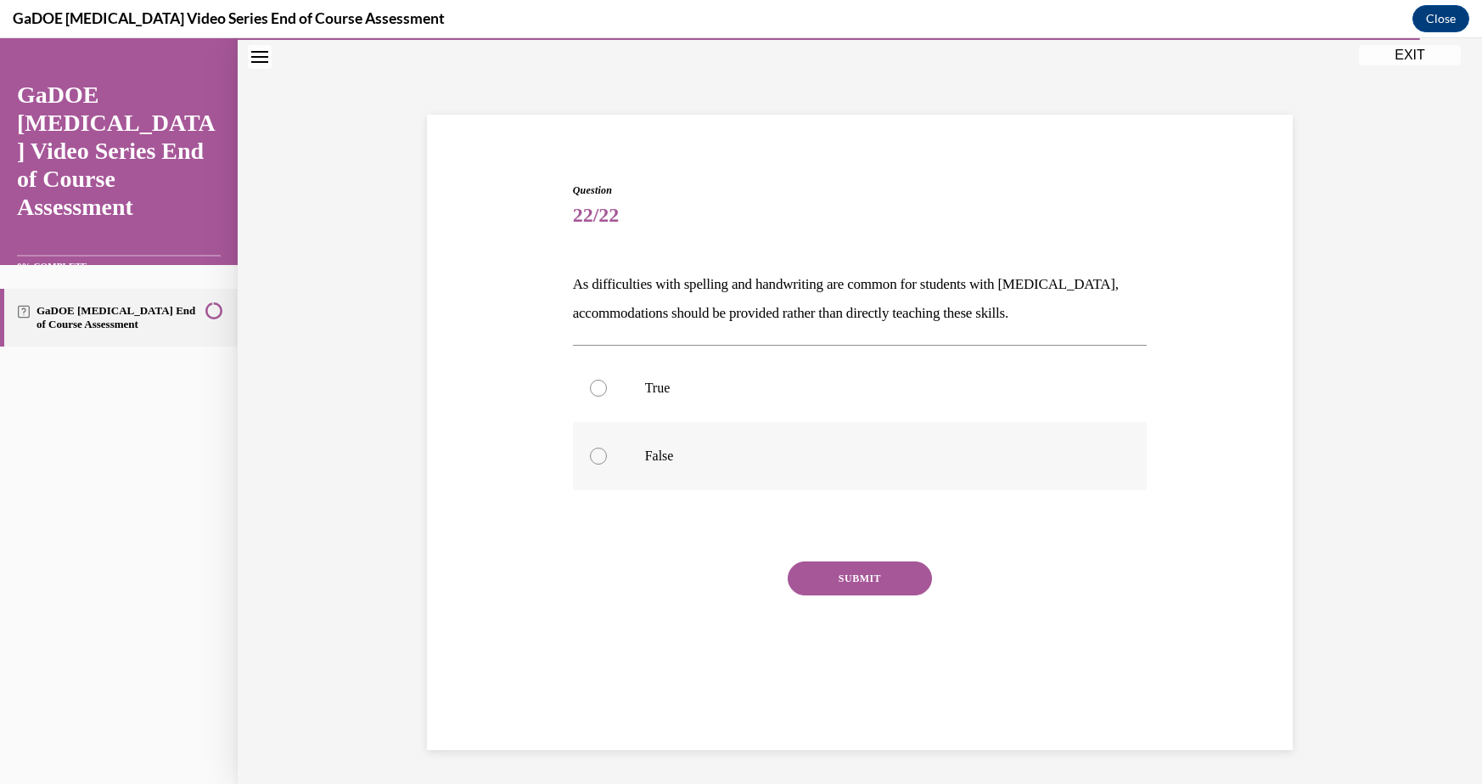
click at [708, 428] on label "False" at bounding box center [860, 456] width 575 height 68
click at [607, 447] on input "False" at bounding box center [598, 455] width 17 height 17
radio input "true"
click at [874, 563] on button "SUBMIT" at bounding box center [860, 578] width 144 height 34
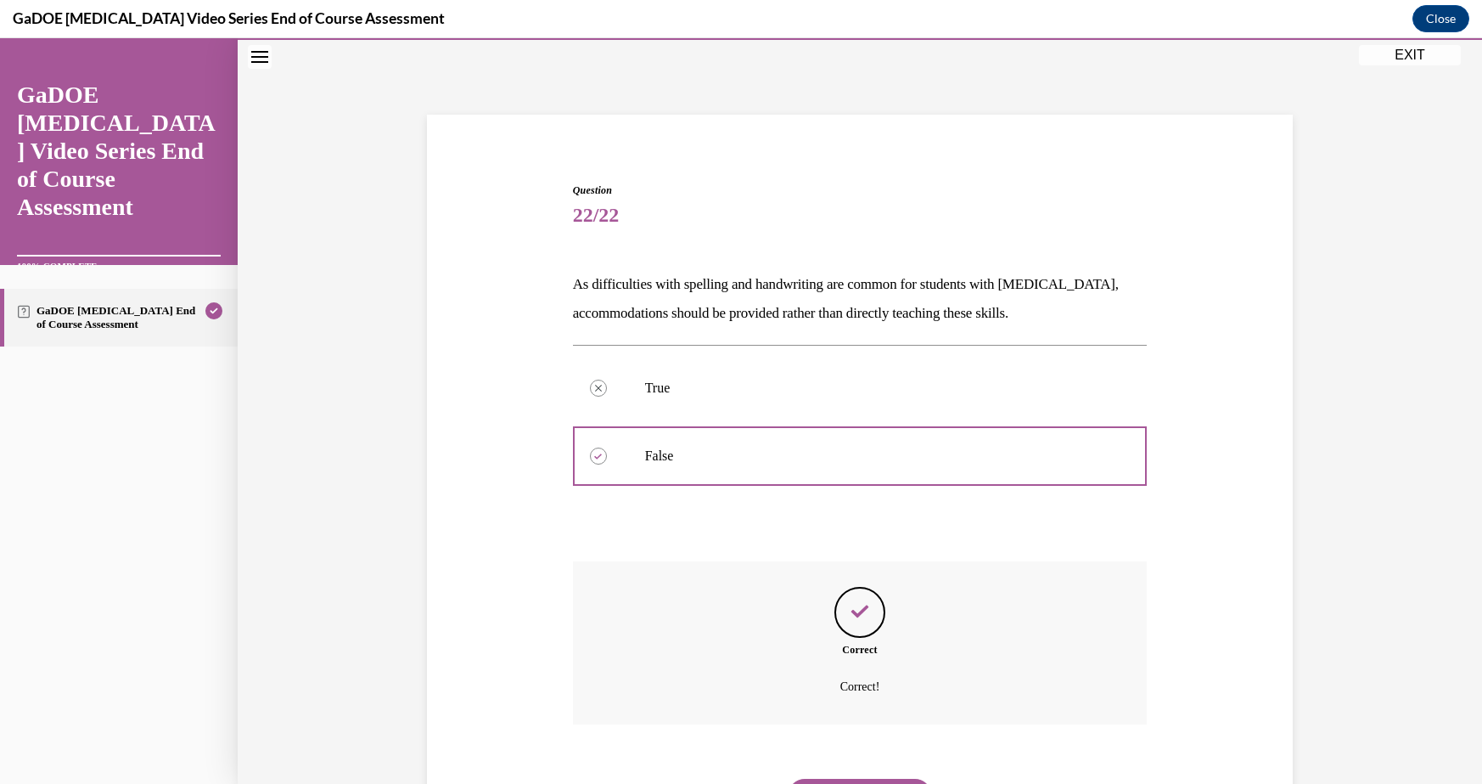
scroll to position [142, 0]
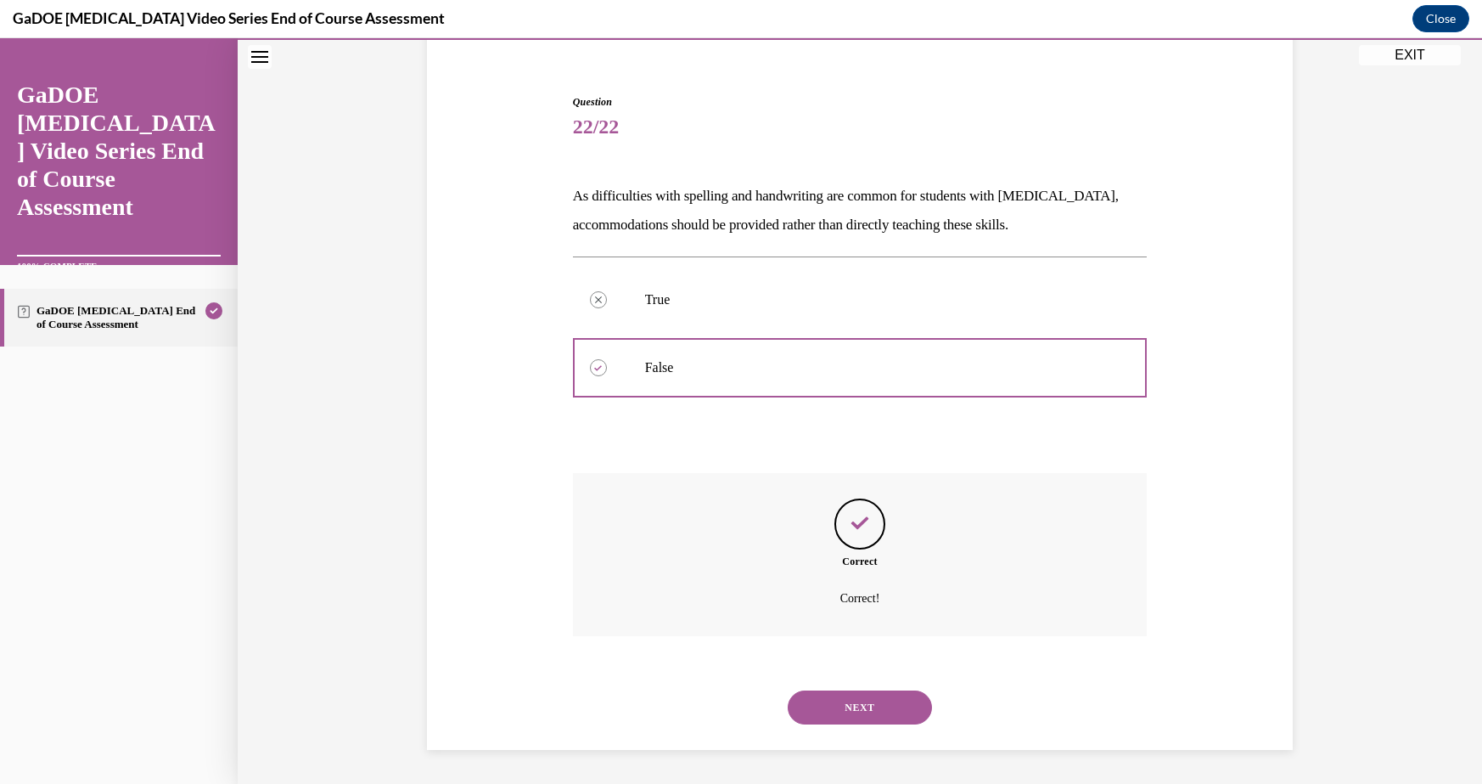
click at [835, 700] on button "NEXT" at bounding box center [860, 707] width 144 height 34
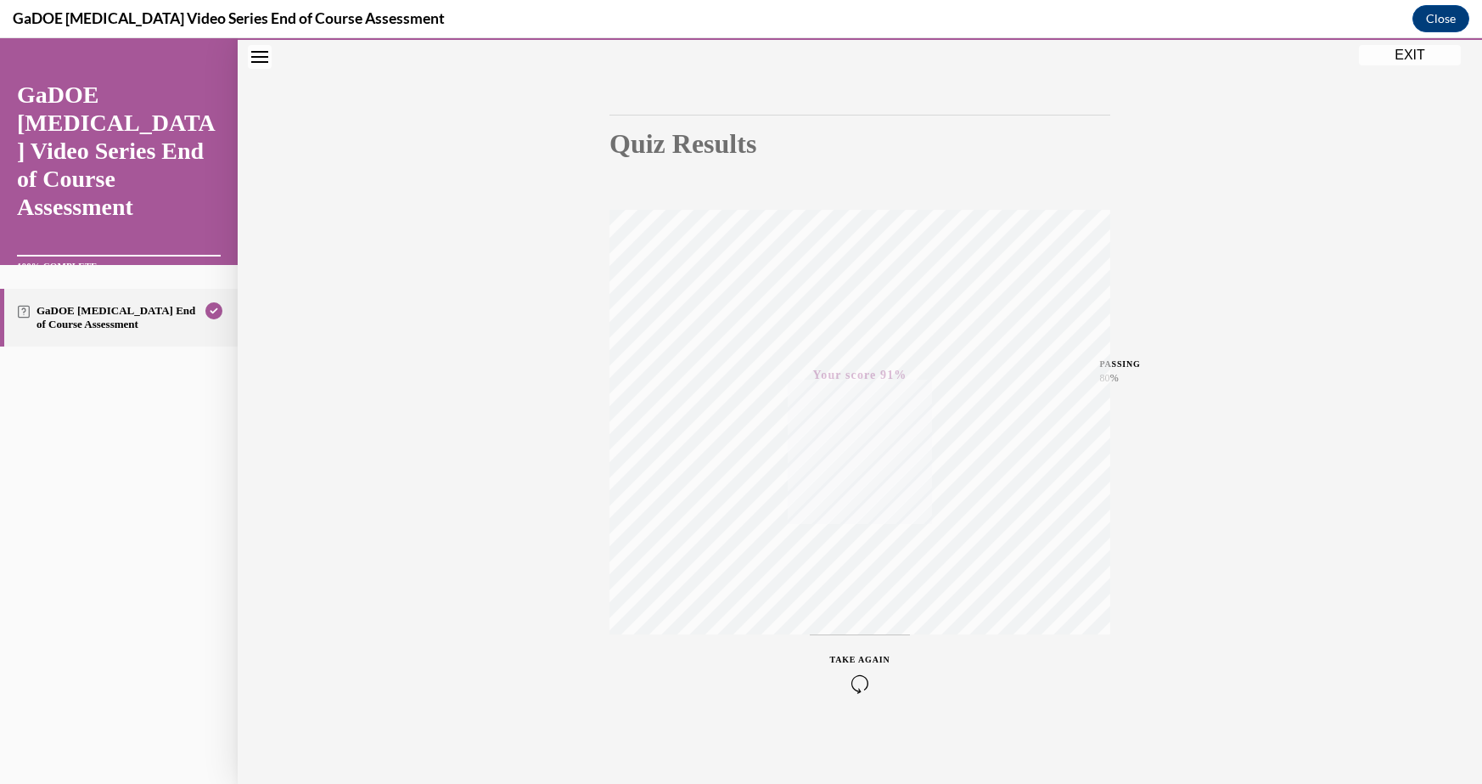
scroll to position [125, 0]
click at [1415, 53] on button "EXIT" at bounding box center [1410, 55] width 102 height 20
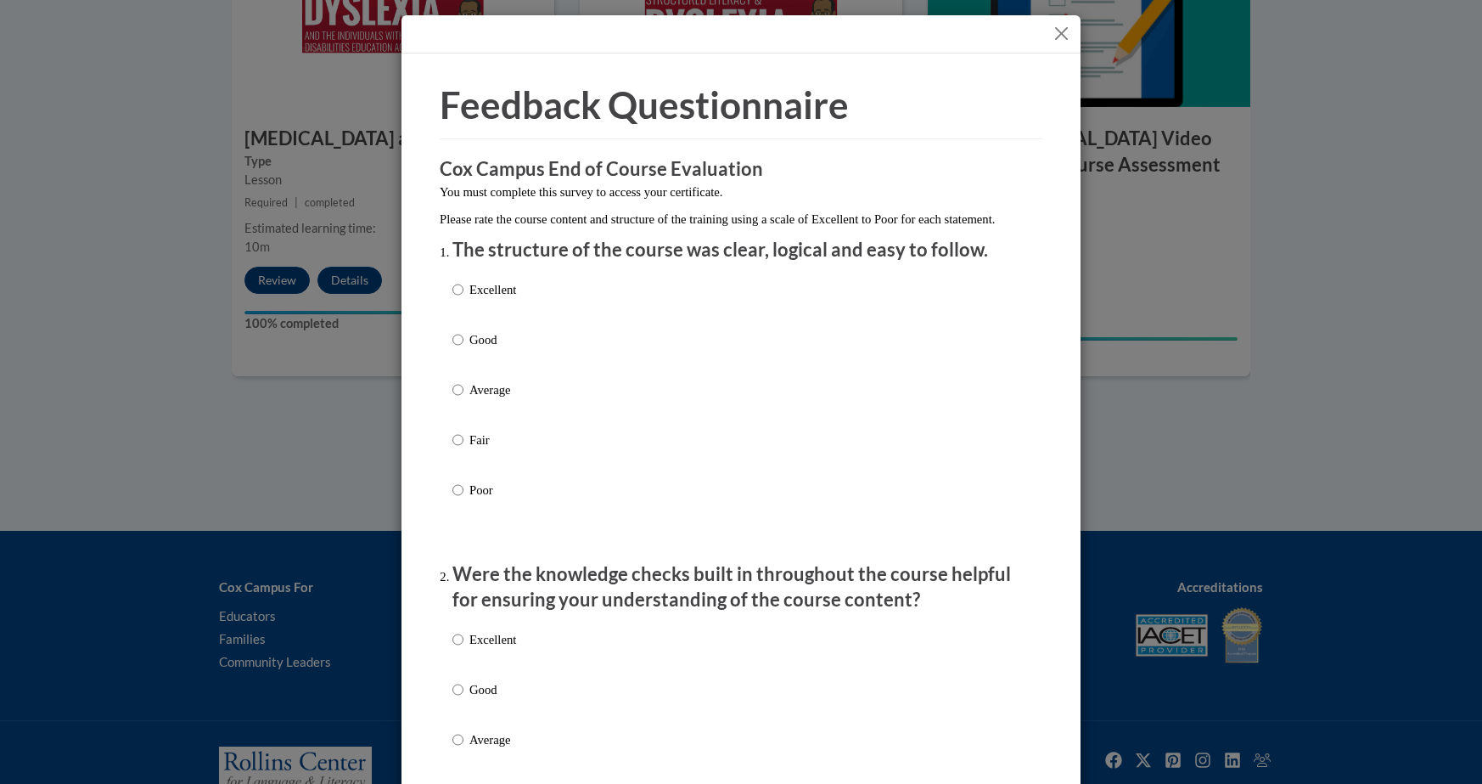
click at [472, 319] on label "Excellent" at bounding box center [485, 303] width 64 height 46
click at [464, 299] on input "Excellent" at bounding box center [458, 289] width 11 height 19
radio input "true"
click at [474, 649] on p "Excellent" at bounding box center [493, 639] width 47 height 19
click at [464, 649] on input "Excellent" at bounding box center [458, 639] width 11 height 19
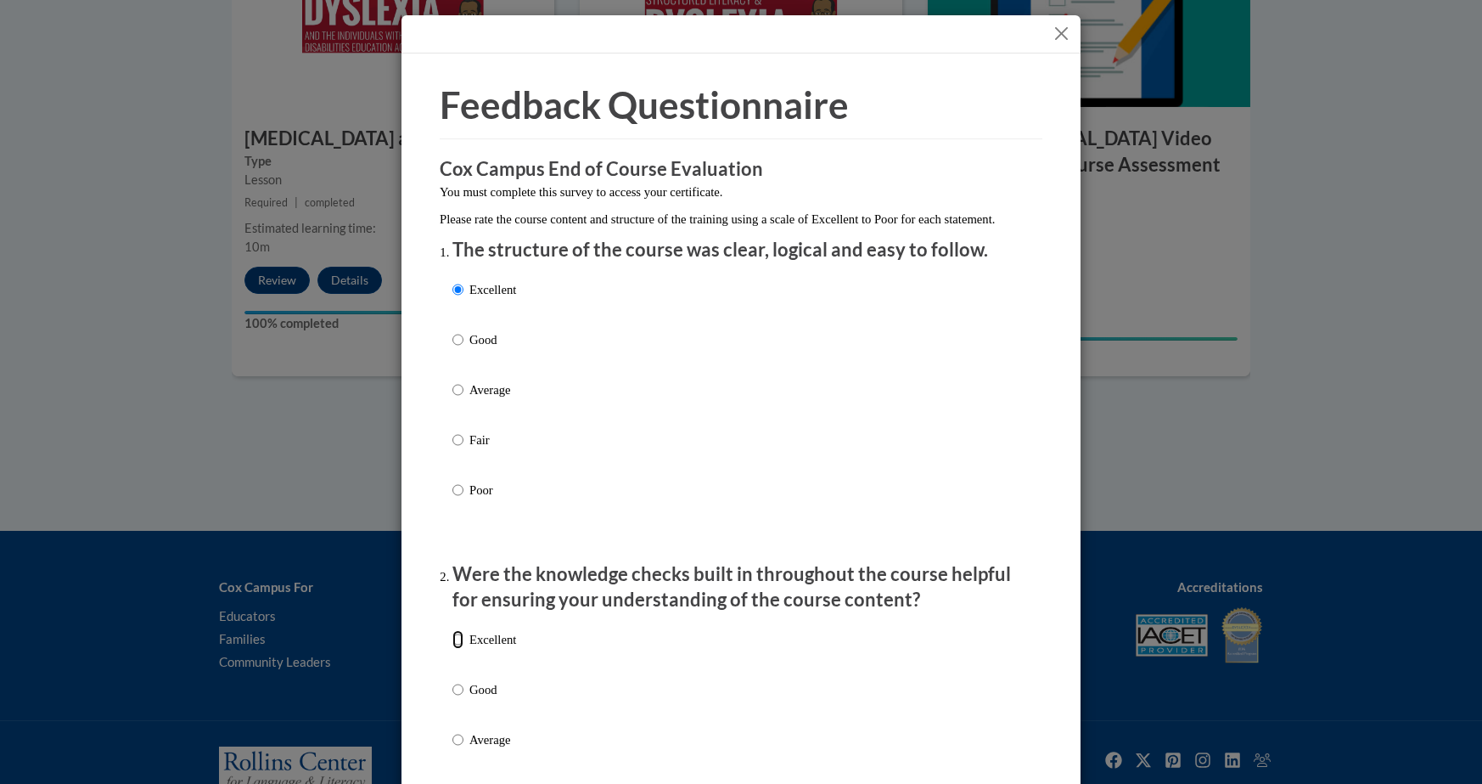
radio input "true"
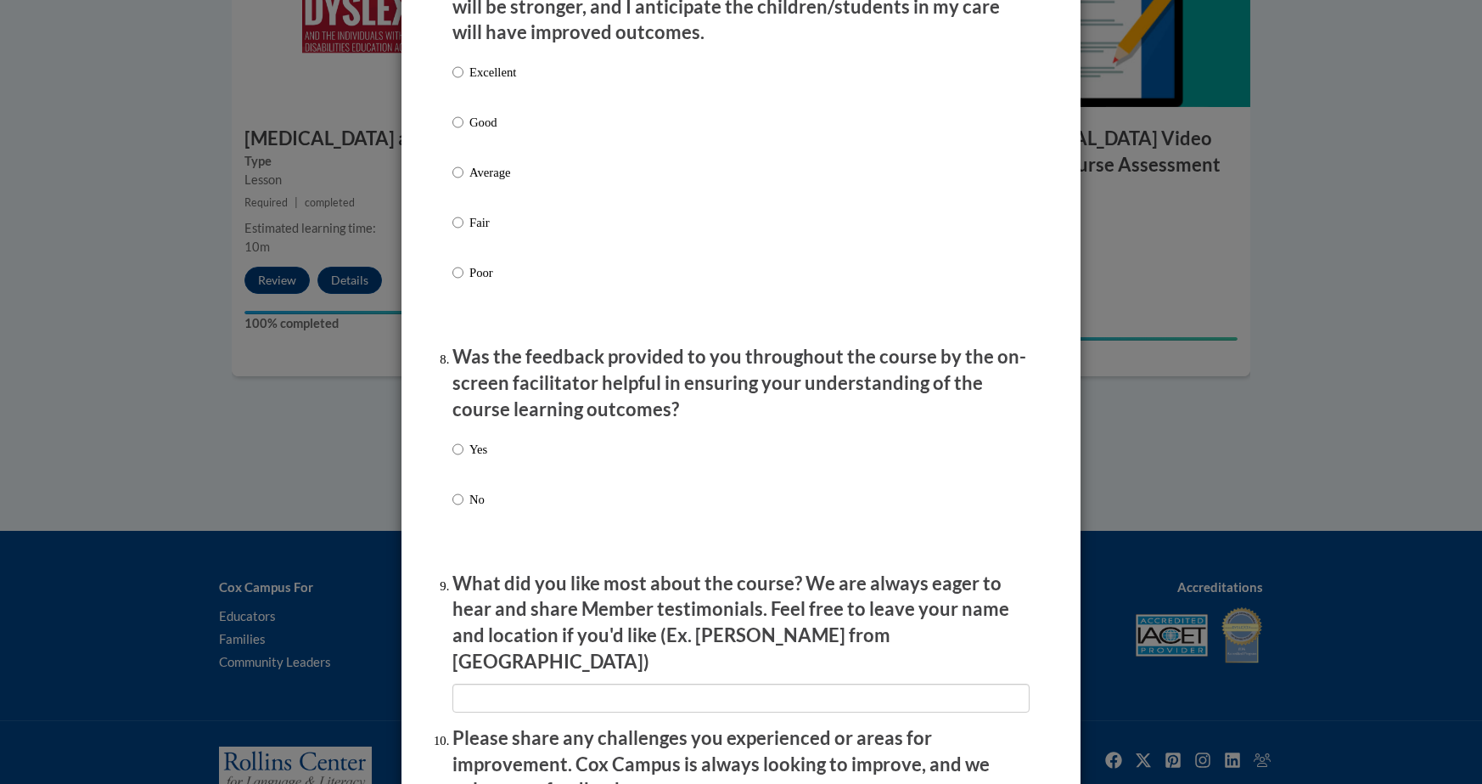
scroll to position [2748, 0]
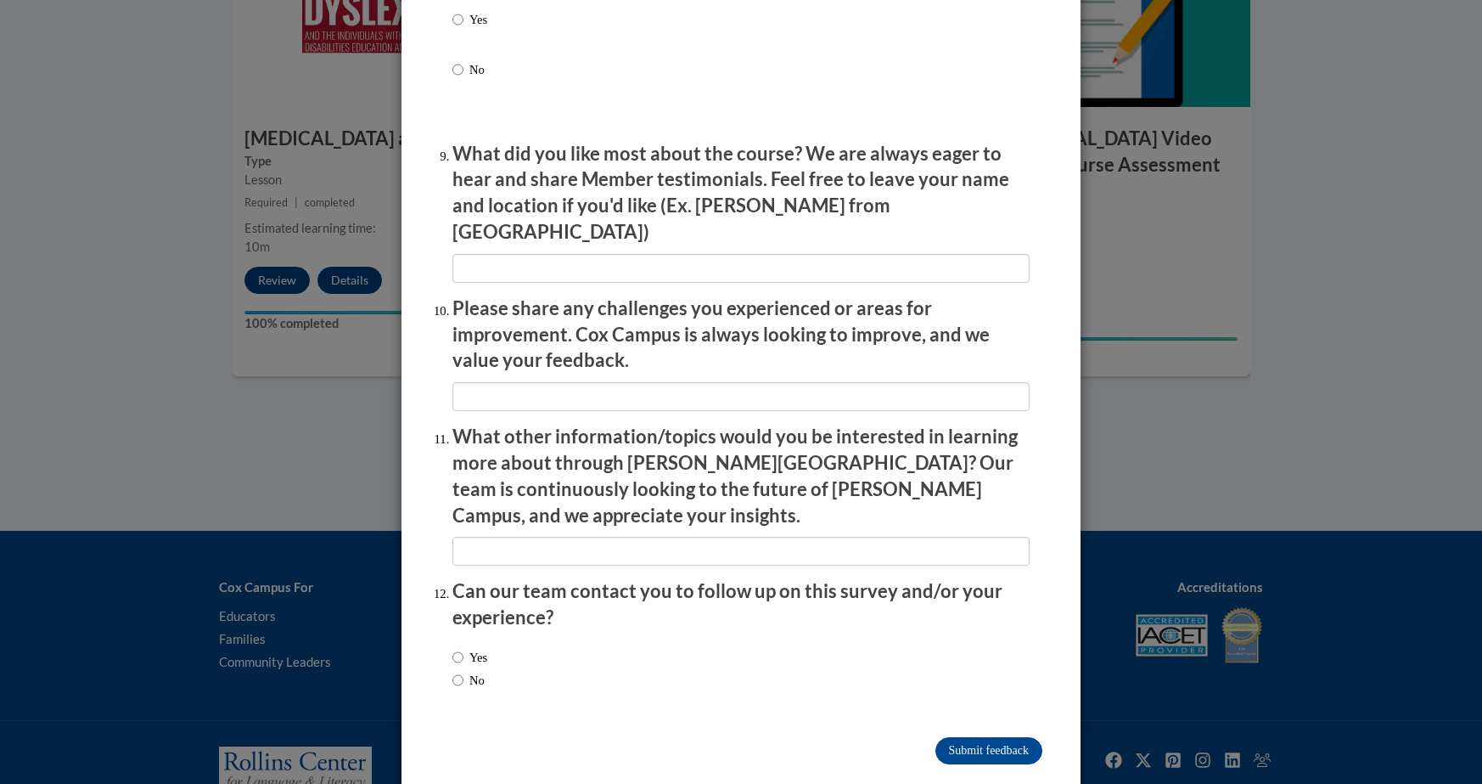
click at [983, 737] on input "Submit feedback" at bounding box center [989, 750] width 107 height 27
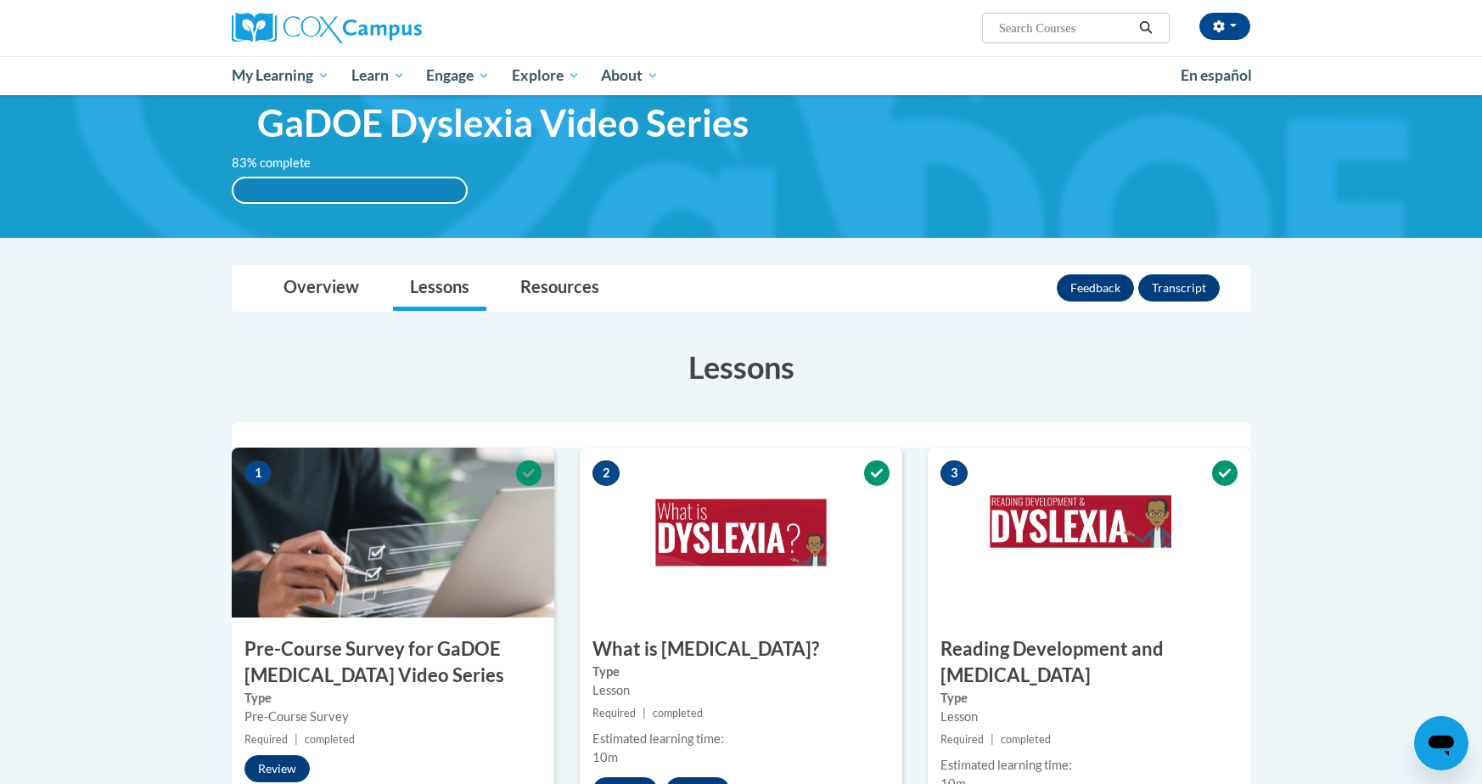
scroll to position [0, 0]
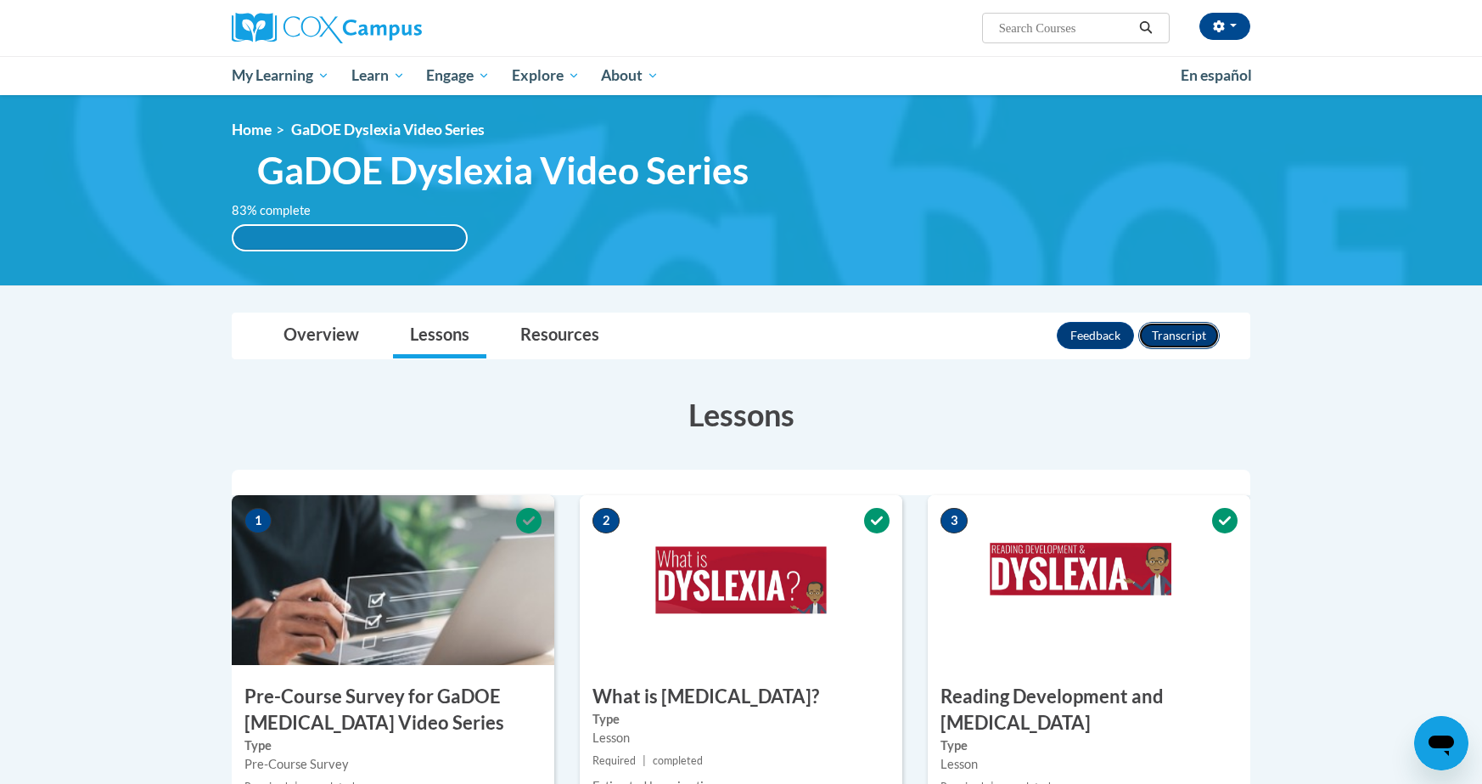
click at [1170, 322] on button "Transcript" at bounding box center [1180, 335] width 82 height 27
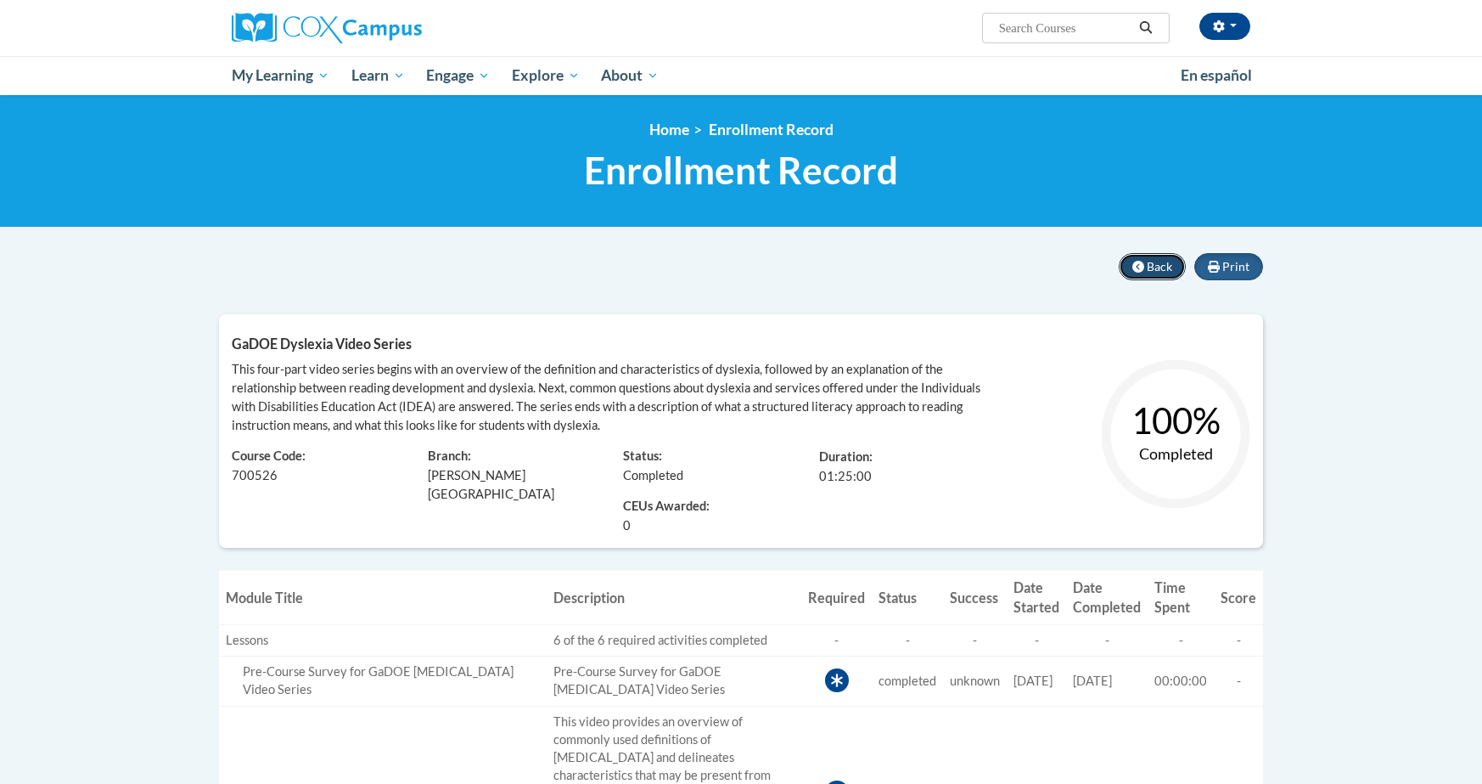
click at [1142, 267] on icon at bounding box center [1139, 267] width 12 height 12
